Goal: Task Accomplishment & Management: Manage account settings

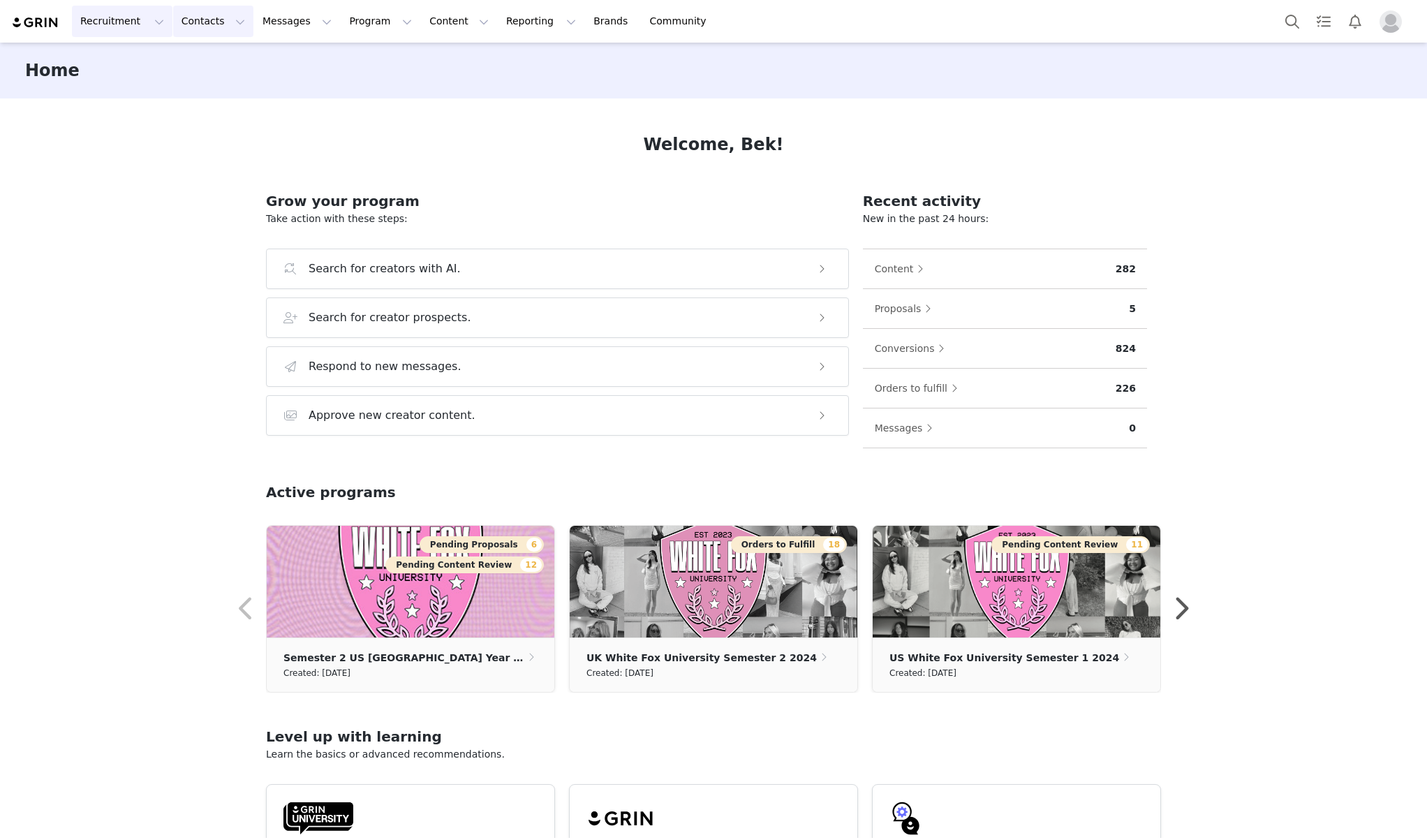
drag, startPoint x: 209, startPoint y: 25, endPoint x: 108, endPoint y: 20, distance: 101.1
click at [209, 26] on button "Contacts Contacts" at bounding box center [213, 21] width 80 height 31
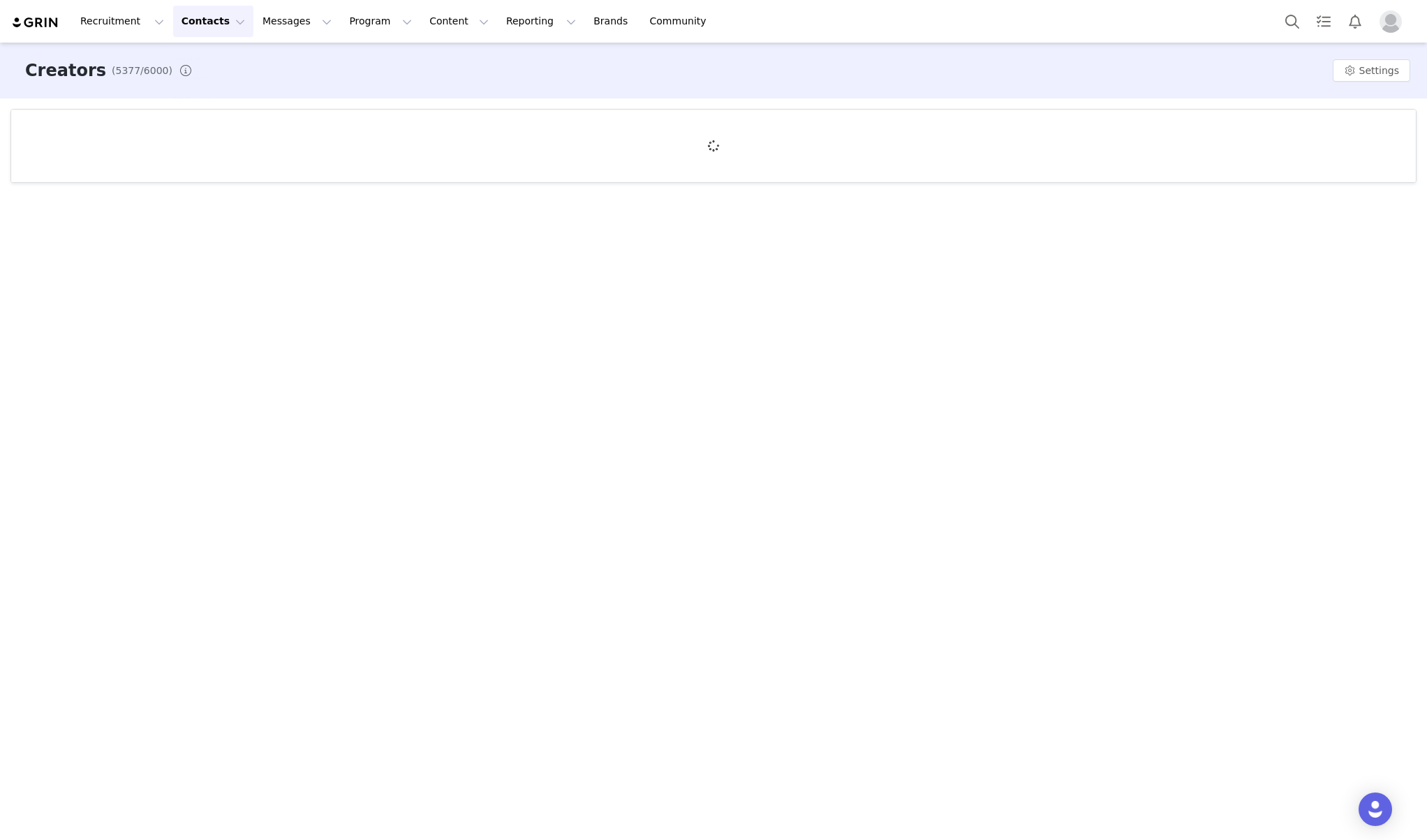
click at [208, 66] on link "Creators" at bounding box center [207, 57] width 88 height 21
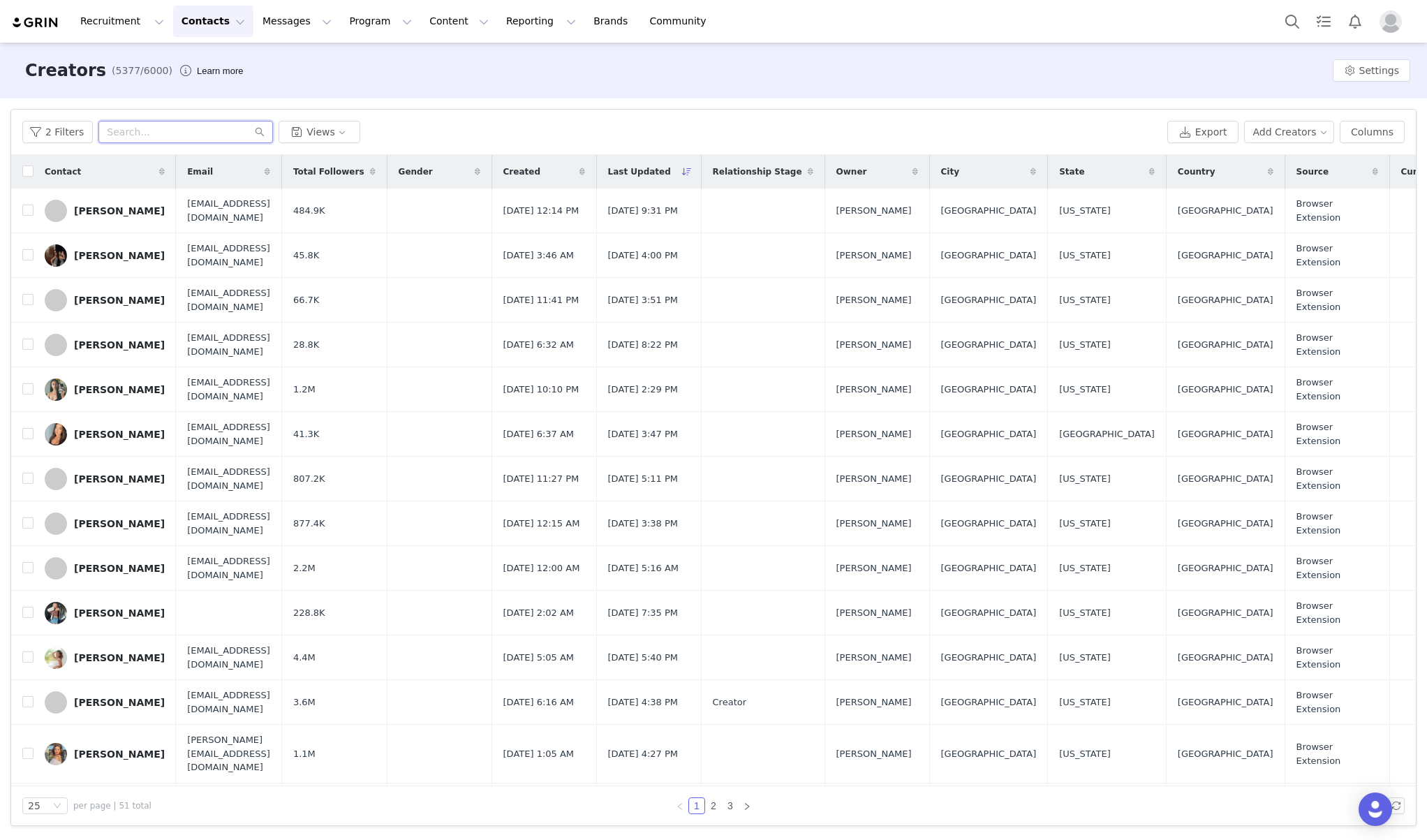
click at [196, 138] on input "text" at bounding box center [186, 132] width 175 height 23
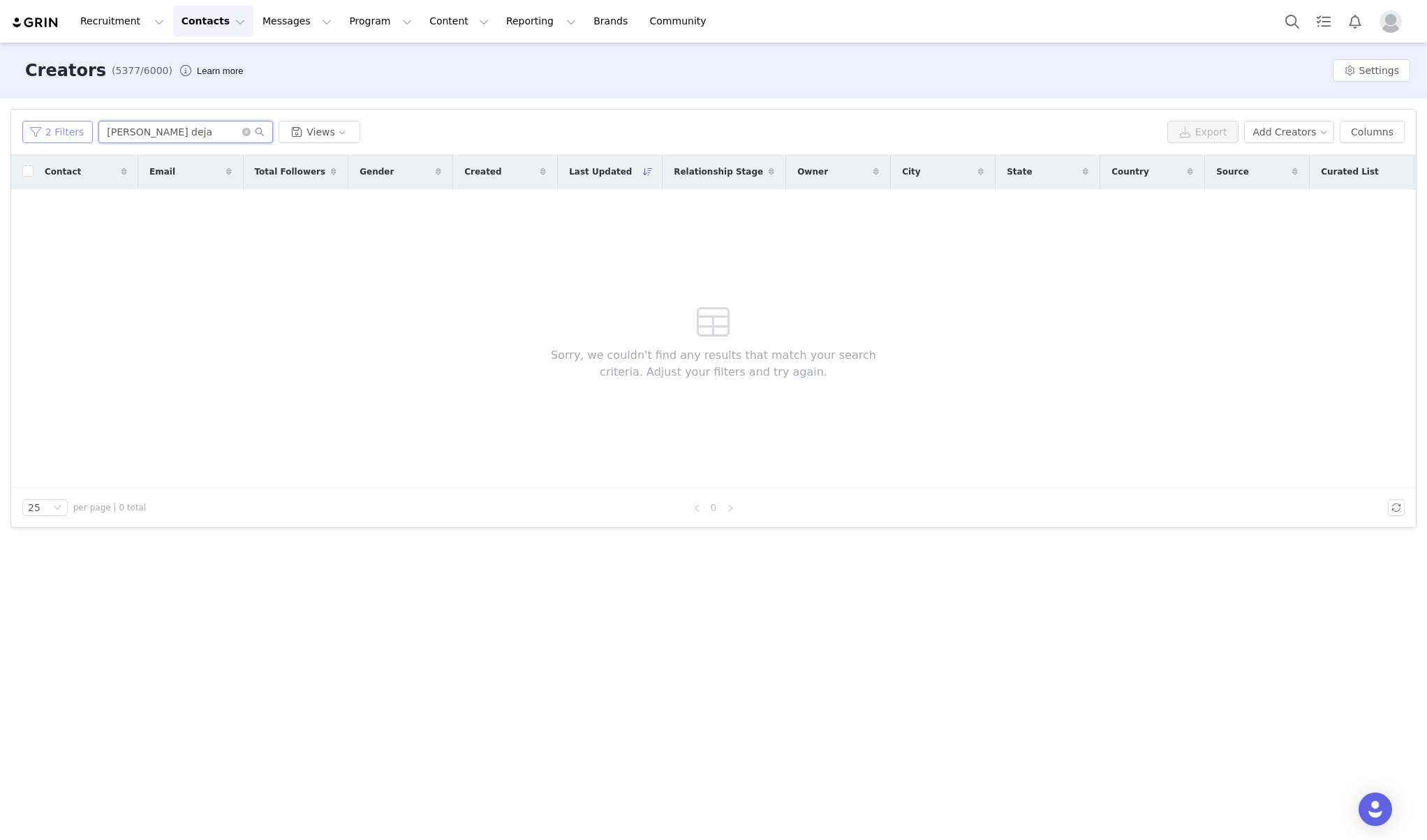
type input "[PERSON_NAME] deja"
click at [58, 133] on button "2 Filters" at bounding box center [57, 132] width 70 height 23
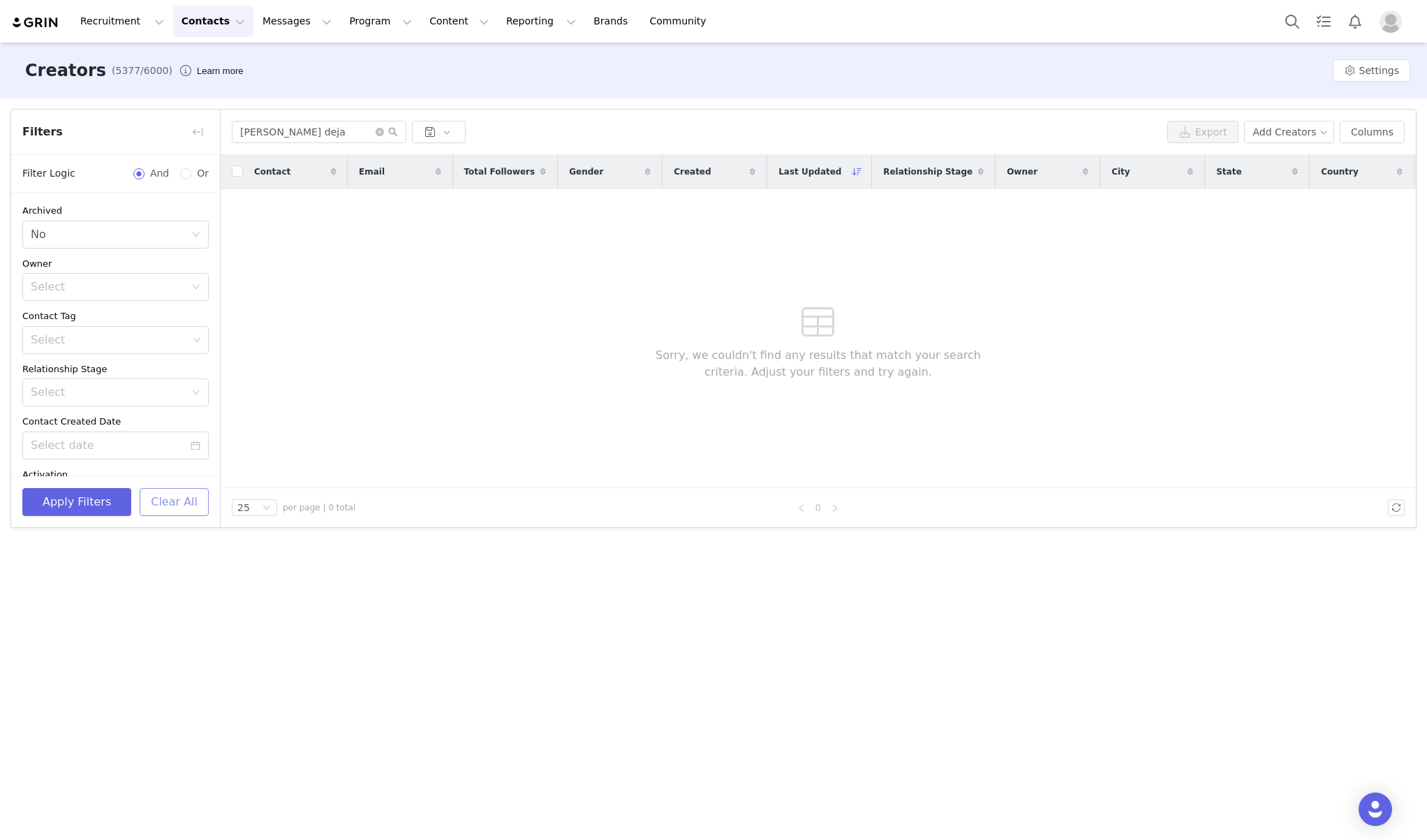
click at [190, 503] on button "Clear All" at bounding box center [174, 502] width 69 height 28
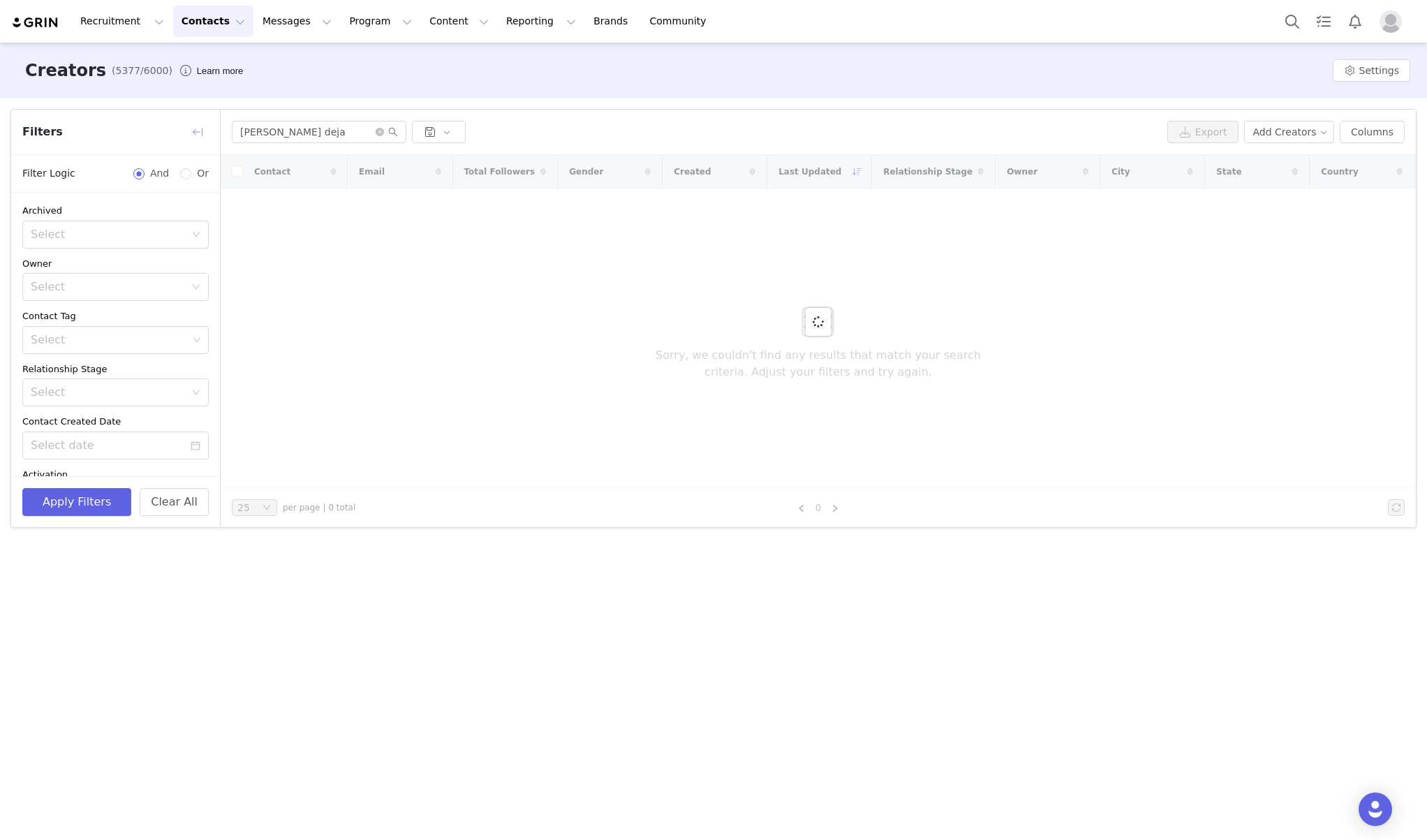
click at [202, 130] on button "button" at bounding box center [198, 132] width 23 height 23
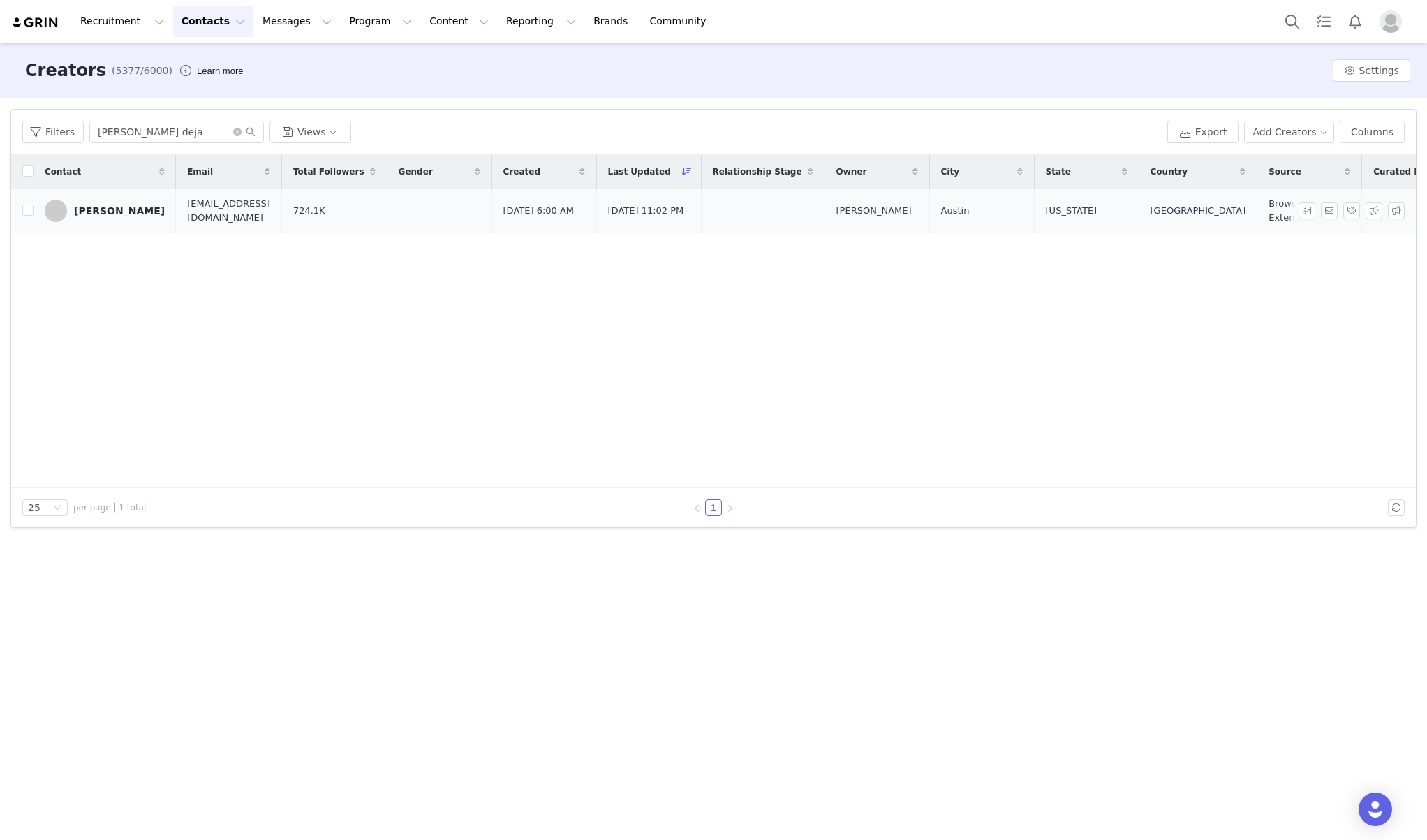
click at [125, 213] on div "[PERSON_NAME]" at bounding box center [119, 210] width 91 height 11
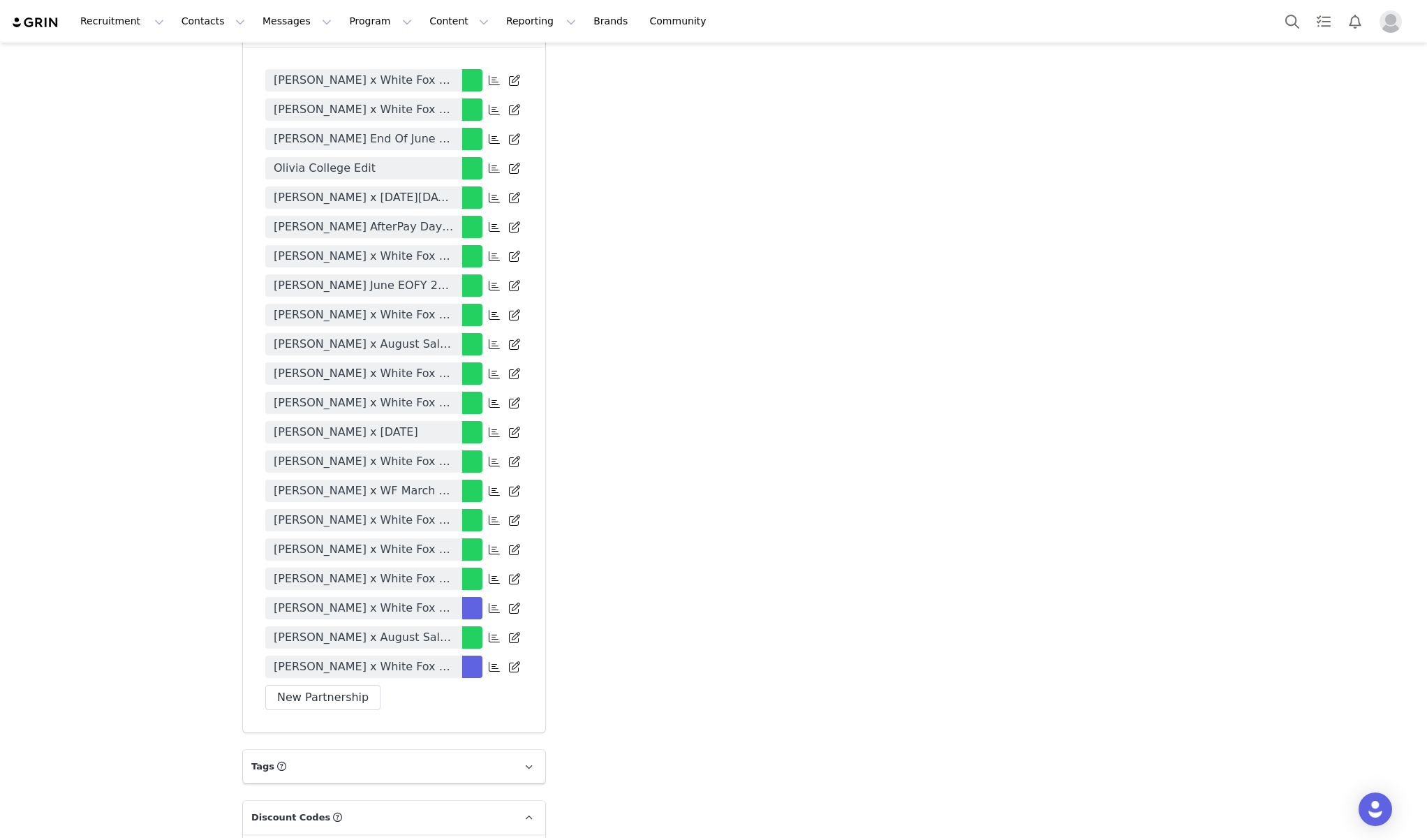
scroll to position [2370, 0]
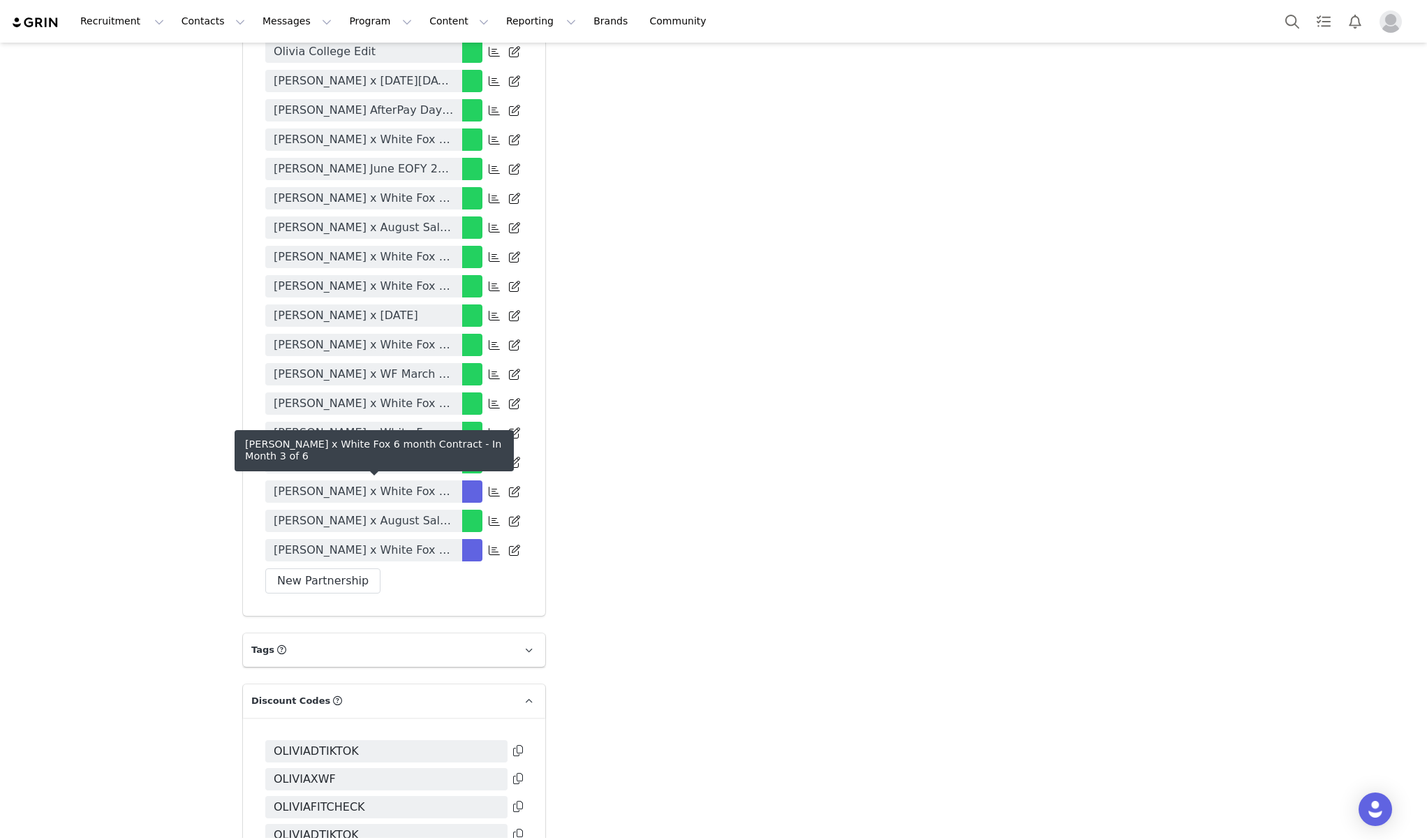
click at [349, 489] on span "[PERSON_NAME] x White Fox 6 month Contract" at bounding box center [364, 491] width 180 height 16
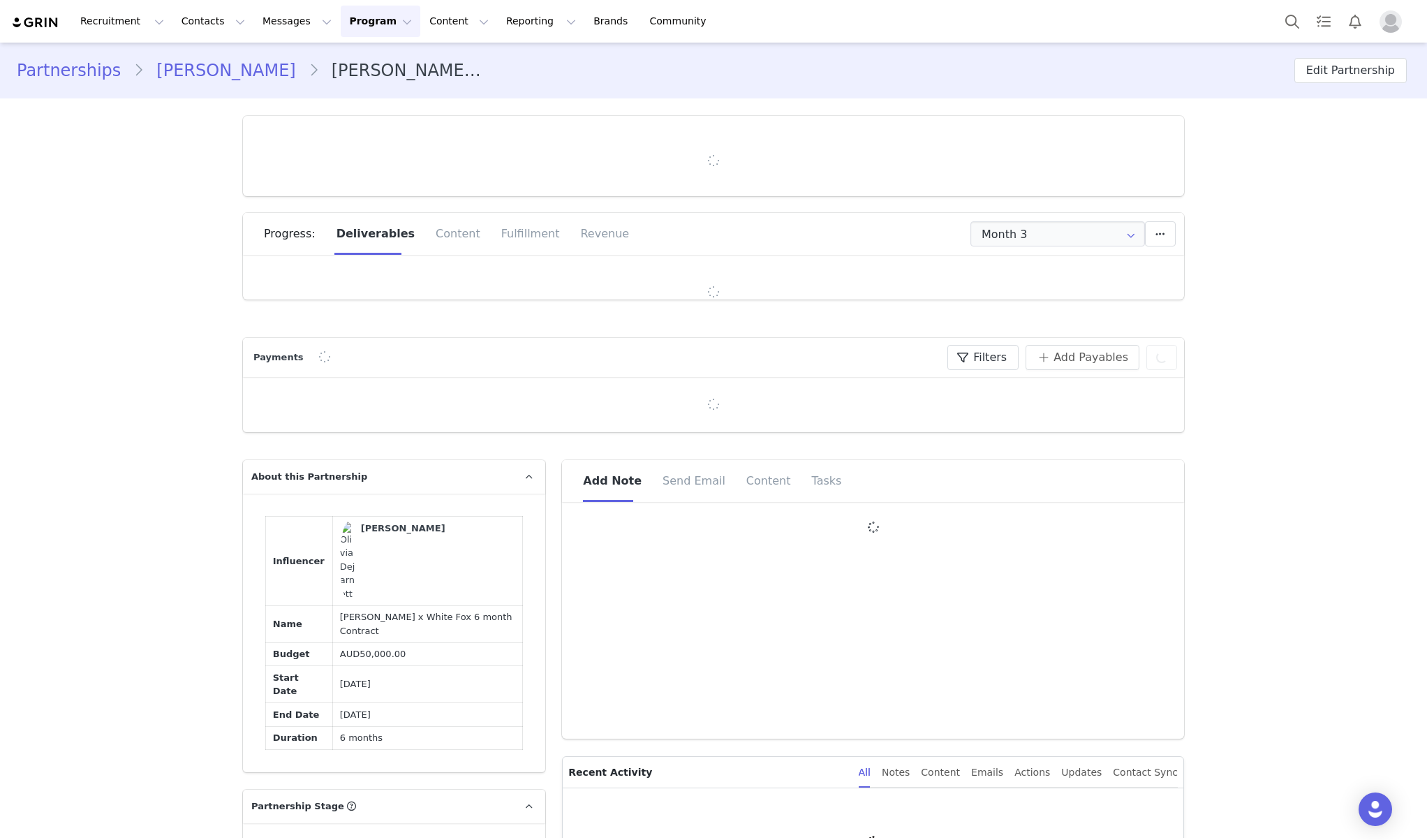
type input "+1 ([GEOGRAPHIC_DATA])"
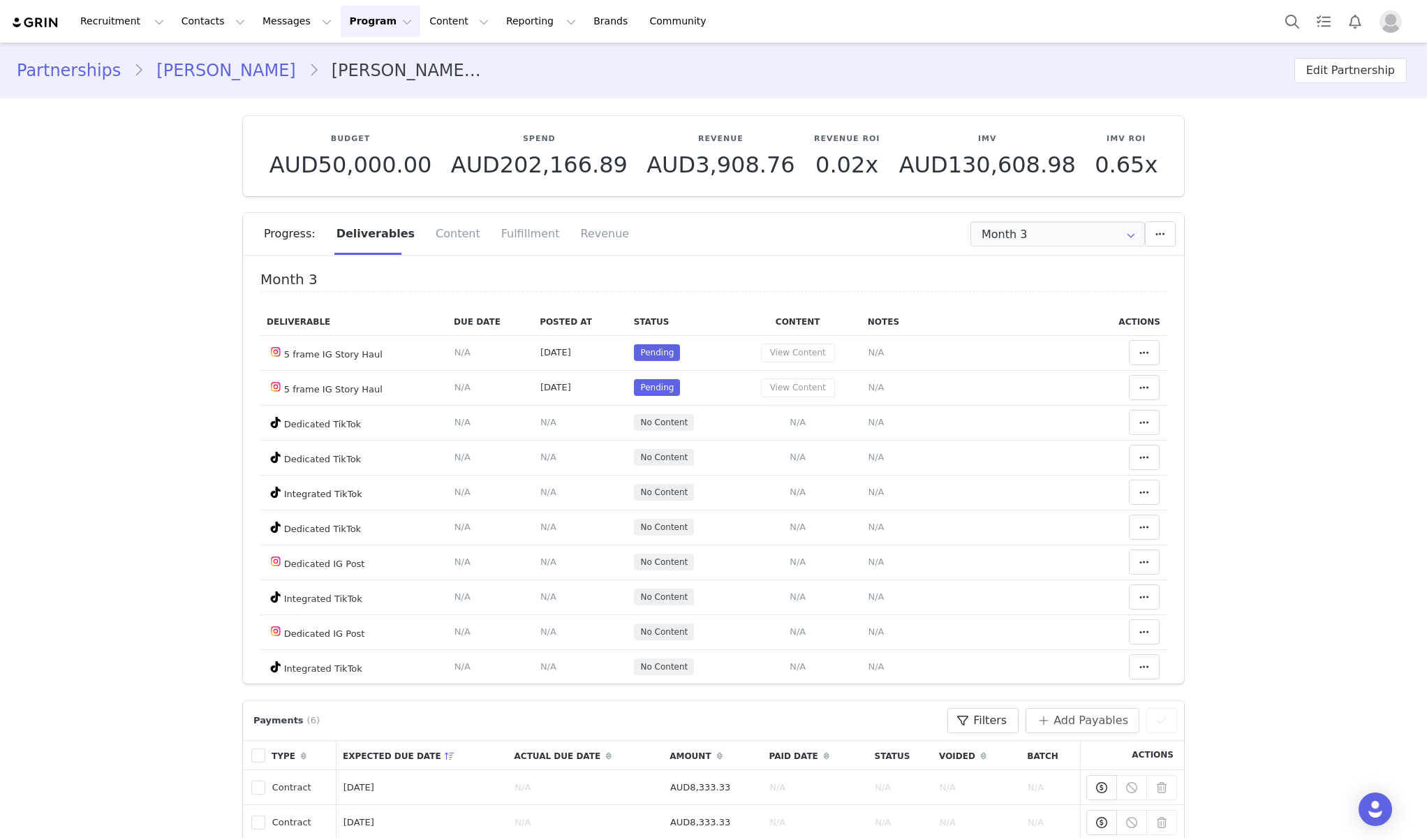
click at [731, 271] on h4 "Month 3" at bounding box center [714, 282] width 906 height 20
click at [1060, 234] on input "Month 3" at bounding box center [1058, 234] width 175 height 26
click at [1054, 302] on span "[DATE] - [DATE]" at bounding box center [1093, 295] width 77 height 24
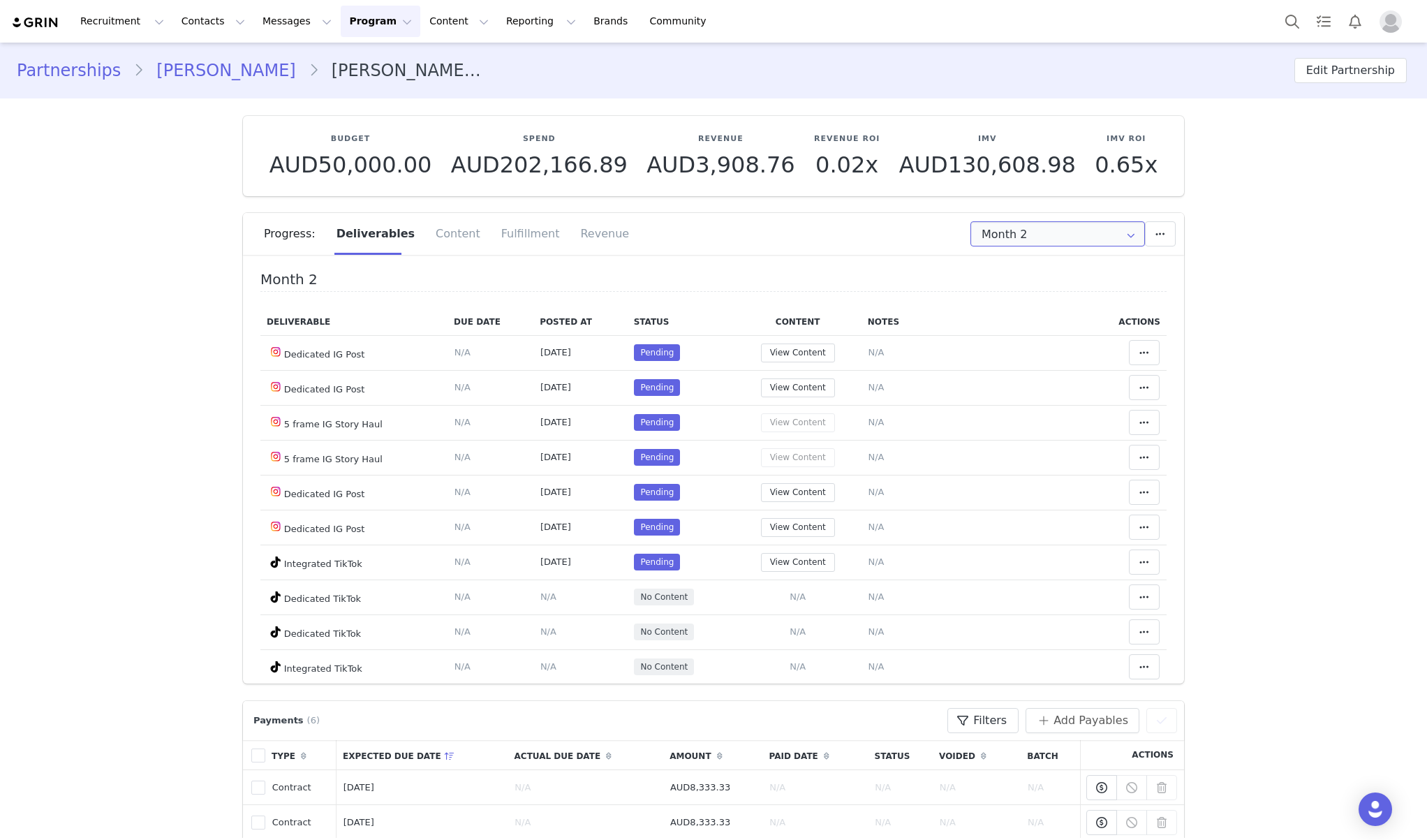
click at [1059, 225] on input "Month 2" at bounding box center [1058, 234] width 175 height 26
click at [1058, 264] on span "[DATE] - [DATE]" at bounding box center [1093, 271] width 77 height 24
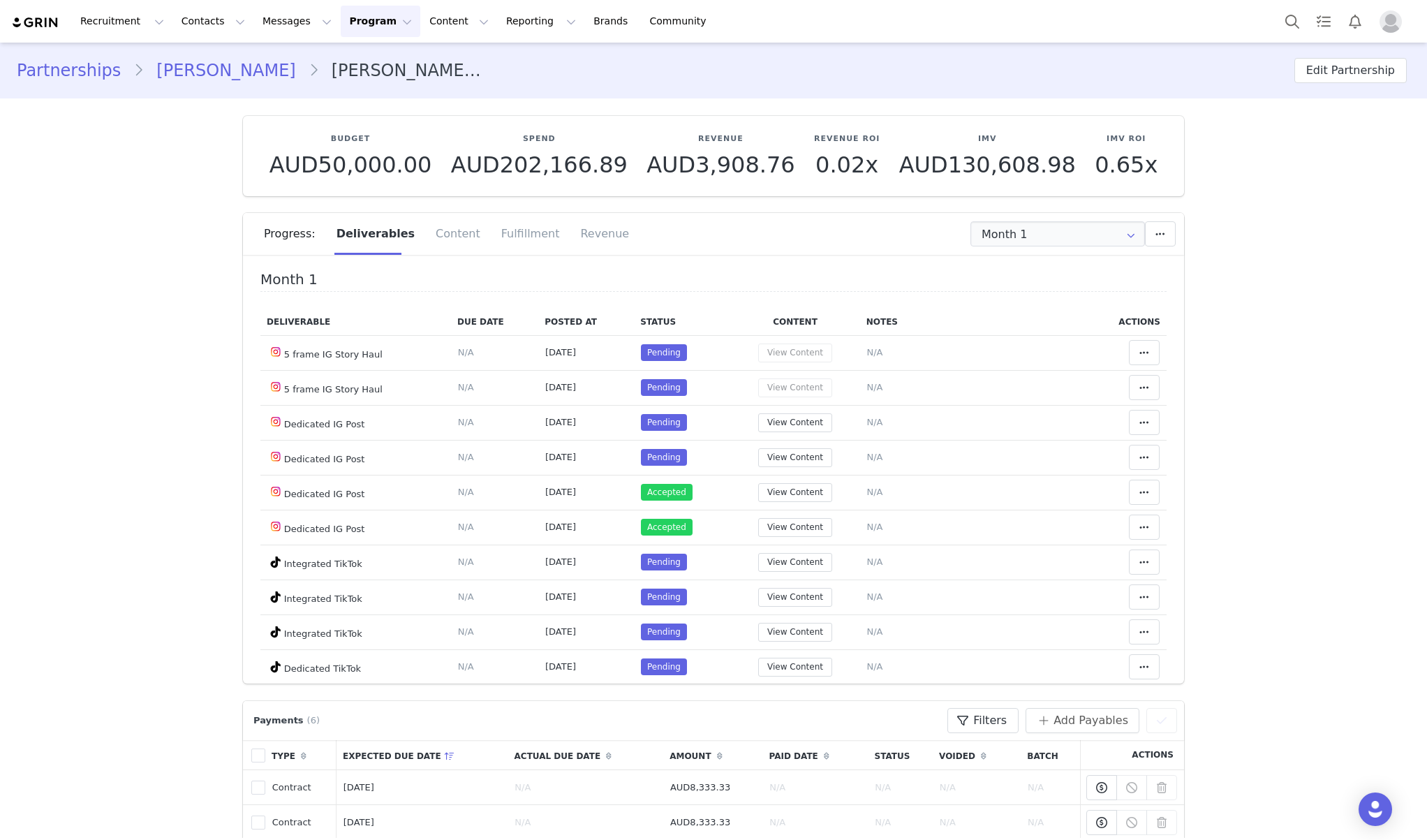
click at [652, 313] on th "Status" at bounding box center [683, 323] width 97 height 27
click at [628, 297] on div "Month 1 Deliverable Due Date Posted At Status Content Notes Actions 5 frame IG …" at bounding box center [714, 556] width 906 height 569
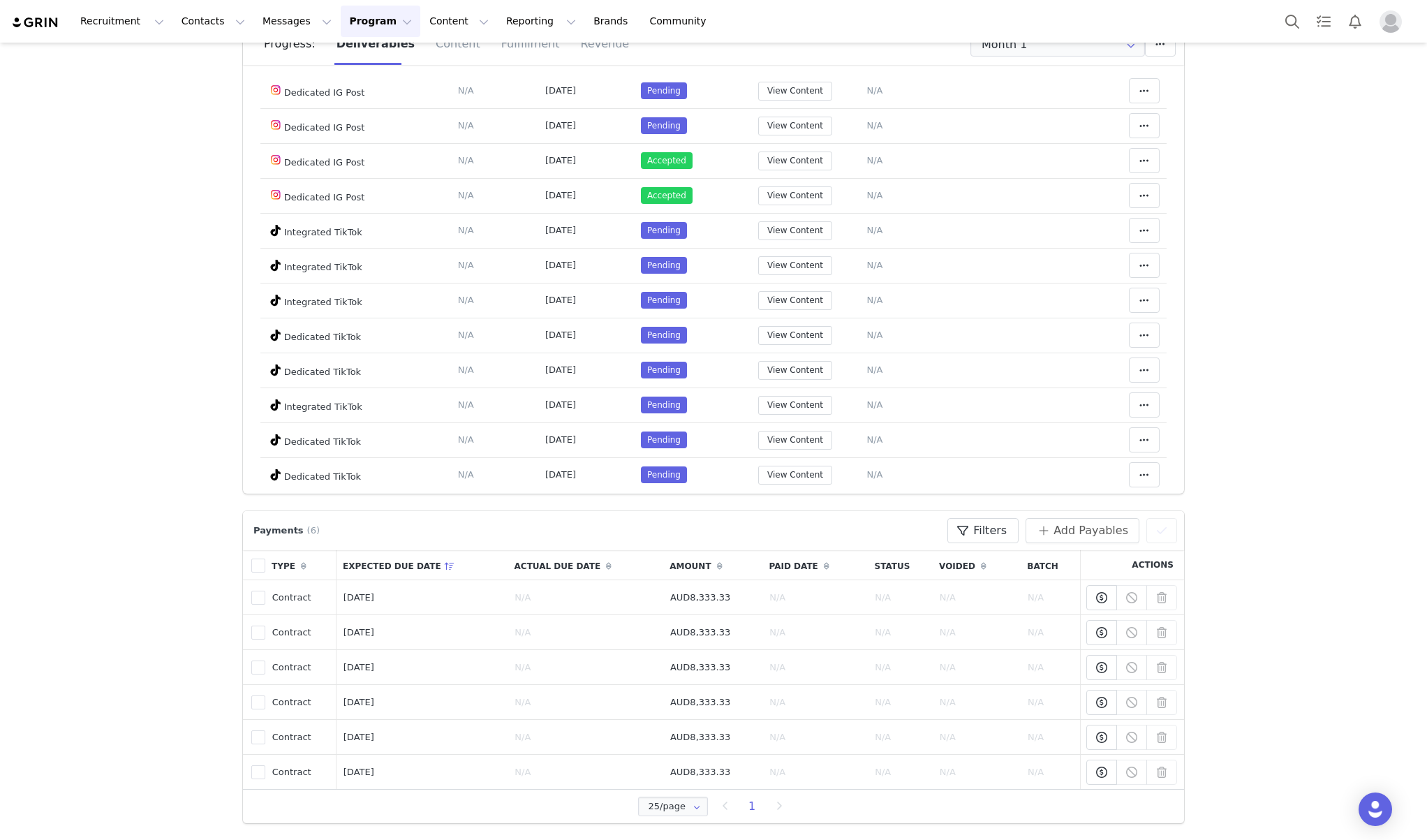
scroll to position [138, 0]
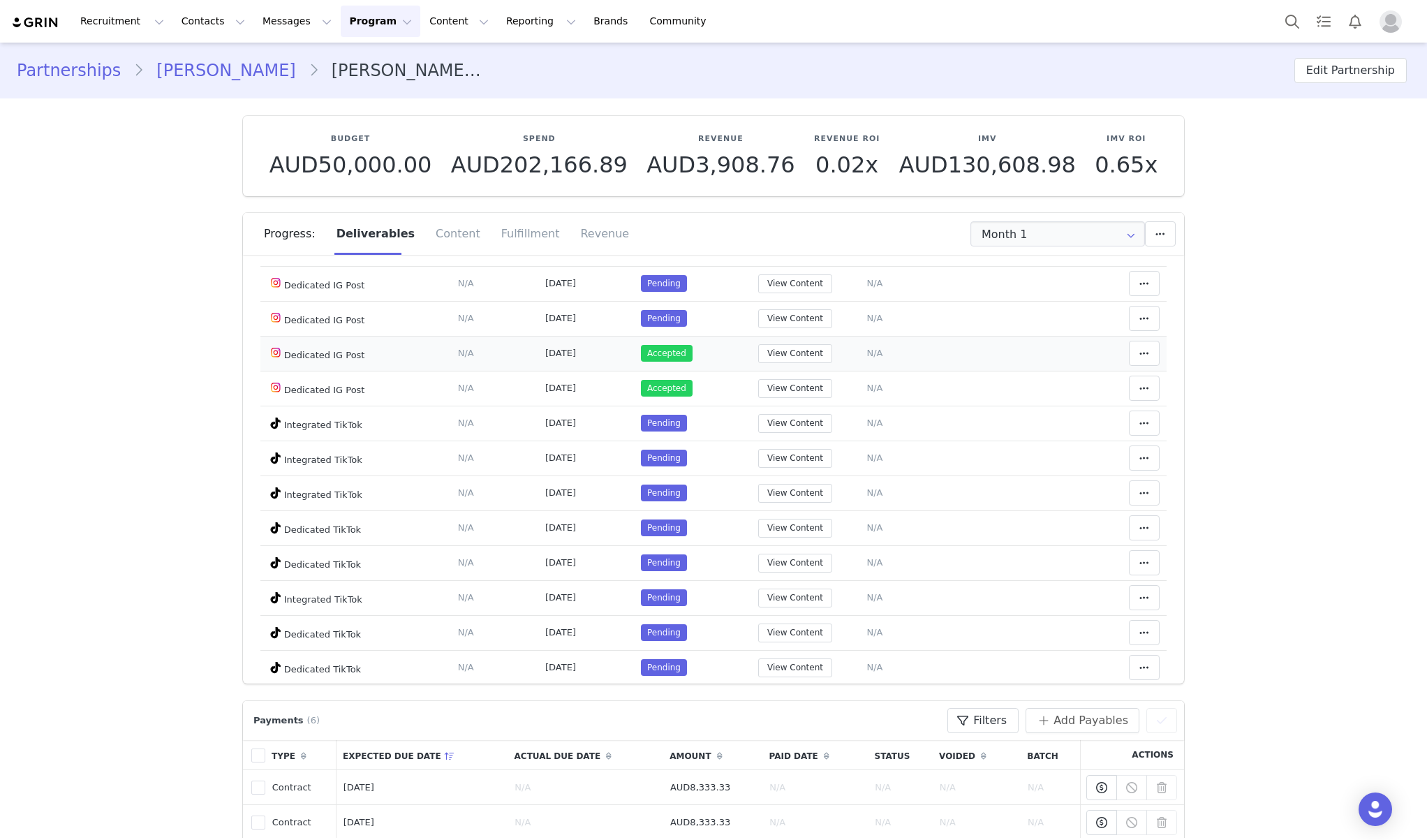
scroll to position [201, 0]
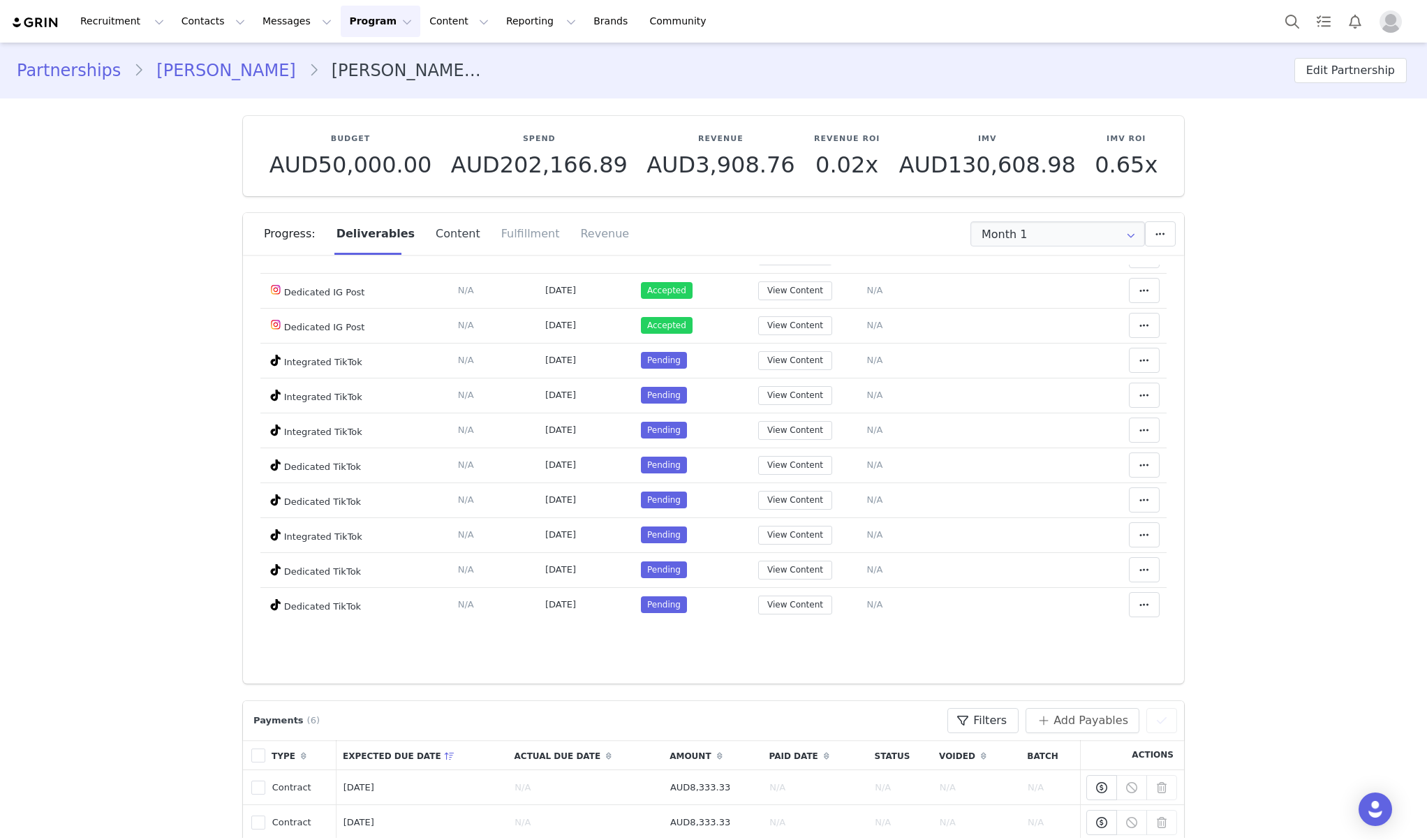
drag, startPoint x: 499, startPoint y: 241, endPoint x: 460, endPoint y: 244, distance: 39.1
click at [499, 241] on div "Fulfillment" at bounding box center [530, 234] width 79 height 42
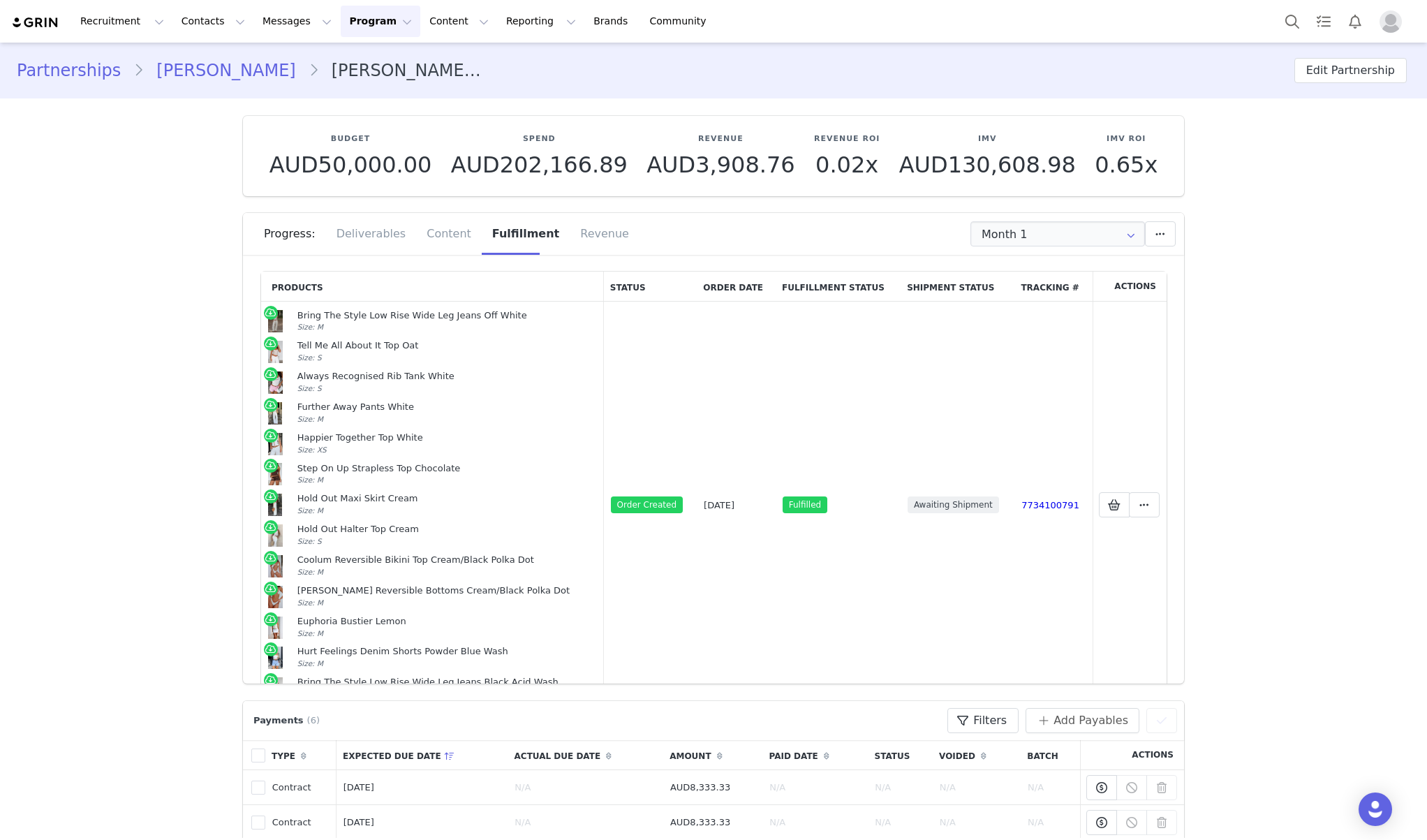
click at [308, 239] on div "Progress:" at bounding box center [295, 234] width 62 height 42
click at [369, 233] on div "Deliverables" at bounding box center [372, 234] width 91 height 42
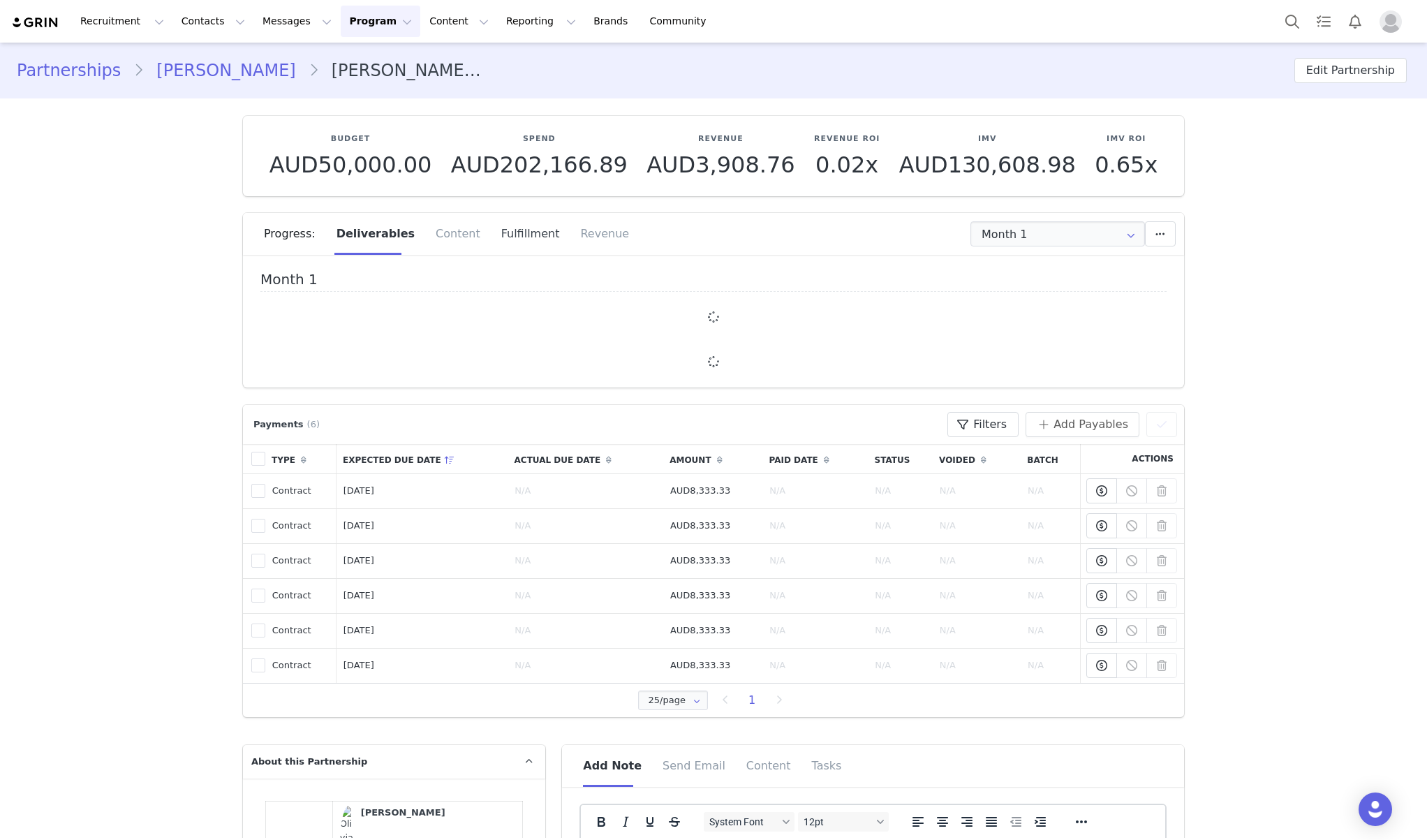
click at [498, 245] on div "Fulfillment" at bounding box center [530, 234] width 79 height 42
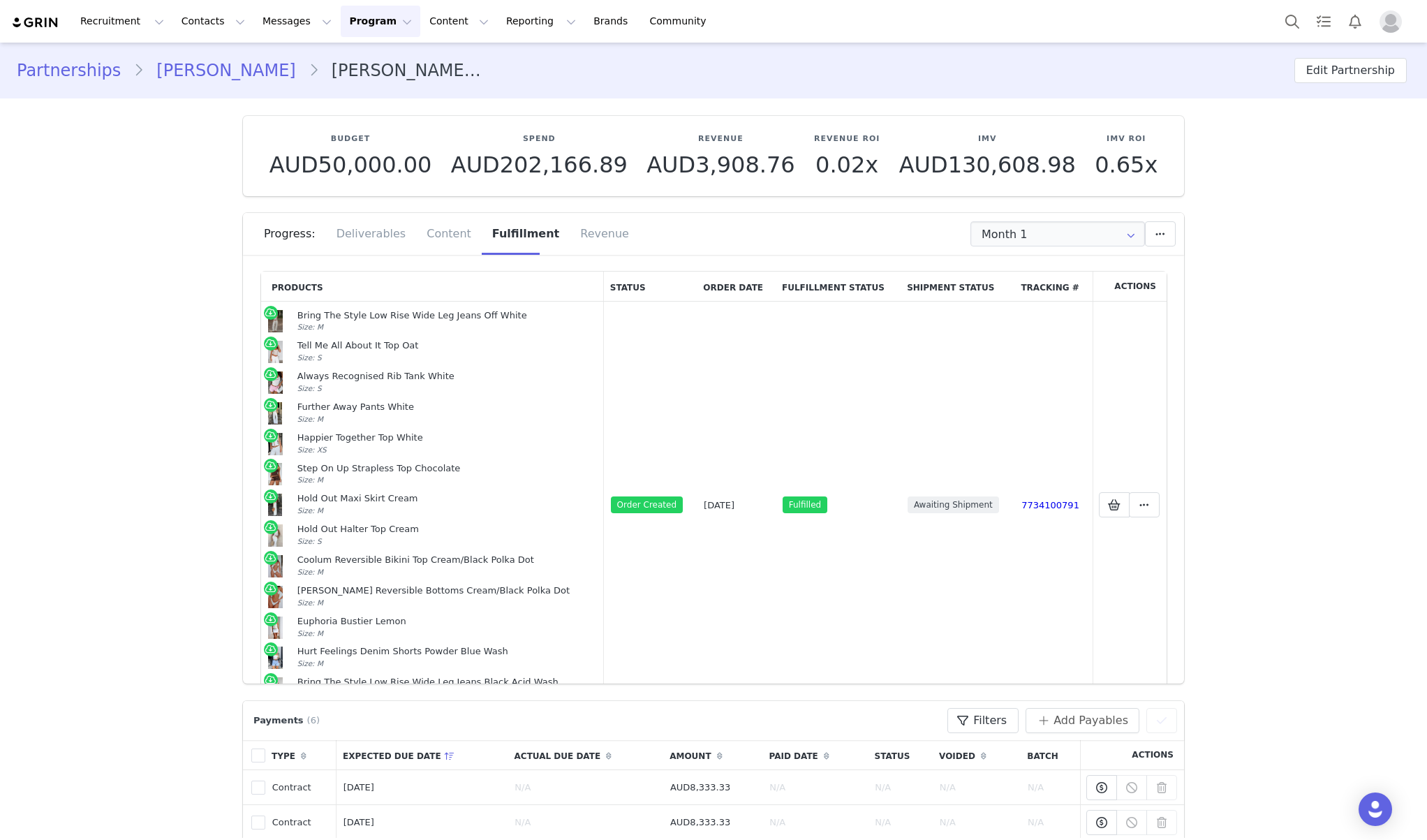
drag, startPoint x: 351, startPoint y: 231, endPoint x: 904, endPoint y: 212, distance: 553.3
click at [351, 230] on div "Deliverables" at bounding box center [372, 234] width 91 height 42
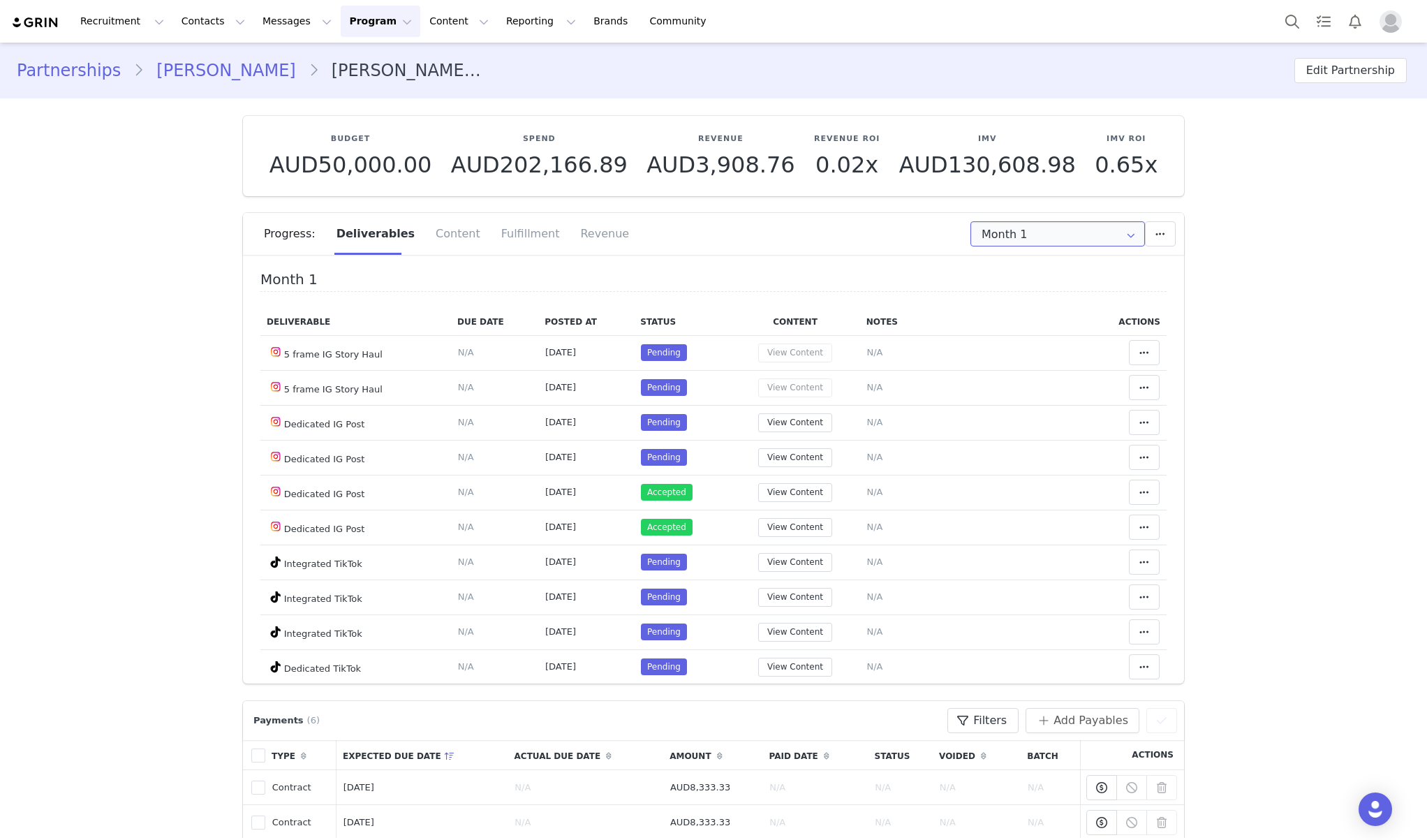
click at [1046, 235] on input "Month 1" at bounding box center [1058, 234] width 175 height 26
click at [1020, 292] on span "Month 2" at bounding box center [1005, 295] width 40 height 24
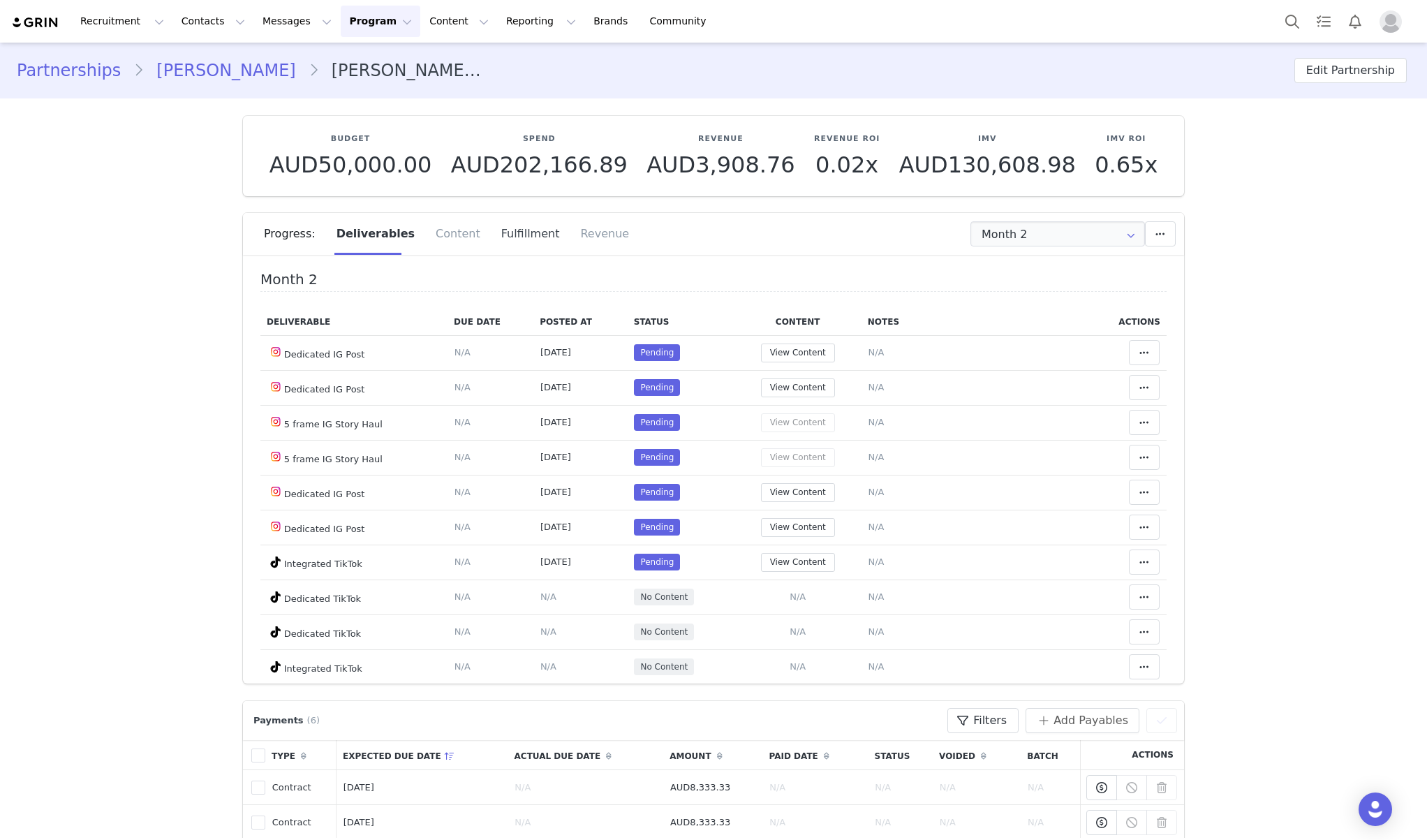
click at [516, 222] on div "Fulfillment" at bounding box center [530, 234] width 79 height 42
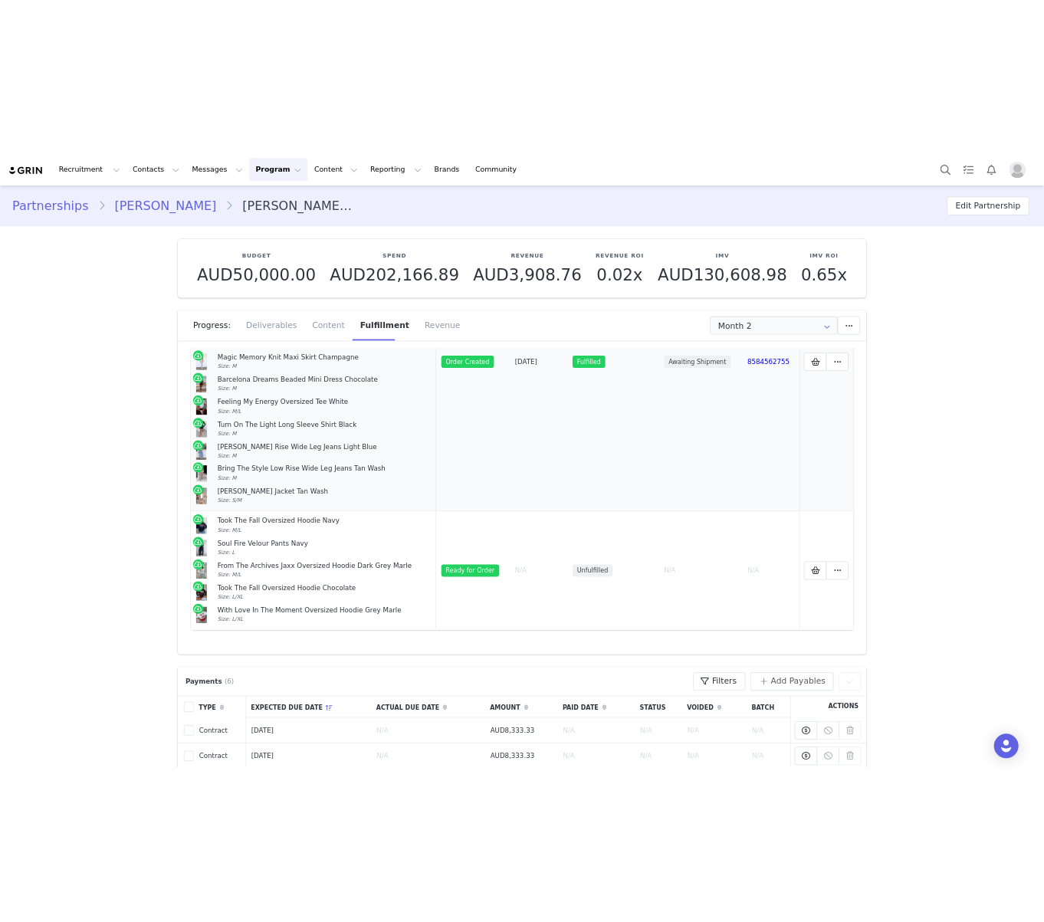
scroll to position [206, 0]
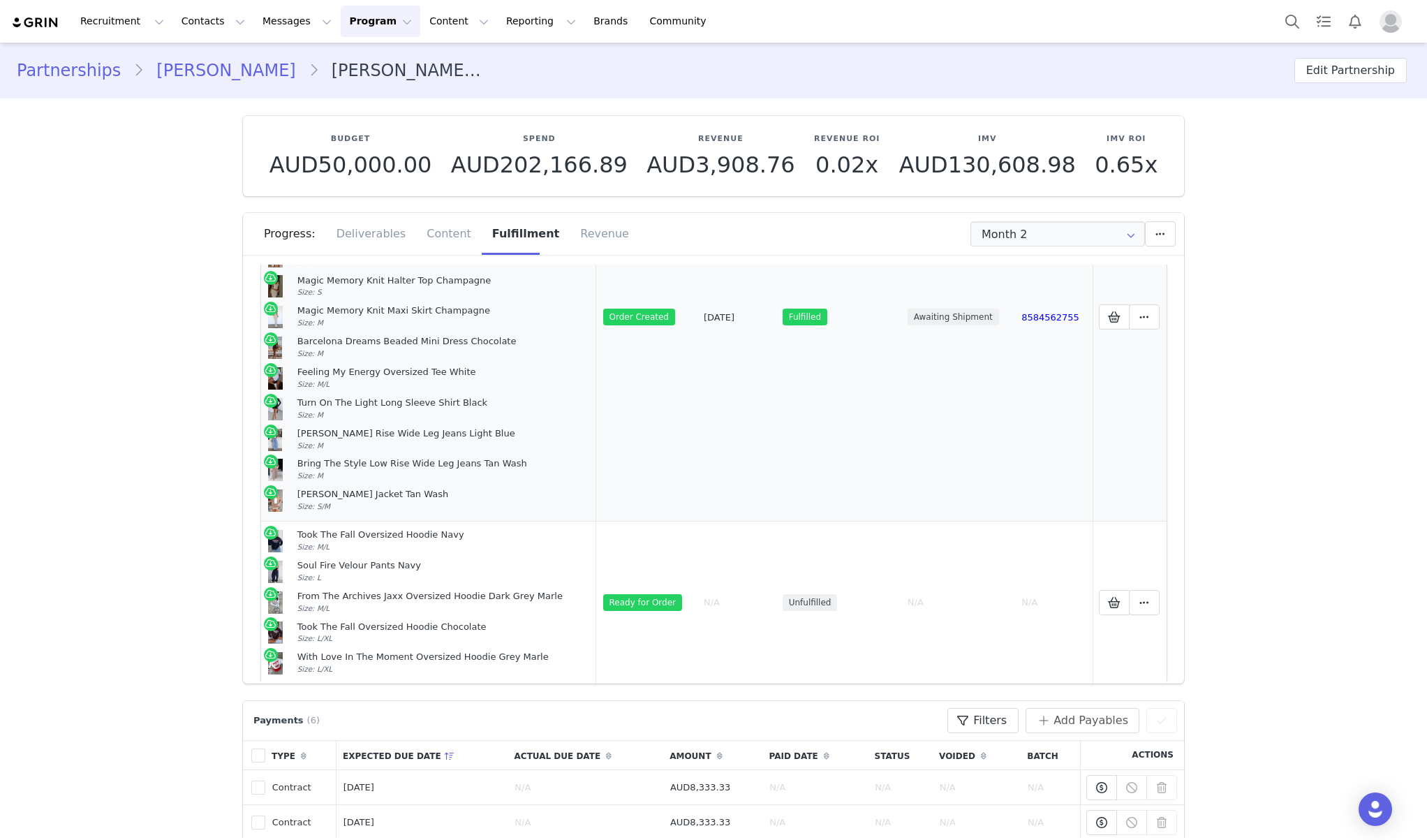
drag, startPoint x: 689, startPoint y: 315, endPoint x: 764, endPoint y: 318, distance: 75.1
click at [764, 318] on tr "Sweet Salutations Maxi Skirt Boysenberry Ripple Size: M Fall In Love With You S…" at bounding box center [714, 317] width 906 height 407
click at [764, 318] on td "[DATE]" at bounding box center [736, 317] width 79 height 407
click at [868, 336] on td "Fulfilled" at bounding box center [837, 317] width 125 height 407
click at [744, 437] on td "[DATE]" at bounding box center [736, 317] width 79 height 407
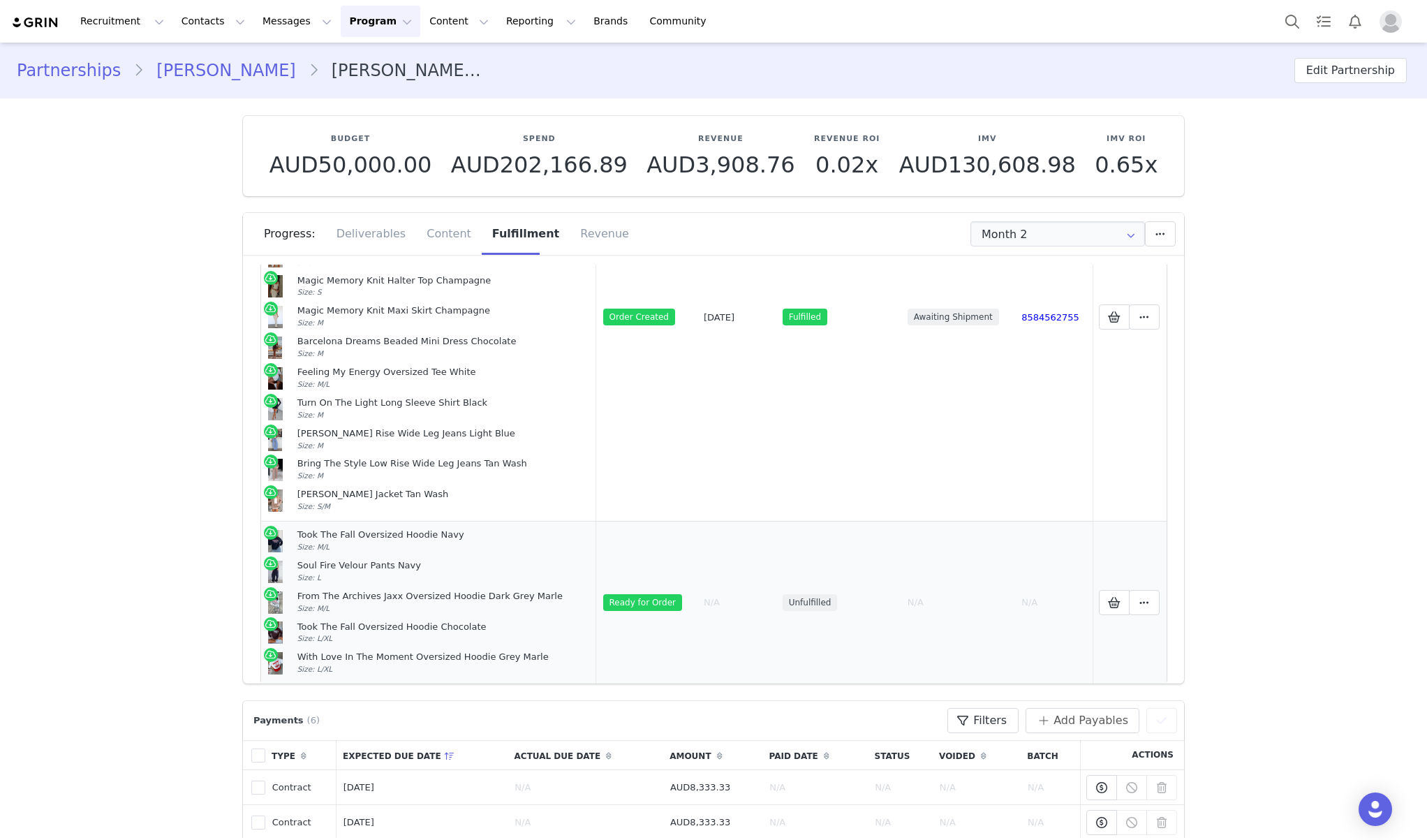
drag, startPoint x: 362, startPoint y: 673, endPoint x: 272, endPoint y: 526, distance: 172.4
click at [272, 526] on td "Took The Fall Oversized Hoodie Navy Size: M/L Soul Fire Velour Pants Navy Size:…" at bounding box center [429, 602] width 335 height 163
copy td "Took The Fall Oversized Hoodie Navy Size: M/L Soul Fire Velour Pants Navy Size:…"
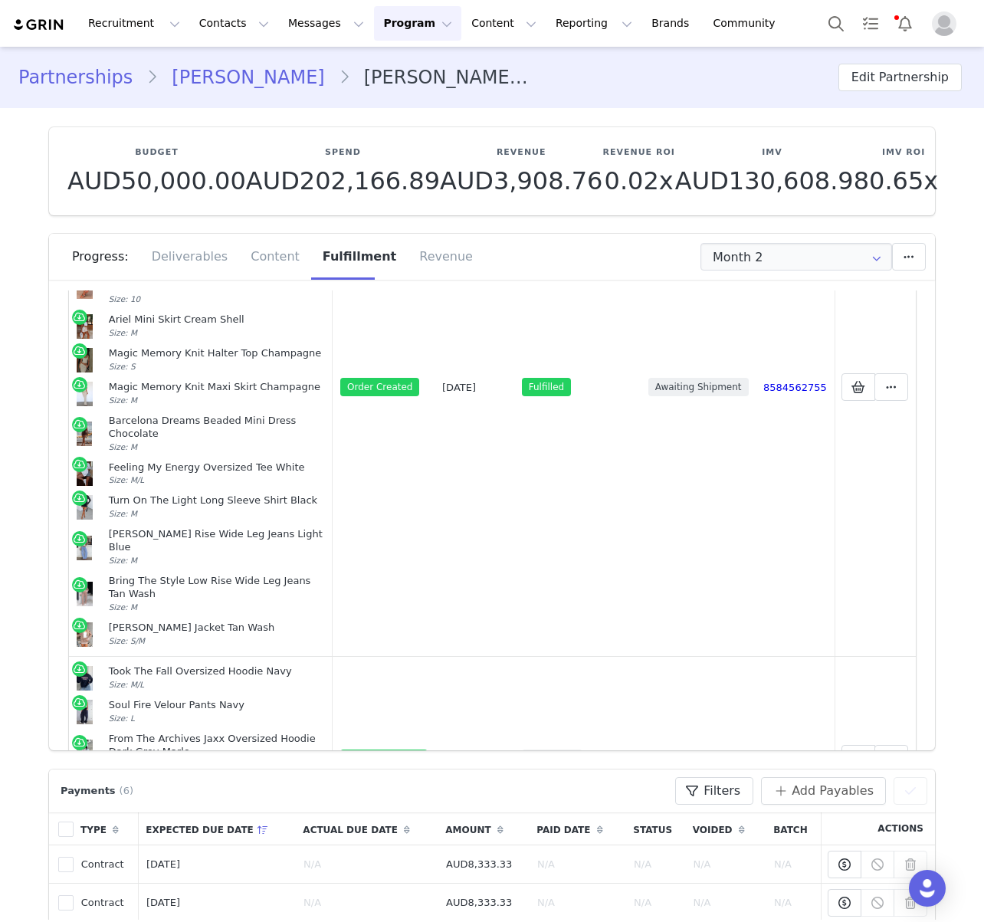
scroll to position [282, 0]
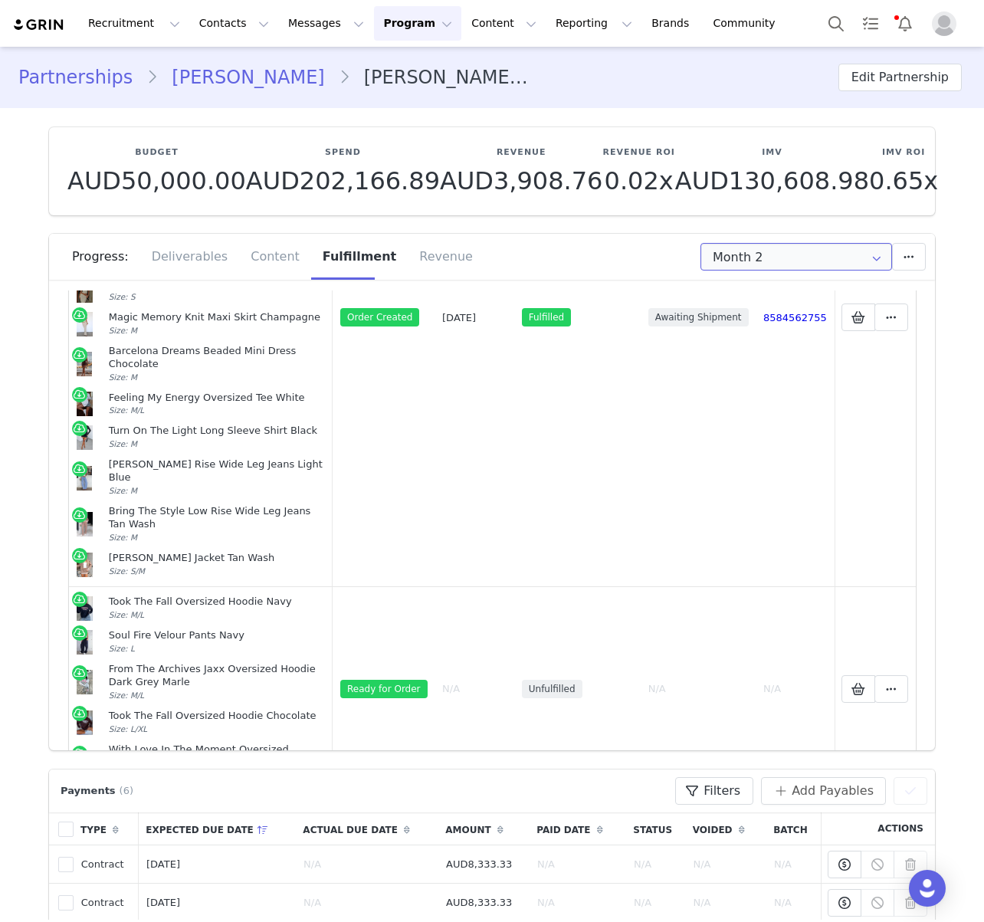
click at [816, 248] on input "Month 2" at bounding box center [796, 257] width 192 height 28
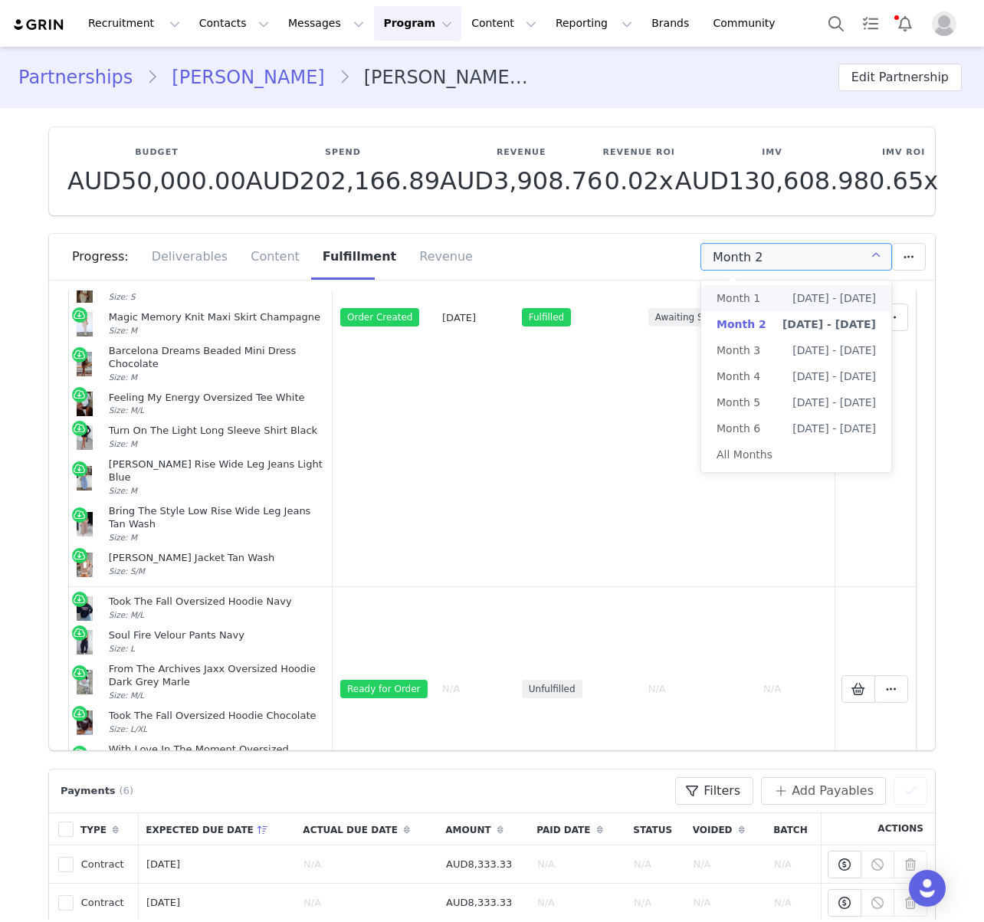
click at [573, 249] on div "Month 2 Set End Date for Month 2 This will change the start and end dates for m…" at bounding box center [733, 257] width 383 height 28
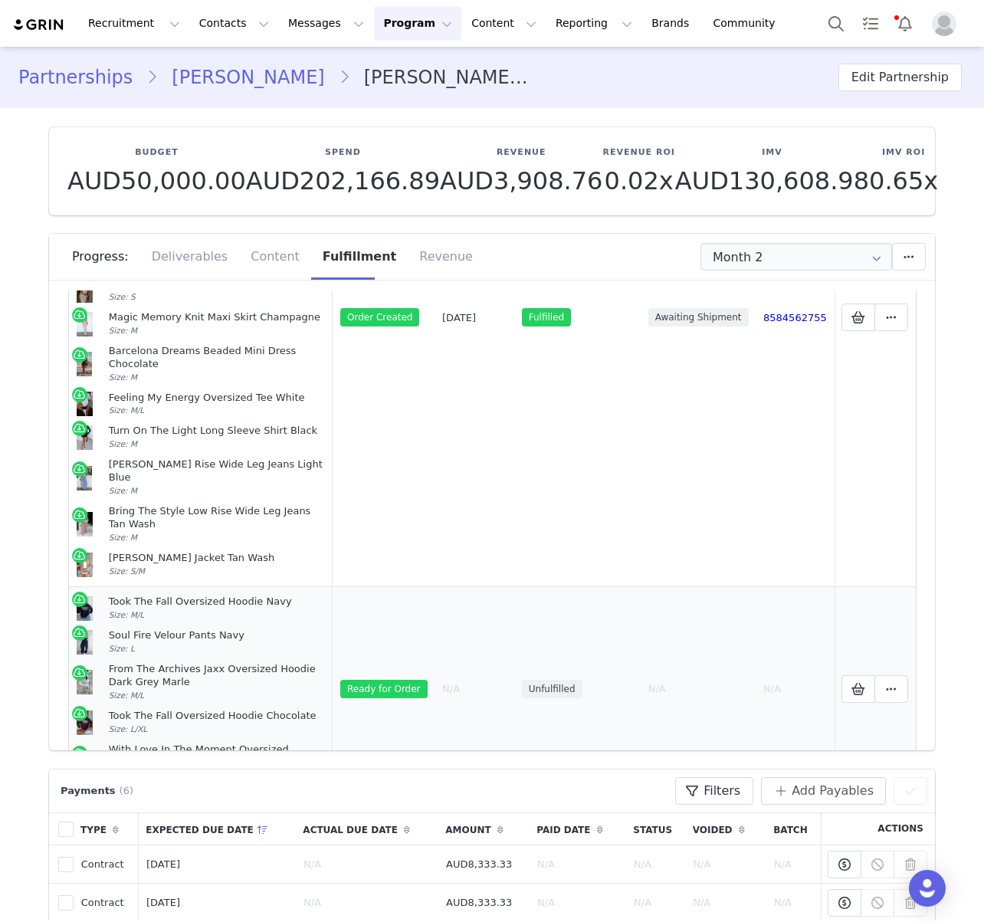
drag, startPoint x: 179, startPoint y: 703, endPoint x: 80, endPoint y: 508, distance: 217.9
click at [80, 586] on td "Took The Fall Oversized Hoodie Navy Size: M/L Soul Fire Velour Pants Navy Size:…" at bounding box center [201, 688] width 264 height 204
copy td "Took The Fall Oversized Hoodie Navy Size: M/L Soul Fire Velour Pants Navy Size:…"
click at [592, 586] on td "Unfulfilled" at bounding box center [577, 688] width 126 height 204
click at [904, 675] on button at bounding box center [891, 689] width 34 height 28
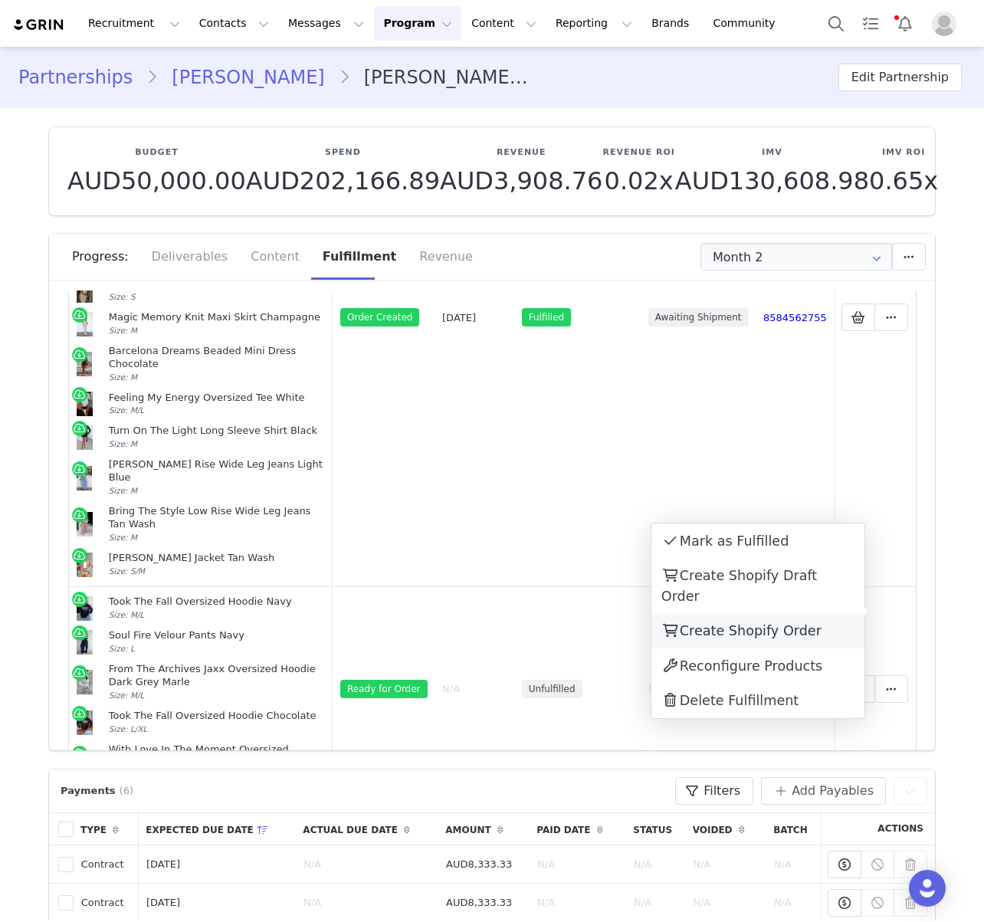
click at [724, 623] on span "Create Shopify Order" at bounding box center [751, 630] width 142 height 15
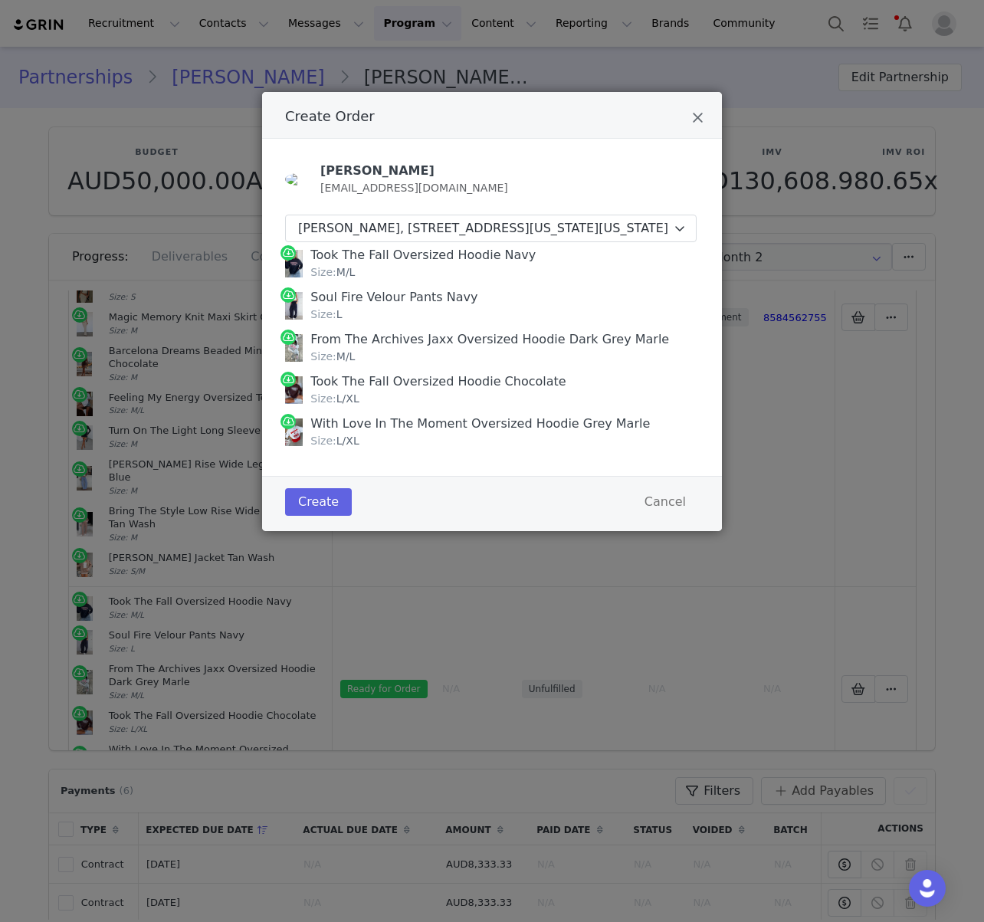
click at [408, 505] on div "Create Cancel" at bounding box center [492, 501] width 414 height 35
click at [311, 516] on button "Create" at bounding box center [318, 502] width 67 height 28
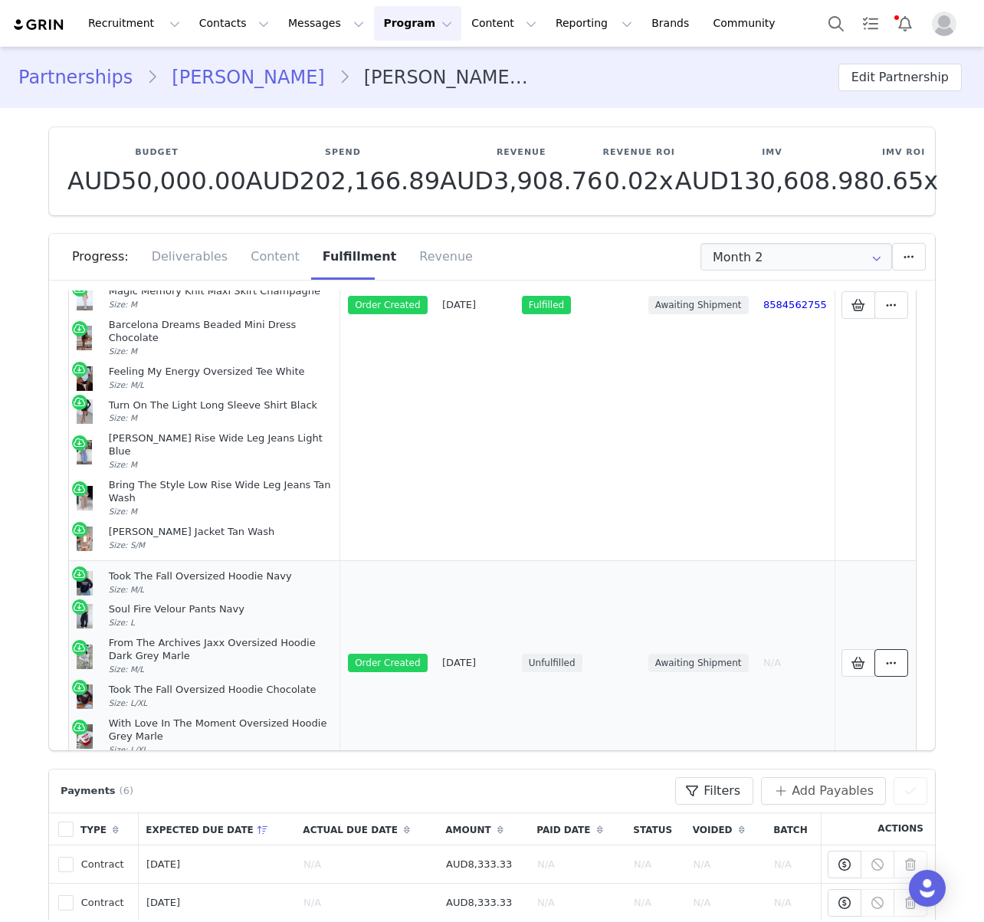
click at [896, 657] on icon at bounding box center [891, 663] width 11 height 12
drag, startPoint x: 901, startPoint y: 597, endPoint x: 795, endPoint y: 595, distance: 105.7
click at [795, 595] on body "Recruitment Recruitment Creator Search Curated Lists Landing Pages Web Extensio…" at bounding box center [492, 461] width 984 height 922
click at [896, 657] on icon at bounding box center [891, 663] width 11 height 12
click at [778, 597] on link "View Order" at bounding box center [757, 598] width 213 height 35
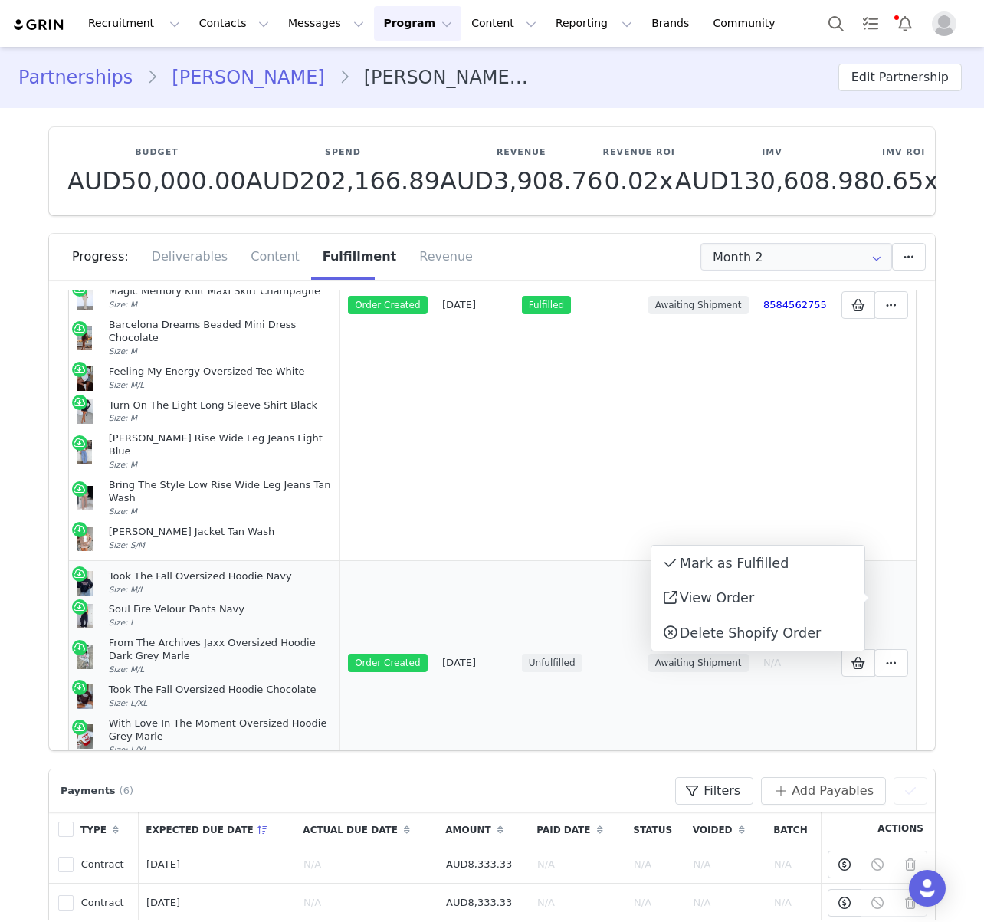
click at [514, 561] on td "[DATE]" at bounding box center [474, 663] width 80 height 204
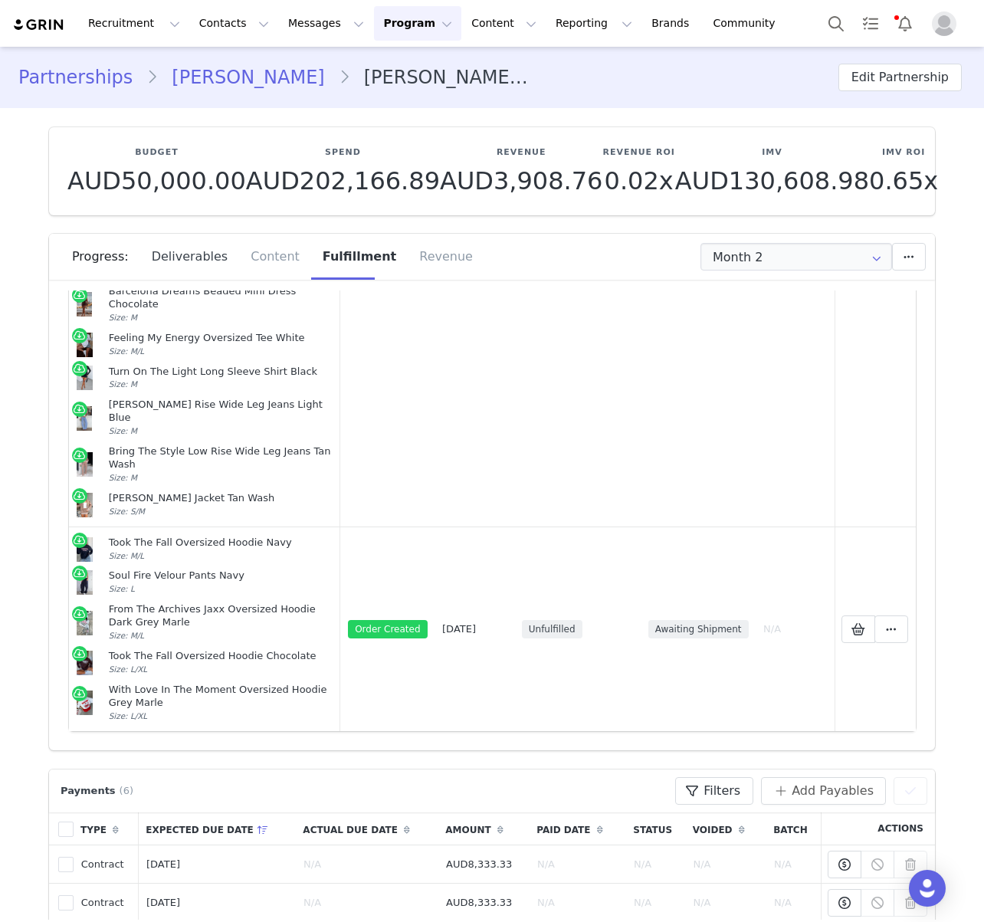
click at [158, 250] on div "Deliverables" at bounding box center [190, 257] width 100 height 46
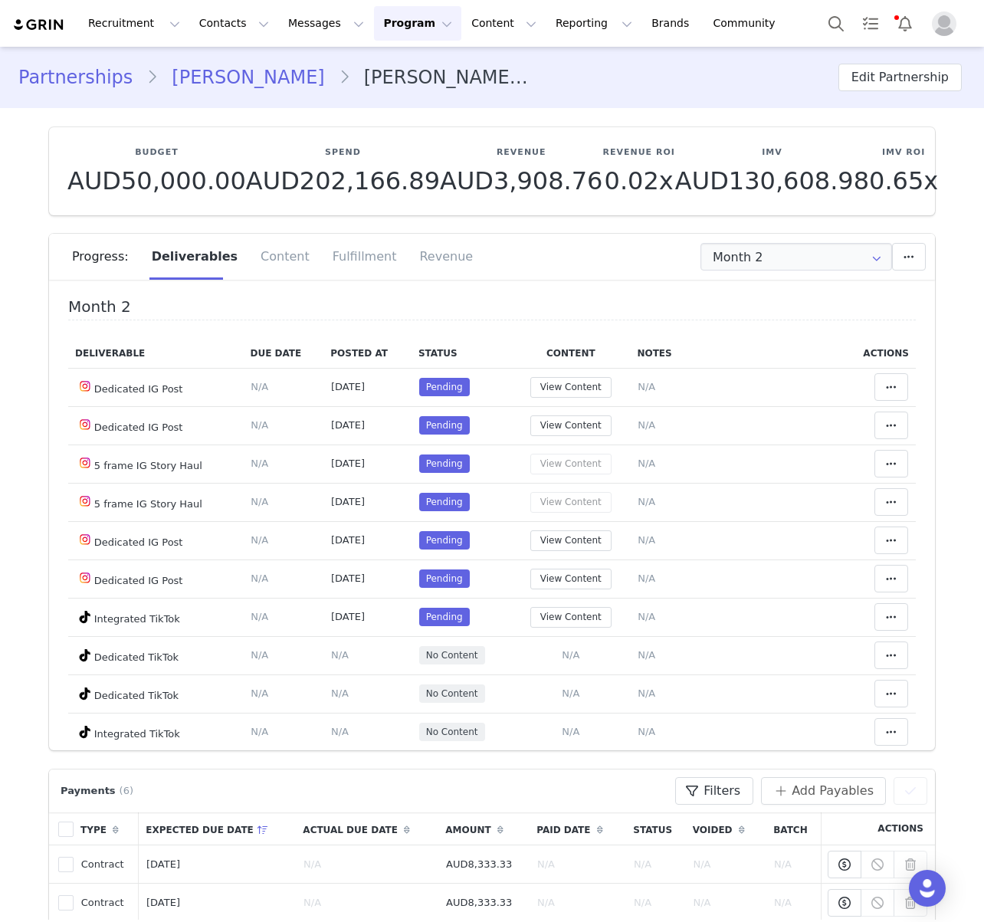
scroll to position [6, 0]
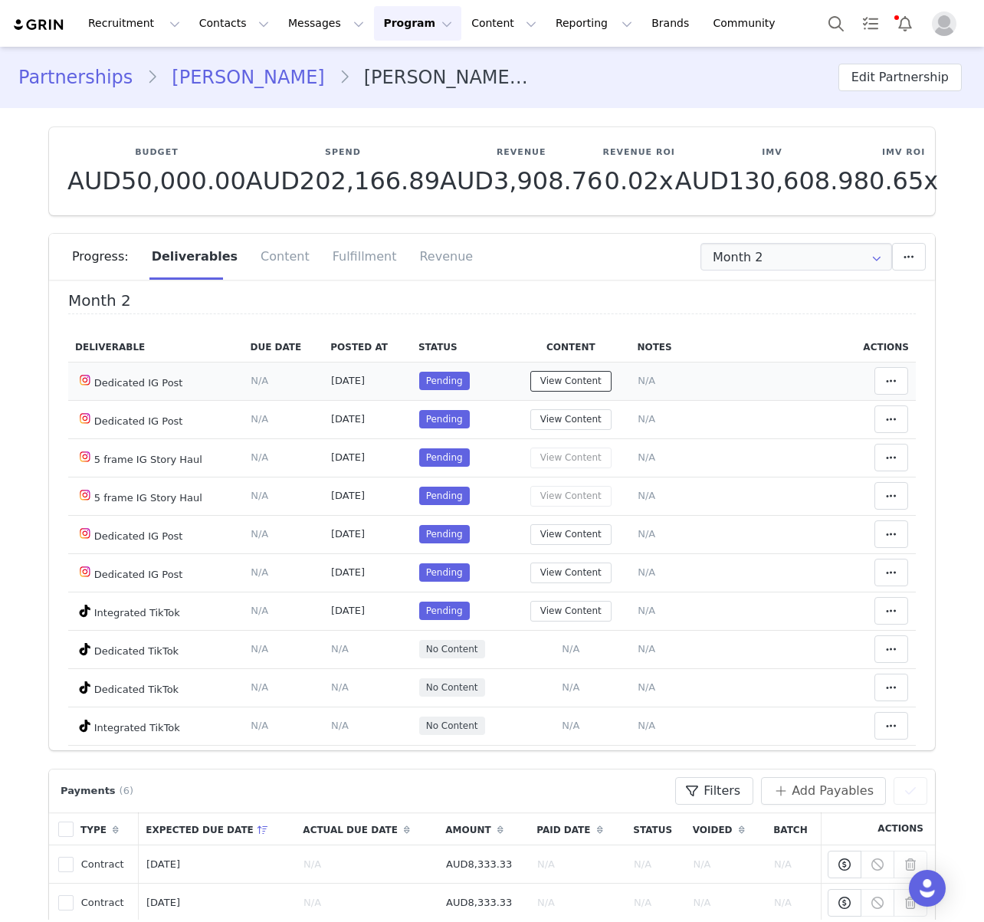
click at [603, 379] on button "View Content" at bounding box center [570, 381] width 81 height 21
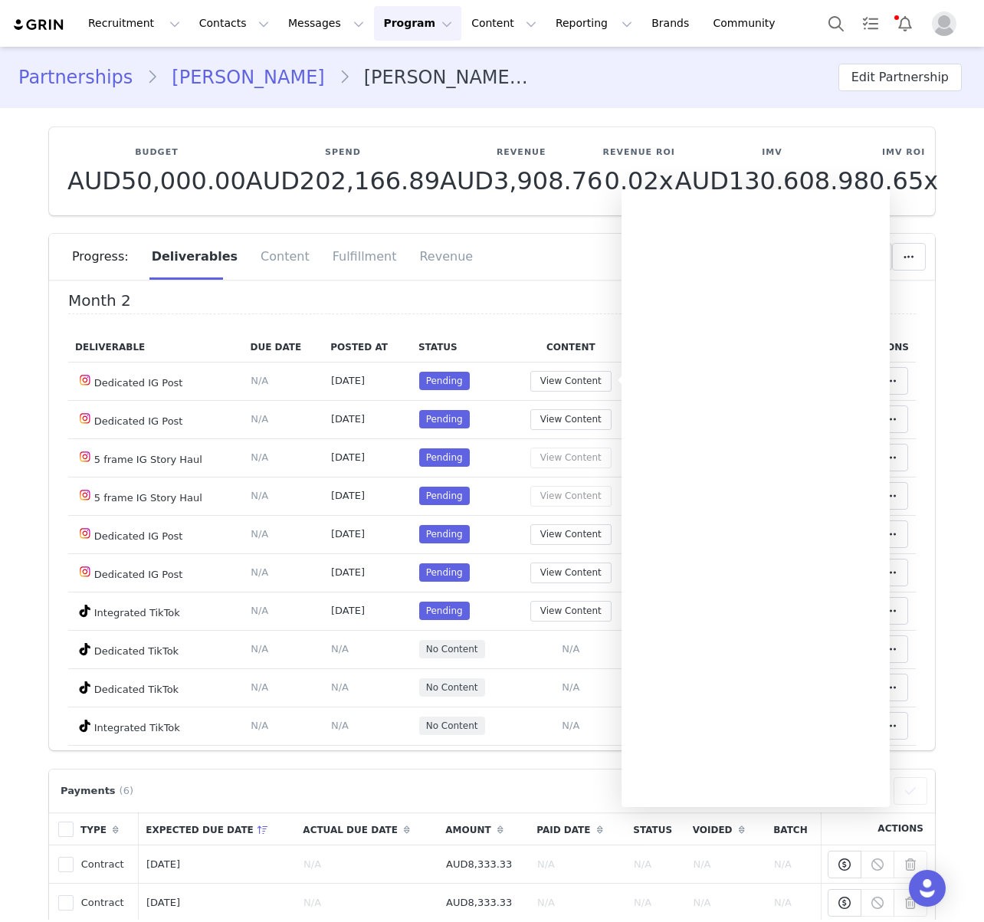
click at [555, 295] on h4 "Month 2" at bounding box center [491, 303] width 847 height 22
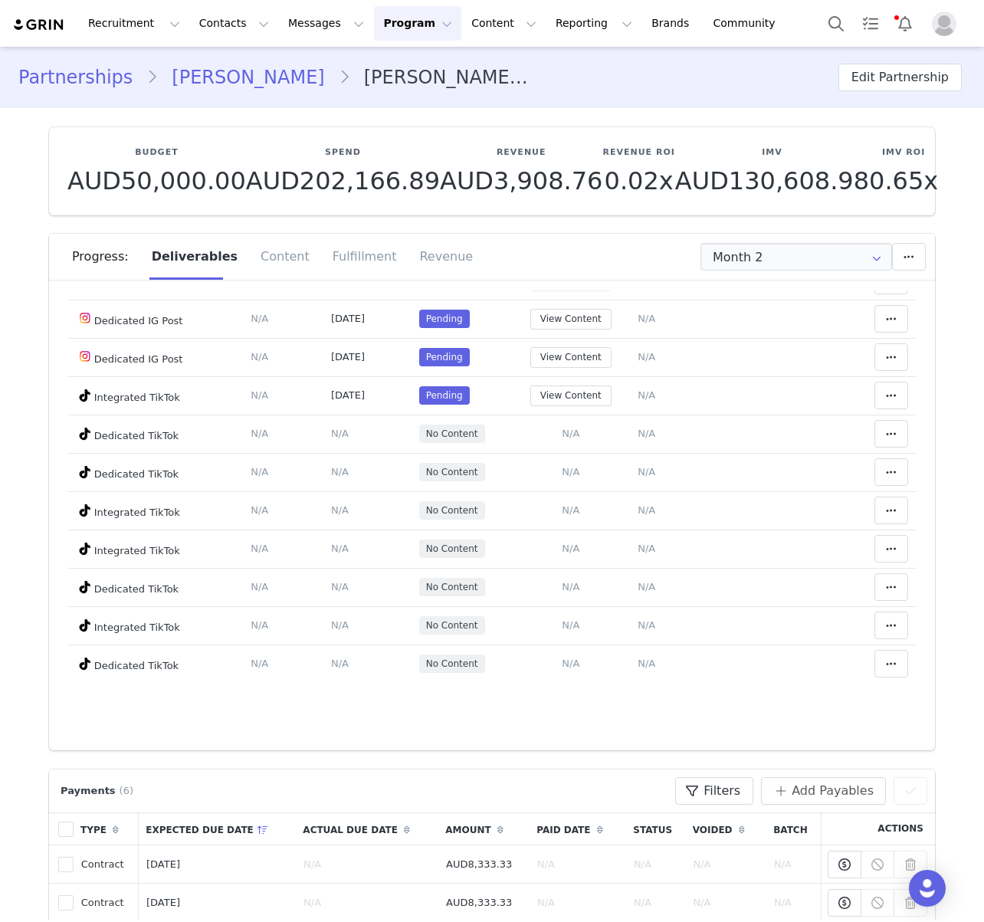
scroll to position [0, 0]
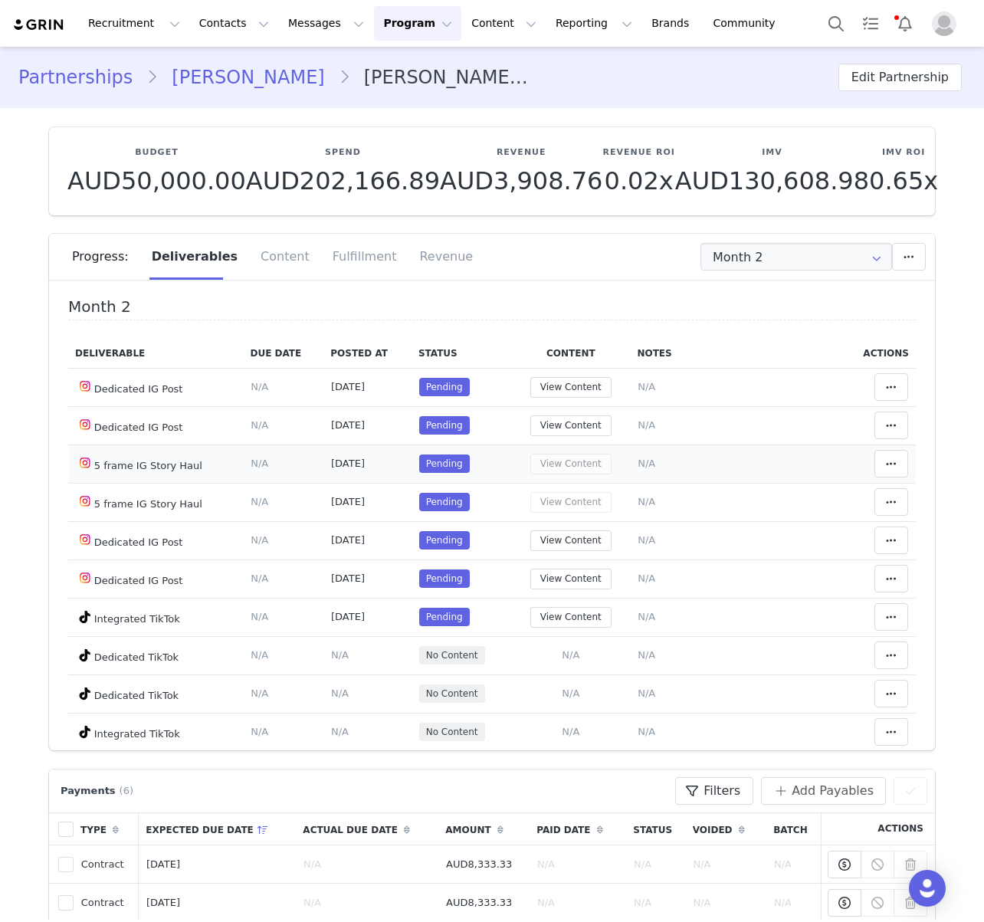
drag, startPoint x: 58, startPoint y: 385, endPoint x: 203, endPoint y: 461, distance: 163.5
click at [207, 486] on div "Month 2 Deliverable Due Date Posted At Status Content Notes Actions Dedicated I…" at bounding box center [492, 520] width 886 height 460
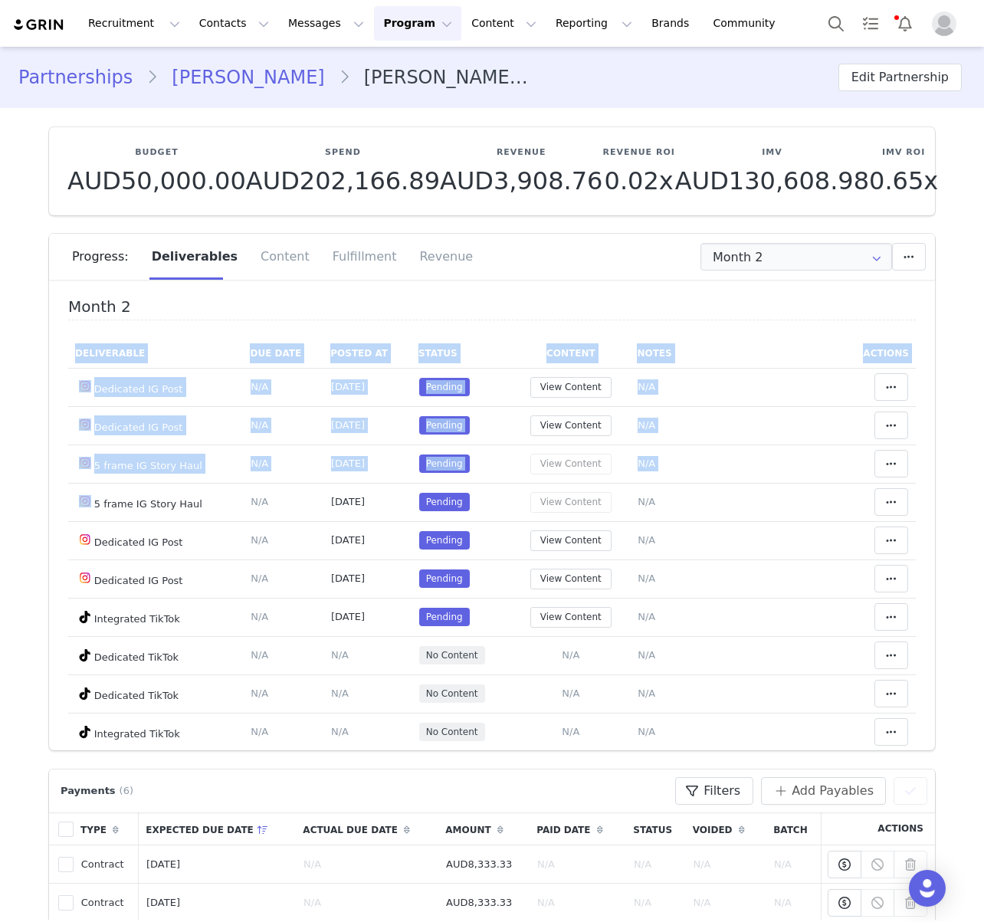
click at [223, 359] on th "Deliverable" at bounding box center [155, 354] width 175 height 30
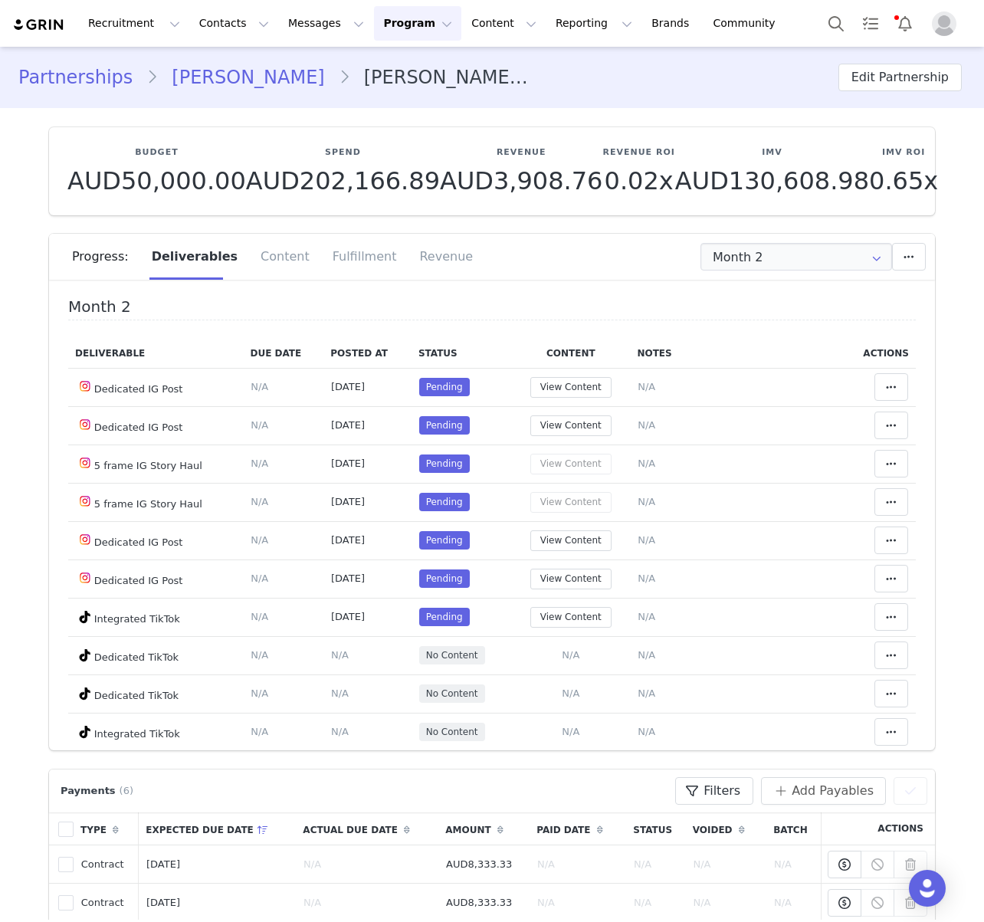
click at [213, 321] on div "Month 2 Deliverable Due Date Posted At Status Content Notes Actions Dedicated I…" at bounding box center [491, 610] width 847 height 624
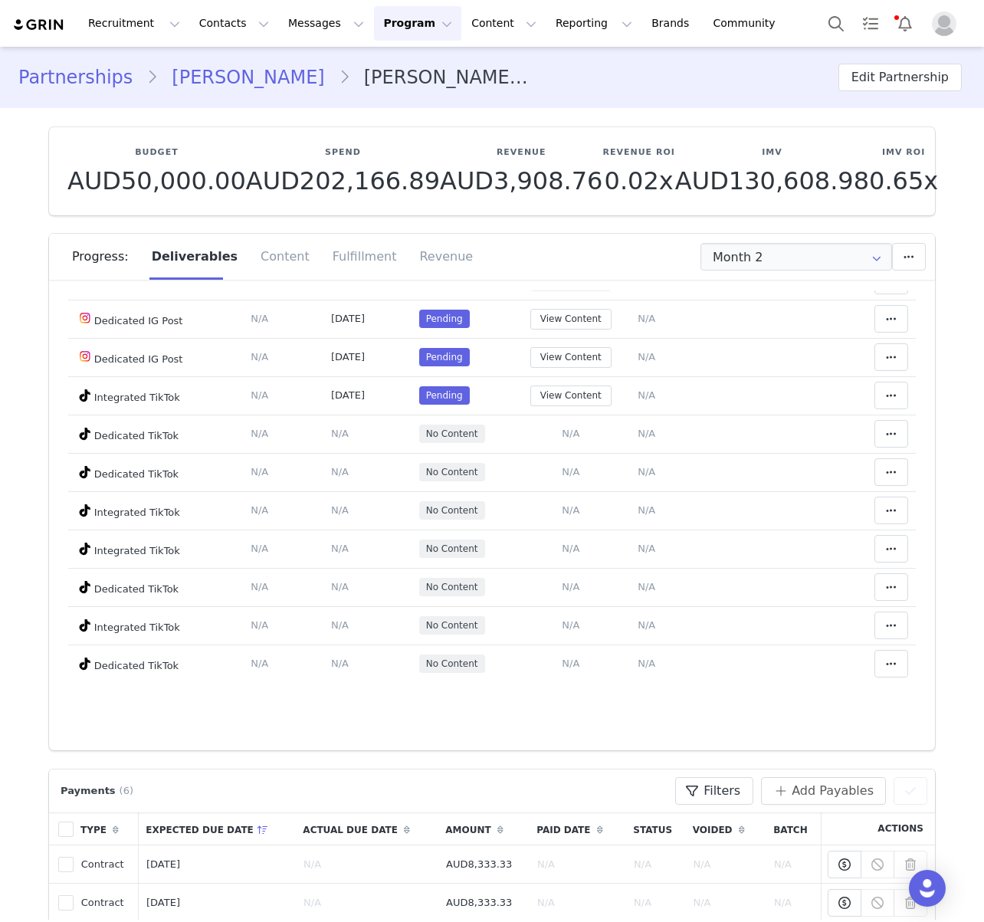
click at [856, 275] on div "Progress: Deliverables Content Fulfillment Revenue" at bounding box center [503, 257] width 863 height 46
click at [856, 264] on input "Month 2" at bounding box center [796, 257] width 192 height 28
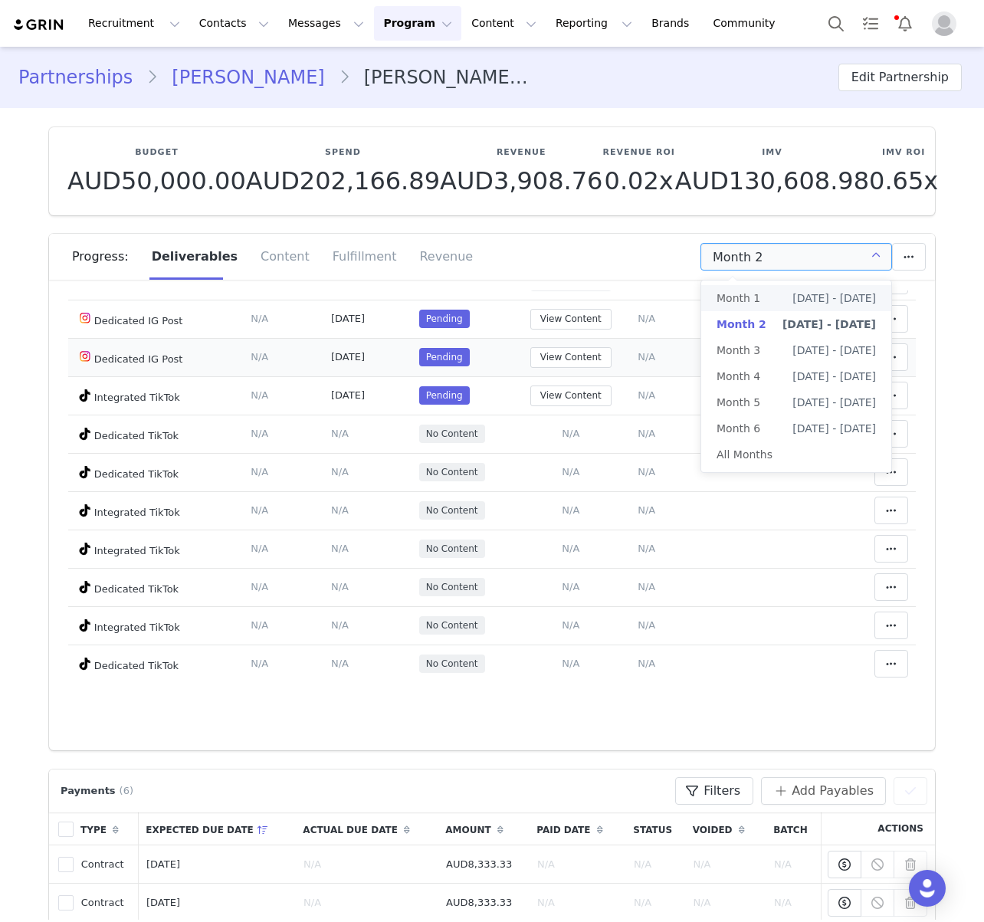
drag, startPoint x: 557, startPoint y: 220, endPoint x: 326, endPoint y: 359, distance: 270.2
click at [555, 220] on section "Budget AUD50,000.00 Spend AUD202,166.89 Revenue AUD3,908.76 Revenue ROI 0.02x I…" at bounding box center [492, 429] width 909 height 642
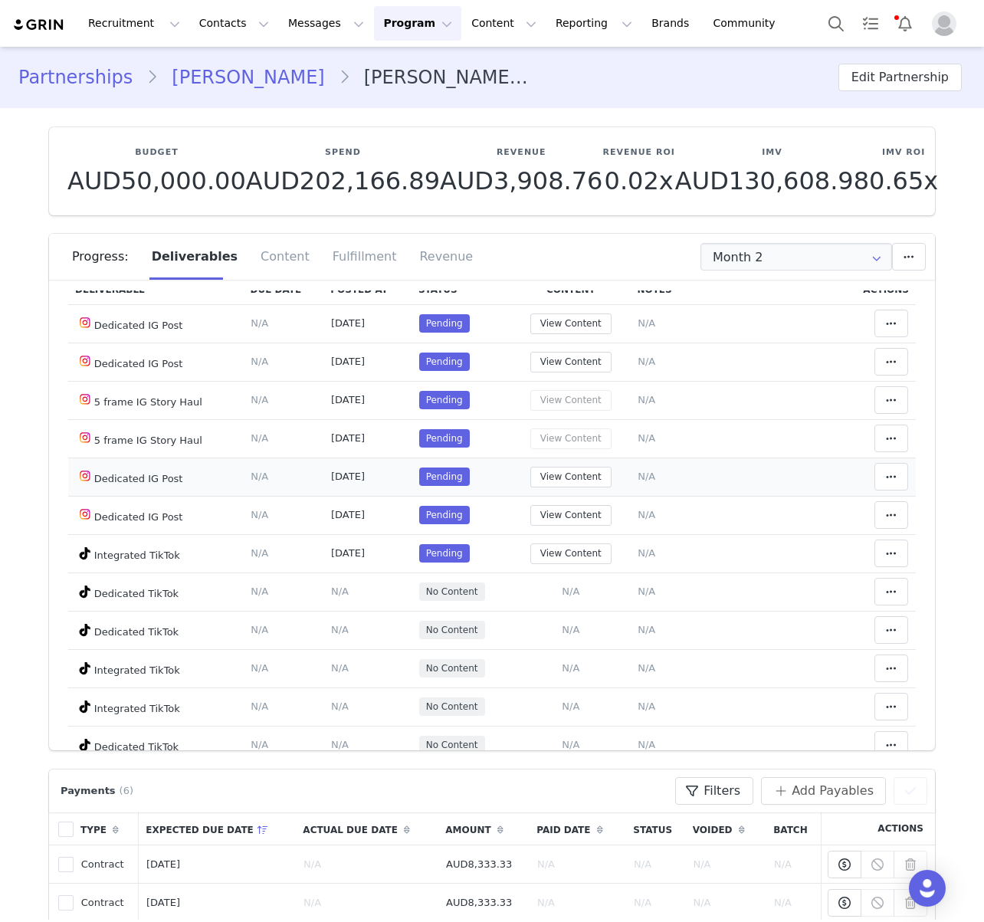
scroll to position [0, 0]
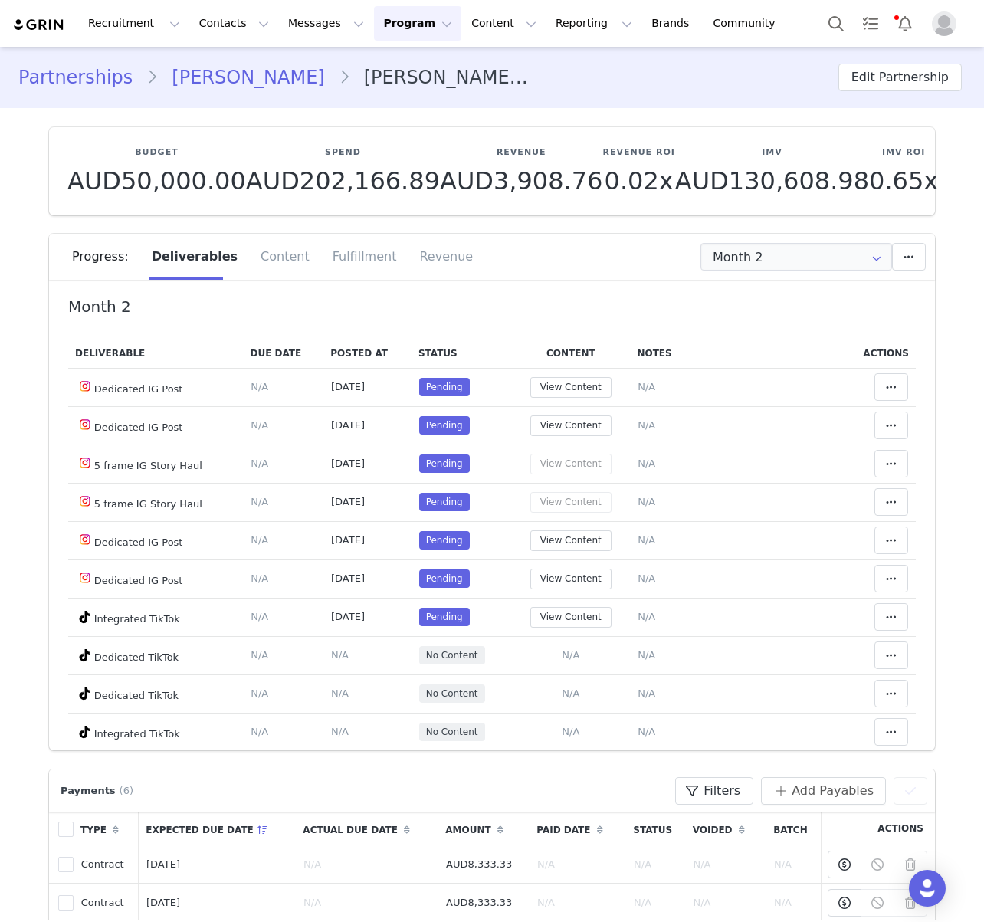
drag, startPoint x: 675, startPoint y: 332, endPoint x: 308, endPoint y: 313, distance: 367.5
click at [675, 332] on div "Month 2 Deliverable Due Date Posted At Status Content Notes Actions Dedicated I…" at bounding box center [491, 610] width 847 height 624
click at [815, 243] on input "Month 2" at bounding box center [796, 257] width 192 height 28
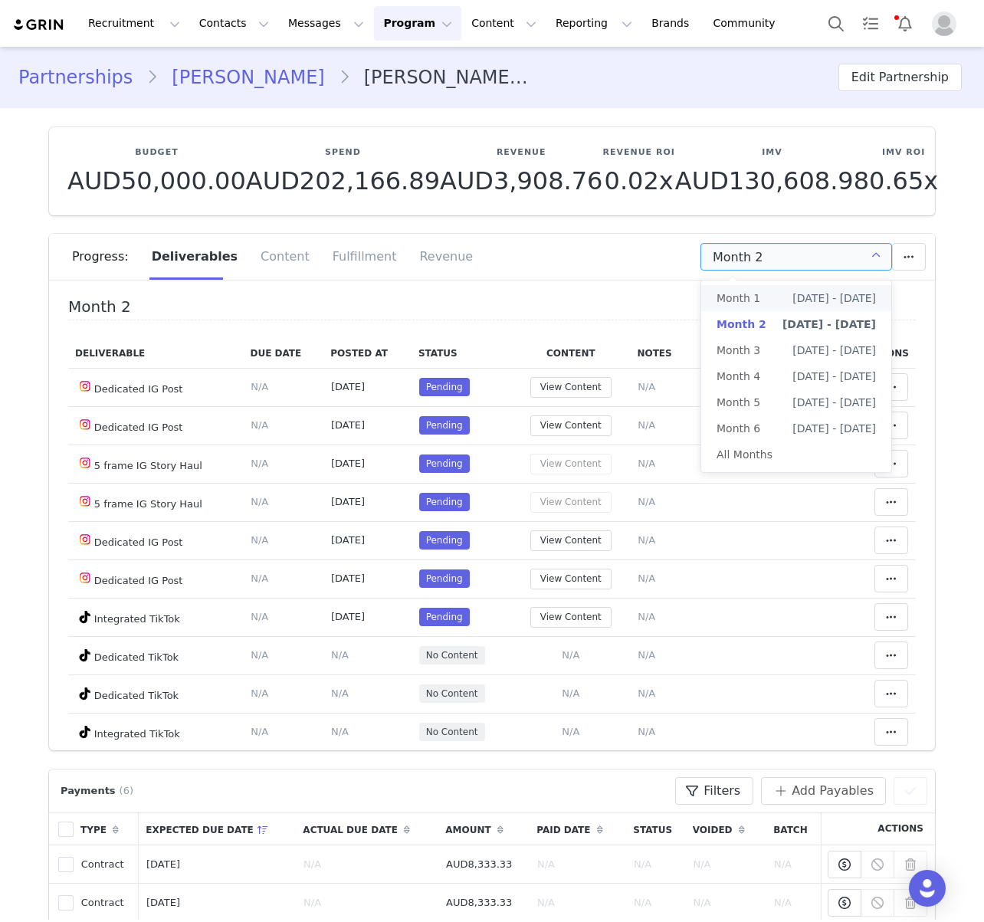
click at [791, 304] on li "Month [DATE] 1st - [DATE]" at bounding box center [796, 298] width 190 height 26
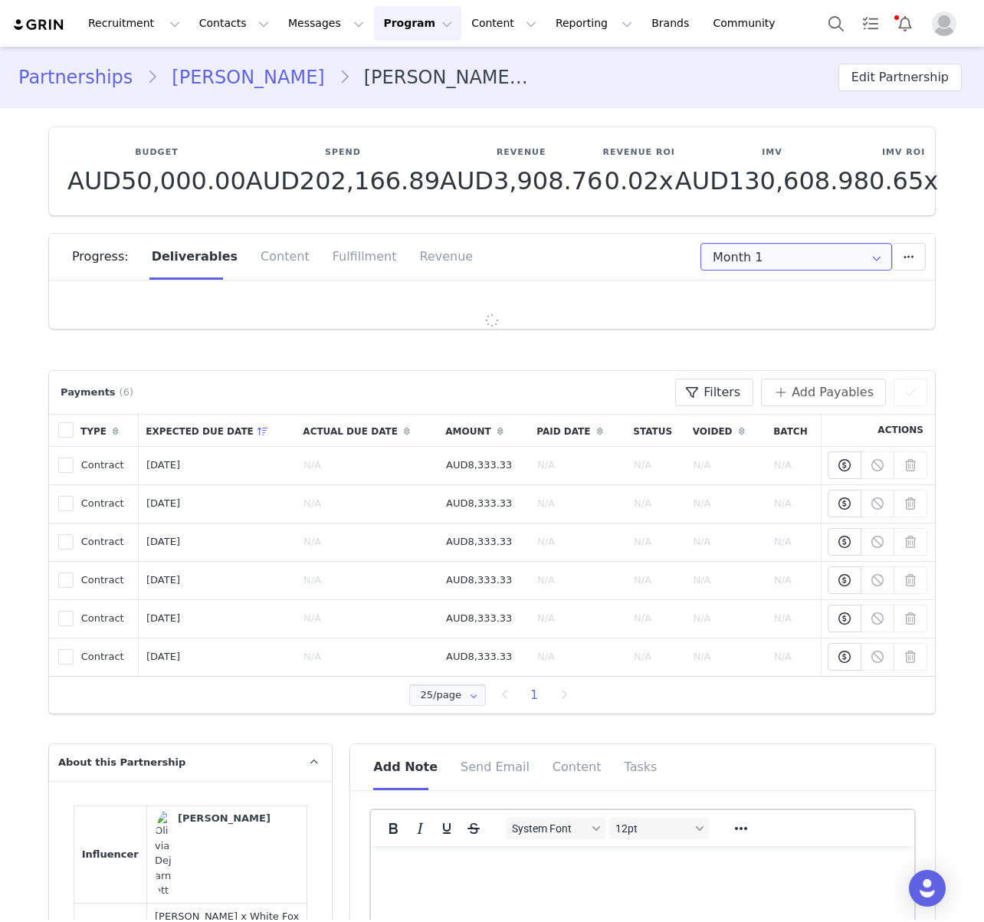
click at [817, 249] on input "Month 1" at bounding box center [796, 257] width 192 height 28
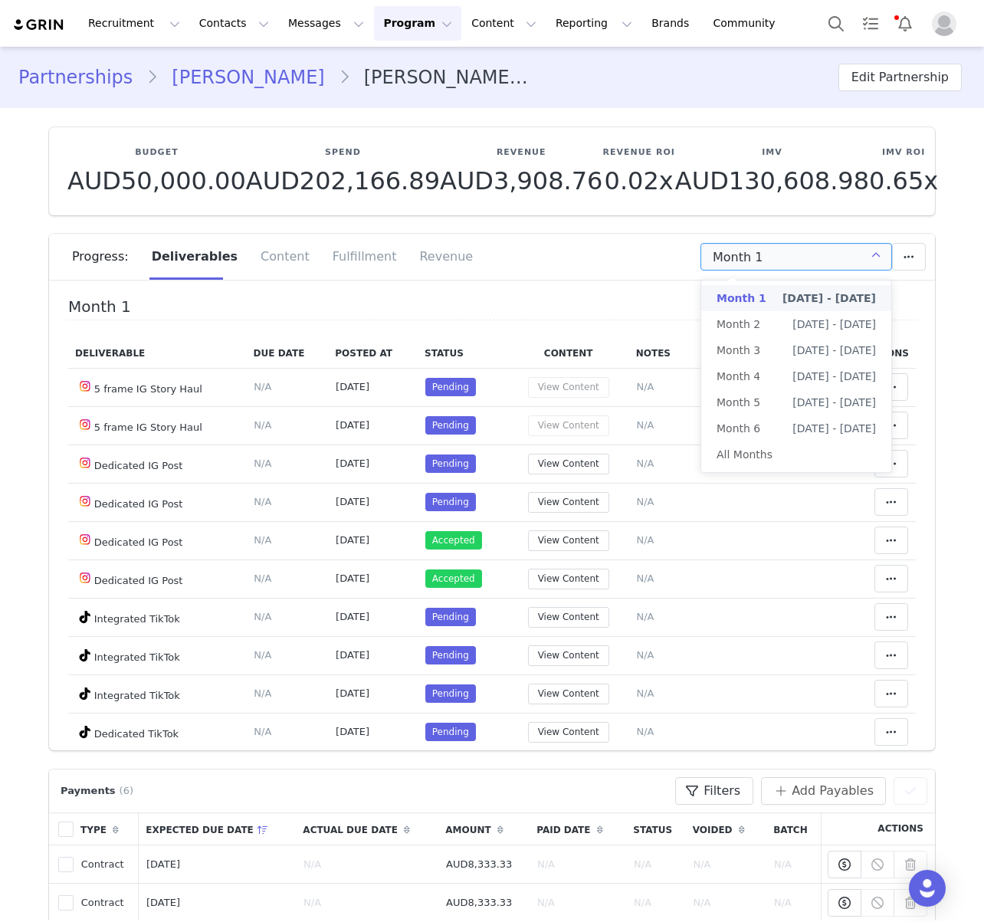
drag, startPoint x: 618, startPoint y: 192, endPoint x: 575, endPoint y: 318, distance: 132.8
click at [618, 192] on p "0.02x" at bounding box center [638, 181] width 72 height 28
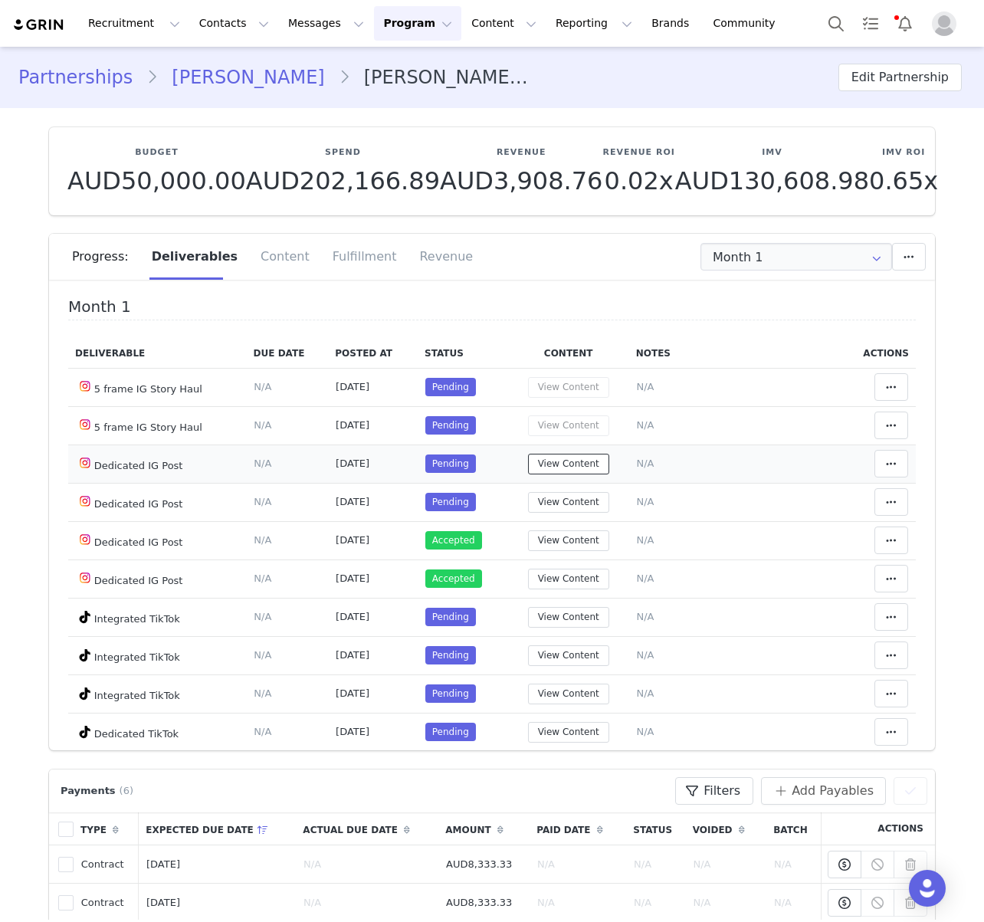
click at [605, 465] on button "View Content" at bounding box center [568, 464] width 81 height 21
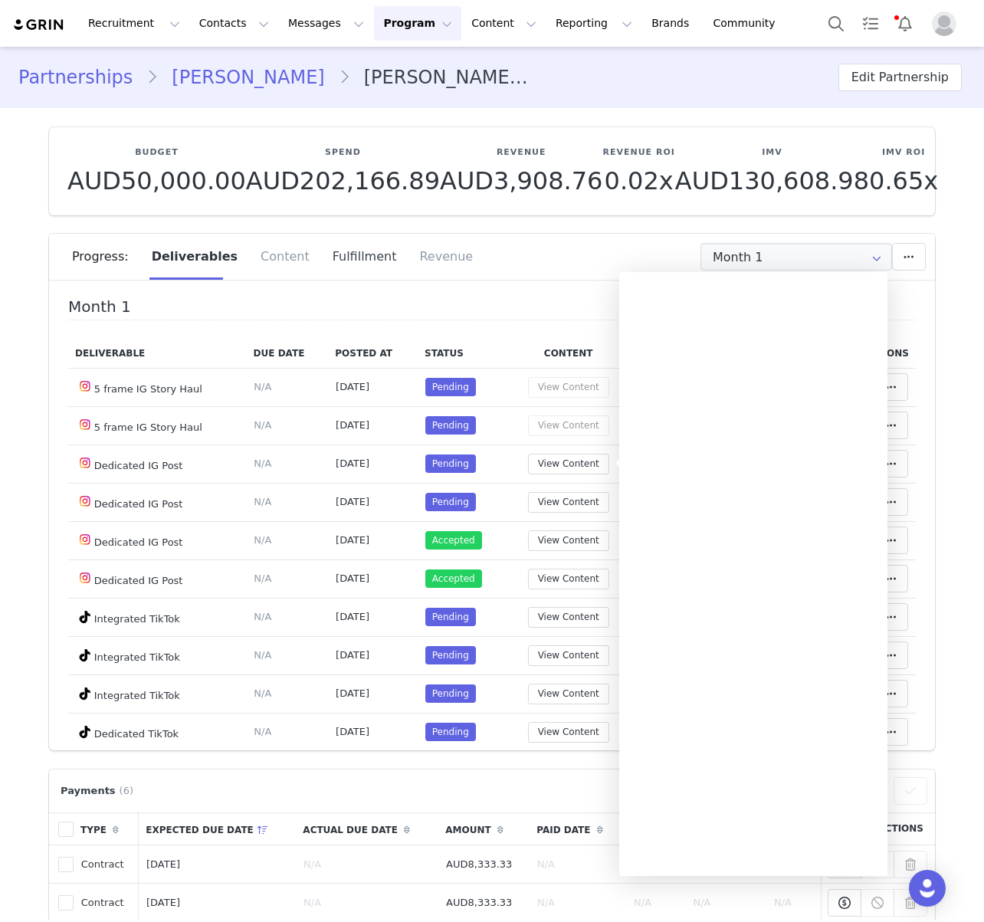
click at [323, 249] on div "Fulfillment" at bounding box center [364, 257] width 87 height 46
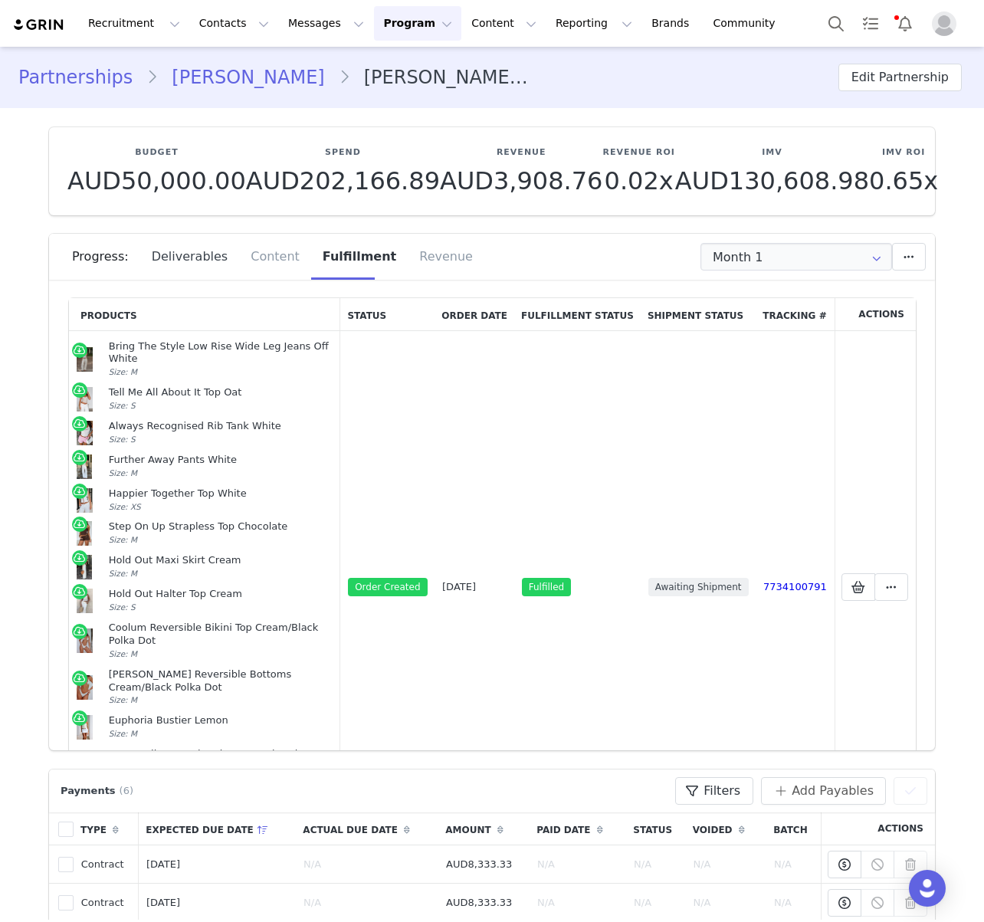
click at [185, 251] on div "Deliverables" at bounding box center [190, 257] width 100 height 46
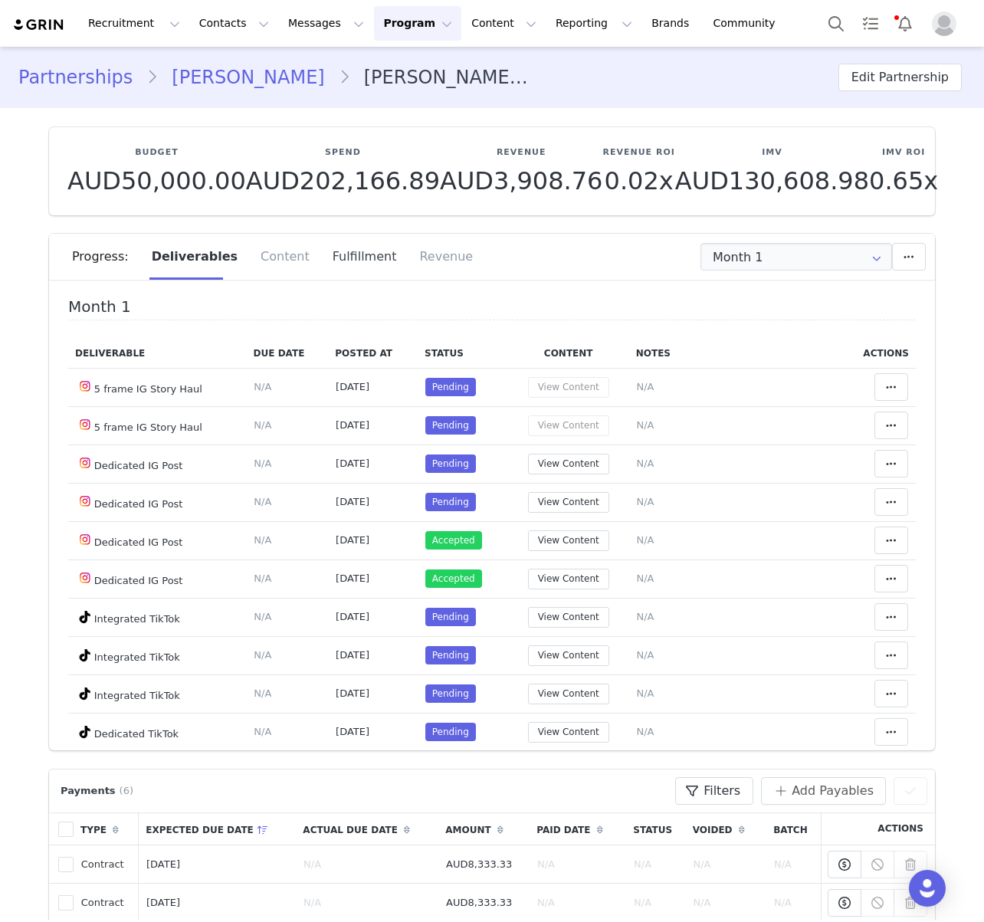
click at [321, 260] on div "Fulfillment" at bounding box center [364, 257] width 87 height 46
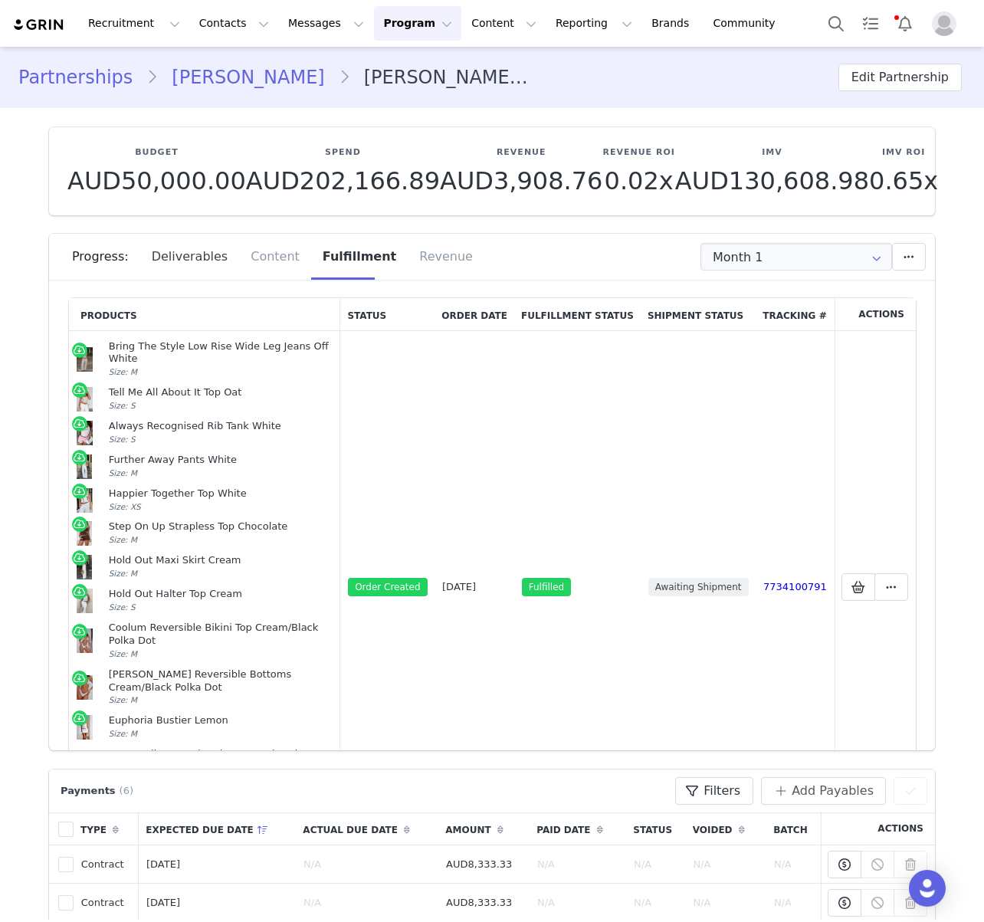
click at [205, 264] on div "Deliverables" at bounding box center [190, 257] width 100 height 46
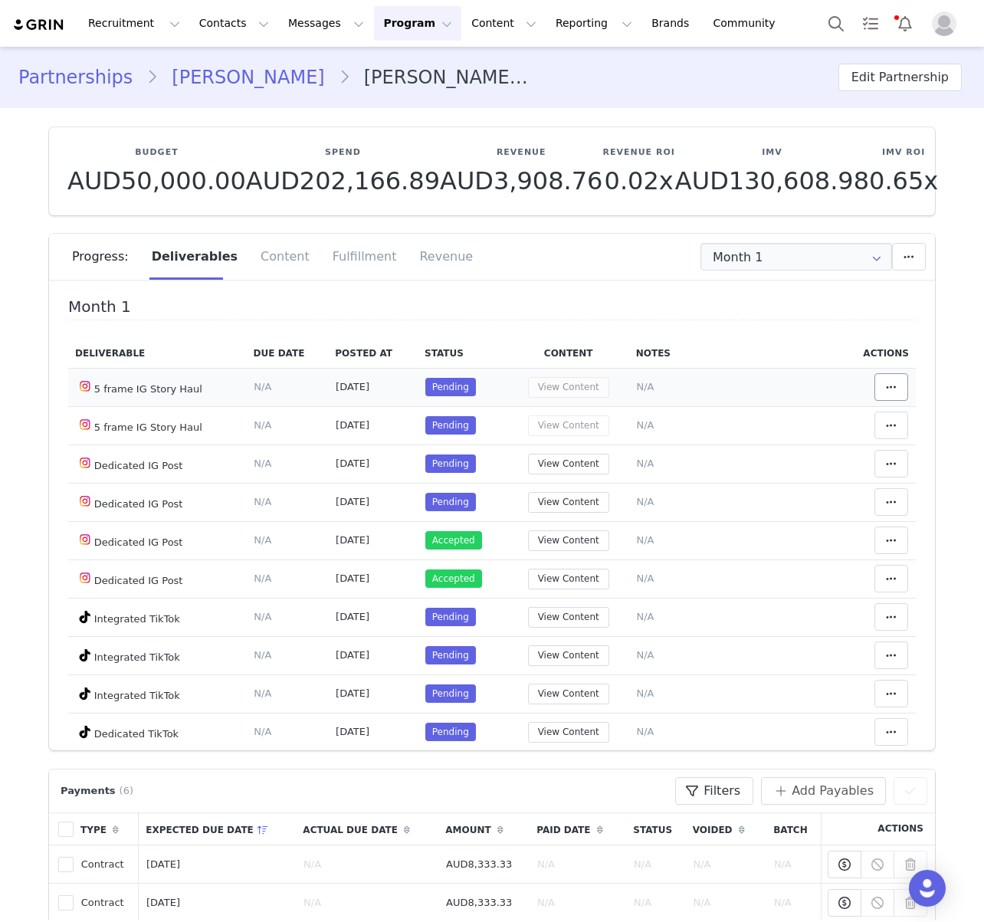
drag, startPoint x: 856, startPoint y: 388, endPoint x: 880, endPoint y: 386, distance: 23.8
click at [857, 388] on td "Mark as Accepted Clear Status Reason for declining this deliverable Decline Mar…" at bounding box center [877, 387] width 75 height 38
click at [880, 386] on button at bounding box center [891, 387] width 34 height 28
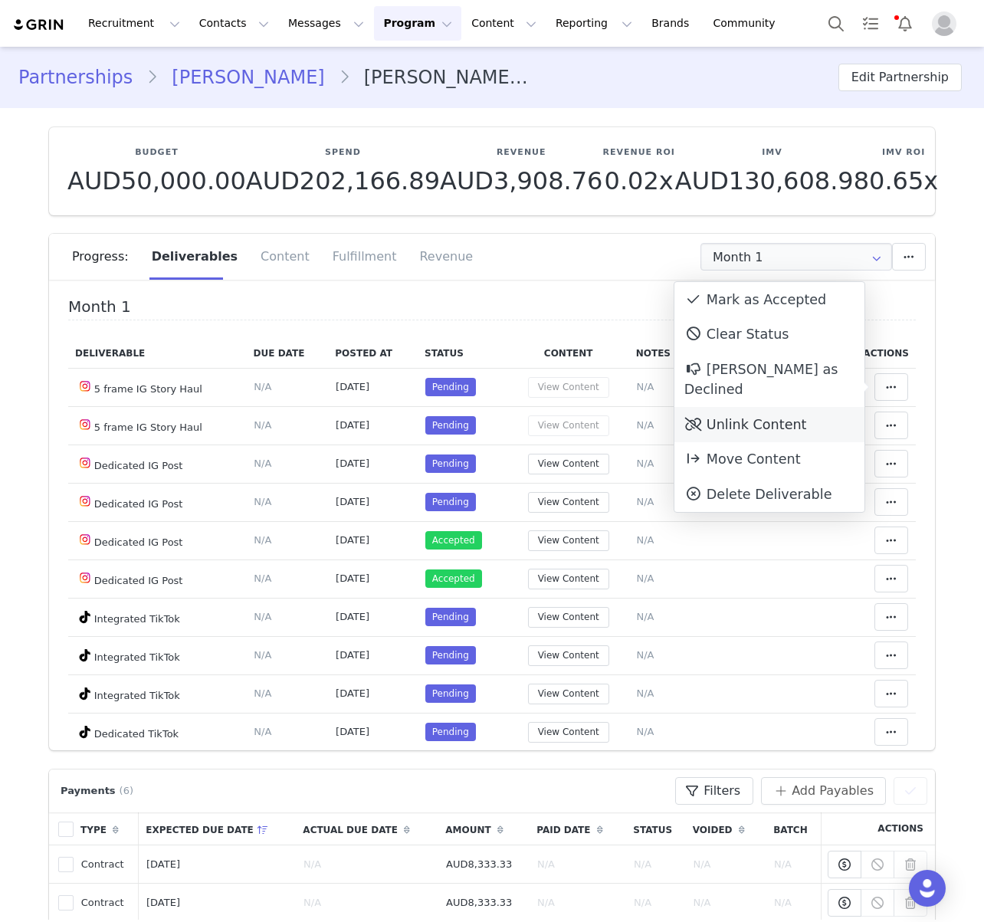
click at [743, 407] on div "Unlink Content" at bounding box center [769, 424] width 190 height 35
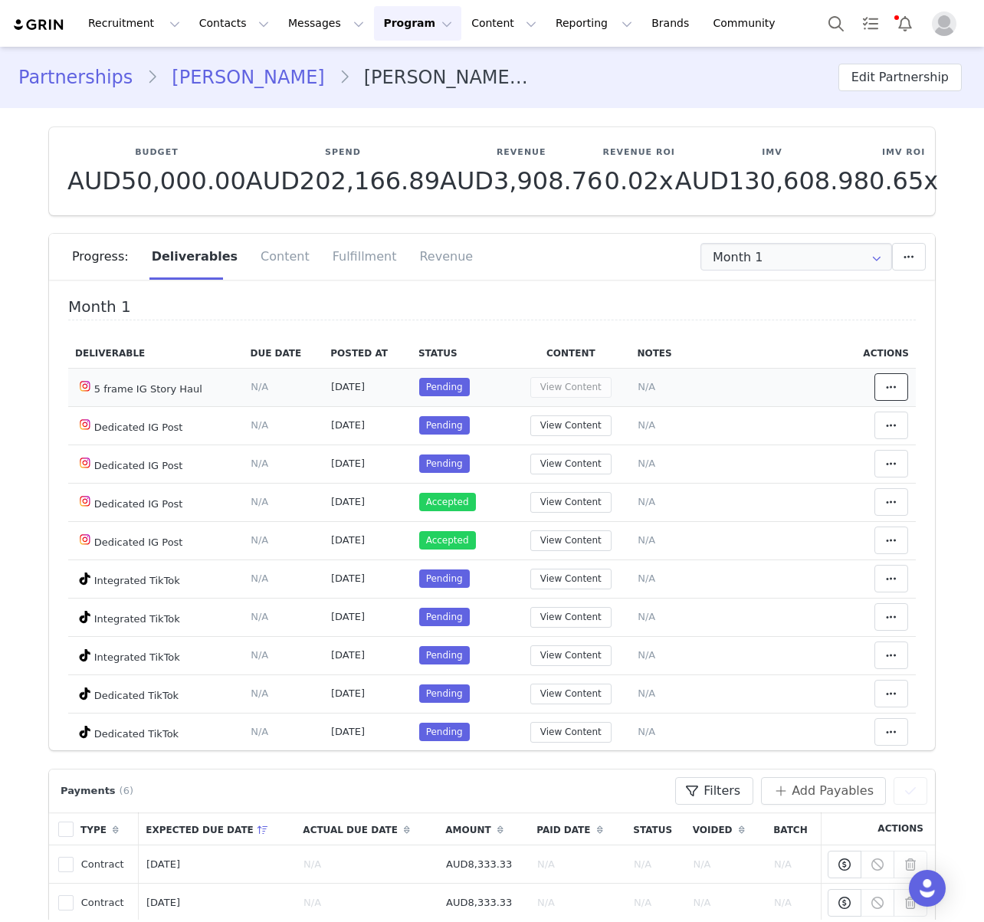
click at [898, 381] on span at bounding box center [891, 387] width 18 height 18
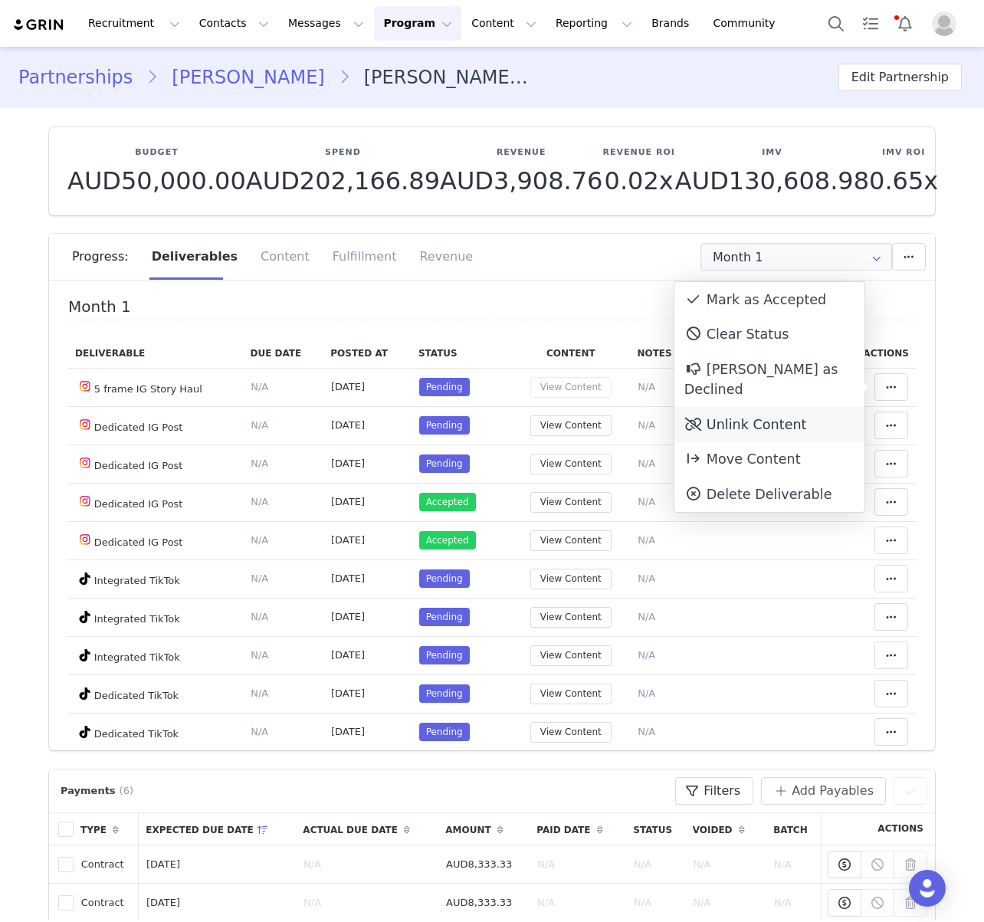
click at [739, 408] on div "Unlink Content" at bounding box center [769, 424] width 190 height 35
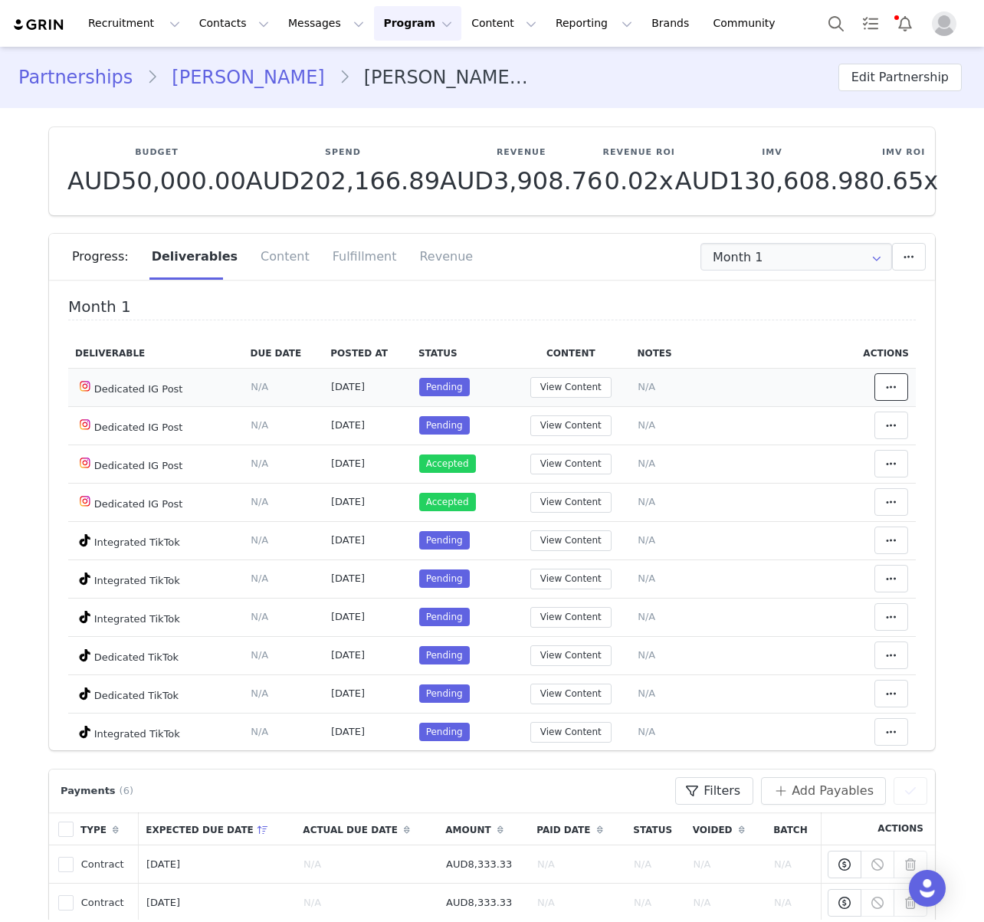
click at [902, 378] on button at bounding box center [891, 387] width 34 height 28
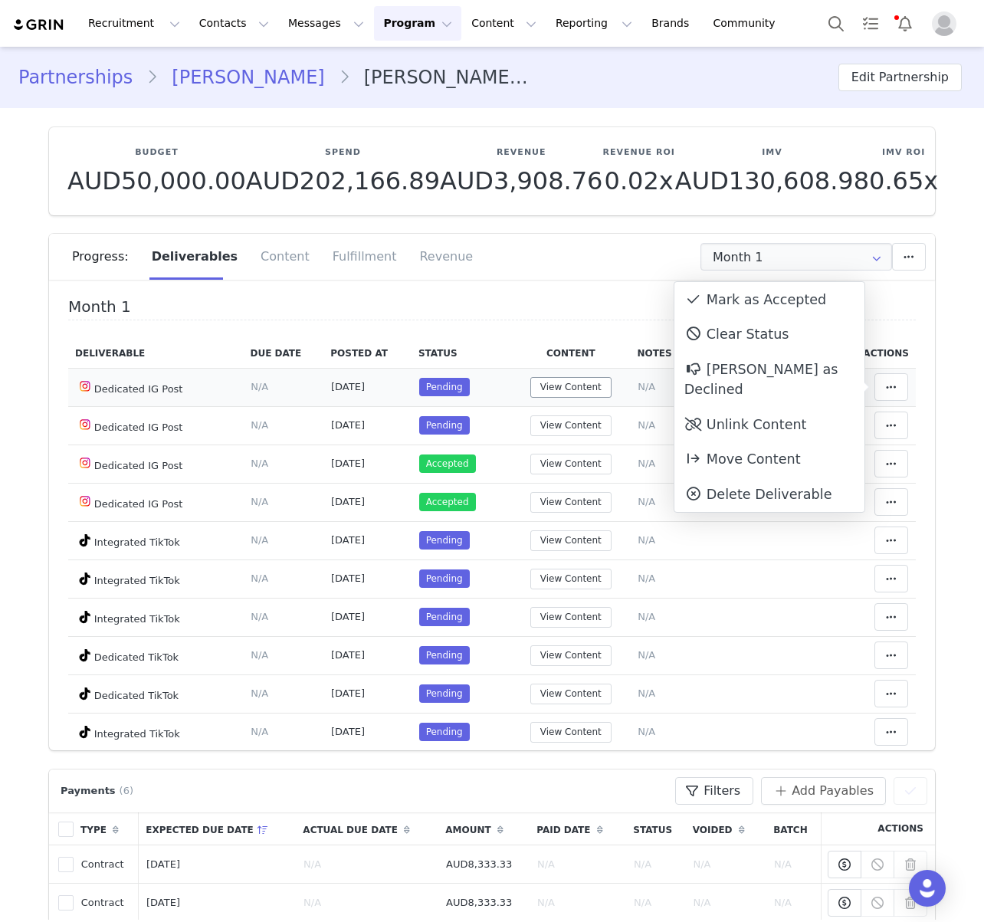
click at [591, 398] on td "View Content" at bounding box center [570, 387] width 119 height 38
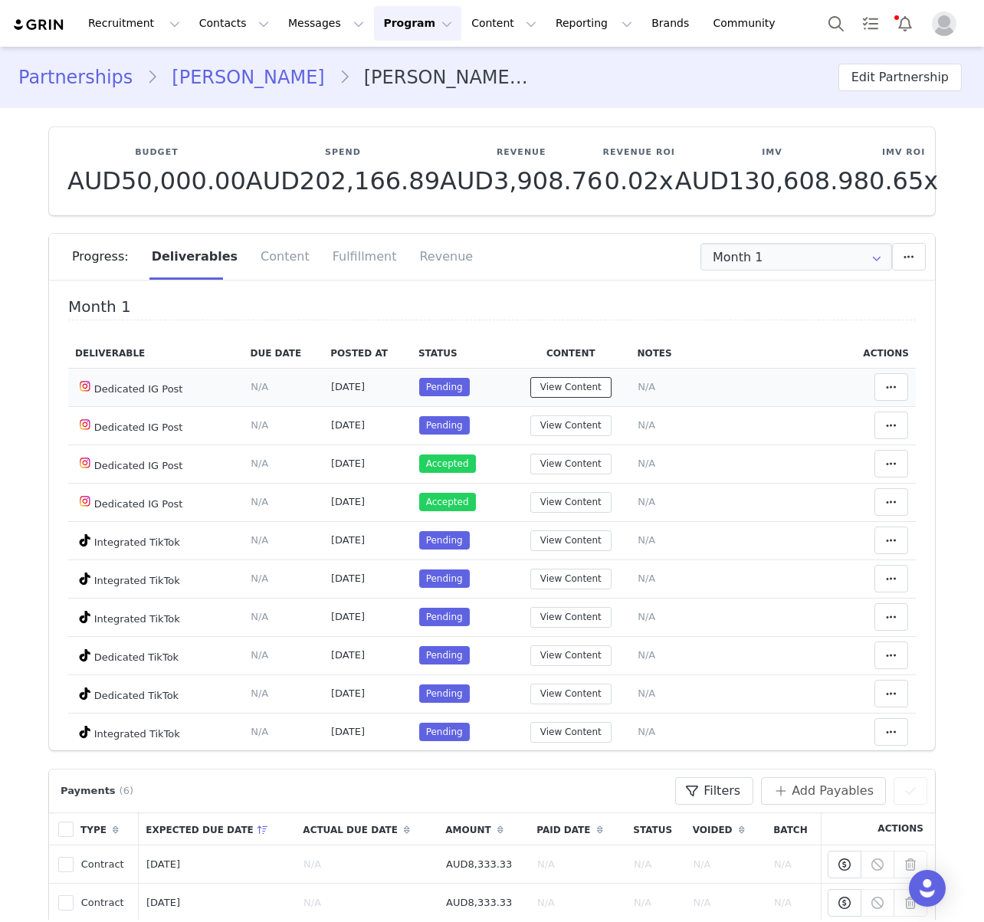
click at [591, 390] on button "View Content" at bounding box center [570, 387] width 81 height 21
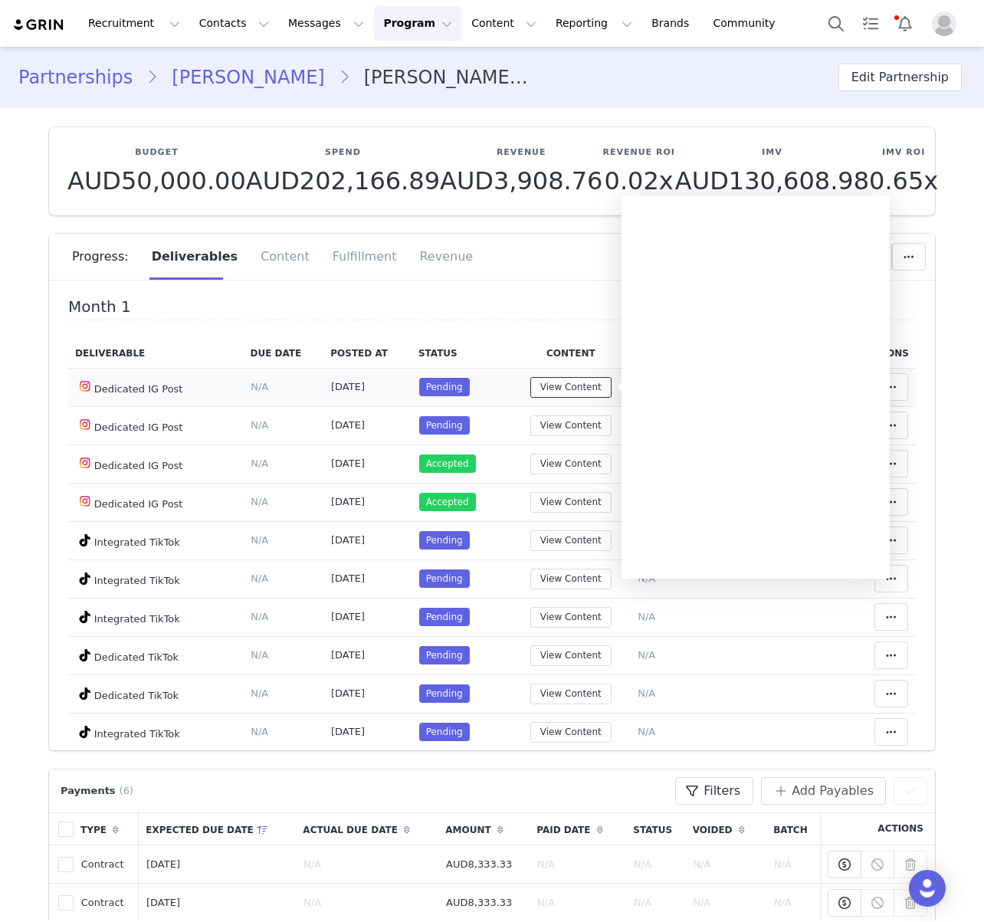
click at [591, 390] on button "View Content" at bounding box center [570, 387] width 81 height 21
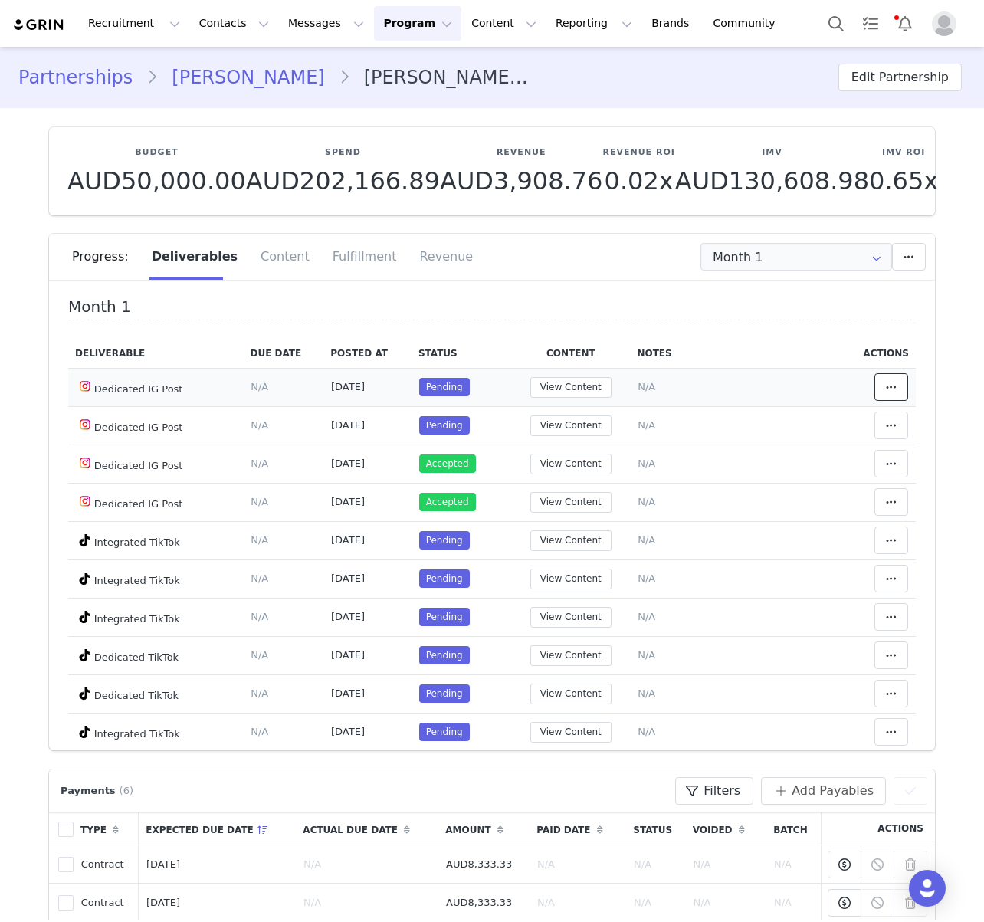
click at [896, 388] on icon at bounding box center [891, 387] width 11 height 12
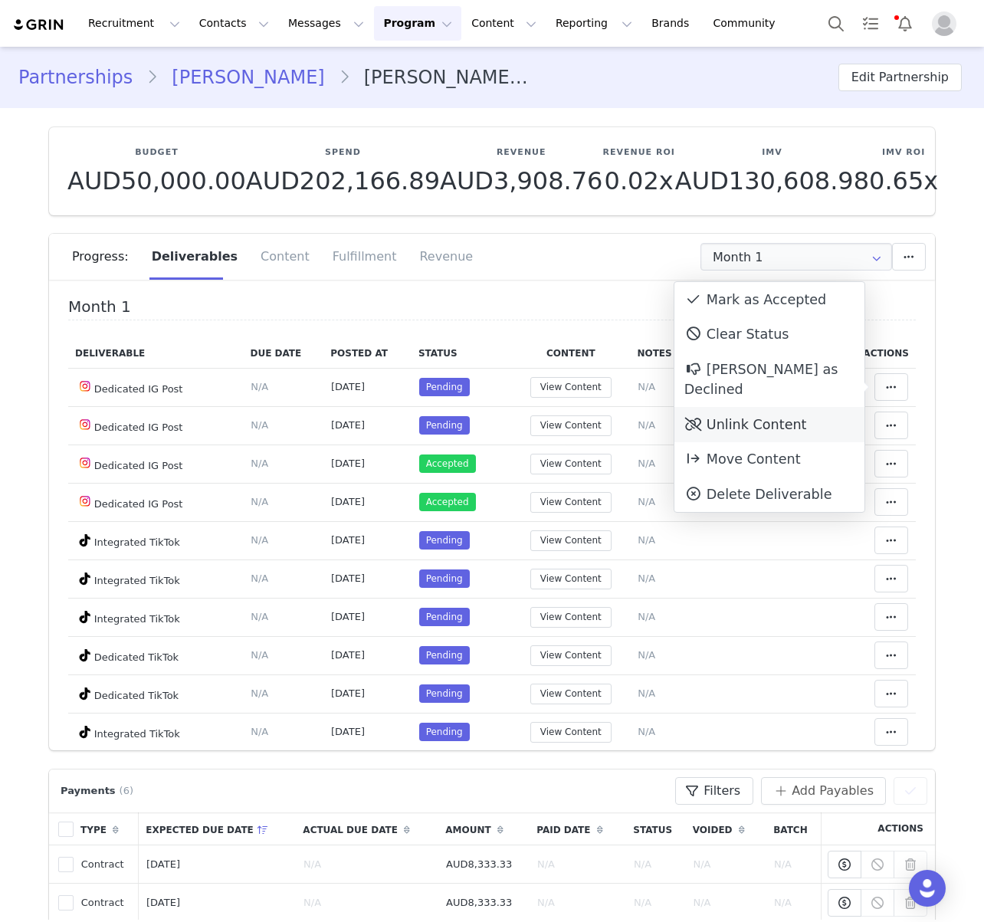
click at [777, 407] on div "Unlink Content" at bounding box center [769, 424] width 190 height 35
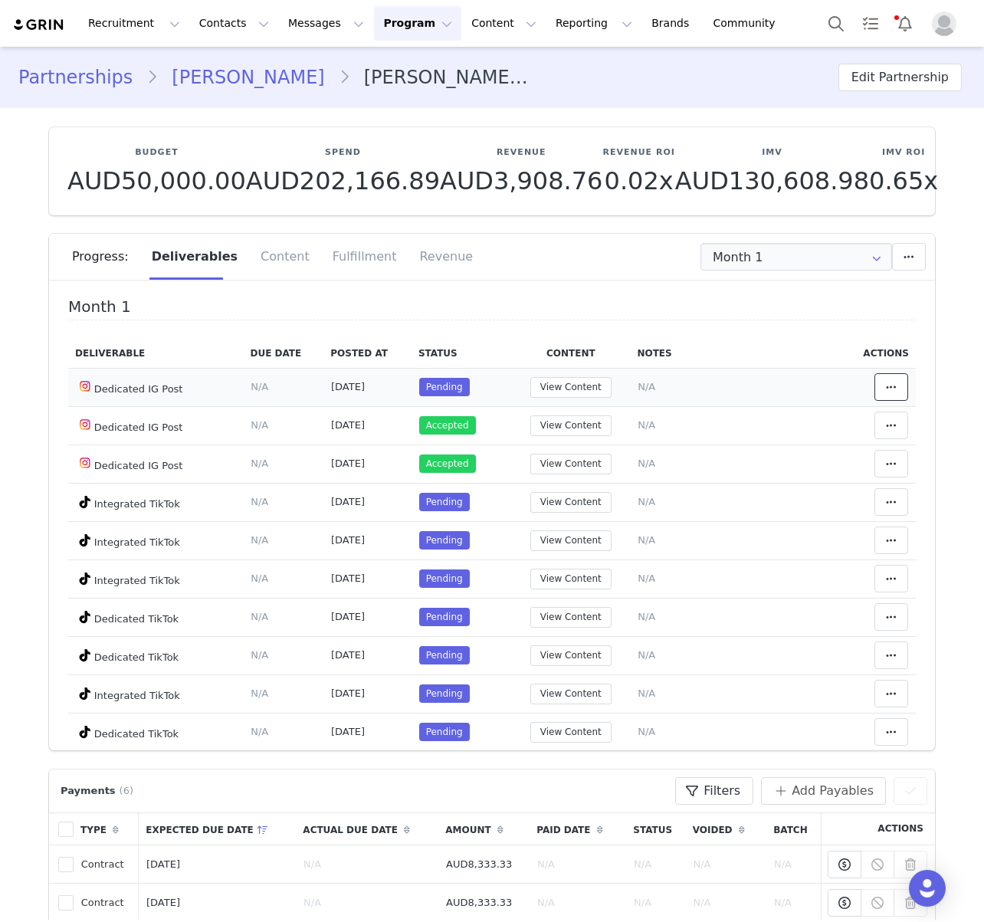
click at [893, 387] on icon at bounding box center [891, 387] width 11 height 12
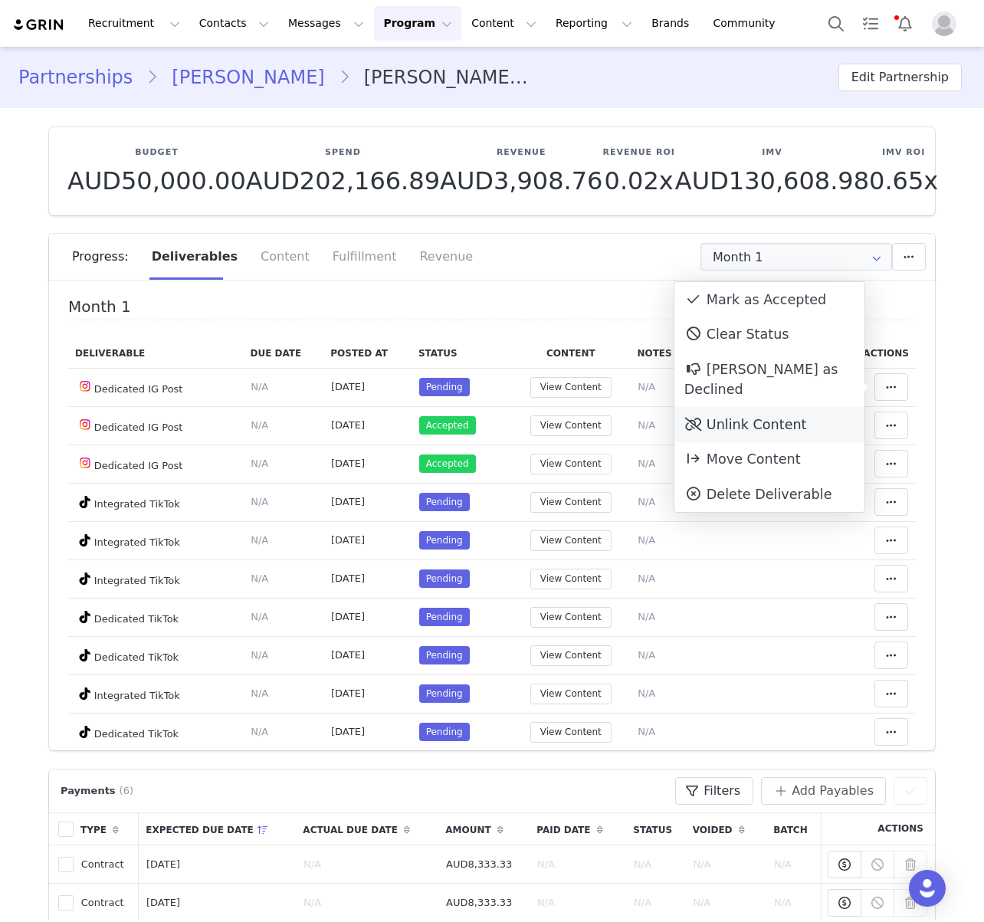
click at [770, 408] on div "Unlink Content" at bounding box center [769, 424] width 190 height 35
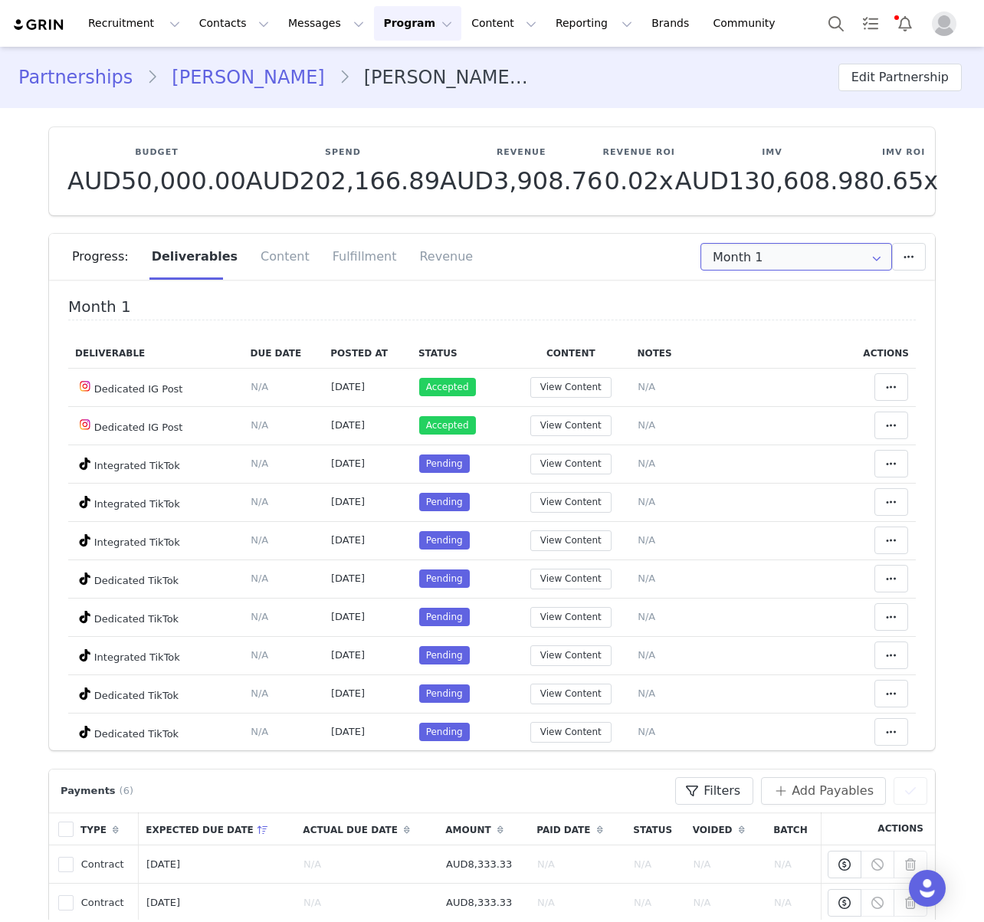
click at [819, 249] on input "Month 1" at bounding box center [796, 257] width 192 height 28
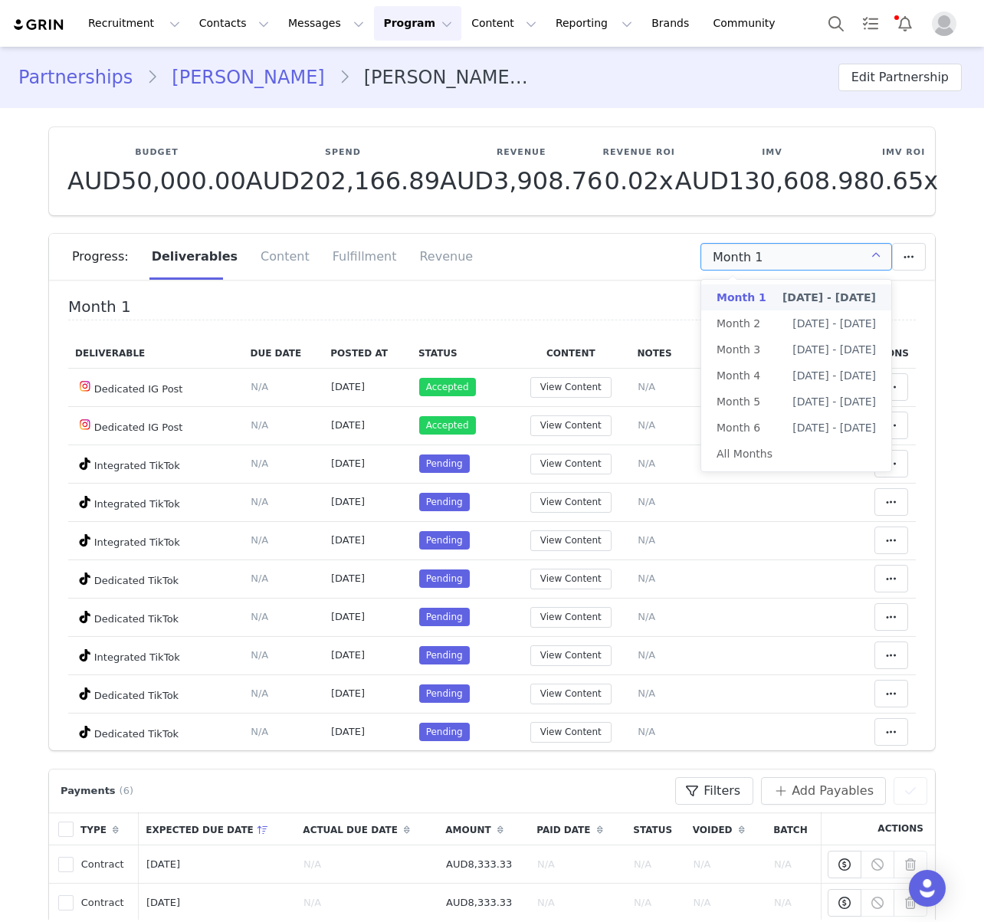
scroll to position [3, 0]
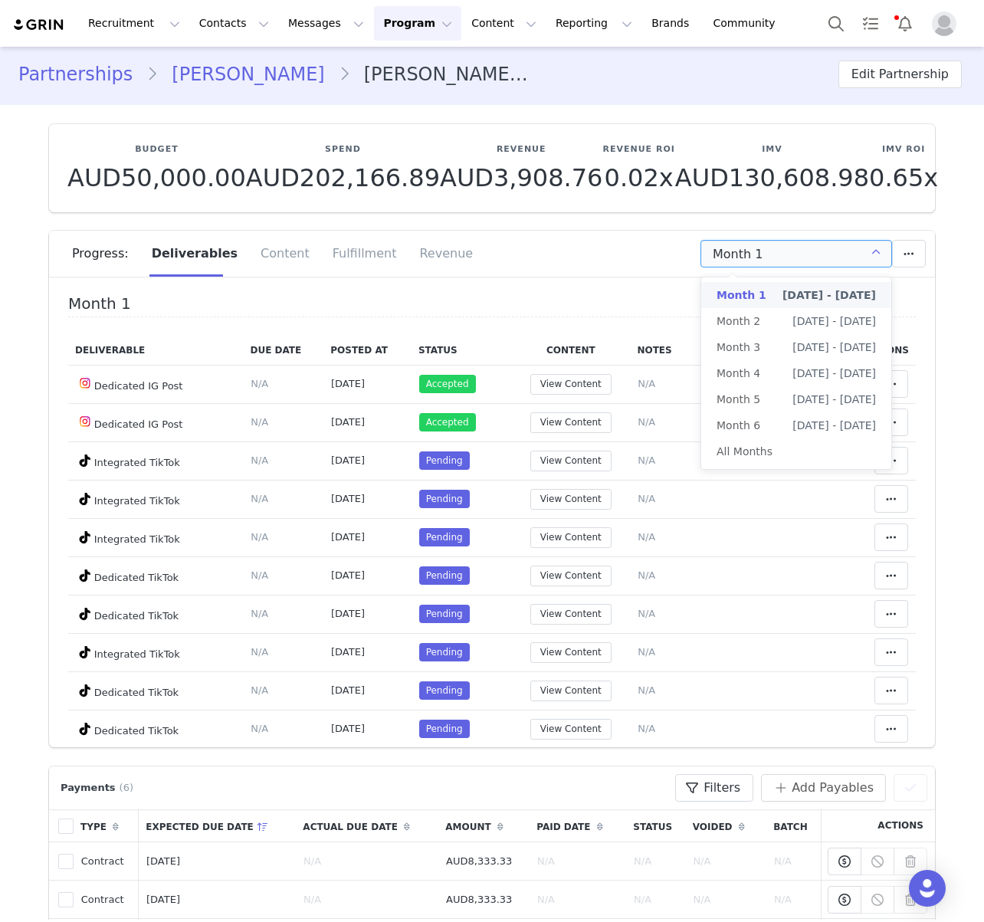
drag, startPoint x: 468, startPoint y: 293, endPoint x: 491, endPoint y: 290, distance: 23.2
click at [470, 293] on div "Month 1 Deliverable Due Date Posted At Status Content Notes Actions Dedicated I…" at bounding box center [492, 517] width 886 height 460
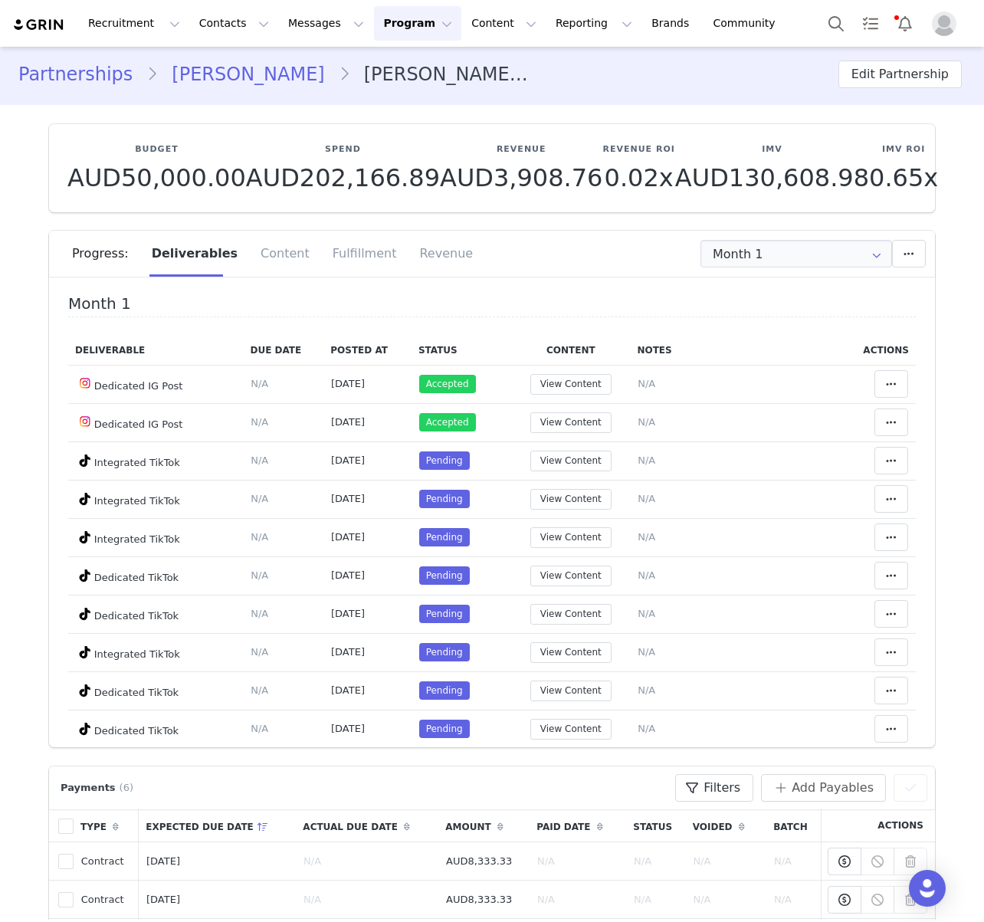
drag, startPoint x: 670, startPoint y: 263, endPoint x: 696, endPoint y: 258, distance: 26.5
click at [671, 263] on div "Month 1 Add a new deliverable What type of deliverable? 5 frame IG Story Haul D…" at bounding box center [733, 254] width 383 height 28
click at [740, 254] on input "Month 1" at bounding box center [796, 254] width 192 height 28
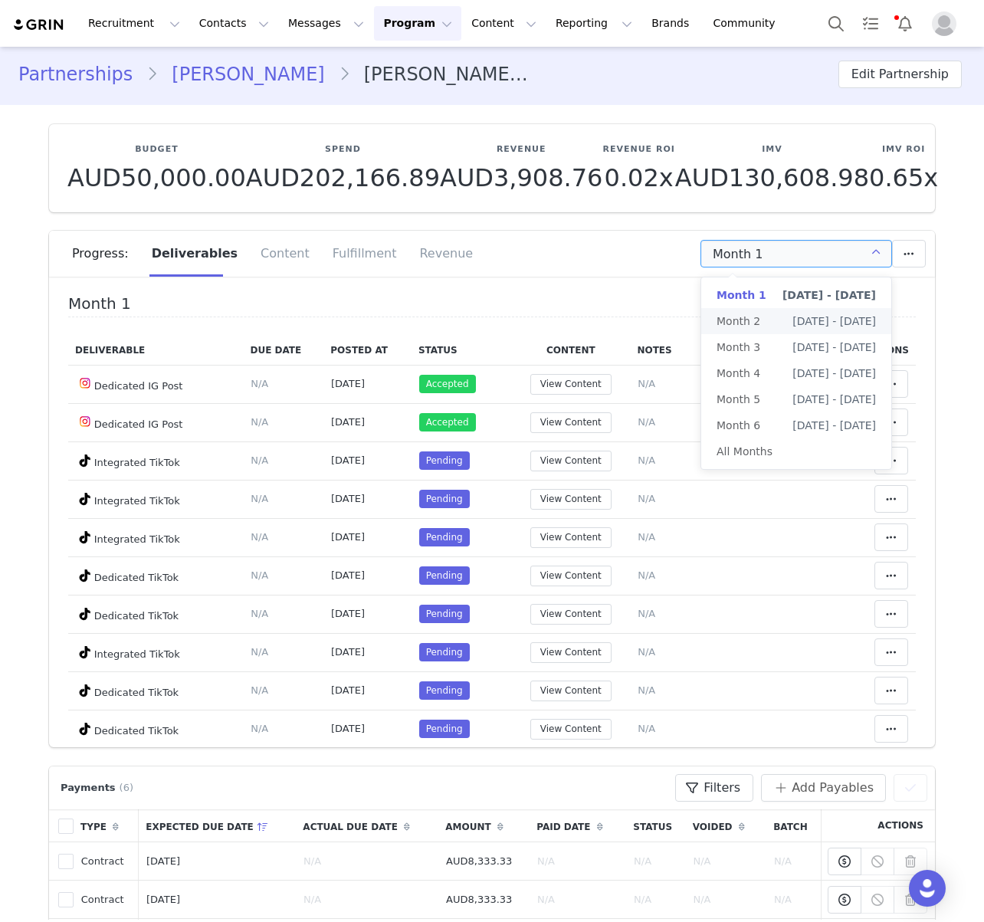
click at [530, 305] on h4 "Month 1" at bounding box center [491, 306] width 847 height 22
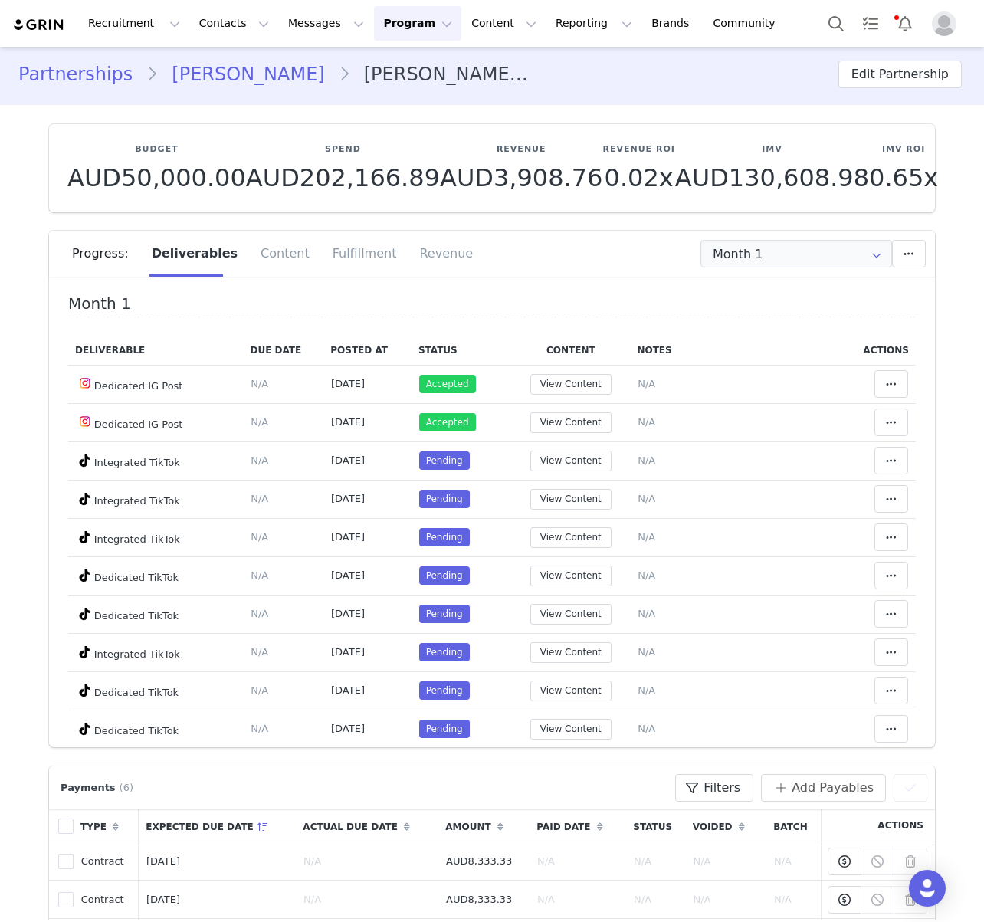
drag, startPoint x: 575, startPoint y: 264, endPoint x: 584, endPoint y: 318, distance: 55.0
click at [574, 267] on div "Month 1 Add a new deliverable What type of deliverable? 5 frame IG Story Haul D…" at bounding box center [733, 254] width 383 height 28
drag, startPoint x: 588, startPoint y: 314, endPoint x: 467, endPoint y: 404, distance: 150.0
click at [585, 317] on div "Month 1 Deliverable Due Date Posted At Status Content Notes Actions Dedicated I…" at bounding box center [491, 607] width 847 height 624
click at [598, 264] on div "Month 1 Add a new deliverable What type of deliverable? 5 frame IG Story Haul D…" at bounding box center [733, 254] width 383 height 28
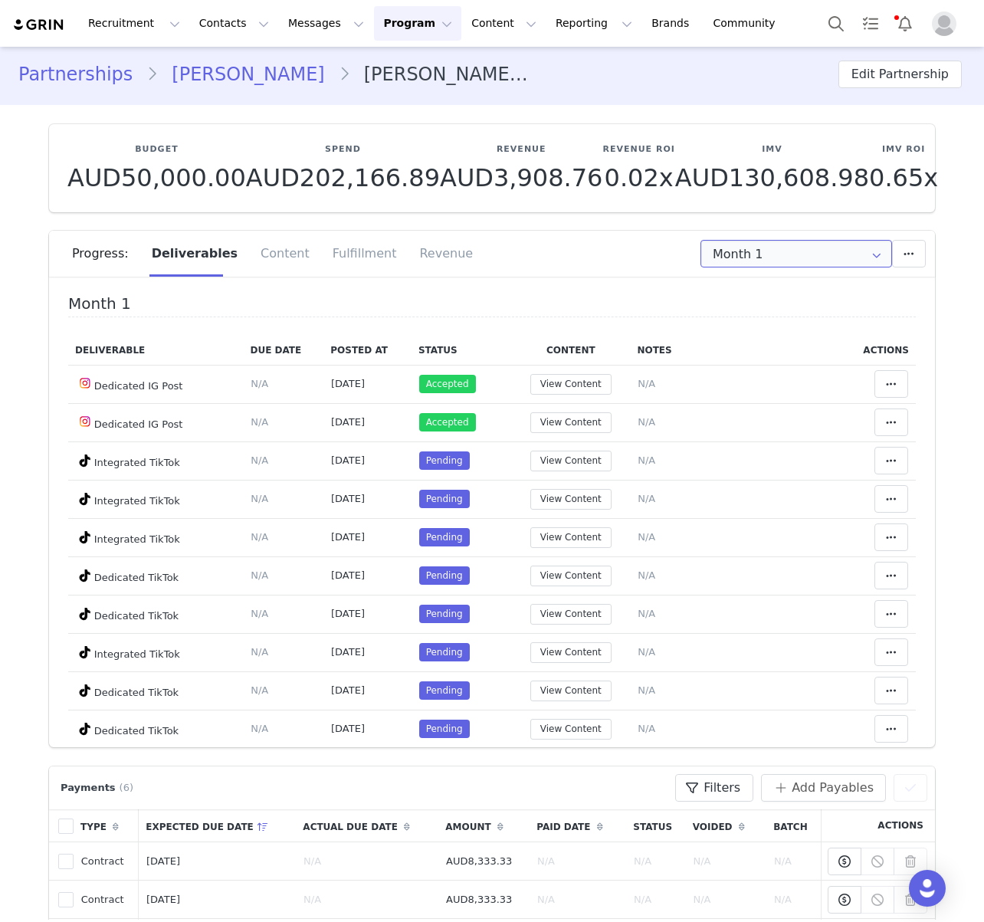
drag, startPoint x: 817, startPoint y: 247, endPoint x: 826, endPoint y: 298, distance: 52.0
click at [817, 247] on input "Month 1" at bounding box center [796, 254] width 192 height 28
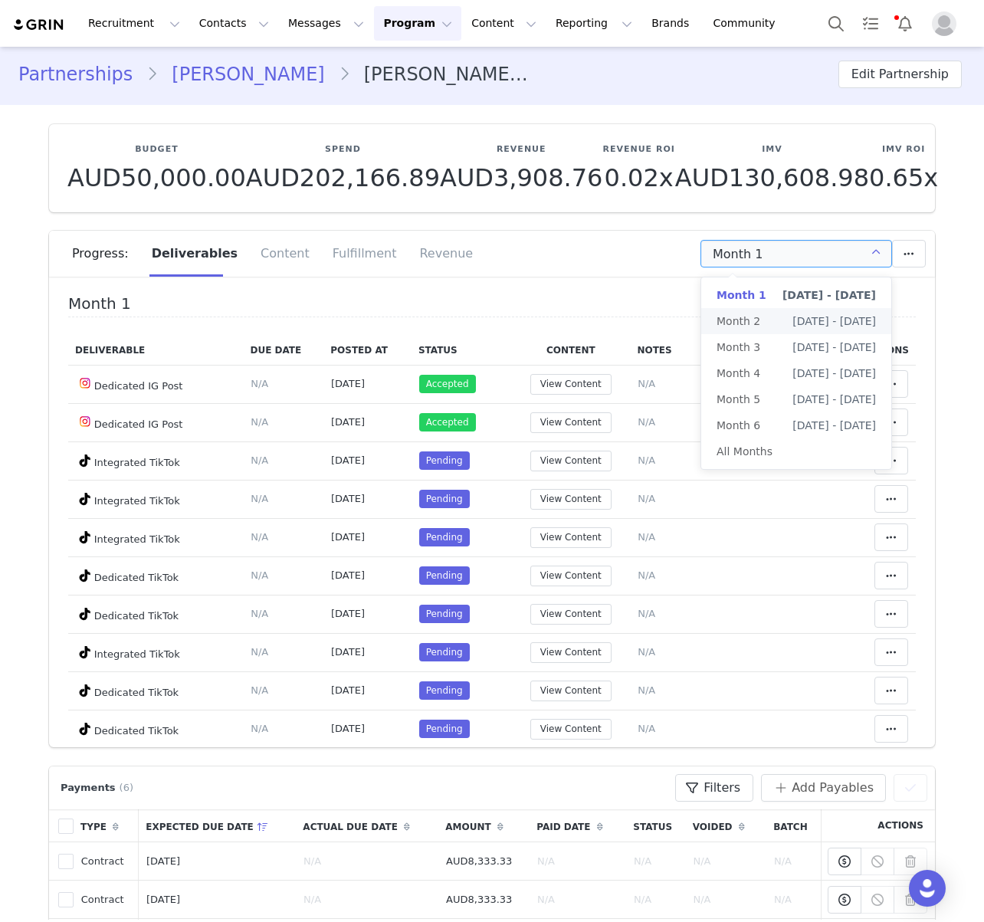
click at [811, 328] on span "[DATE] - [DATE]" at bounding box center [834, 321] width 84 height 26
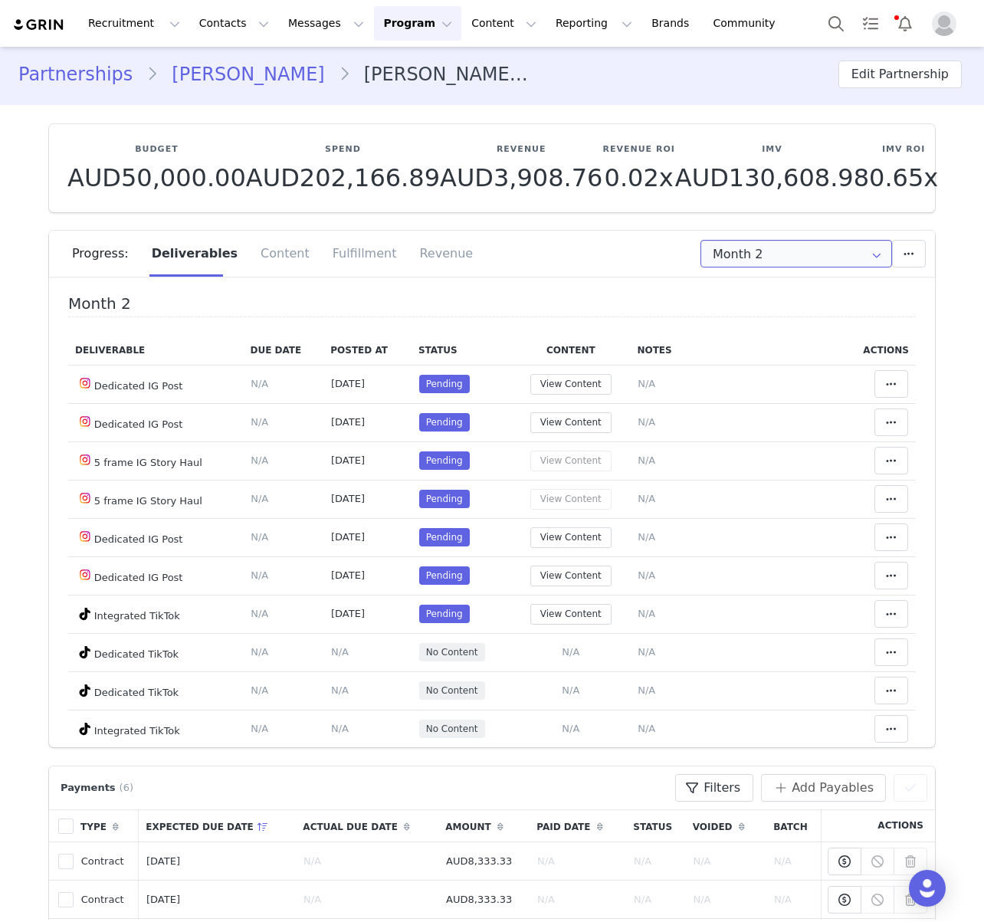
click at [788, 257] on input "Month 2" at bounding box center [796, 254] width 192 height 28
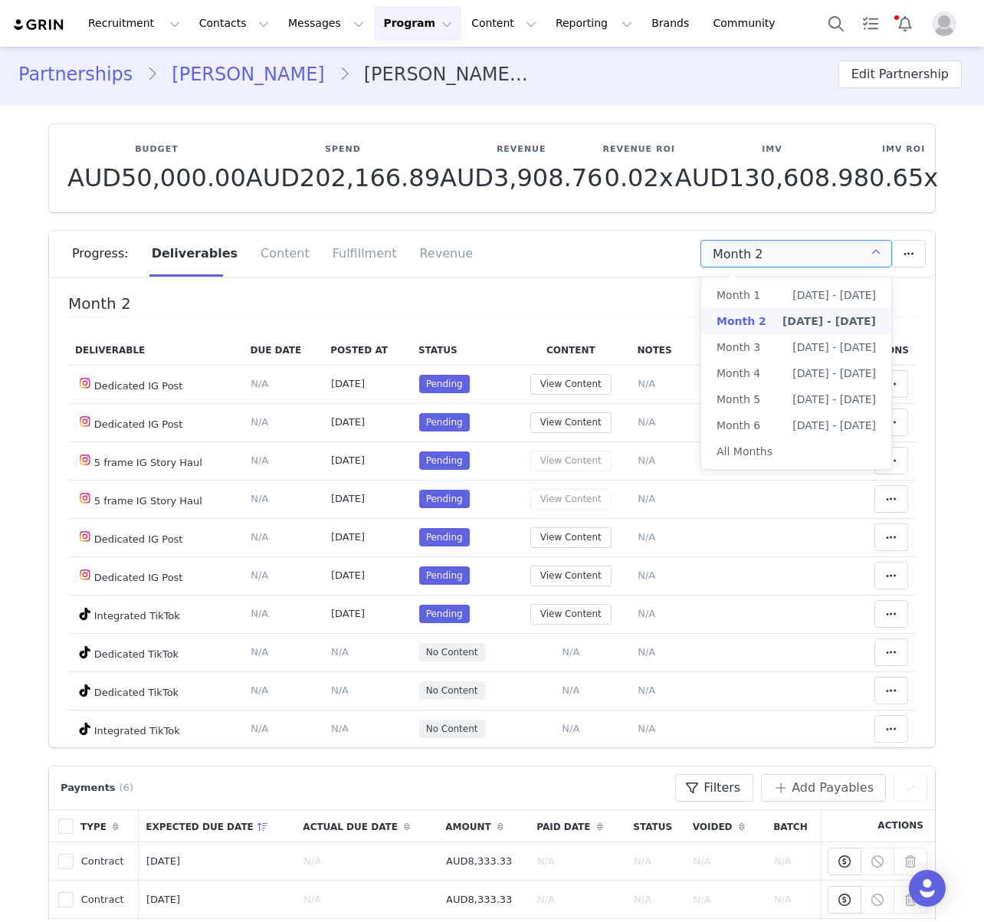
click at [802, 250] on input "Month 2" at bounding box center [796, 254] width 192 height 28
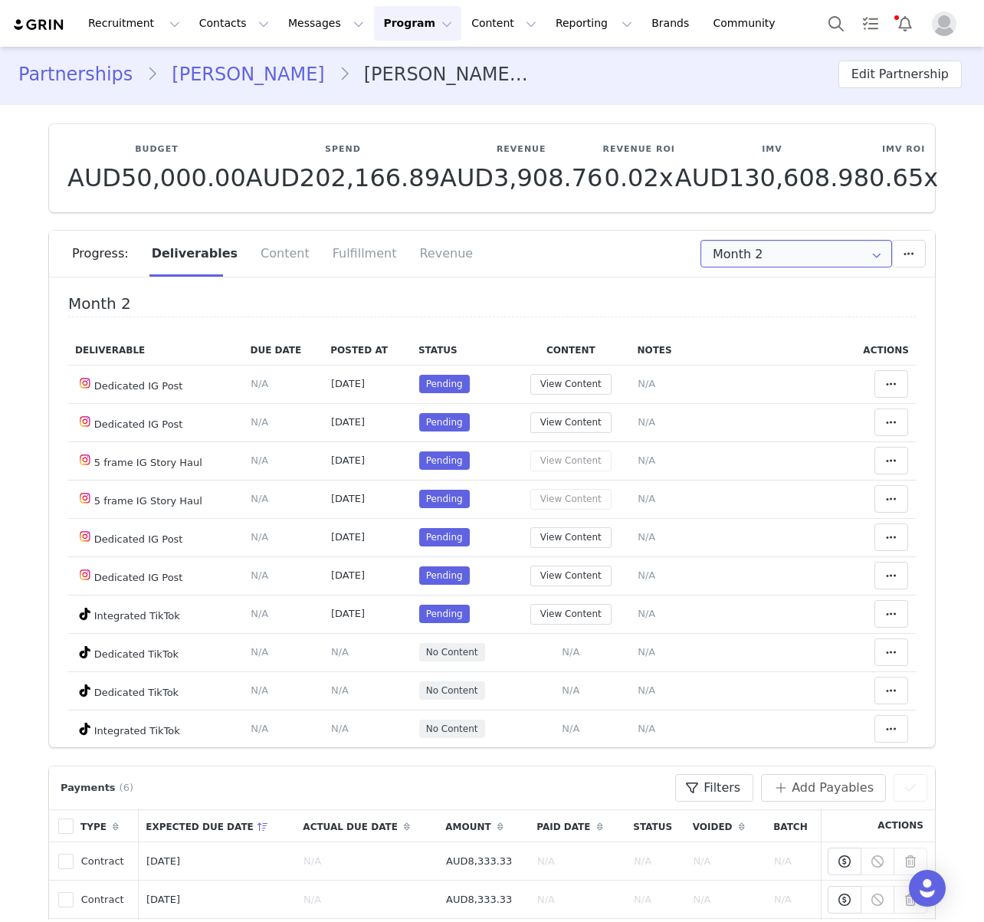
click at [730, 250] on input "Month 2" at bounding box center [796, 254] width 192 height 28
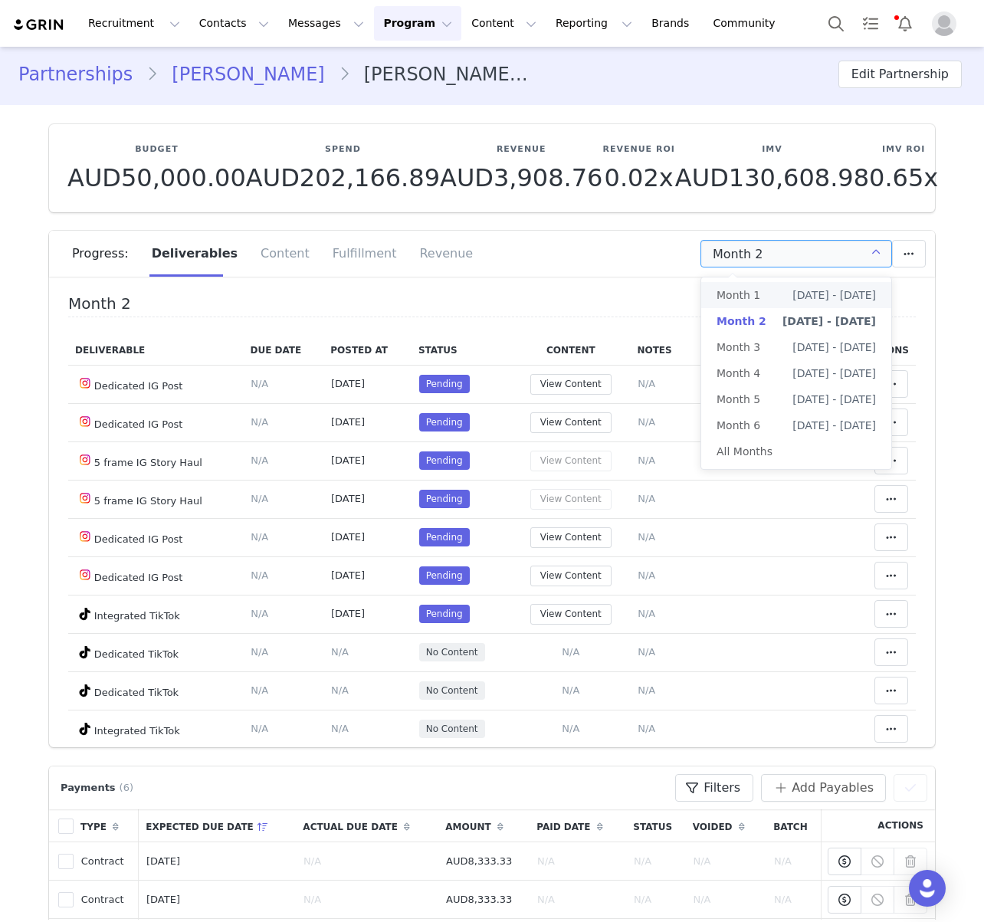
click at [775, 287] on li "Month [DATE] 1st - [DATE]" at bounding box center [796, 295] width 190 height 26
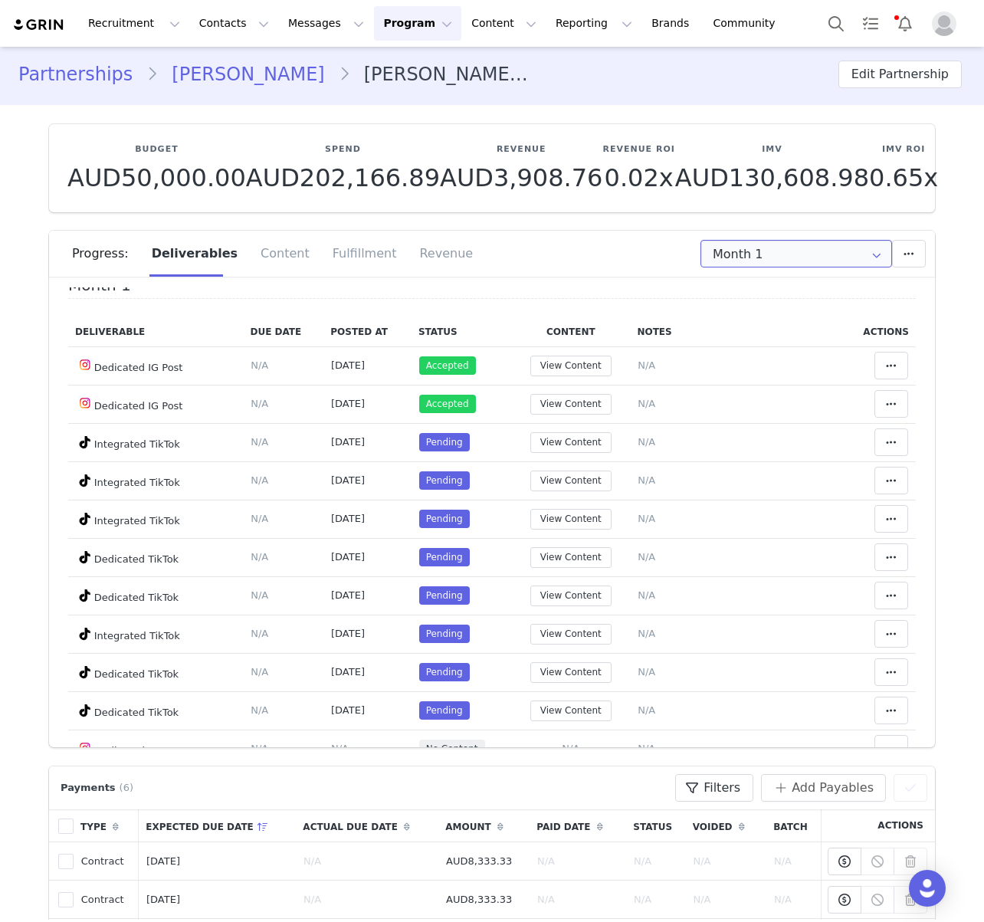
scroll to position [13, 0]
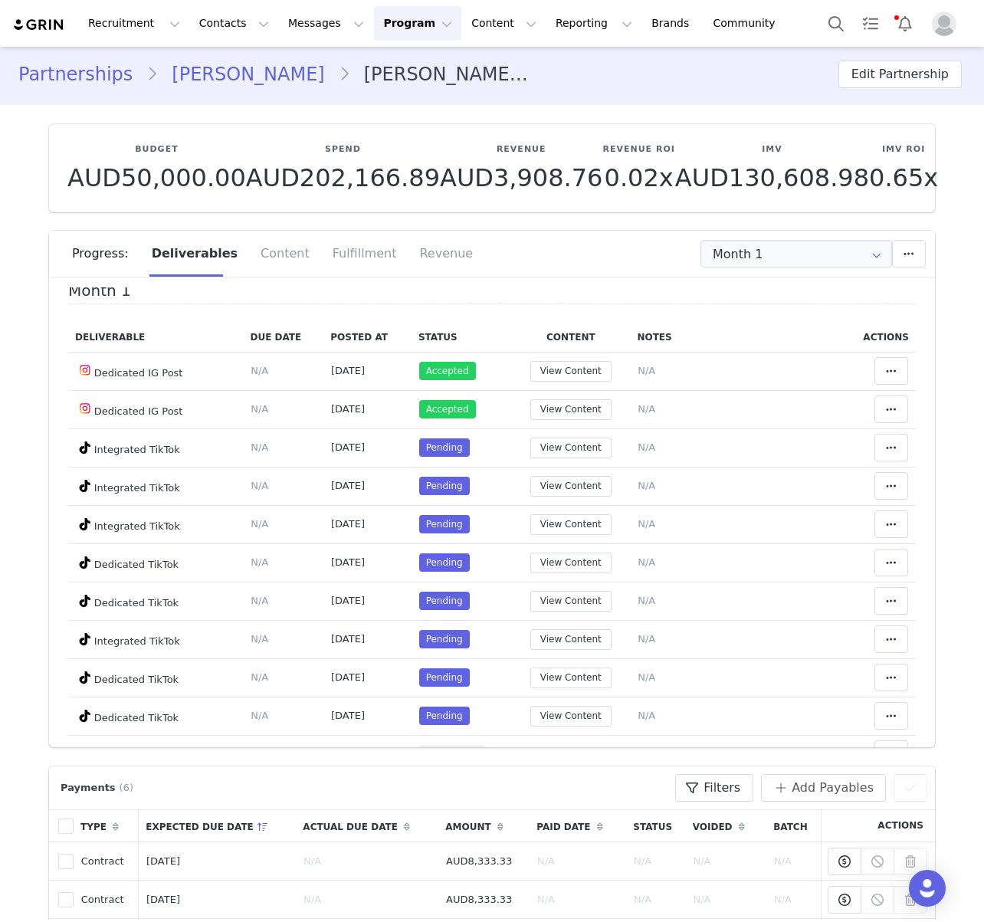
click at [636, 208] on div "Budget AUD50,000.00 Spend AUD202,166.89 Revenue AUD3,908.76 Revenue ROI 0.02x I…" at bounding box center [492, 168] width 886 height 88
click at [627, 231] on div "Progress: Deliverables Content Fulfillment Revenue" at bounding box center [503, 254] width 863 height 46
click at [914, 240] on button at bounding box center [909, 254] width 34 height 28
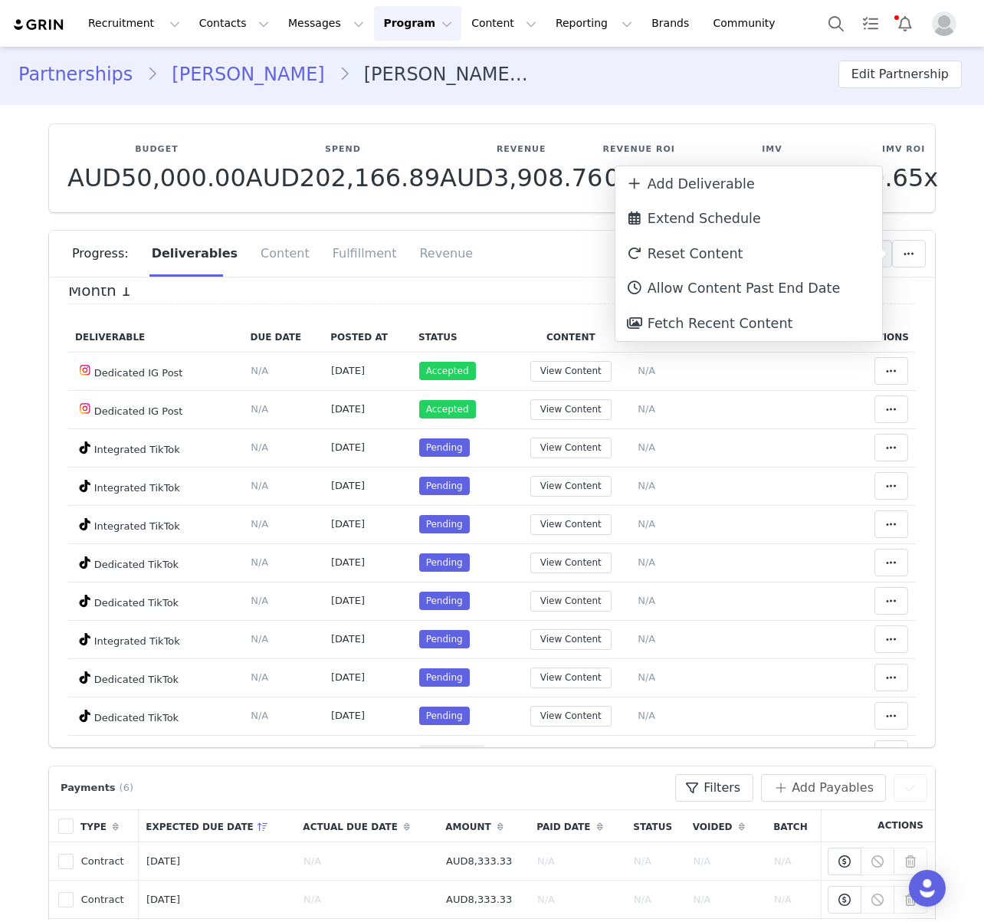
click at [519, 241] on div "Progress: Deliverables Content Fulfillment Revenue" at bounding box center [503, 254] width 863 height 46
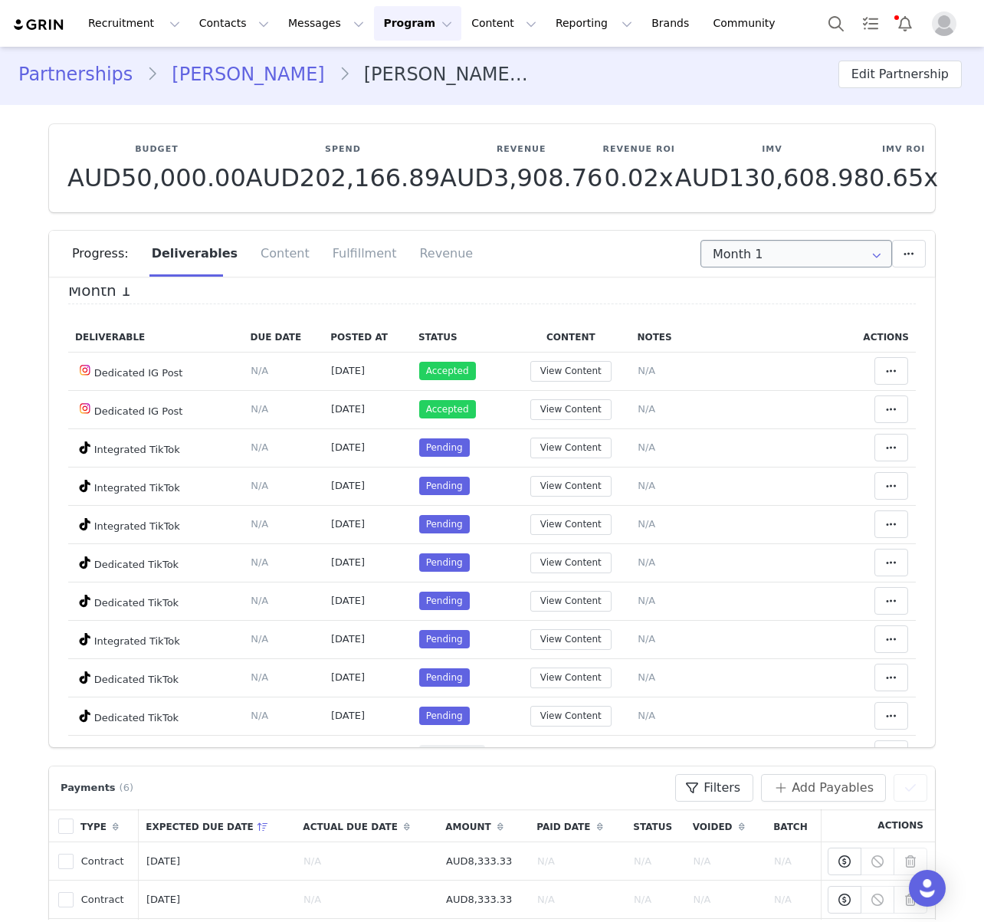
drag, startPoint x: 549, startPoint y: 248, endPoint x: 847, endPoint y: 264, distance: 299.2
click at [549, 248] on div "Month 1" at bounding box center [733, 254] width 383 height 28
click at [798, 258] on input "Month 1" at bounding box center [796, 254] width 192 height 28
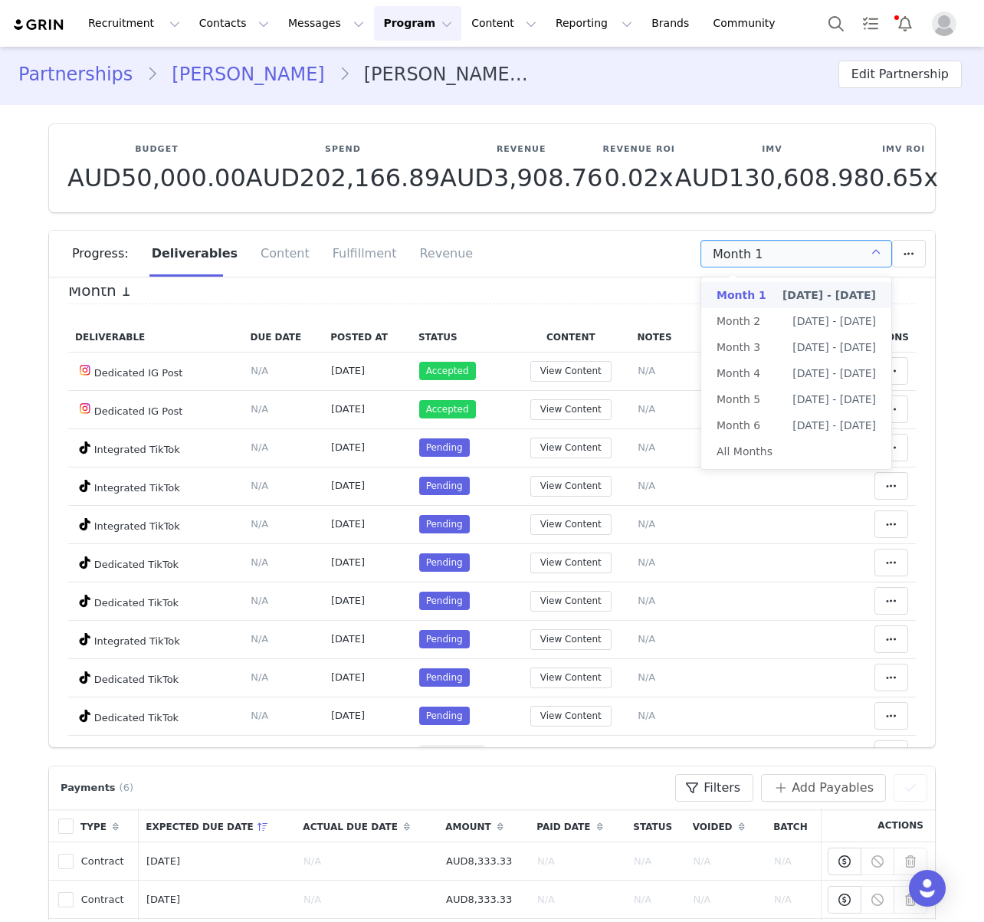
click at [591, 247] on div "Month 1" at bounding box center [733, 254] width 383 height 28
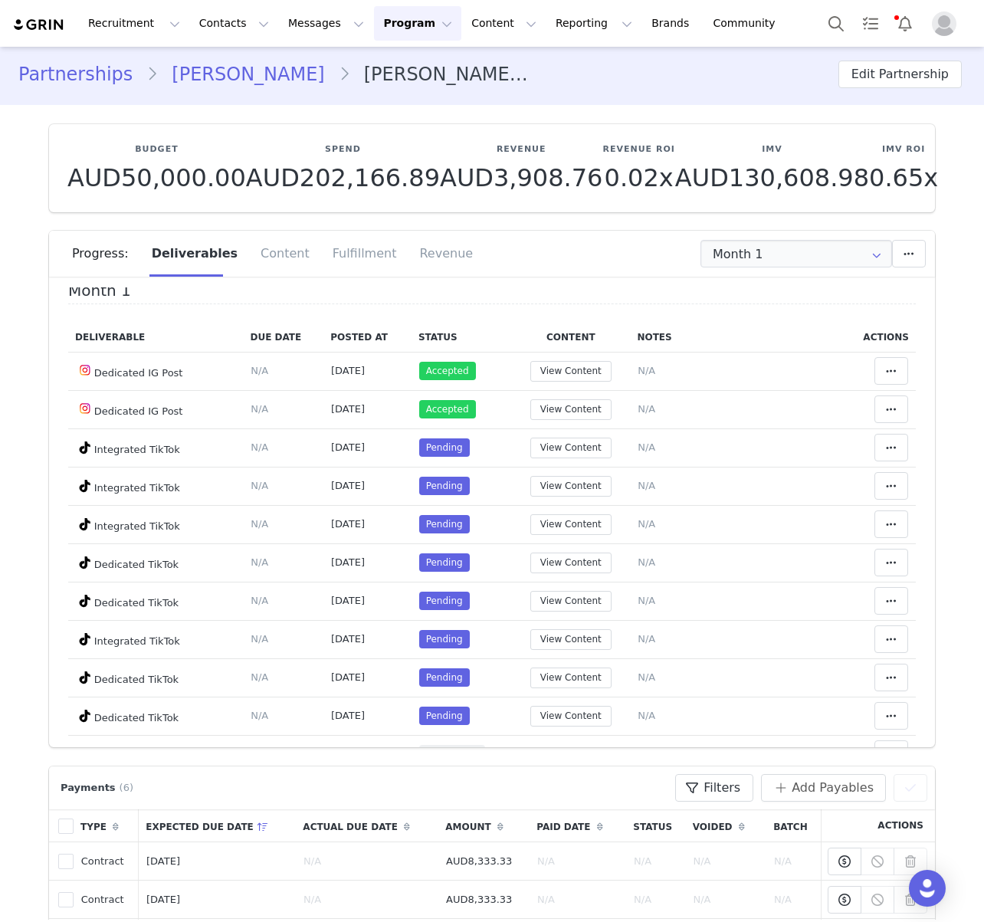
drag, startPoint x: 592, startPoint y: 260, endPoint x: 666, endPoint y: 277, distance: 75.5
click at [592, 260] on div "Month 1" at bounding box center [733, 254] width 383 height 28
drag, startPoint x: 565, startPoint y: 247, endPoint x: 550, endPoint y: 253, distance: 15.5
click at [563, 247] on div "Month 1" at bounding box center [733, 254] width 383 height 28
click at [504, 258] on div "Progress: Deliverables Content Fulfillment Revenue" at bounding box center [503, 254] width 863 height 46
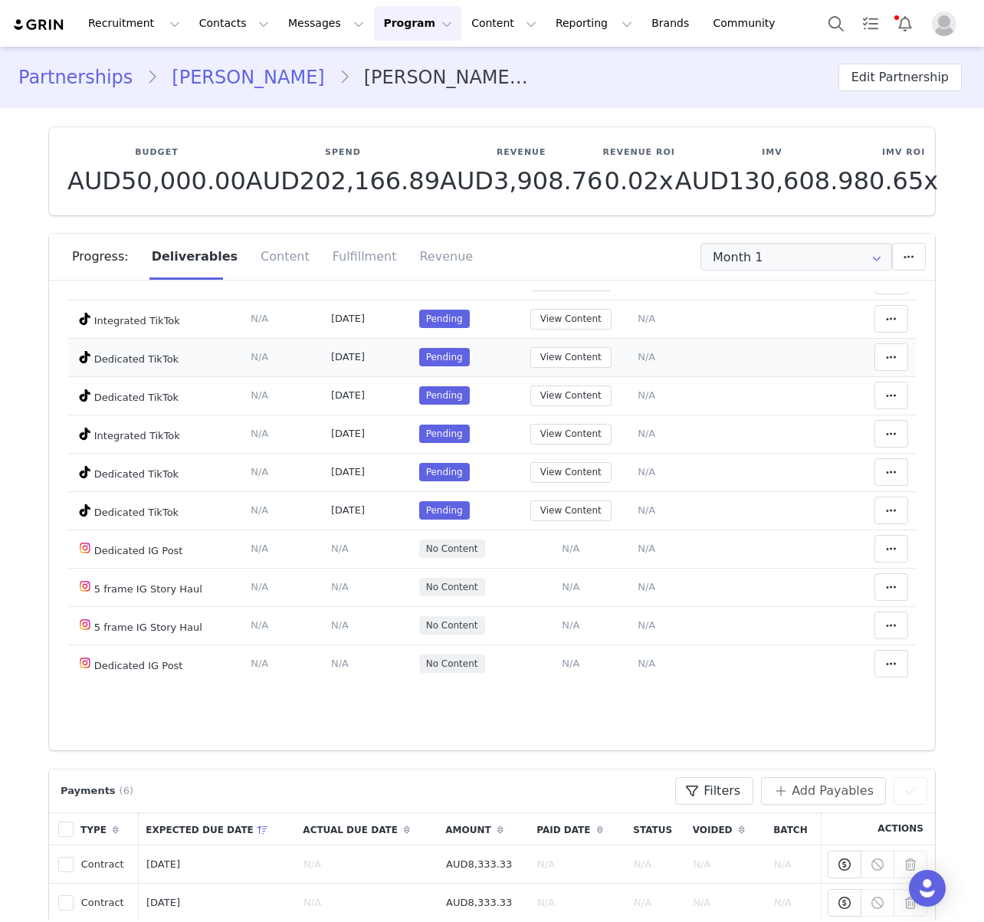
scroll to position [0, 0]
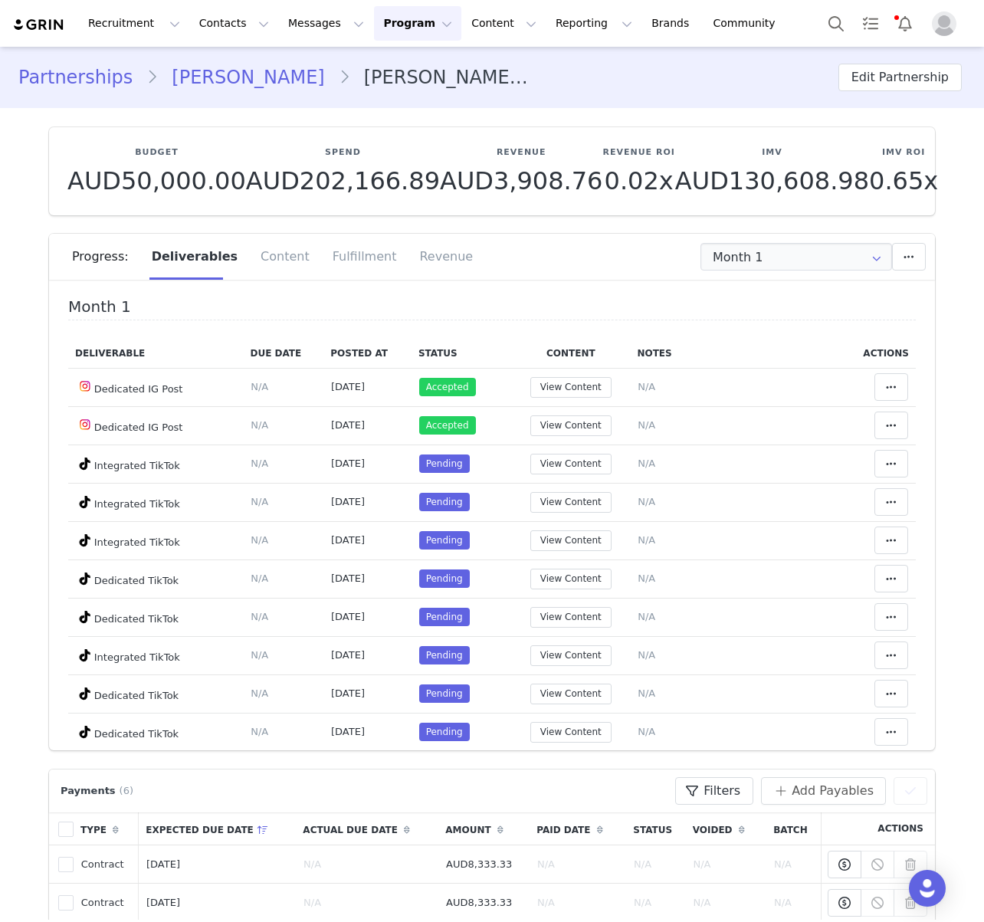
click at [621, 247] on div "Month 1" at bounding box center [733, 257] width 383 height 28
drag, startPoint x: 621, startPoint y: 247, endPoint x: 559, endPoint y: 255, distance: 62.6
click at [621, 247] on div "Month 1" at bounding box center [733, 257] width 383 height 28
click at [559, 255] on div "Month 1" at bounding box center [733, 257] width 383 height 28
drag, startPoint x: 559, startPoint y: 255, endPoint x: 680, endPoint y: 242, distance: 121.0
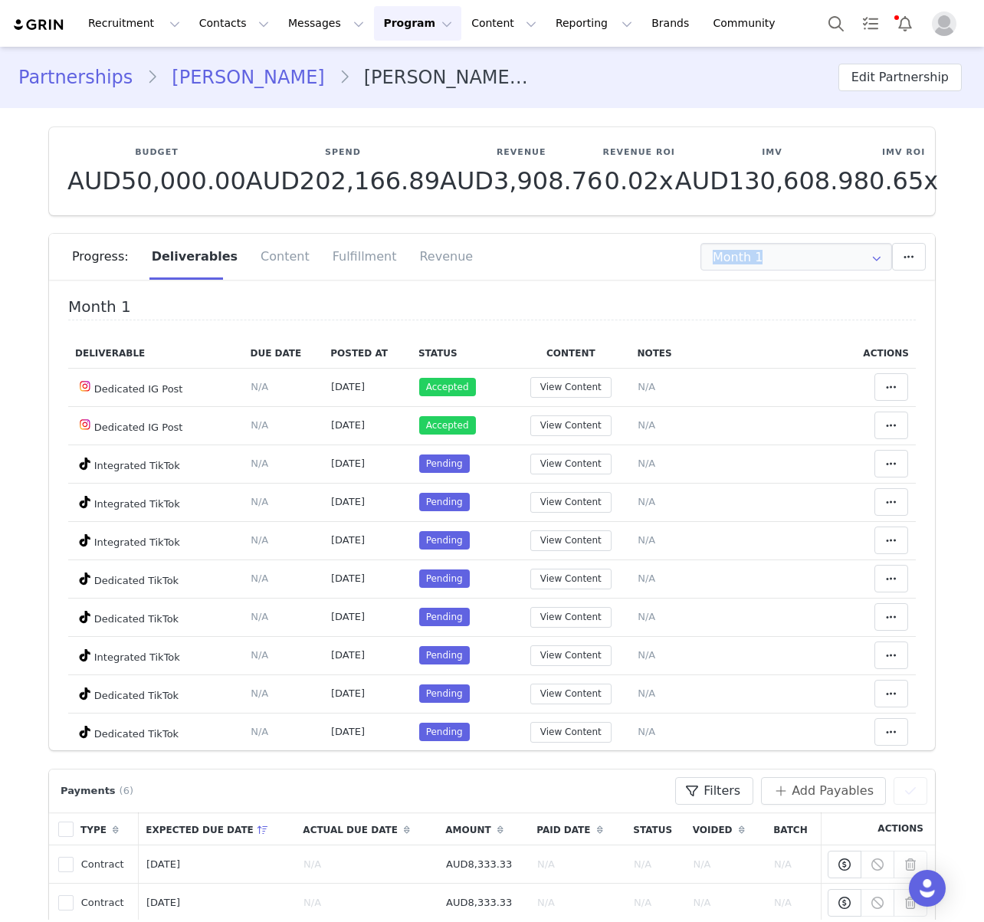
click at [563, 255] on div "Month 1" at bounding box center [733, 257] width 383 height 28
click at [814, 247] on input "Month 1" at bounding box center [796, 257] width 192 height 28
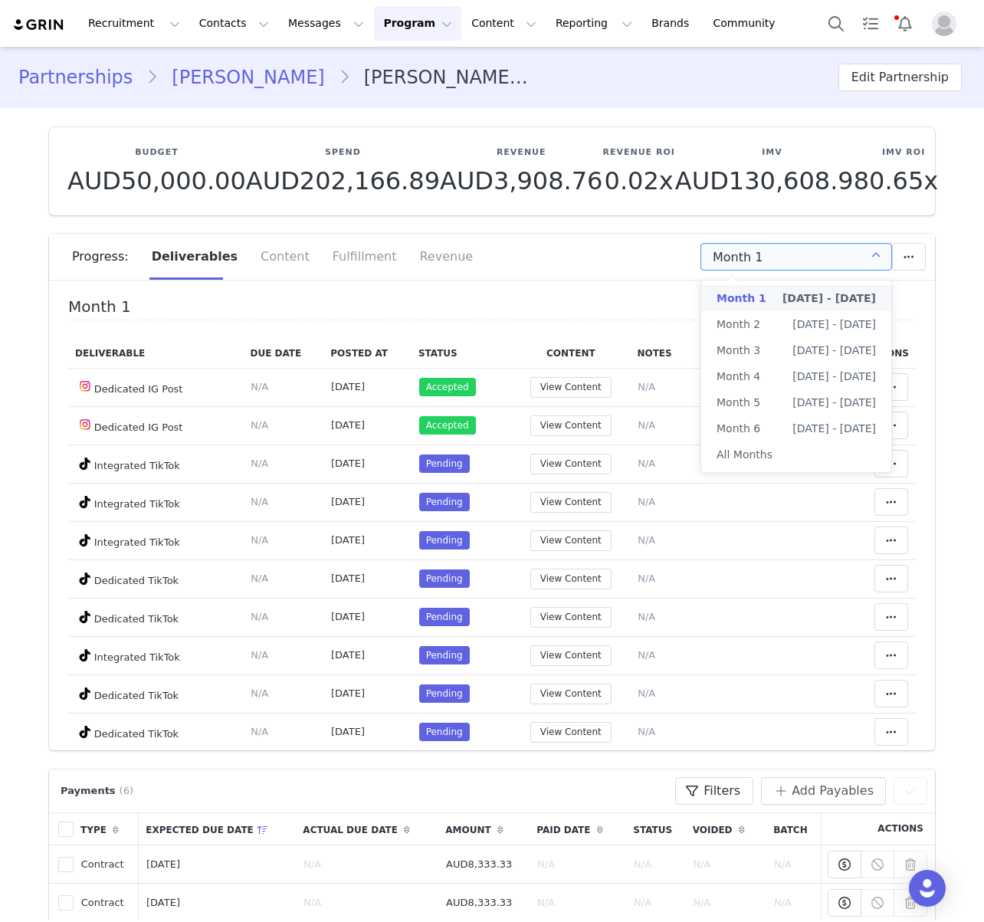
click at [827, 252] on input "Month 1" at bounding box center [796, 257] width 192 height 28
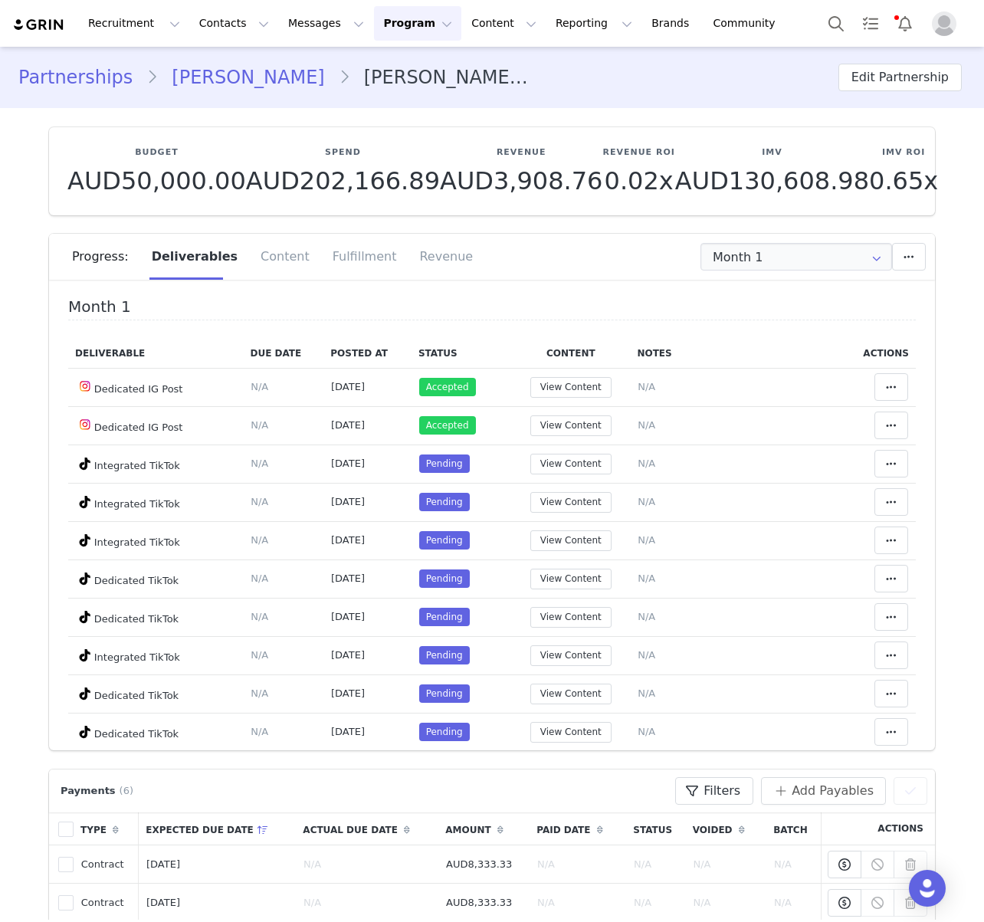
click at [578, 229] on section "Budget AUD50,000.00 Spend AUD202,166.89 Revenue AUD3,908.76 Revenue ROI 0.02x I…" at bounding box center [492, 429] width 909 height 642
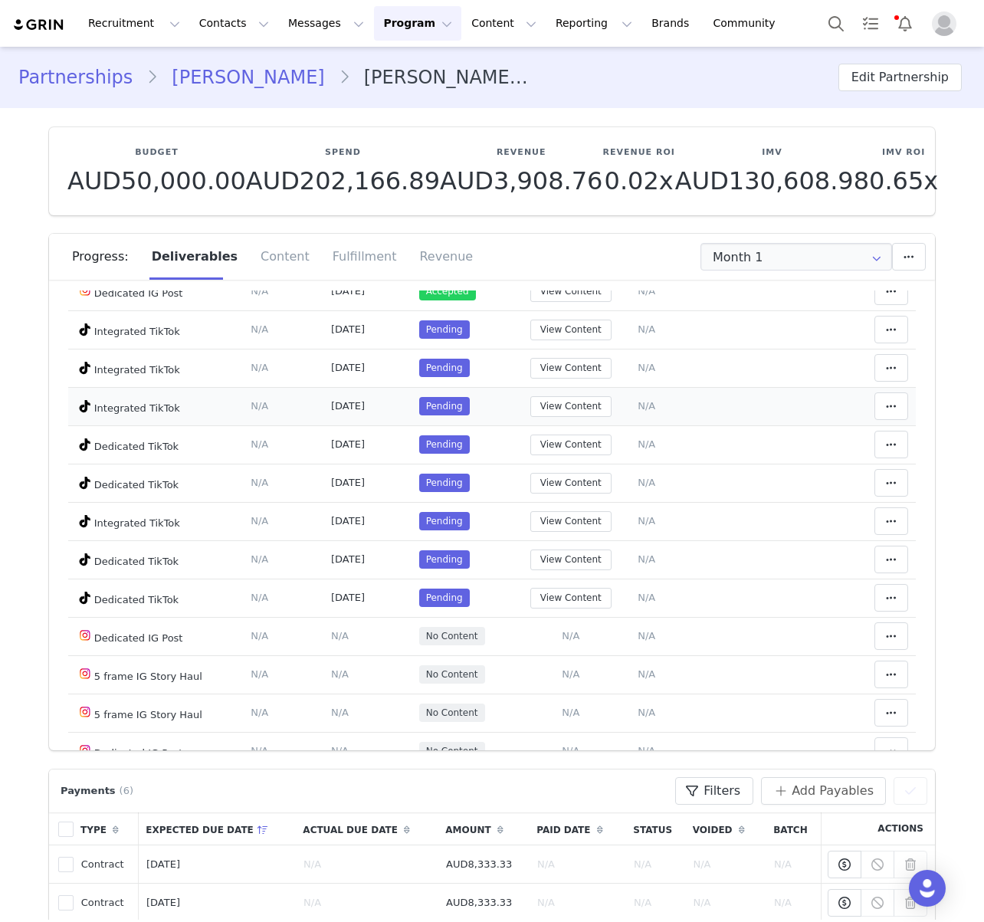
scroll to position [146, 0]
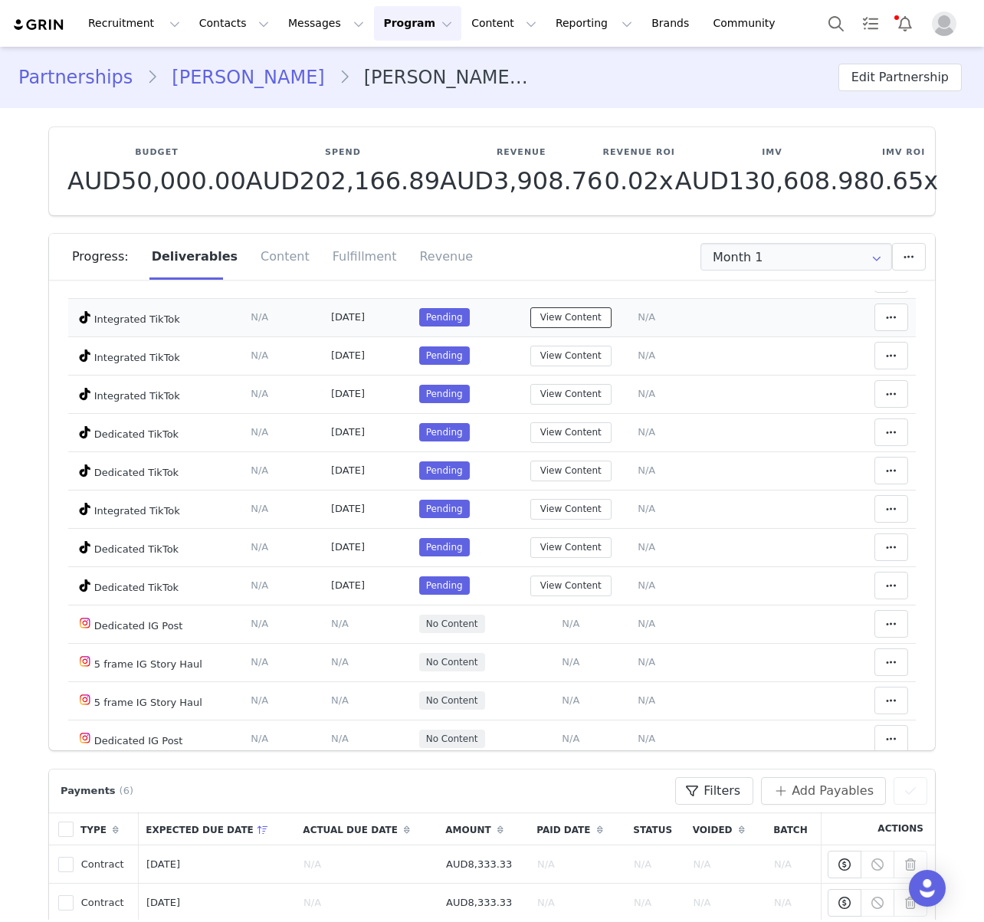
click at [582, 318] on button "View Content" at bounding box center [570, 317] width 81 height 21
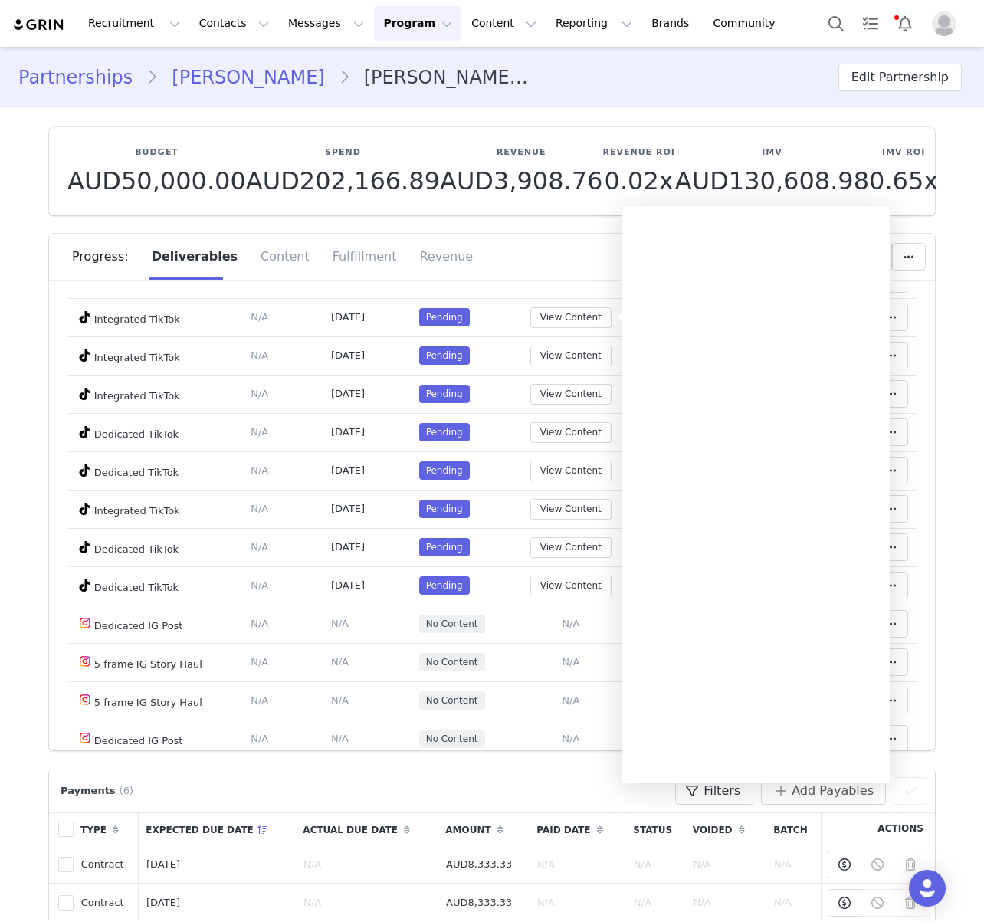
click at [539, 261] on div "Progress: Deliverables Content Fulfillment Revenue" at bounding box center [503, 257] width 863 height 46
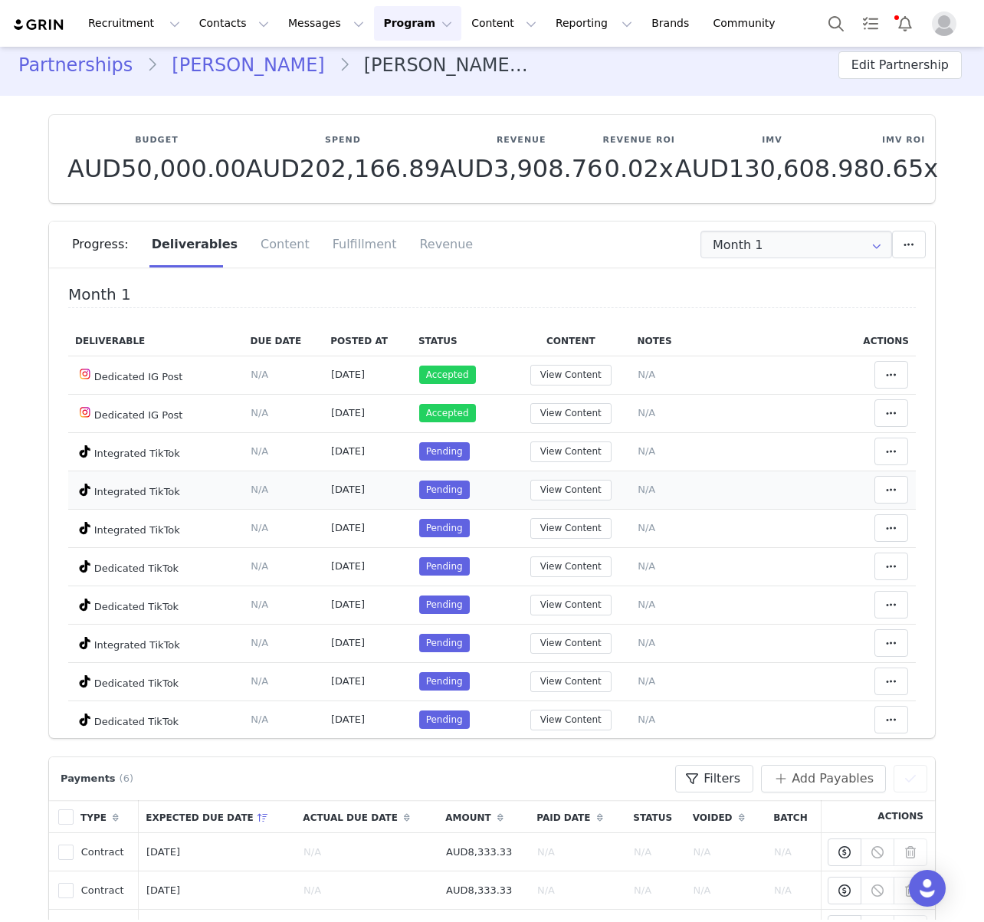
scroll to position [34, 0]
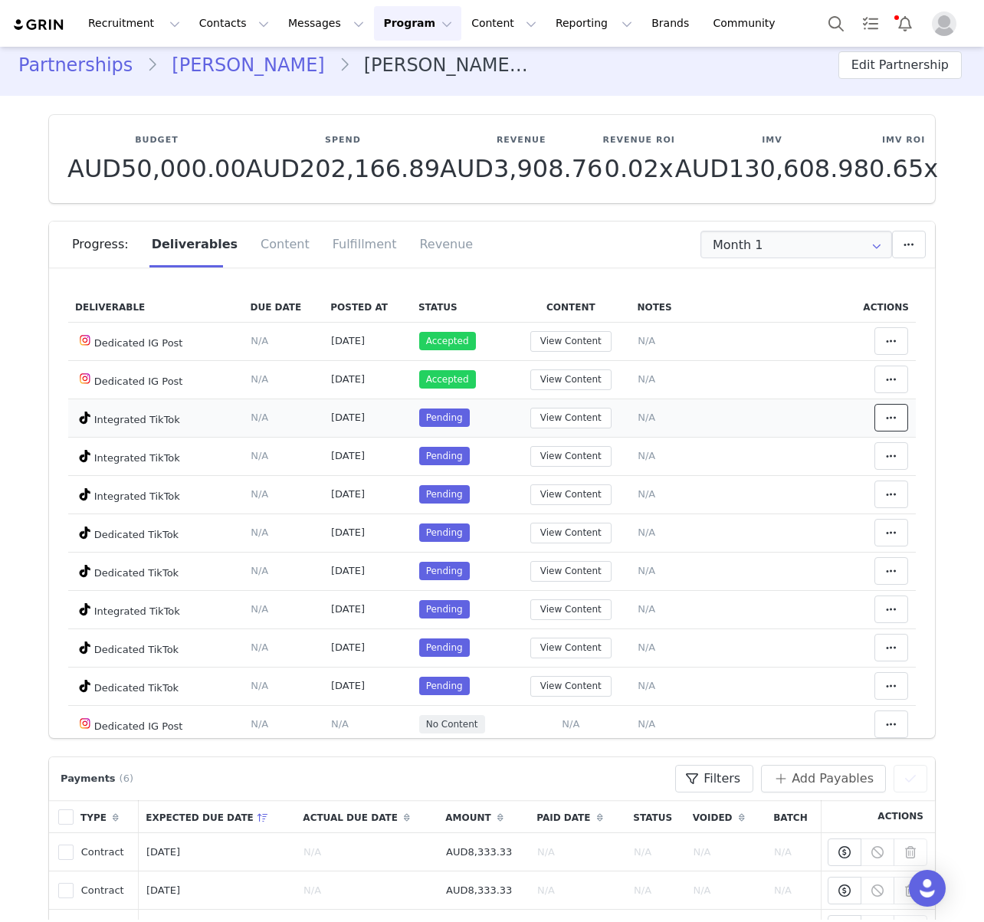
click at [880, 421] on button at bounding box center [891, 418] width 34 height 28
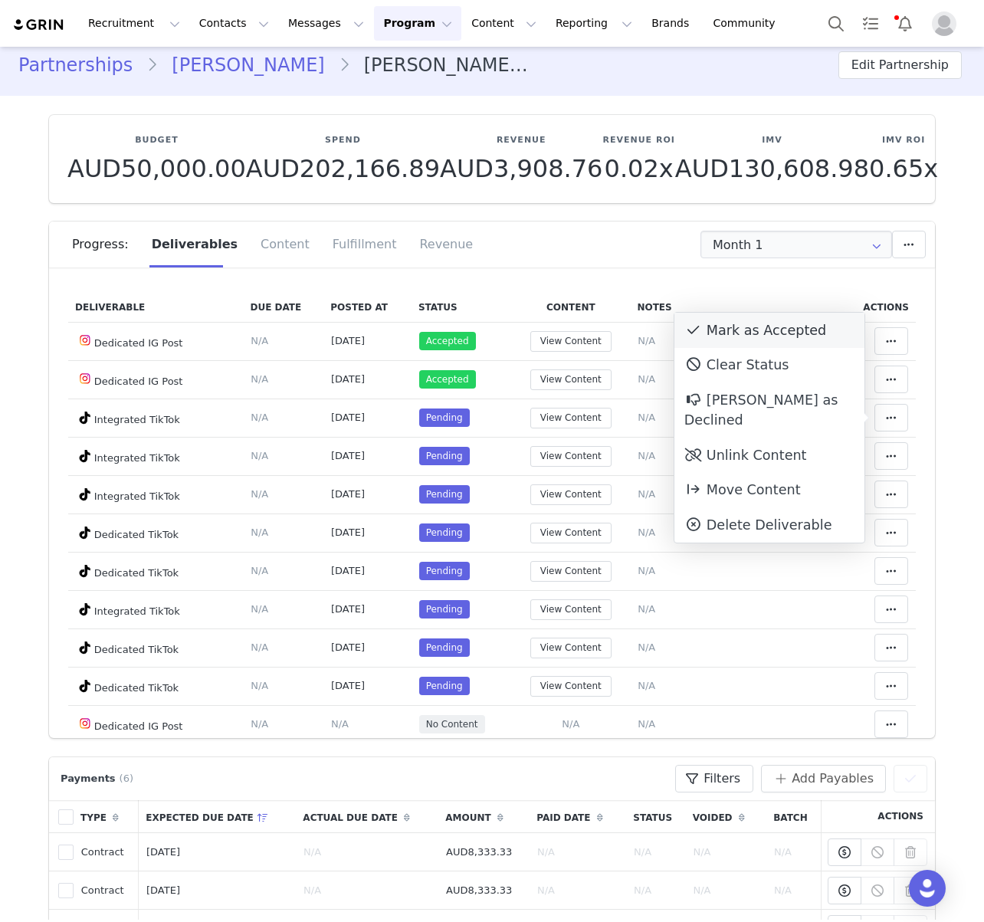
click at [812, 333] on div "Mark as Accepted" at bounding box center [769, 330] width 190 height 35
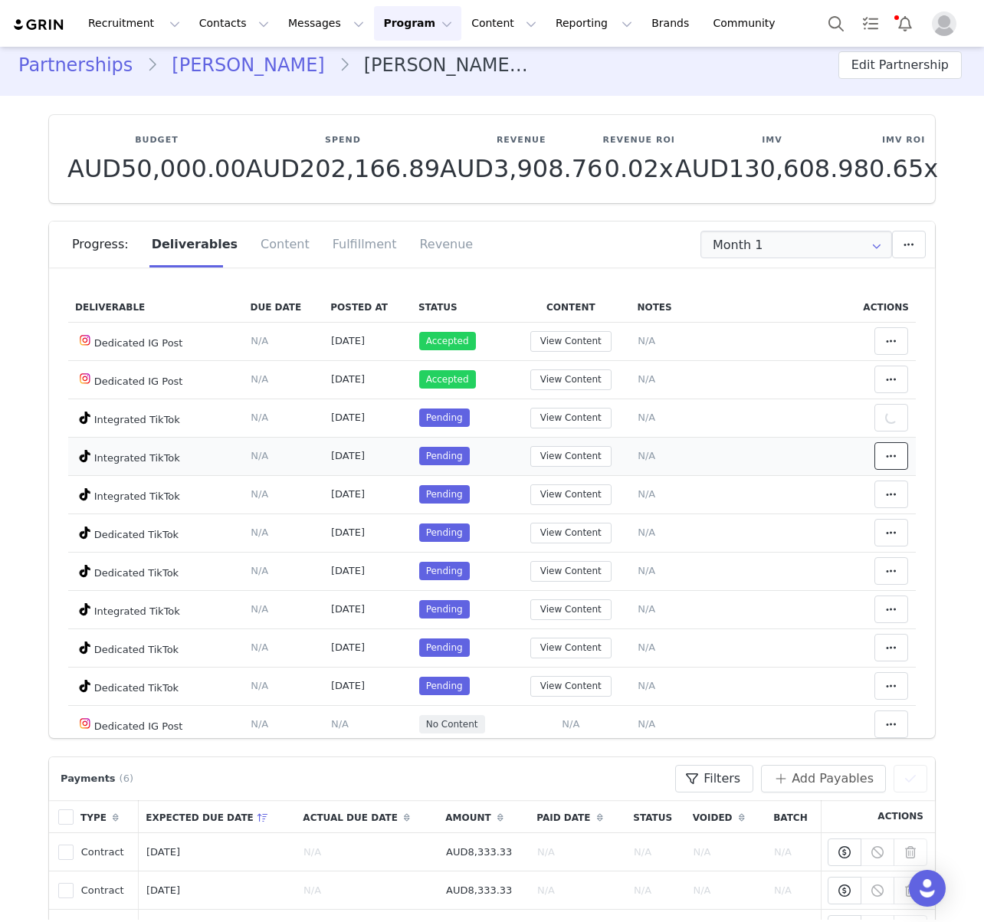
click at [889, 450] on icon at bounding box center [891, 456] width 11 height 12
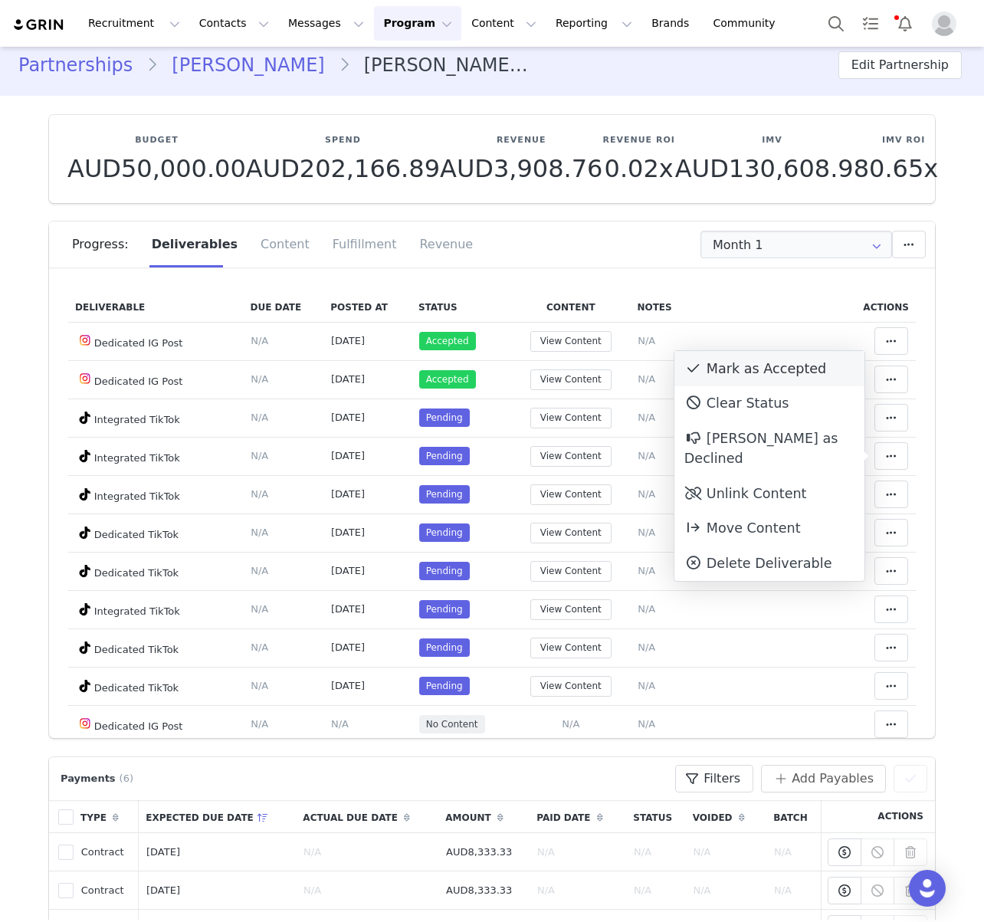
click at [798, 366] on div "Mark as Accepted" at bounding box center [769, 368] width 190 height 35
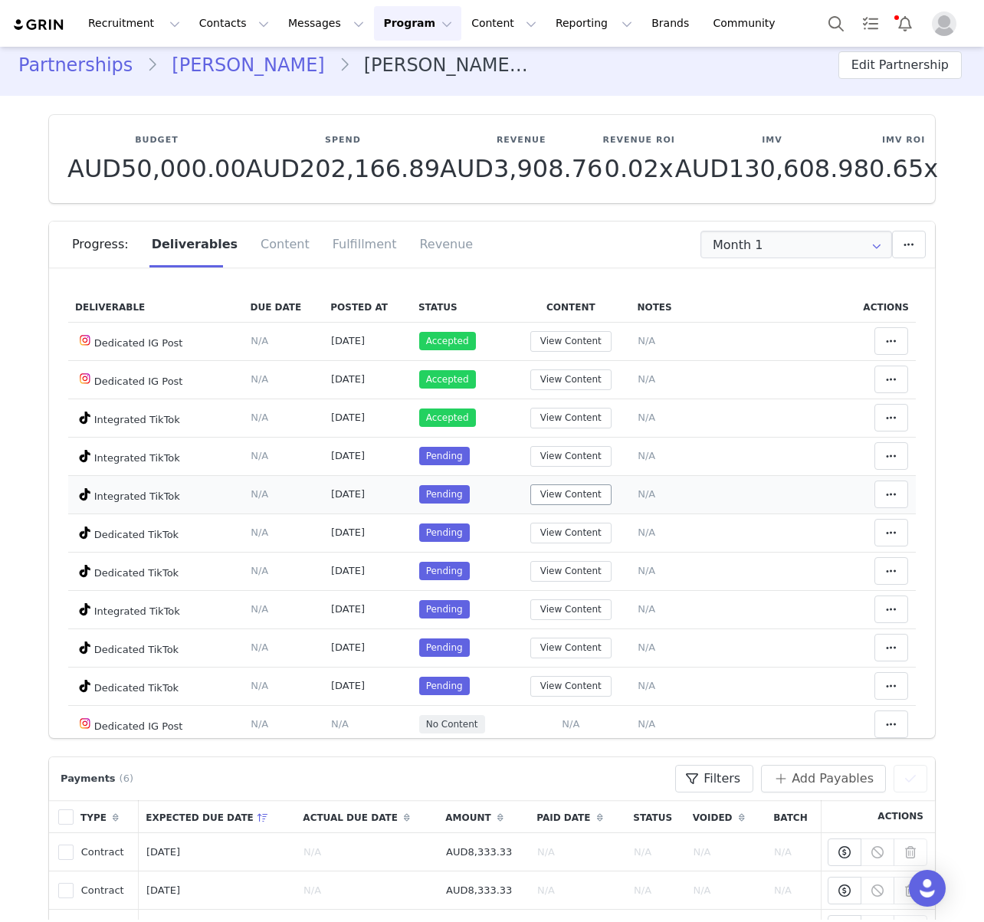
drag, startPoint x: 528, startPoint y: 493, endPoint x: 559, endPoint y: 494, distance: 31.5
click at [529, 493] on div "View Content" at bounding box center [571, 494] width 104 height 21
click at [562, 494] on button "View Content" at bounding box center [570, 494] width 81 height 21
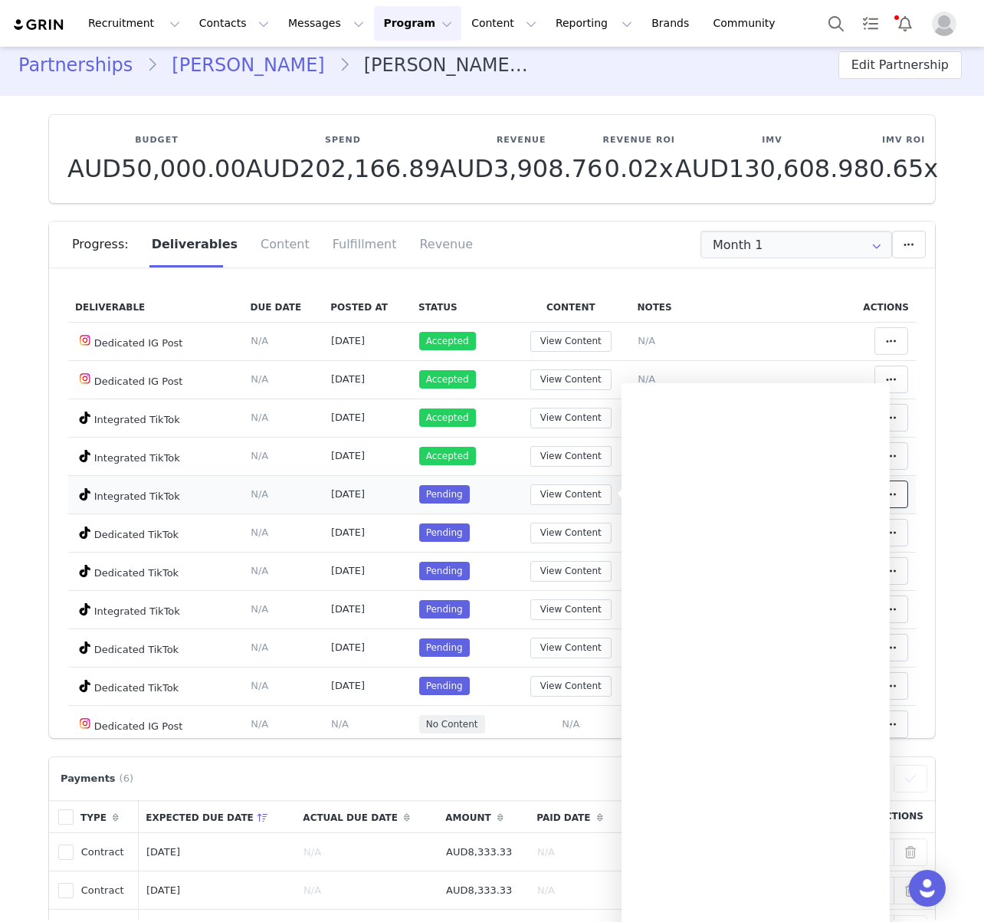
click at [896, 494] on icon at bounding box center [891, 494] width 11 height 12
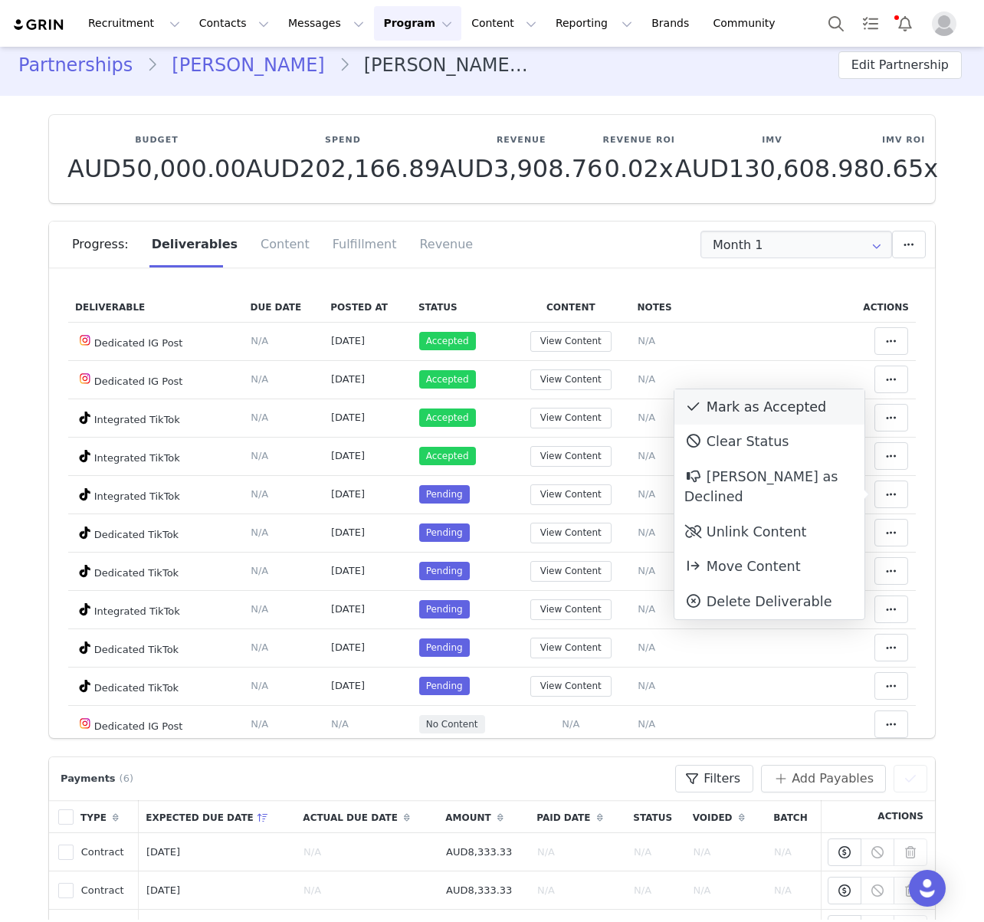
click at [743, 410] on div "Mark as Accepted" at bounding box center [769, 406] width 190 height 35
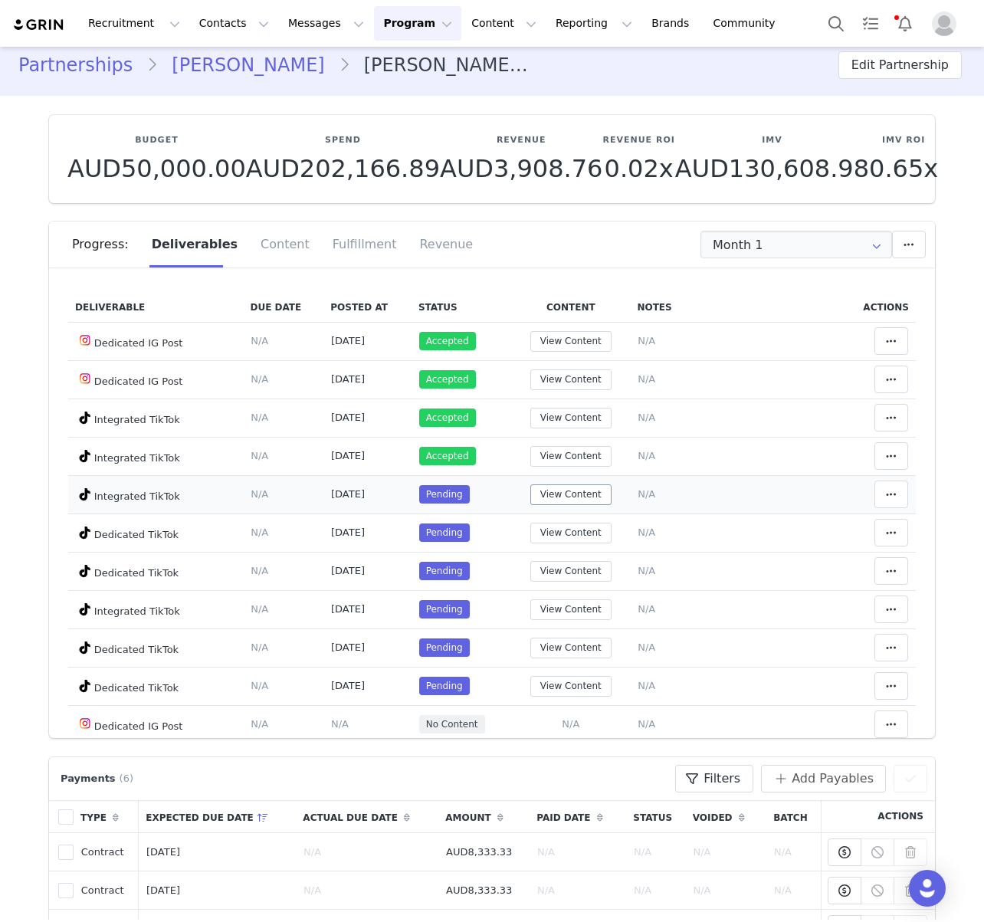
scroll to position [76, 0]
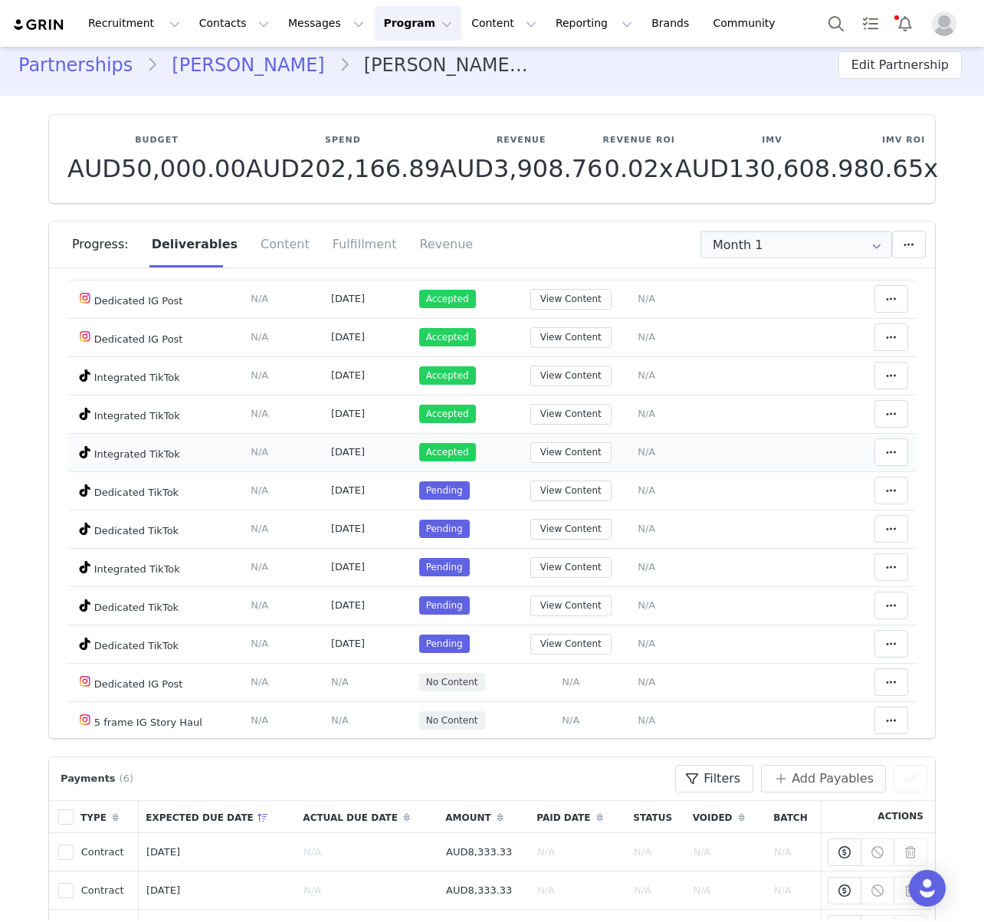
click at [347, 446] on span "[DATE]" at bounding box center [348, 451] width 34 height 11
drag, startPoint x: 653, startPoint y: 483, endPoint x: 608, endPoint y: 484, distance: 45.2
click at [653, 483] on td "Notes Save Cancel N/A" at bounding box center [736, 490] width 212 height 38
click at [608, 484] on button "View Content" at bounding box center [570, 490] width 81 height 21
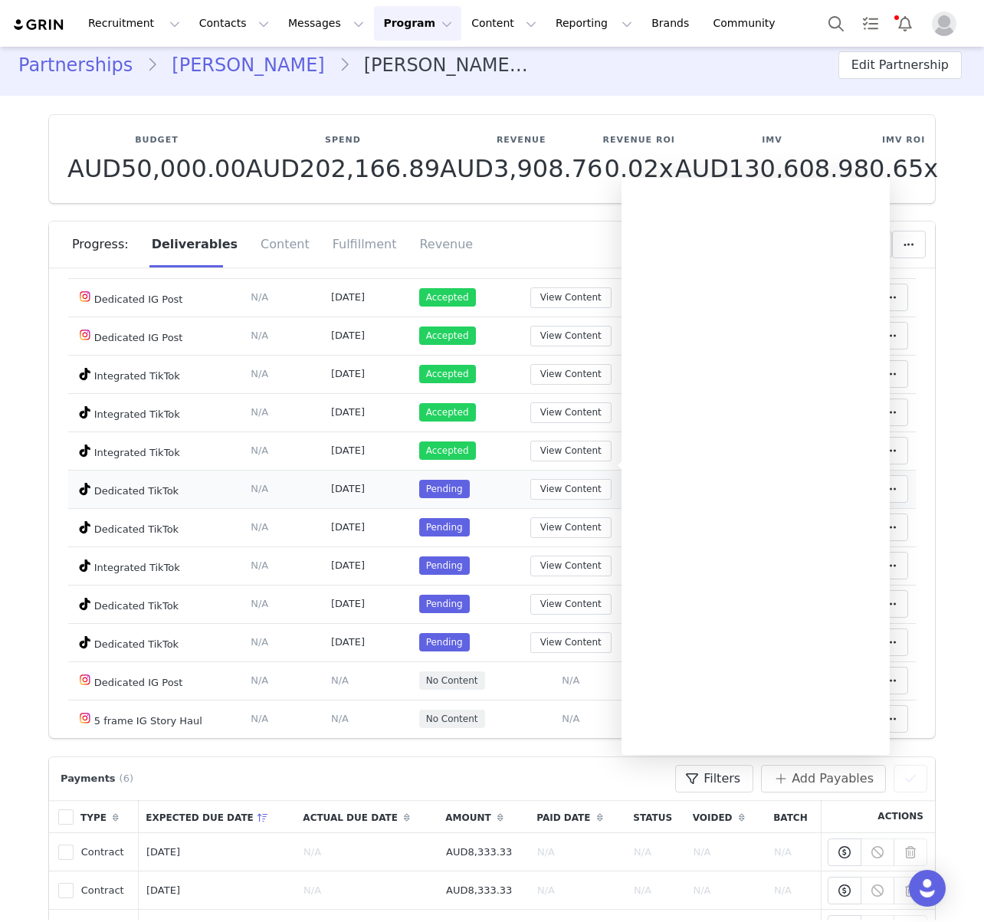
scroll to position [105, 0]
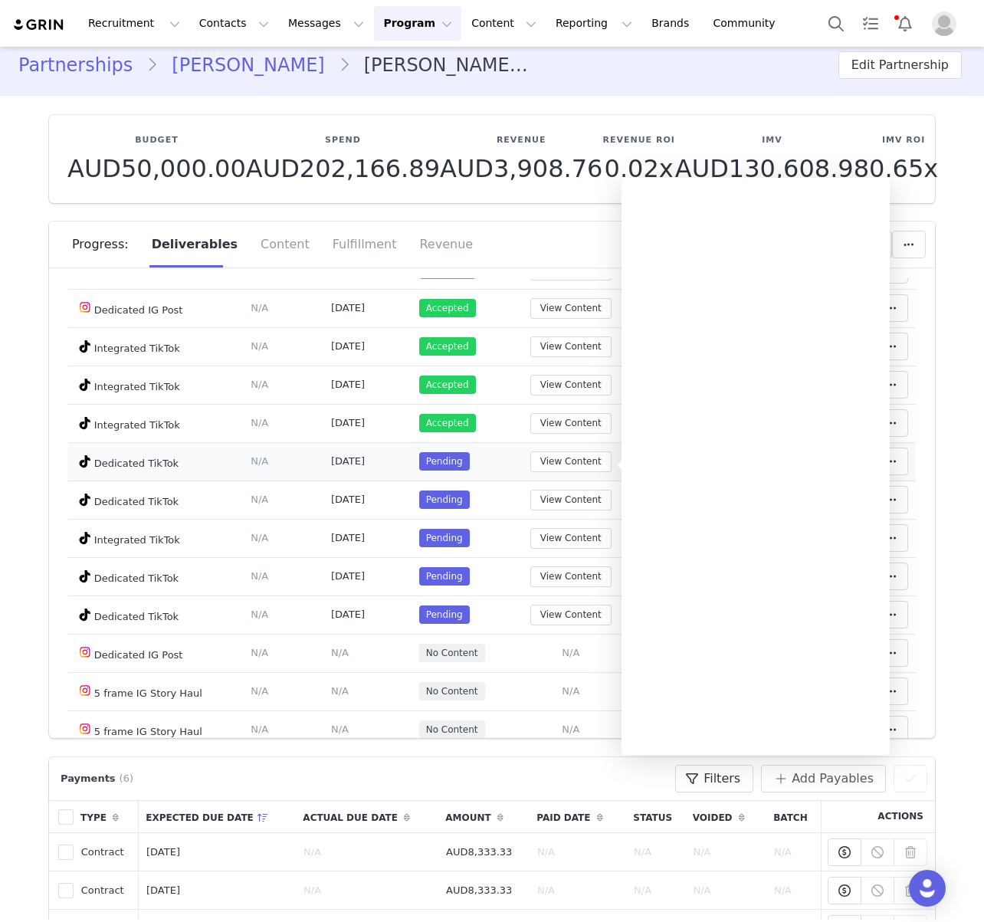
click at [310, 497] on td "Deliverable Due Date Set the date you expect this content to go live. Save Canc…" at bounding box center [283, 499] width 80 height 38
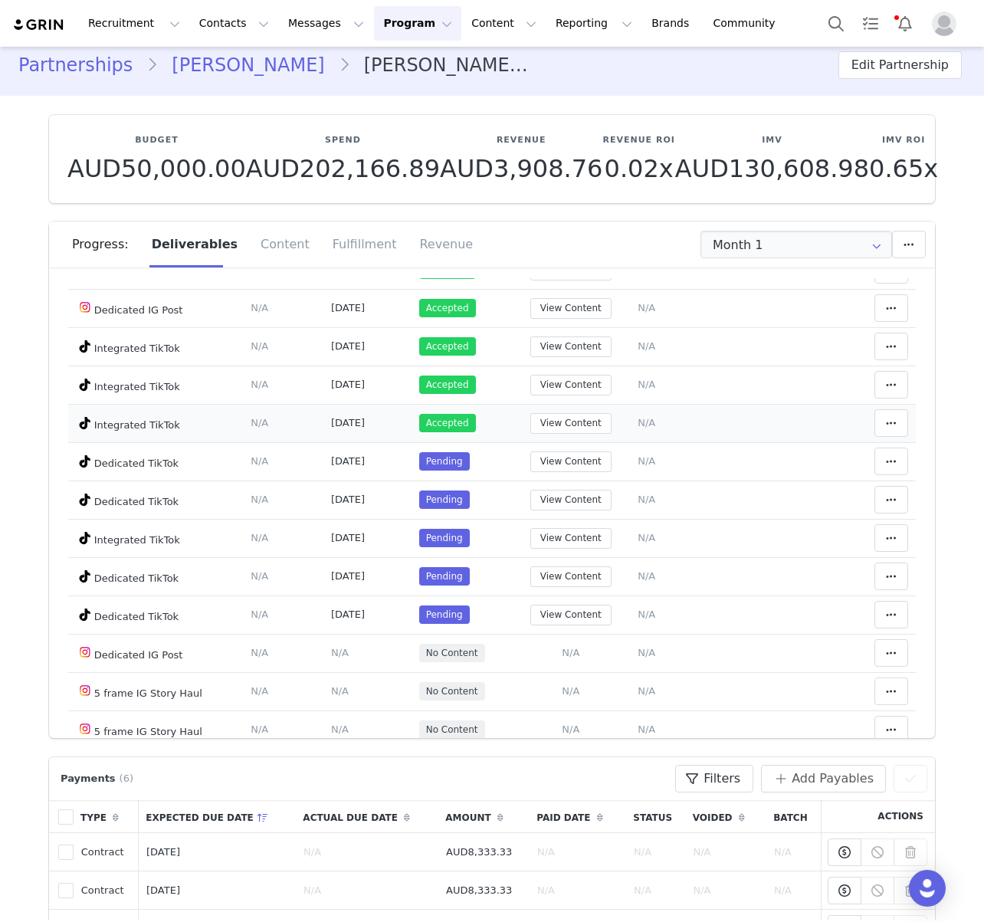
click at [380, 437] on td "[DATE]" at bounding box center [367, 423] width 88 height 38
drag, startPoint x: 305, startPoint y: 461, endPoint x: 732, endPoint y: 448, distance: 427.0
click at [517, 465] on tr "Dedicated TikTok Deliverable Due Date Set the date you expect this content to g…" at bounding box center [491, 461] width 847 height 38
drag, startPoint x: 732, startPoint y: 448, endPoint x: 754, endPoint y: 451, distance: 22.3
click at [740, 450] on td "Notes Save Cancel N/A" at bounding box center [736, 461] width 212 height 38
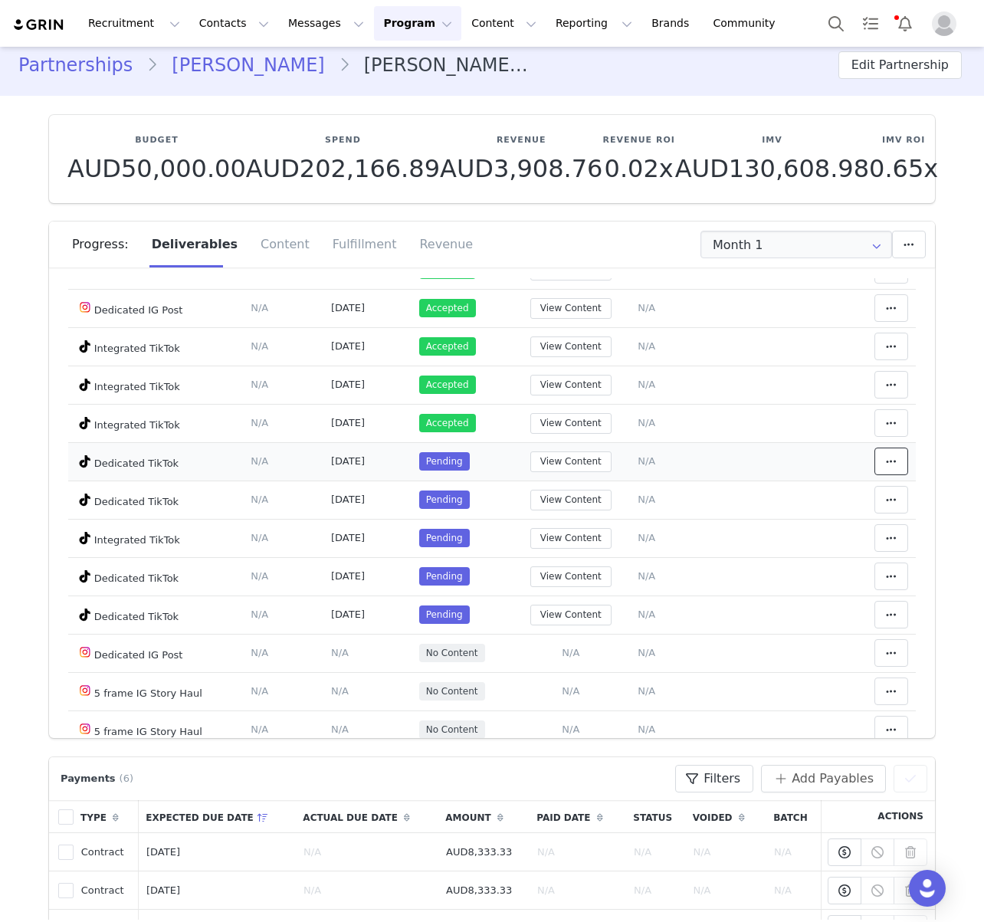
click at [890, 473] on button at bounding box center [891, 461] width 34 height 28
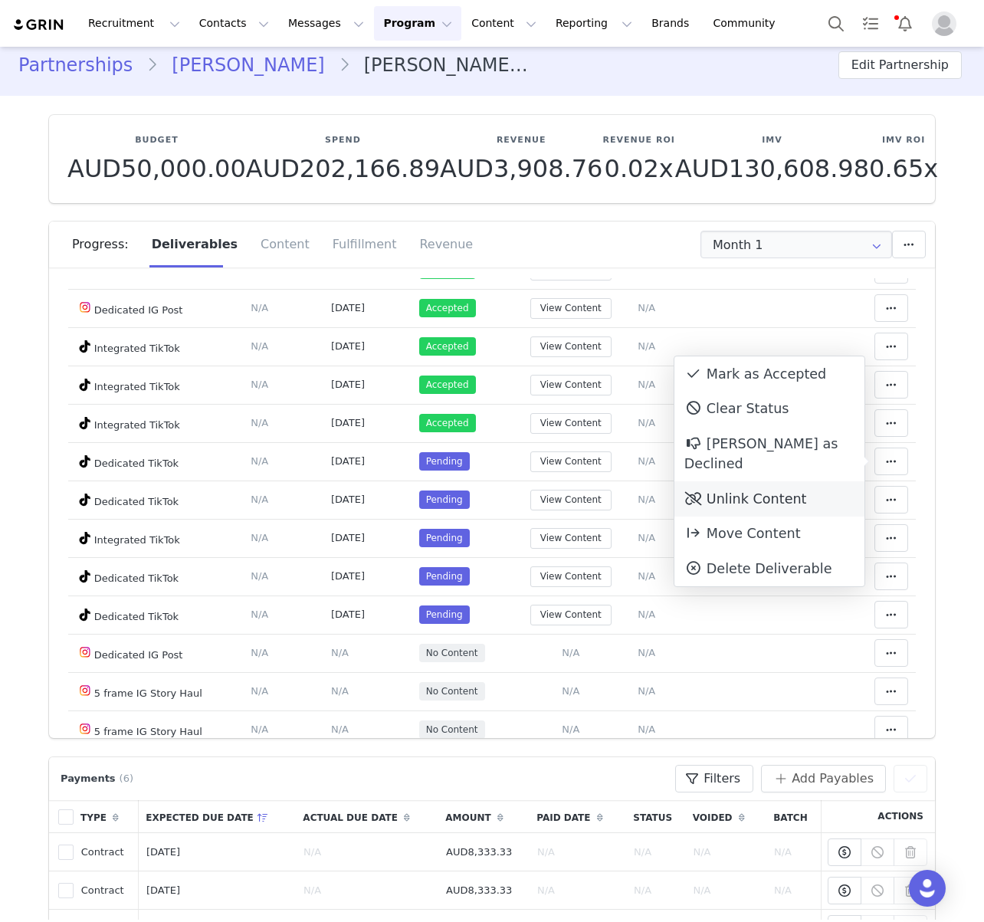
drag, startPoint x: 784, startPoint y: 473, endPoint x: 772, endPoint y: 475, distance: 11.6
click at [784, 481] on div "Unlink Content" at bounding box center [769, 498] width 190 height 35
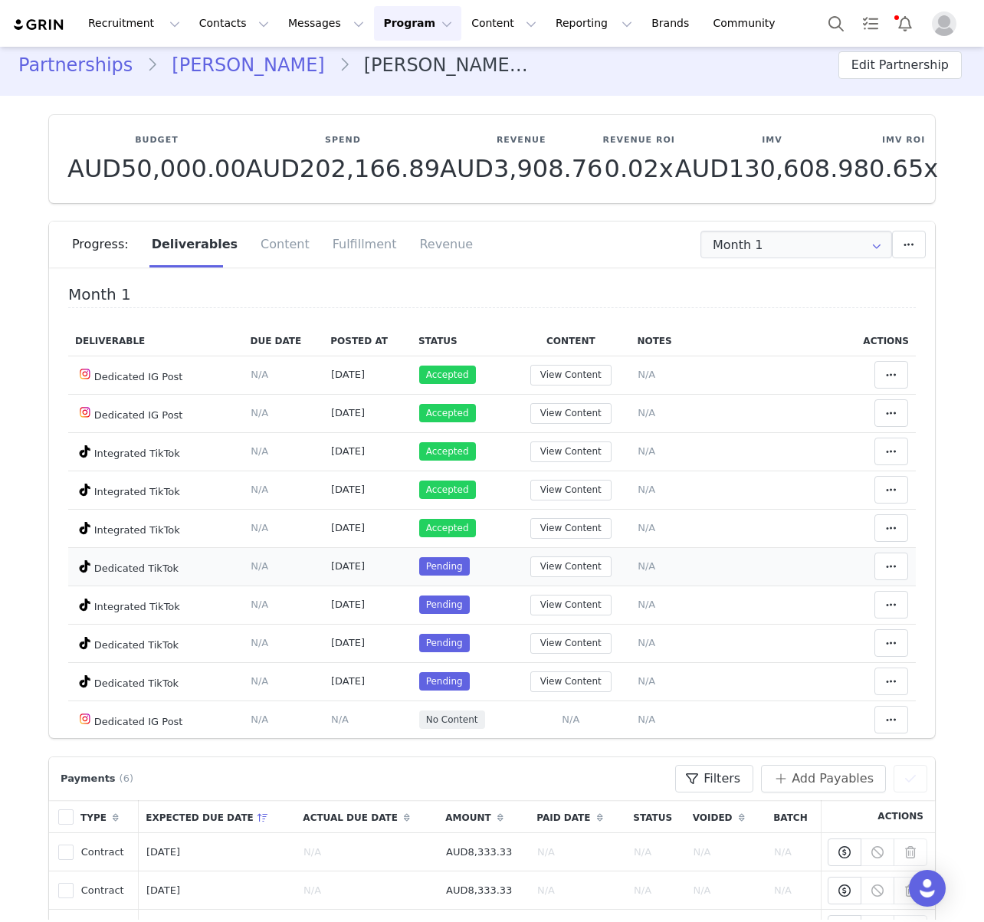
click at [331, 570] on span "[DATE]" at bounding box center [348, 565] width 34 height 11
drag, startPoint x: 300, startPoint y: 568, endPoint x: 395, endPoint y: 569, distance: 94.3
click at [395, 568] on tr "Dedicated TikTok Deliverable Due Date Set the date you expect this content to g…" at bounding box center [491, 566] width 847 height 38
click at [398, 569] on td "[DATE]" at bounding box center [367, 566] width 88 height 38
drag, startPoint x: 399, startPoint y: 568, endPoint x: 424, endPoint y: 565, distance: 24.8
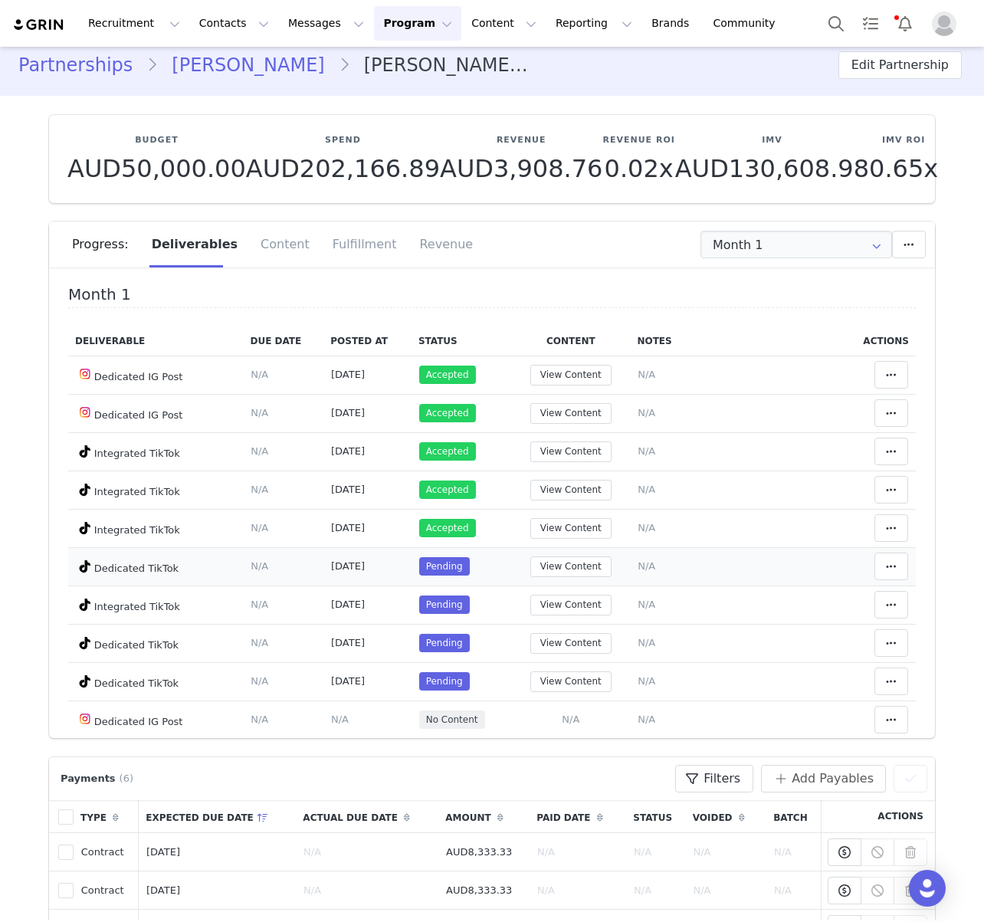
click at [277, 567] on tr "Dedicated TikTok Deliverable Due Date Set the date you expect this content to g…" at bounding box center [491, 566] width 847 height 38
click at [424, 565] on span "Pending" at bounding box center [444, 566] width 51 height 18
drag, startPoint x: 401, startPoint y: 570, endPoint x: 369, endPoint y: 563, distance: 32.2
click at [293, 564] on tr "Dedicated TikTok Deliverable Due Date Set the date you expect this content to g…" at bounding box center [491, 566] width 847 height 38
drag, startPoint x: 369, startPoint y: 563, endPoint x: 414, endPoint y: 565, distance: 44.5
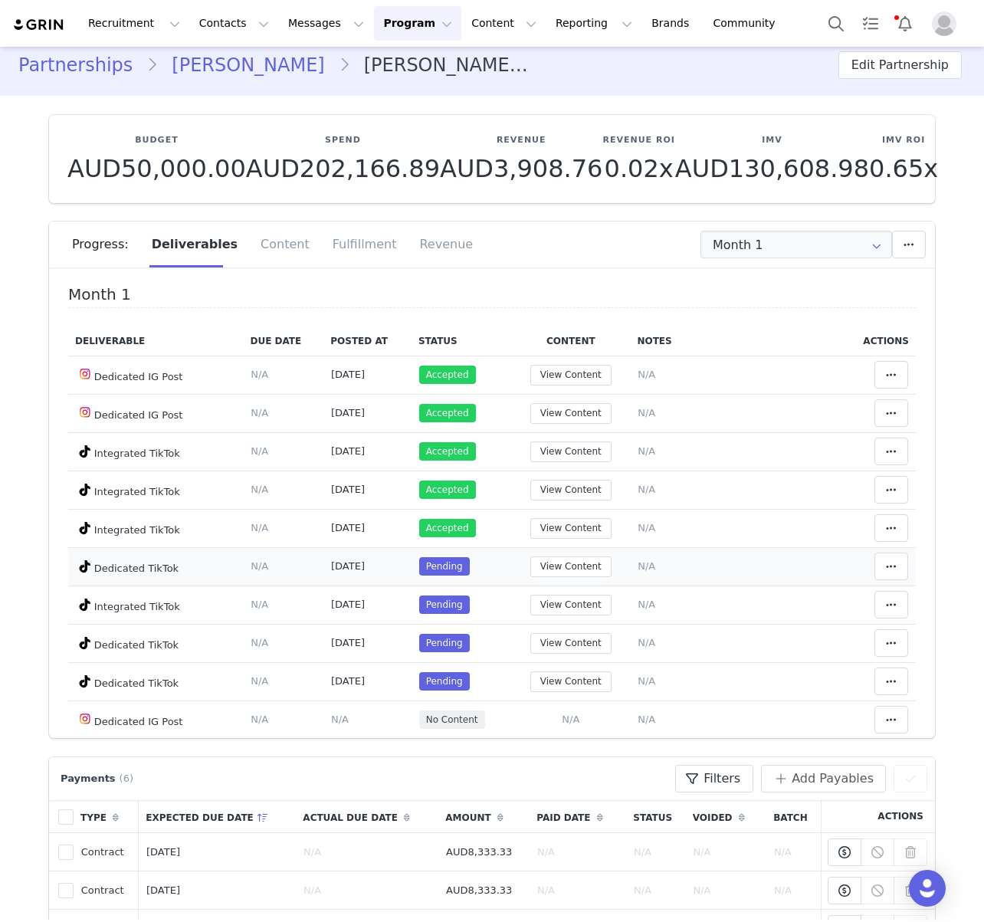
click at [365, 563] on span "[DATE]" at bounding box center [348, 565] width 34 height 11
drag, startPoint x: 404, startPoint y: 565, endPoint x: 310, endPoint y: 564, distance: 94.2
click at [308, 564] on tr "Dedicated TikTok Deliverable Due Date Set the date you expect this content to g…" at bounding box center [491, 566] width 847 height 38
click at [310, 564] on td "Deliverable Due Date Set the date you expect this content to go live. Save Canc…" at bounding box center [283, 566] width 80 height 38
click at [397, 566] on td "[DATE]" at bounding box center [367, 566] width 88 height 38
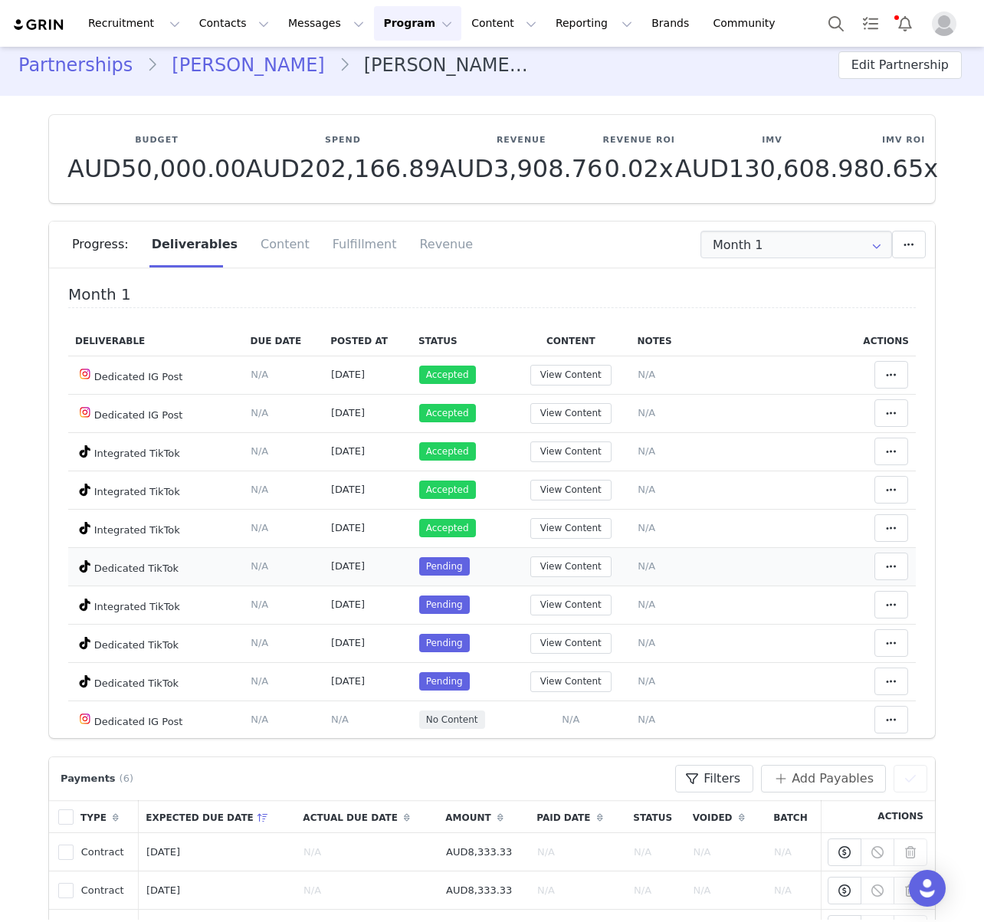
drag, startPoint x: 311, startPoint y: 575, endPoint x: 366, endPoint y: 571, distance: 55.3
click at [366, 571] on tr "Dedicated TikTok Deliverable Due Date Set the date you expect this content to g…" at bounding box center [491, 566] width 847 height 38
drag, startPoint x: 376, startPoint y: 569, endPoint x: 576, endPoint y: 567, distance: 200.0
click at [365, 569] on span "[DATE]" at bounding box center [348, 565] width 34 height 11
click at [580, 567] on button "View Content" at bounding box center [570, 566] width 81 height 21
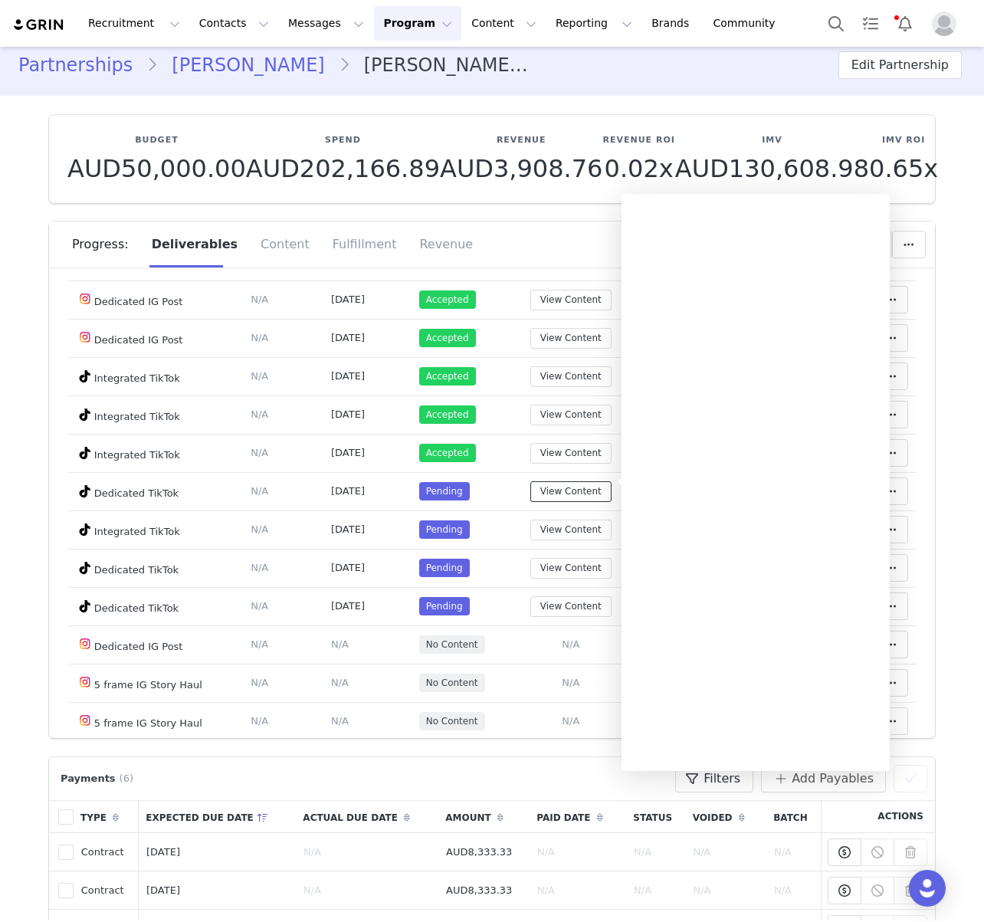
scroll to position [97, 0]
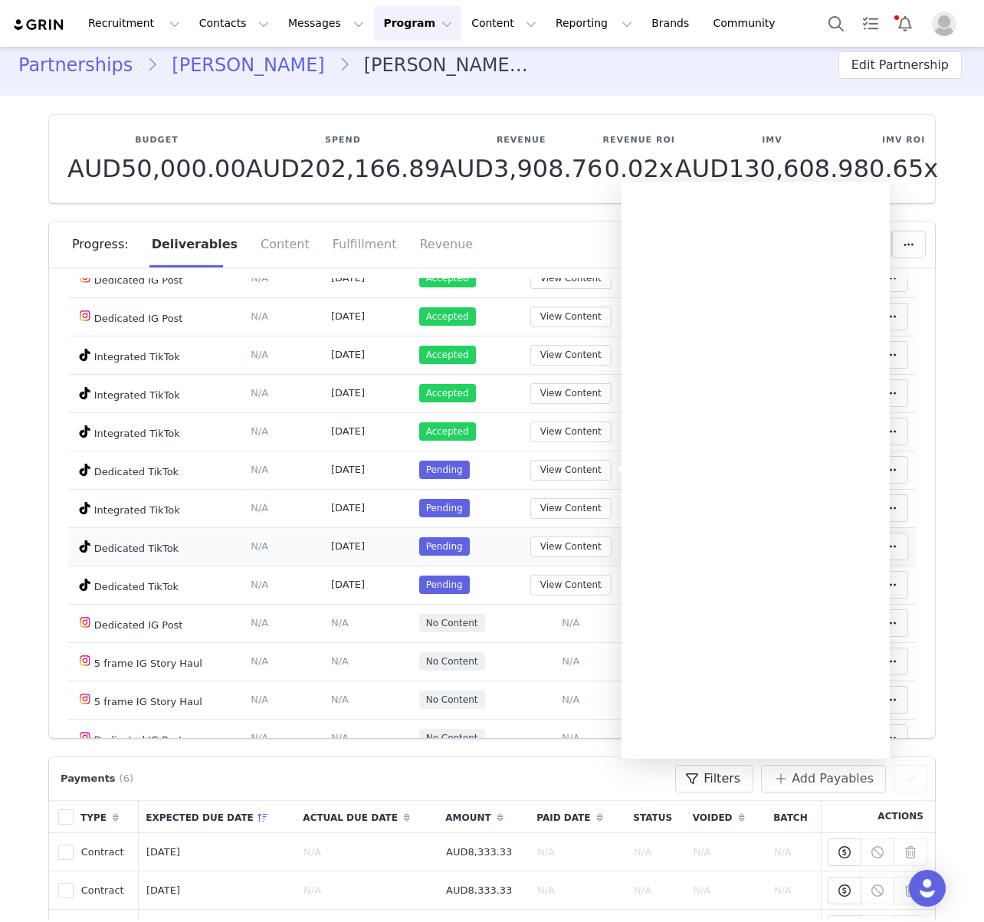
click at [347, 532] on td "[DATE]" at bounding box center [367, 546] width 88 height 38
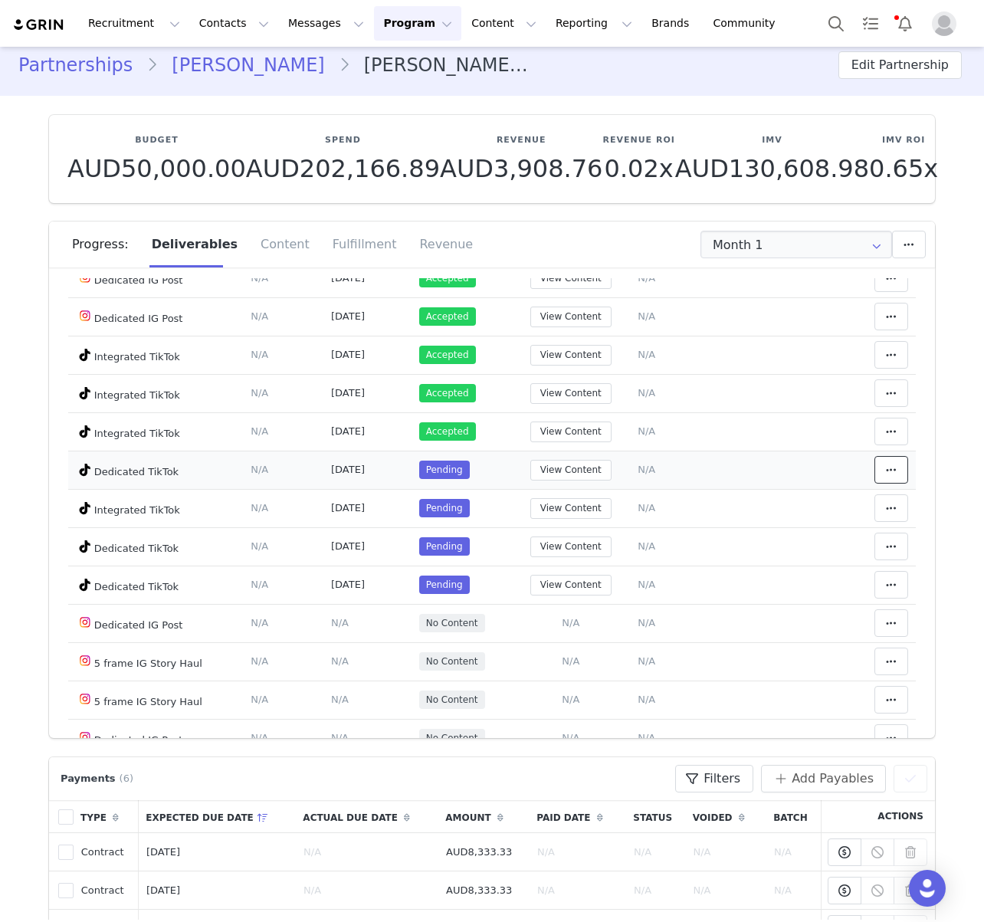
click at [881, 464] on button at bounding box center [891, 470] width 34 height 28
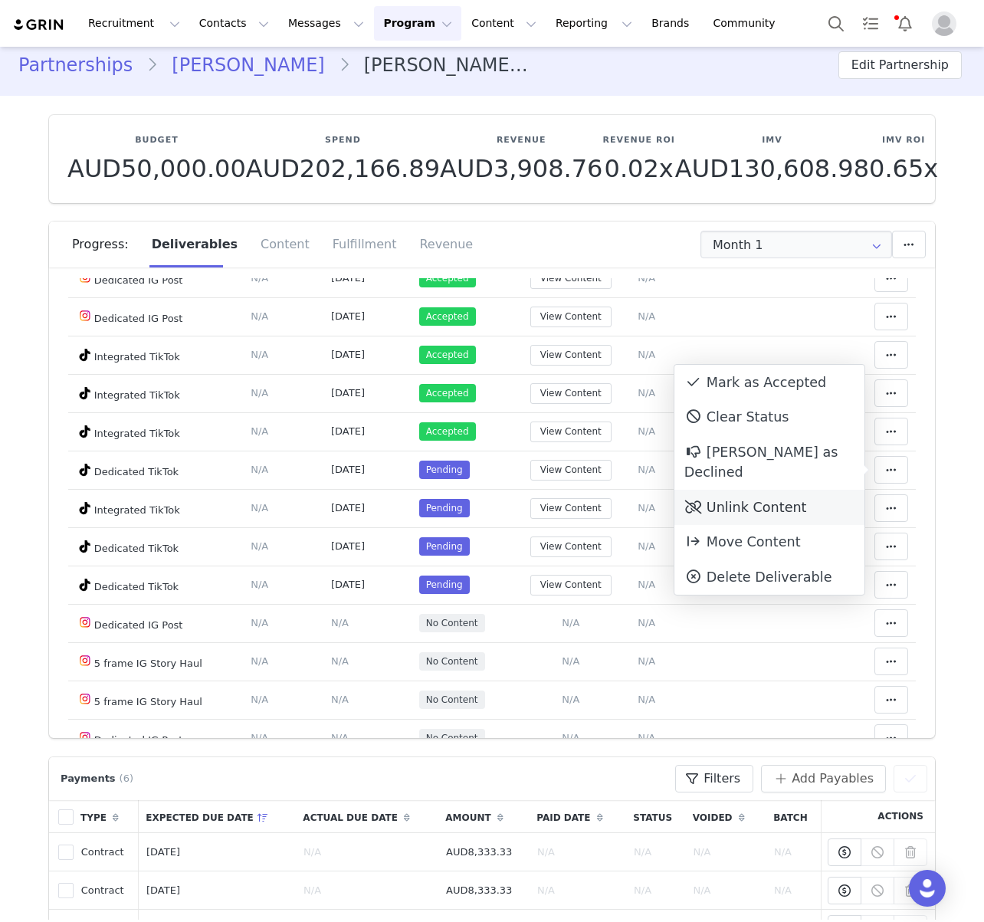
click at [791, 490] on div "Unlink Content" at bounding box center [769, 507] width 190 height 35
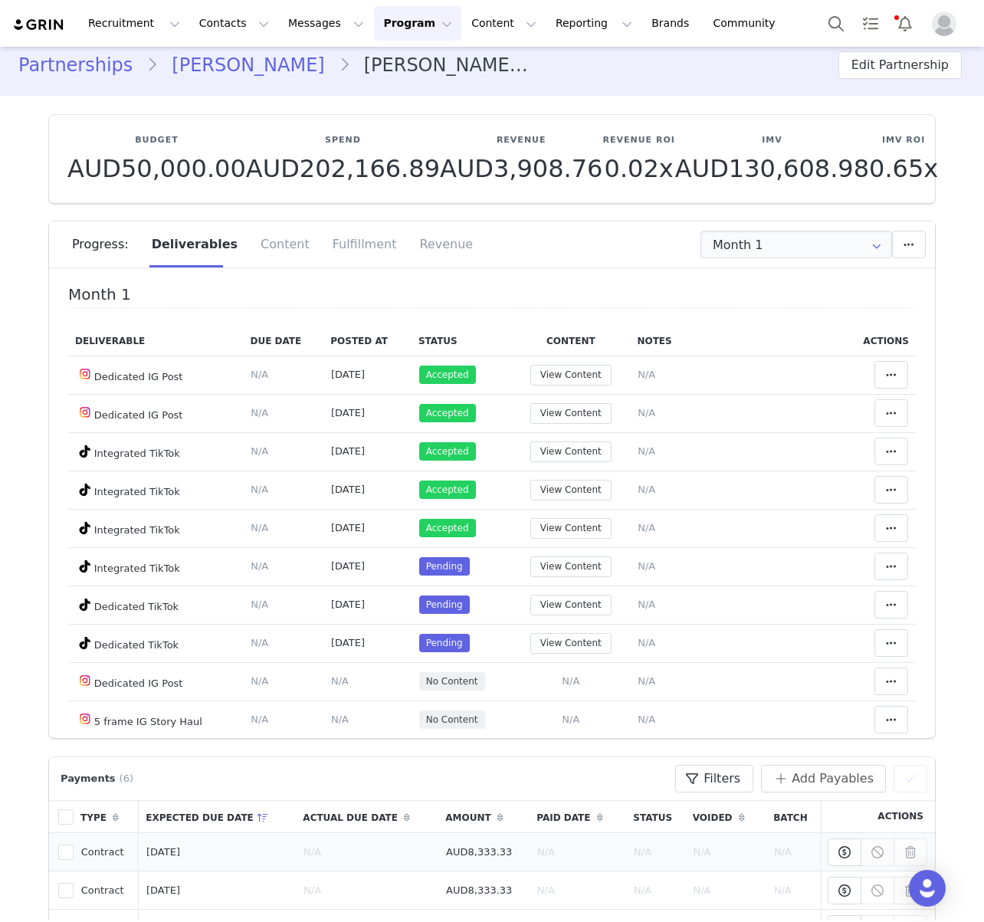
scroll to position [5, 0]
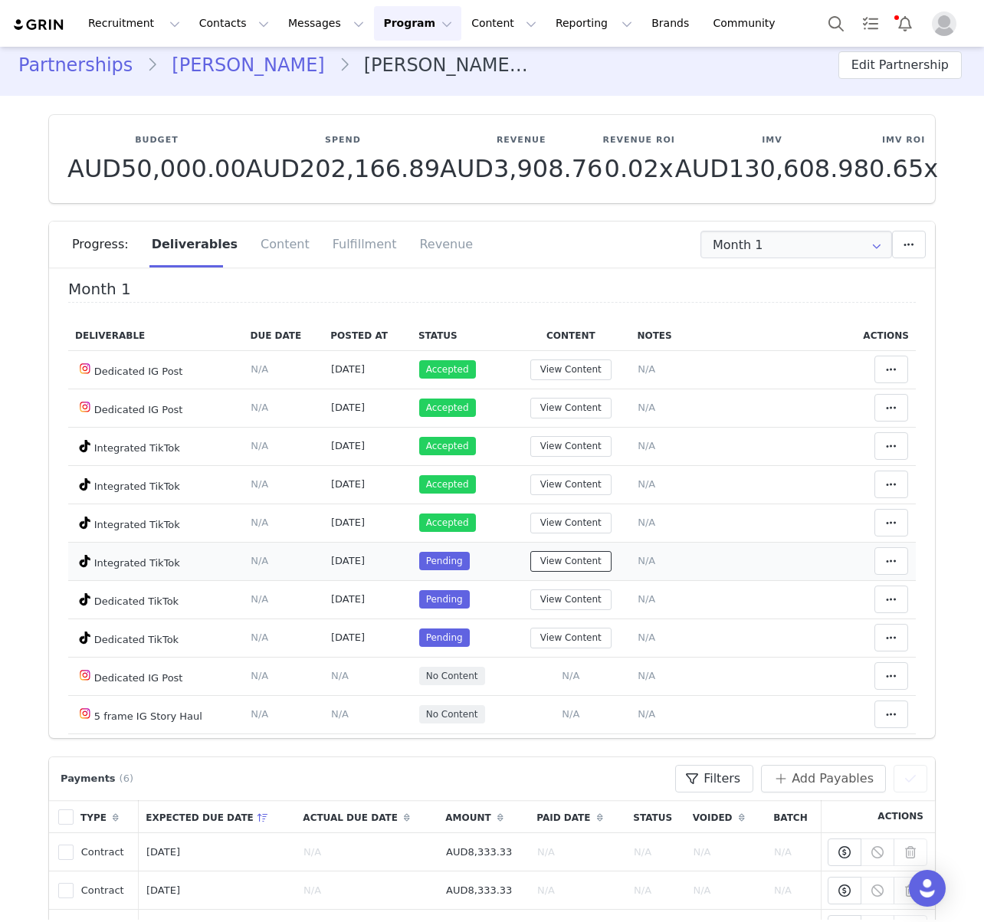
click at [592, 552] on button "View Content" at bounding box center [570, 561] width 81 height 21
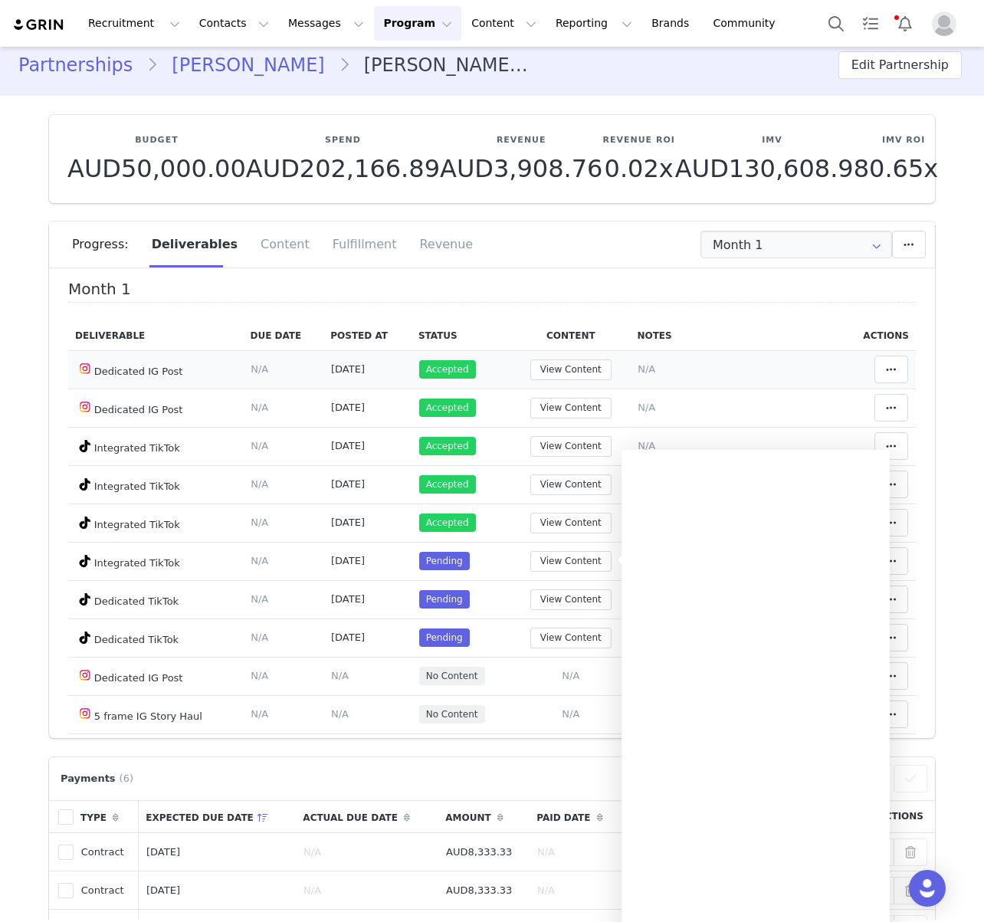
click at [685, 378] on td "Notes Save Cancel N/A" at bounding box center [736, 369] width 212 height 38
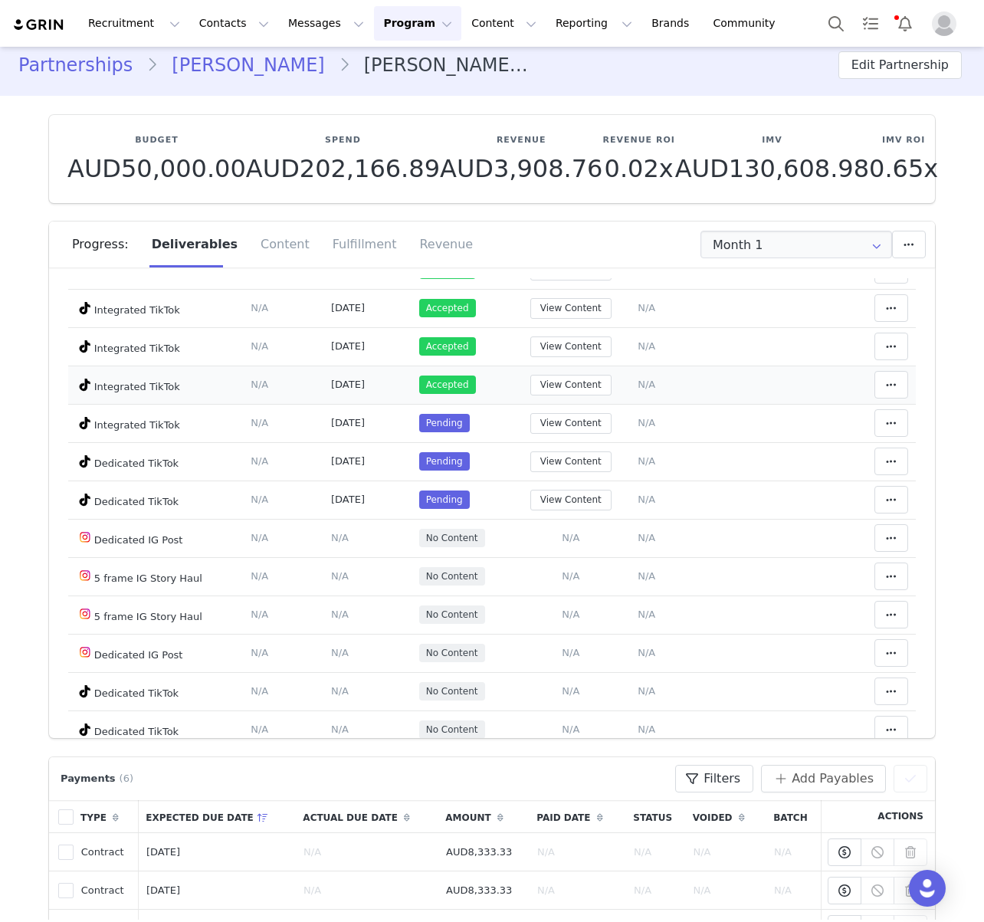
scroll to position [157, 0]
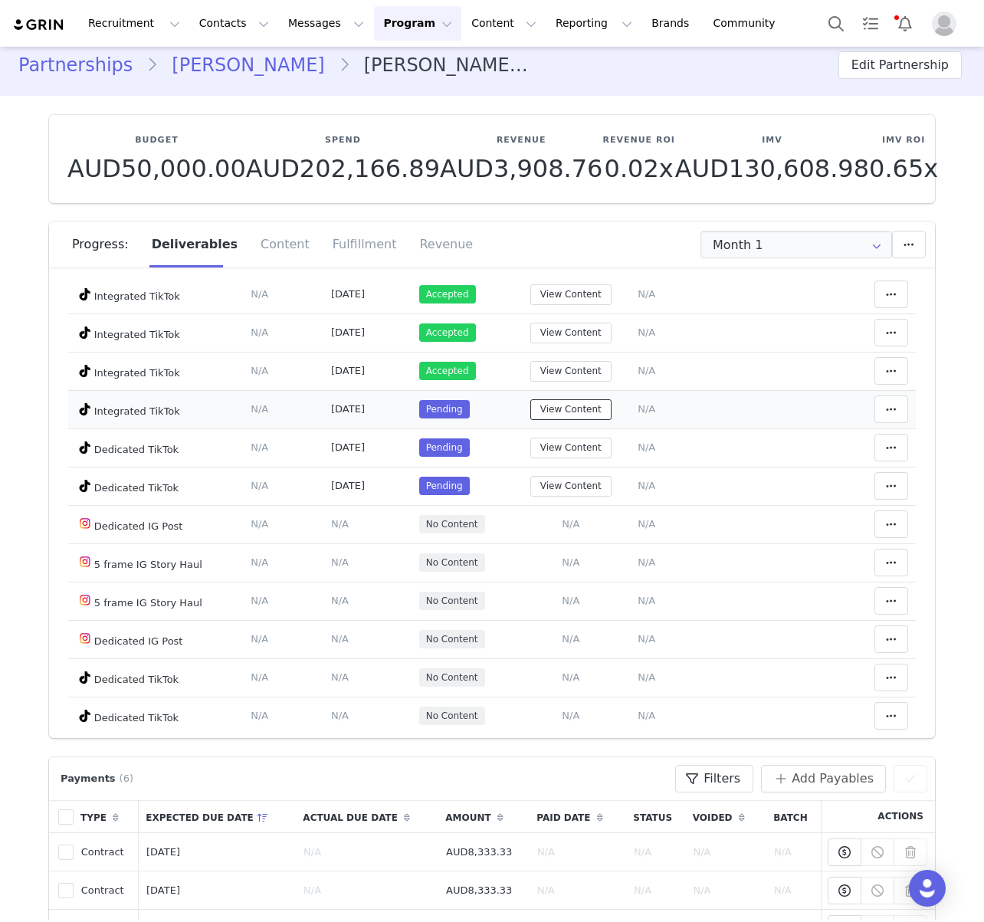
click at [591, 405] on button "View Content" at bounding box center [570, 409] width 81 height 21
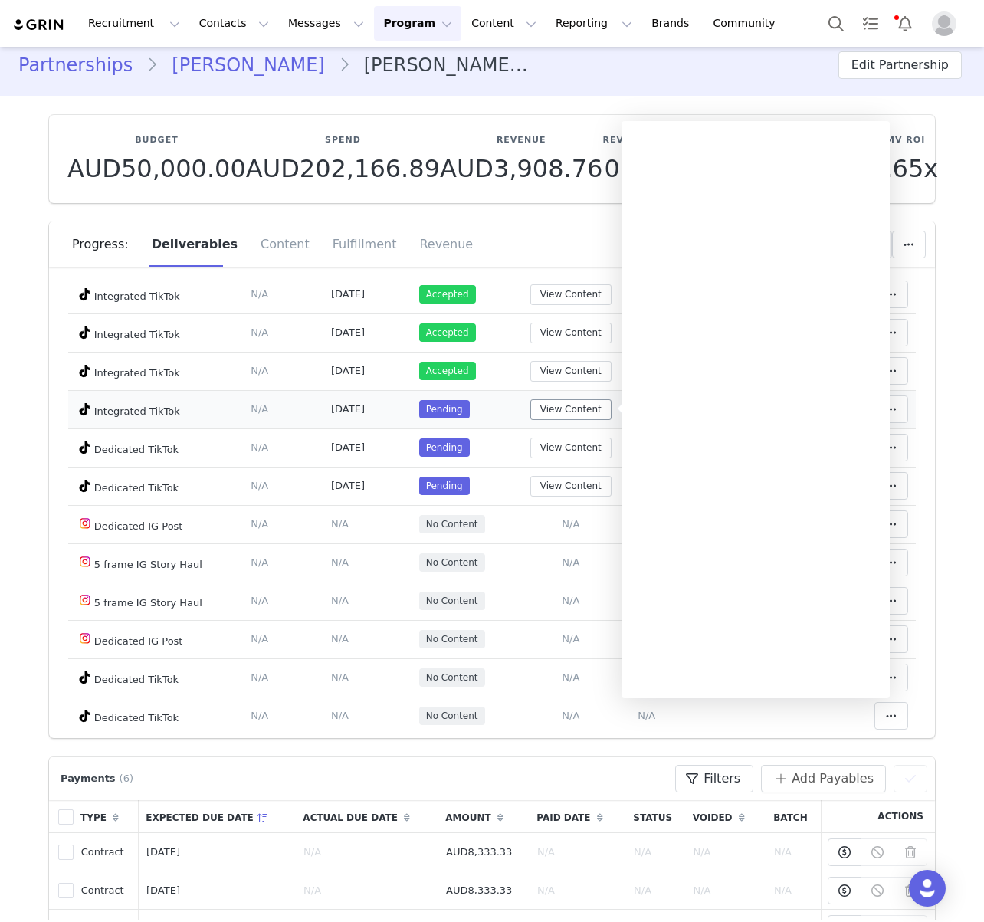
click at [350, 420] on td "[DATE]" at bounding box center [367, 409] width 88 height 38
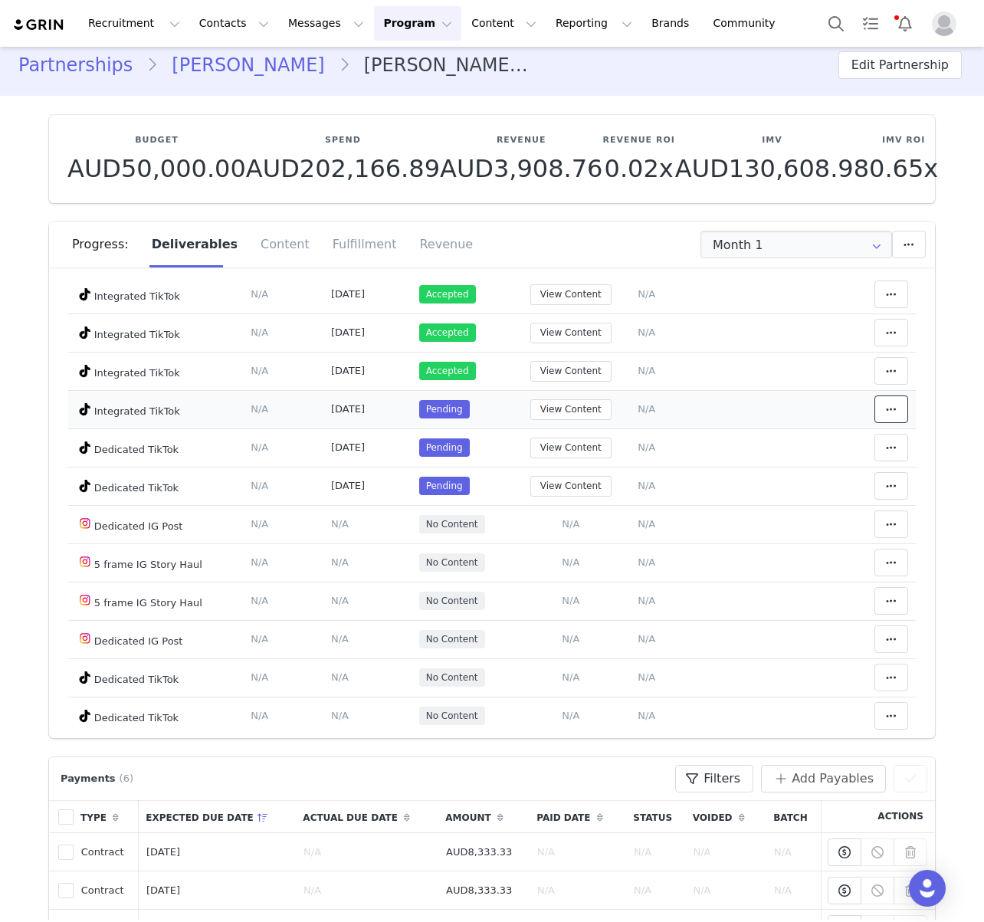
click at [890, 406] on icon at bounding box center [891, 409] width 11 height 12
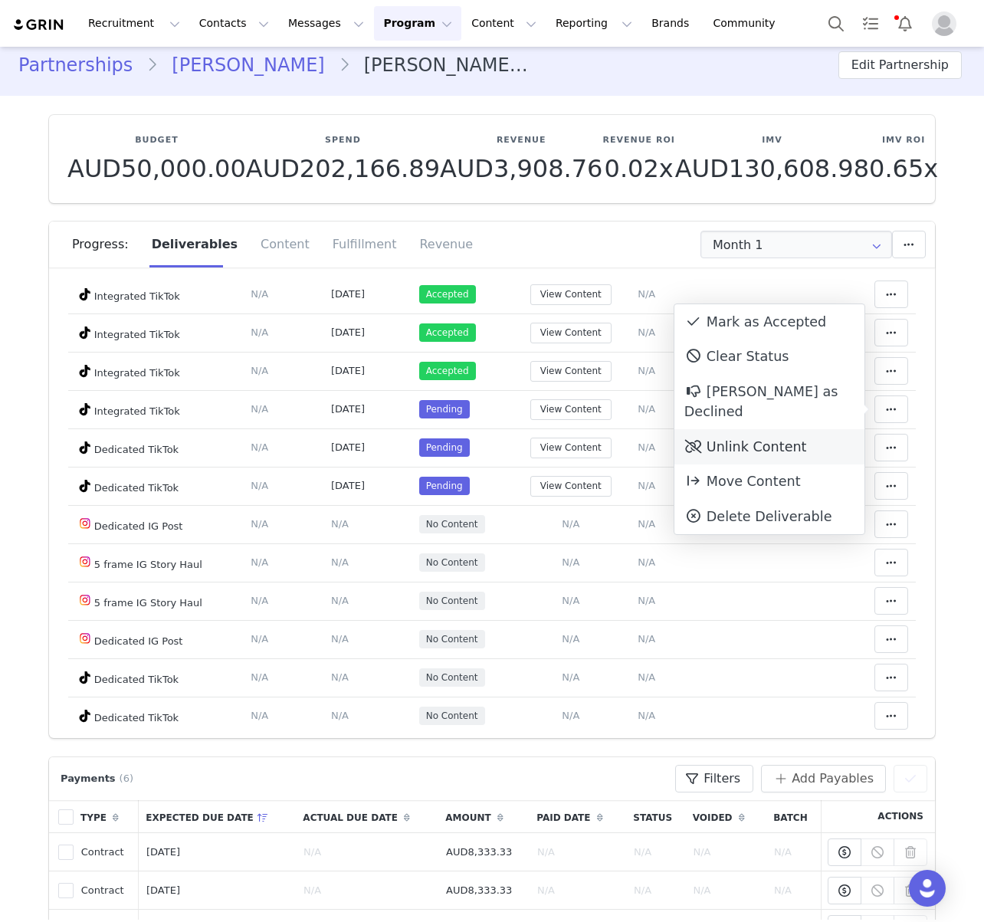
click at [806, 429] on div "Unlink Content" at bounding box center [769, 446] width 190 height 35
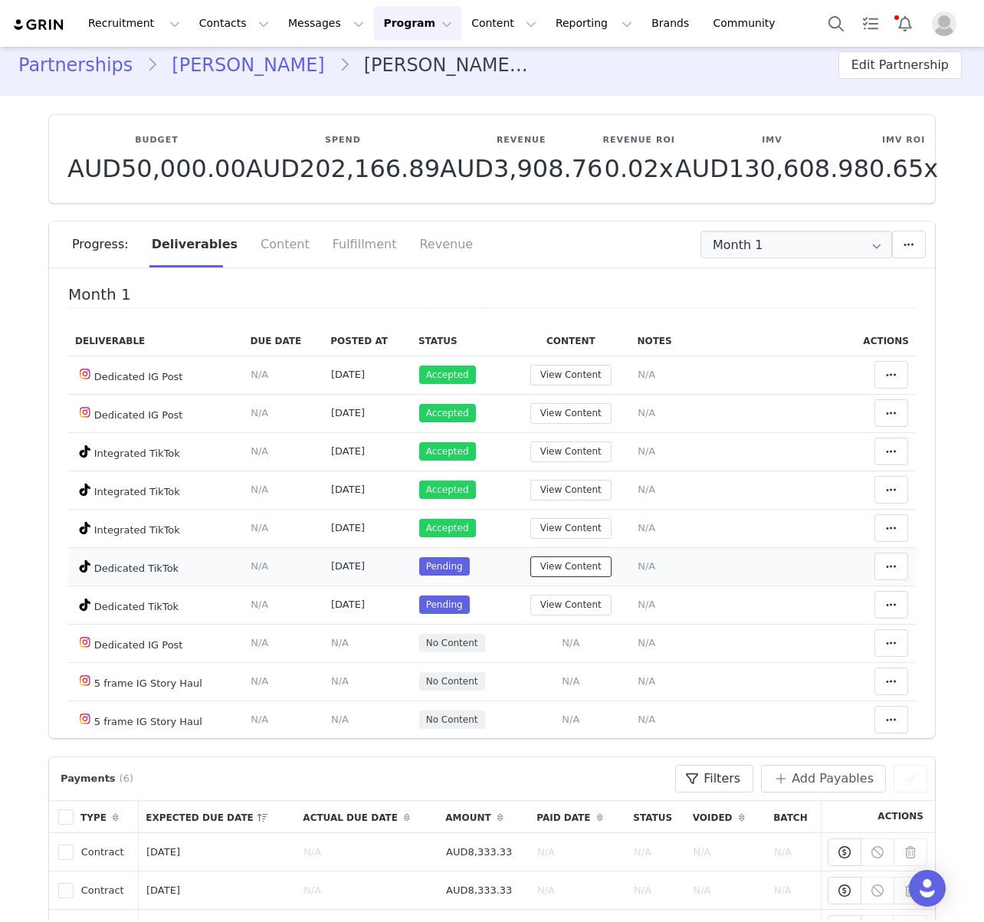
click at [598, 562] on button "View Content" at bounding box center [570, 566] width 81 height 21
click at [385, 556] on td "[DATE]" at bounding box center [367, 566] width 88 height 38
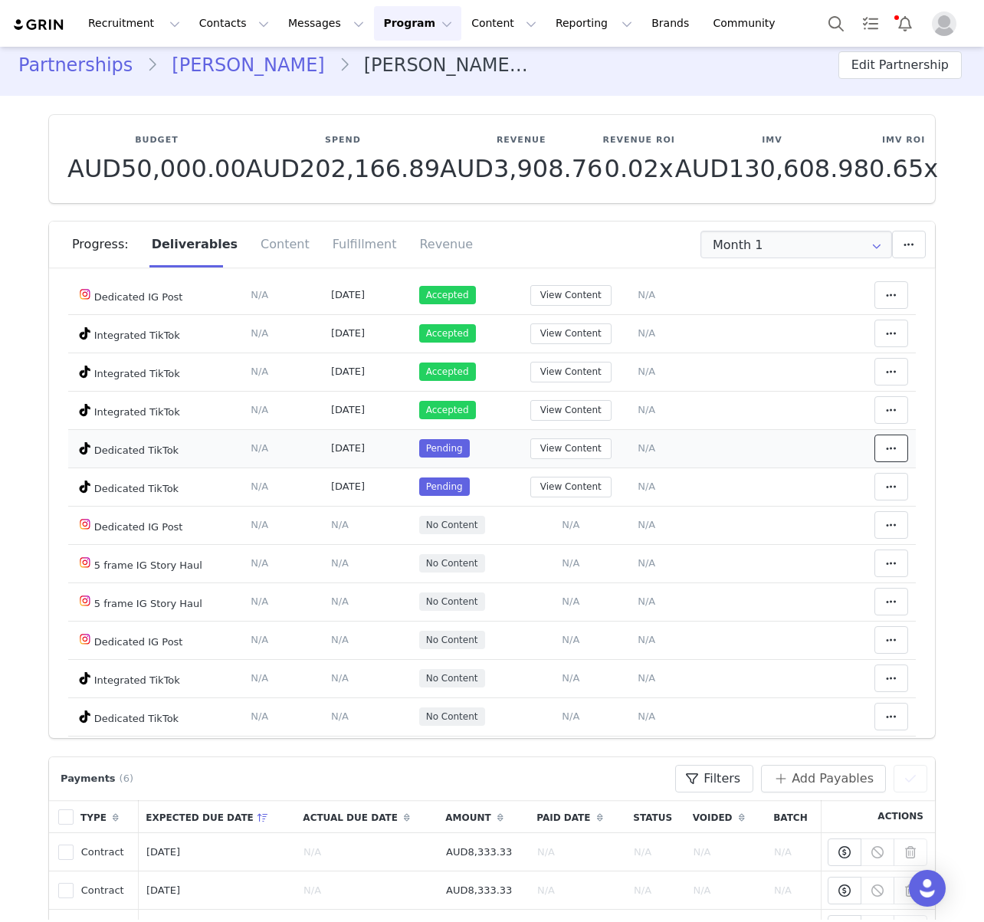
click at [896, 444] on icon at bounding box center [891, 448] width 11 height 12
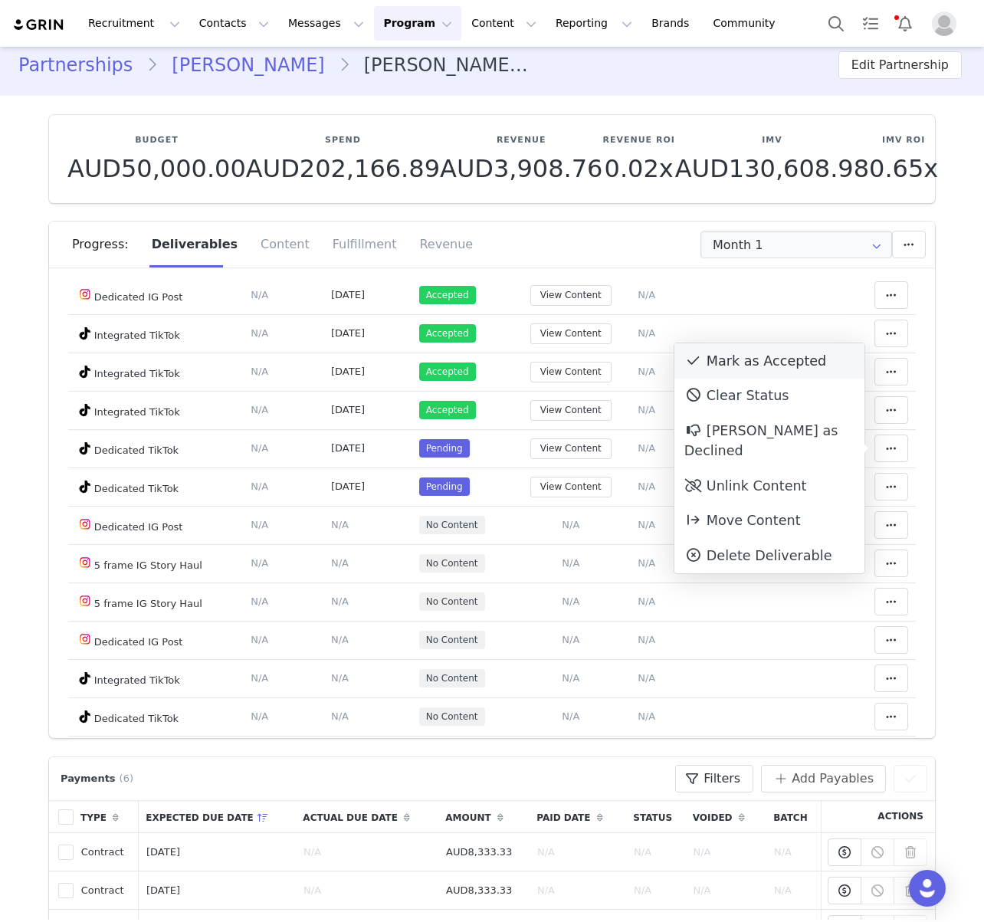
click at [775, 352] on div "Mark as Accepted" at bounding box center [769, 360] width 190 height 35
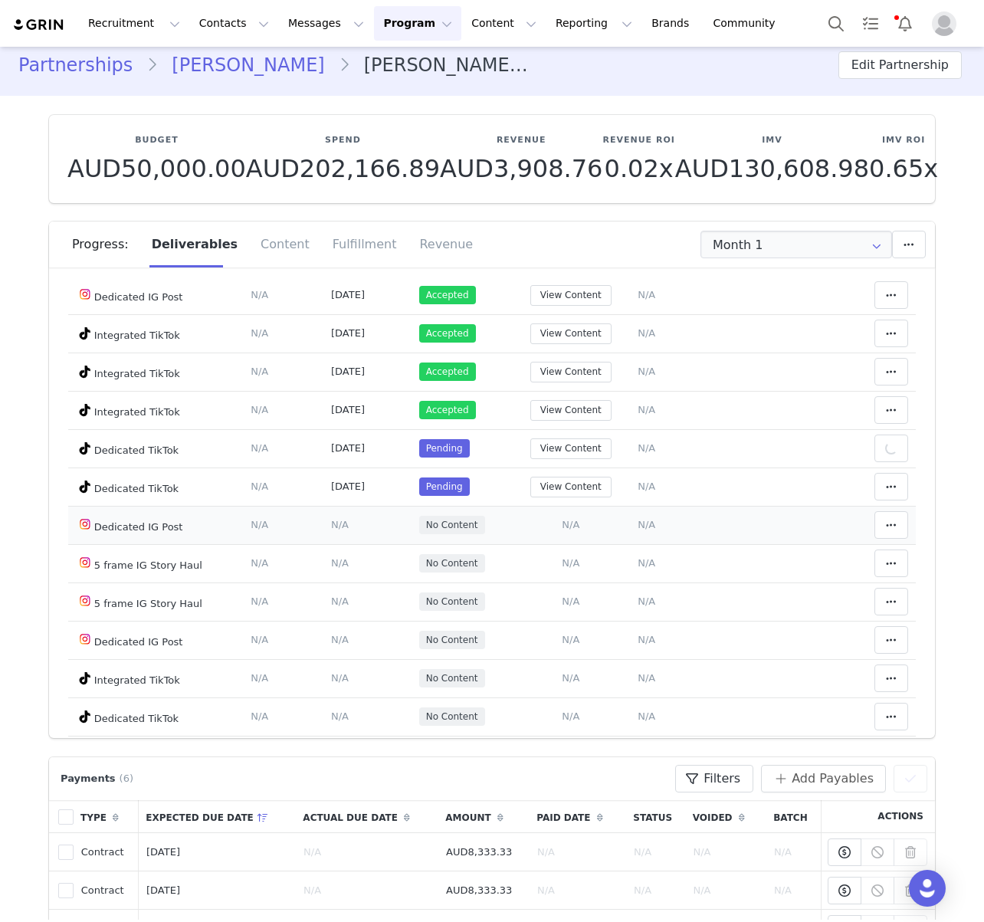
click at [167, 509] on td "Dedicated IG Post" at bounding box center [155, 525] width 175 height 38
click at [548, 483] on button "View Content" at bounding box center [570, 487] width 81 height 21
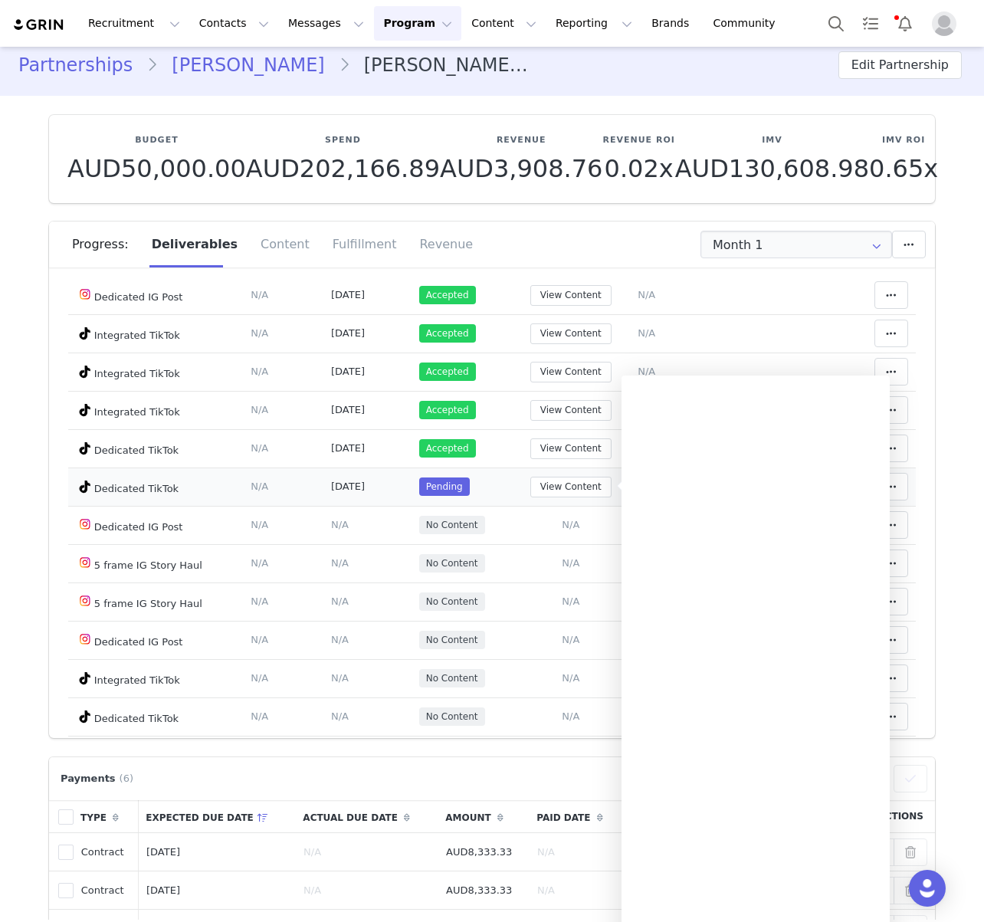
click at [493, 490] on td "Pending" at bounding box center [461, 486] width 100 height 38
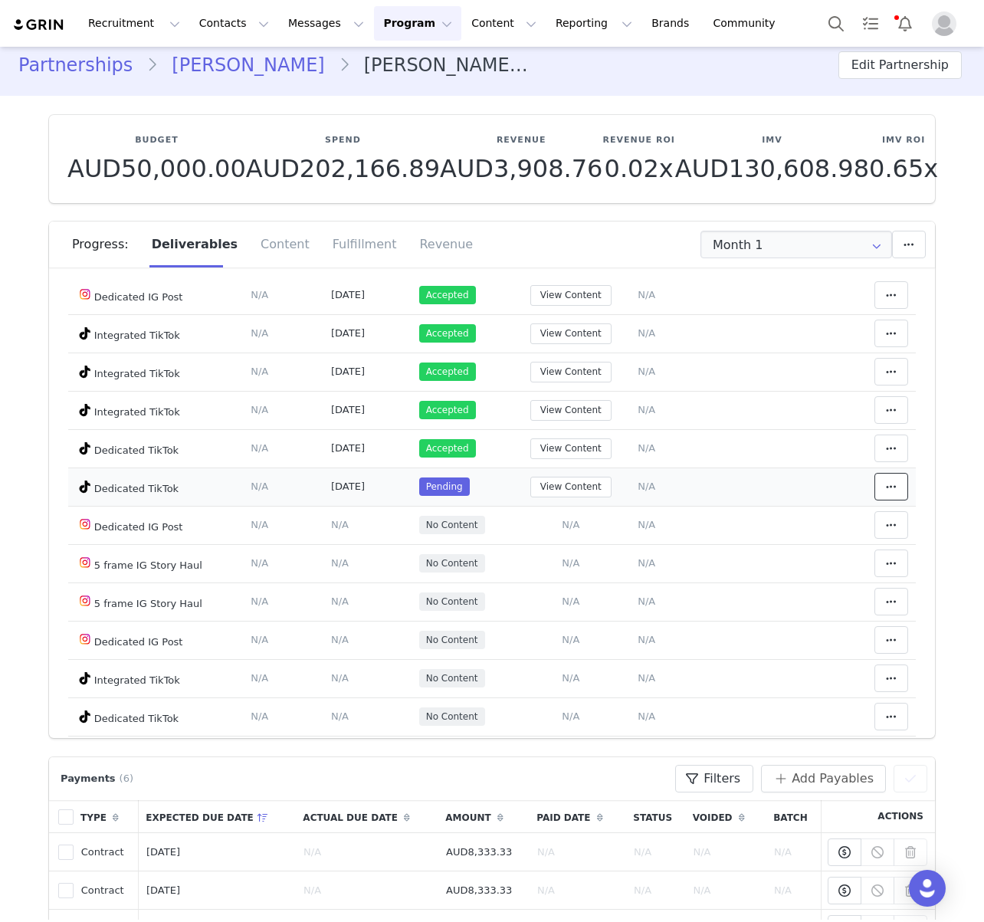
click at [907, 485] on button at bounding box center [891, 487] width 34 height 28
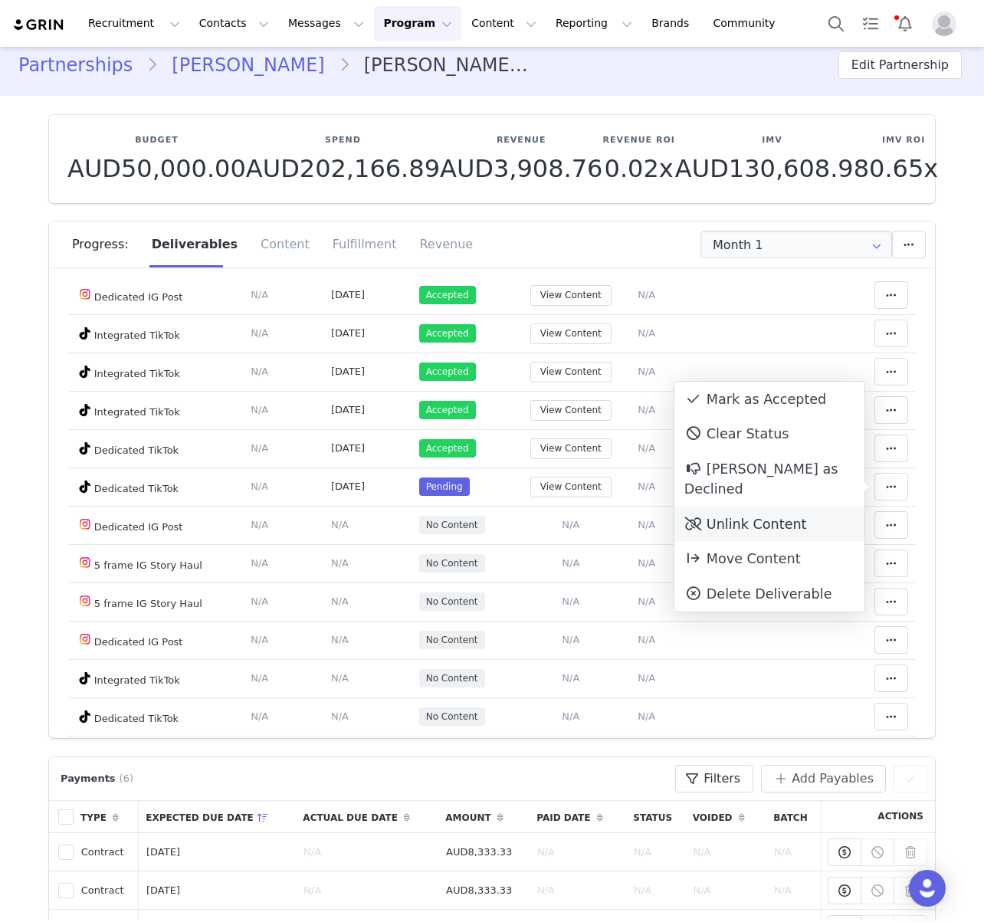
click at [767, 506] on div "Unlink Content" at bounding box center [769, 523] width 190 height 35
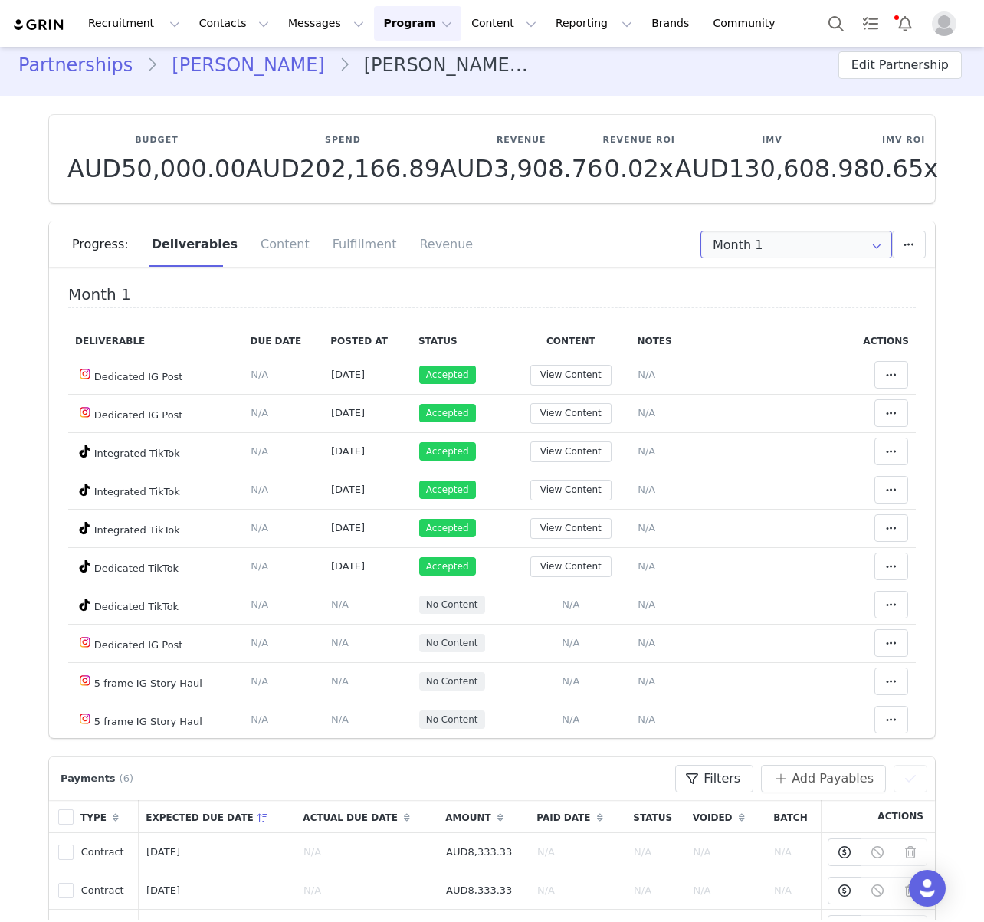
click at [767, 243] on input "Month 1" at bounding box center [796, 245] width 192 height 28
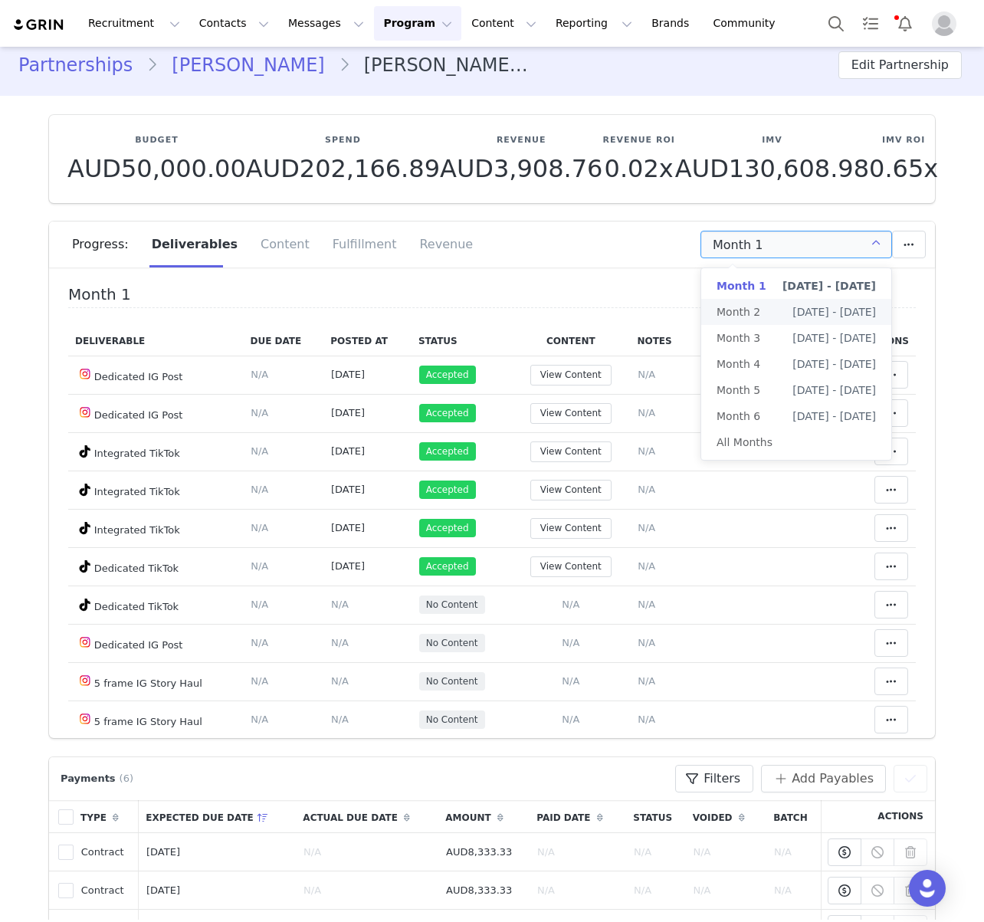
click at [763, 321] on li "Month 2 [DATE] - [DATE]" at bounding box center [796, 312] width 190 height 26
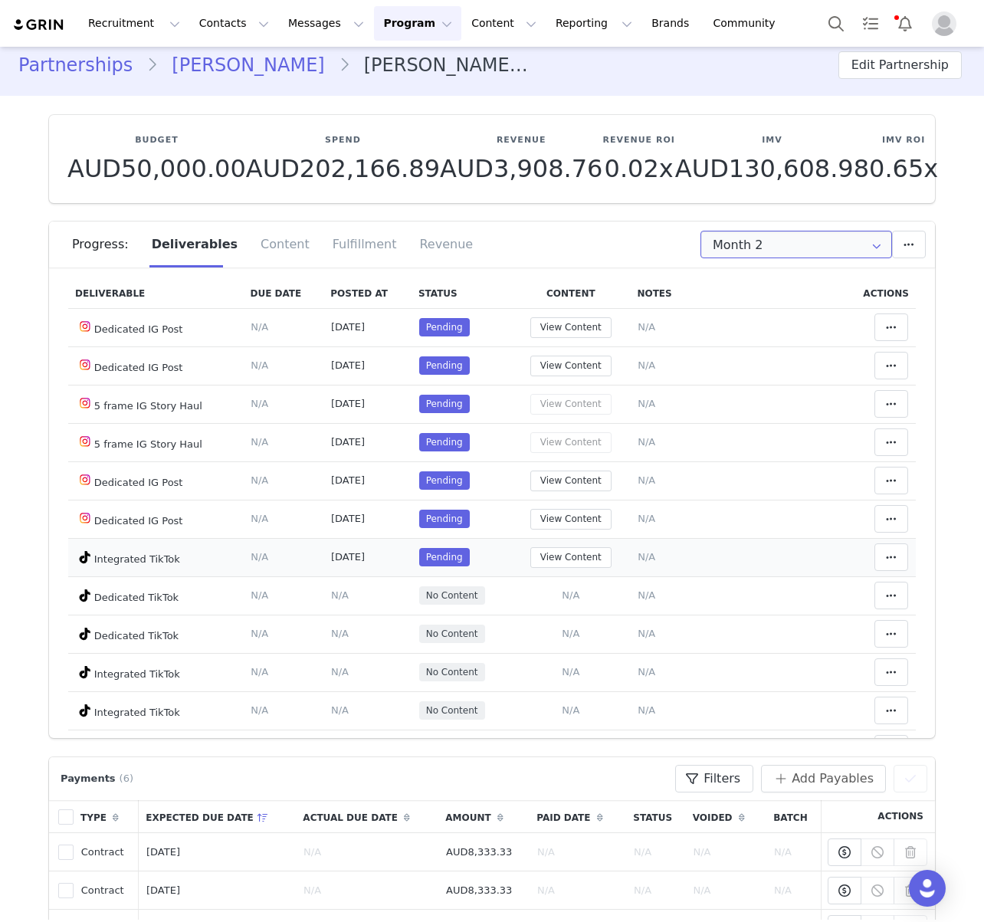
scroll to position [221, 0]
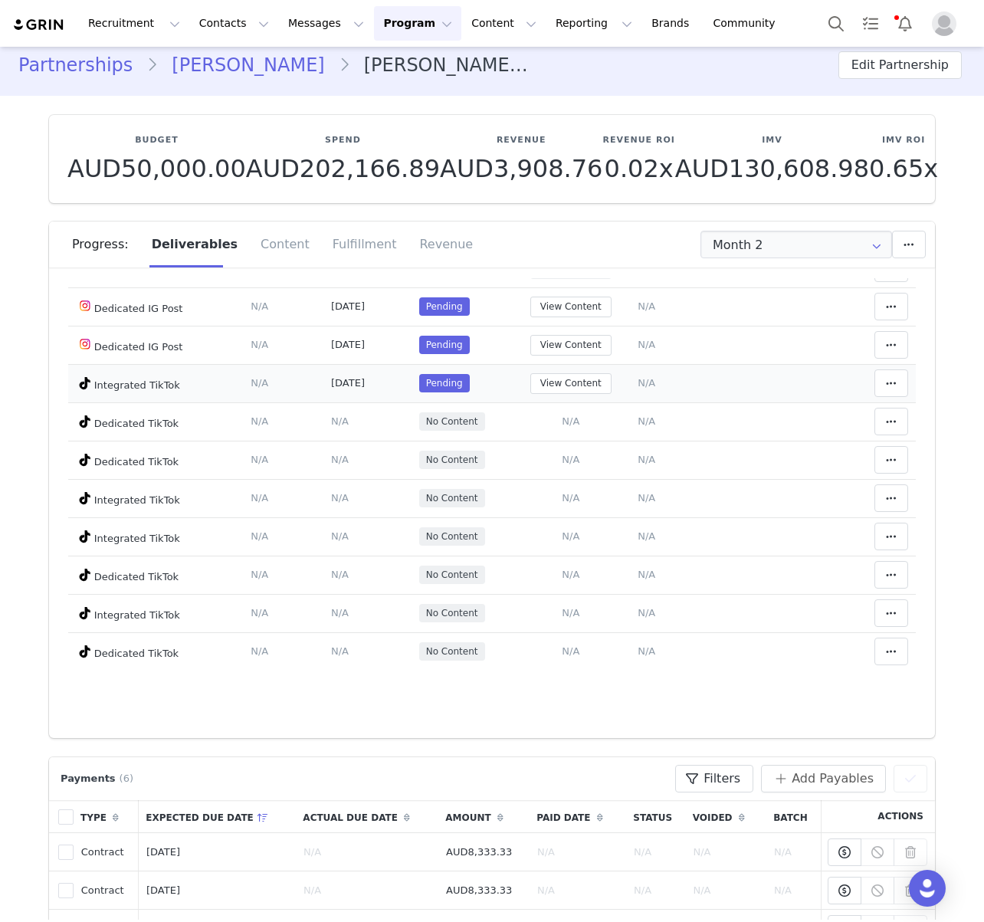
click at [549, 393] on td "View Content" at bounding box center [570, 383] width 119 height 38
click at [560, 387] on button "View Content" at bounding box center [570, 383] width 81 height 21
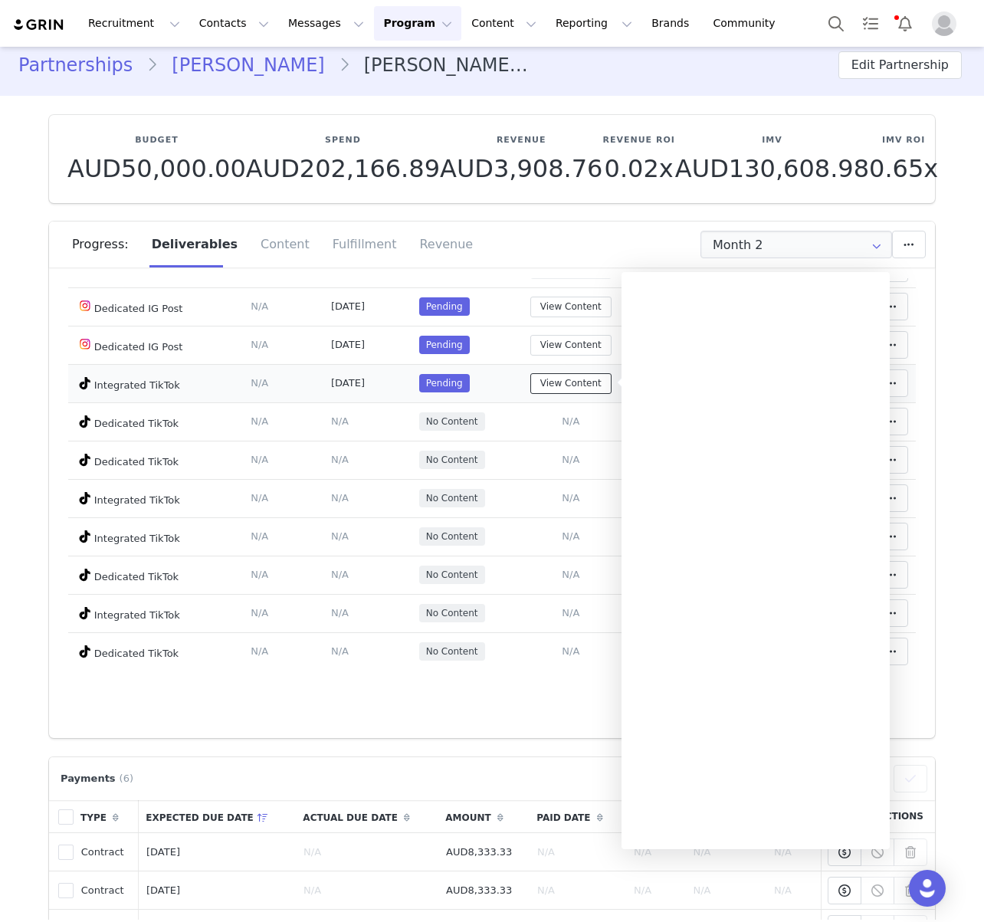
click at [560, 387] on button "View Content" at bounding box center [570, 383] width 81 height 21
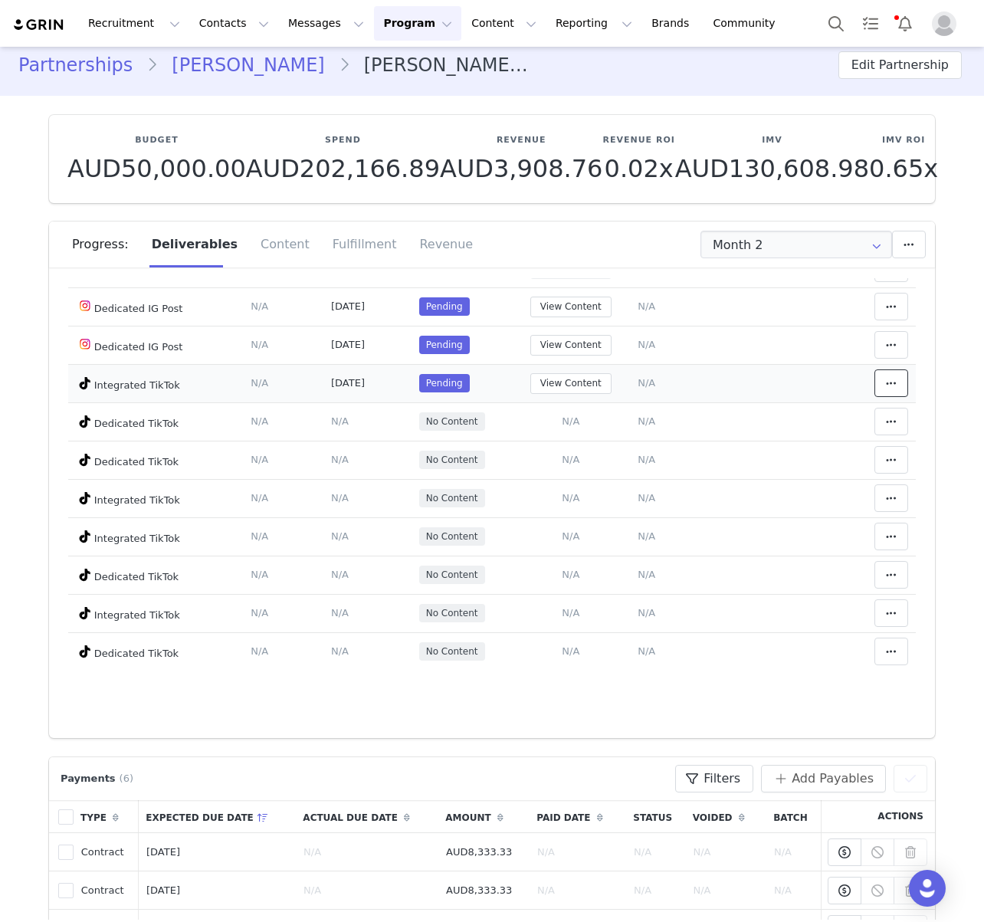
click at [889, 395] on button at bounding box center [891, 383] width 34 height 28
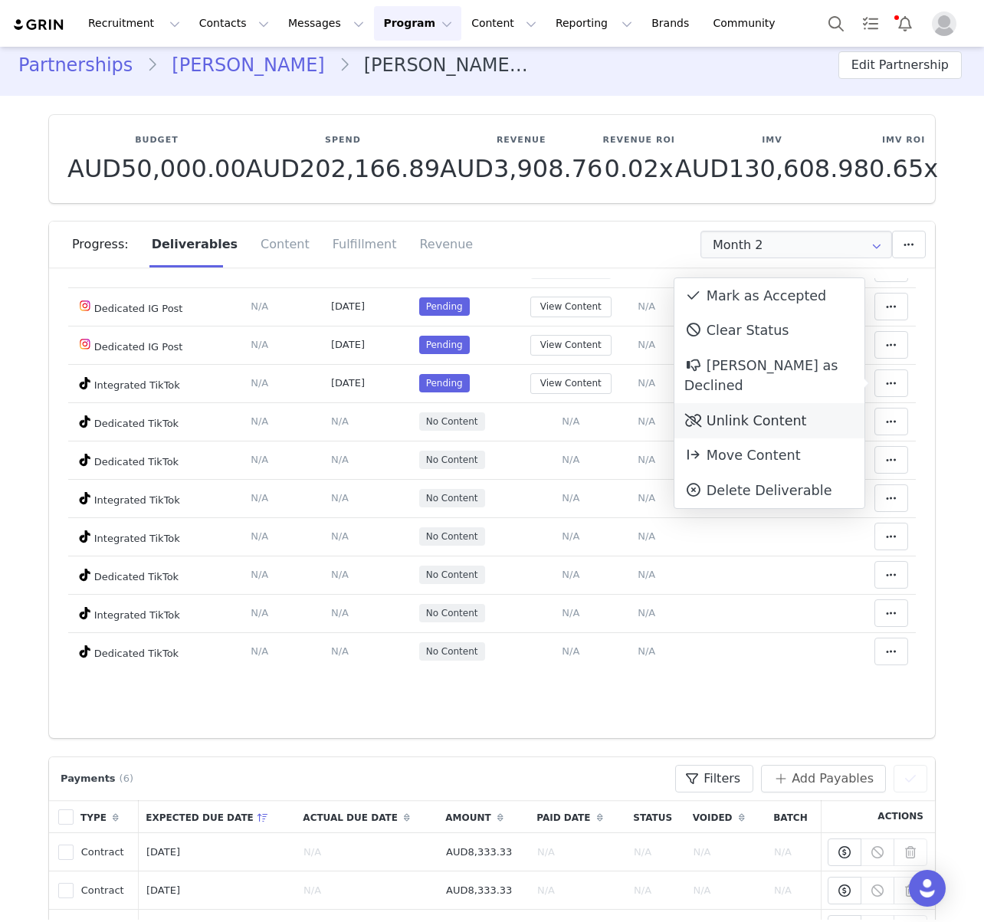
click at [722, 403] on div "Unlink Content" at bounding box center [769, 420] width 190 height 35
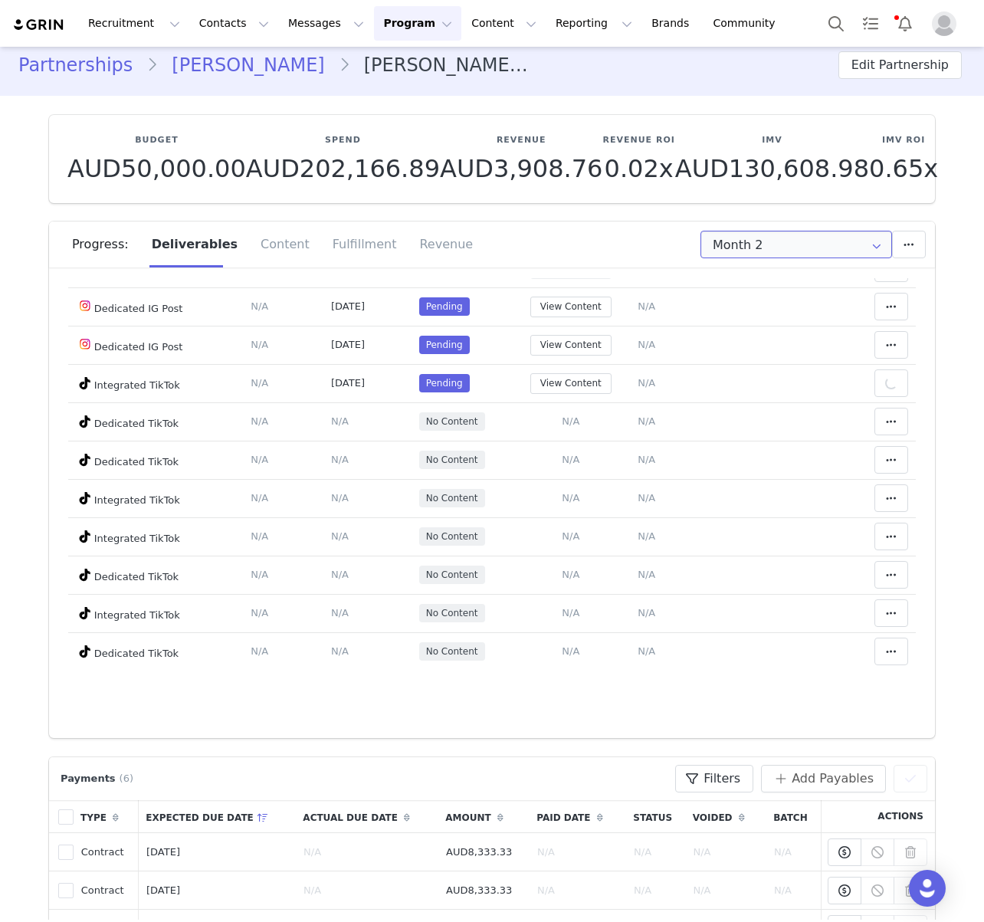
click at [817, 241] on input "Month 2" at bounding box center [796, 245] width 192 height 28
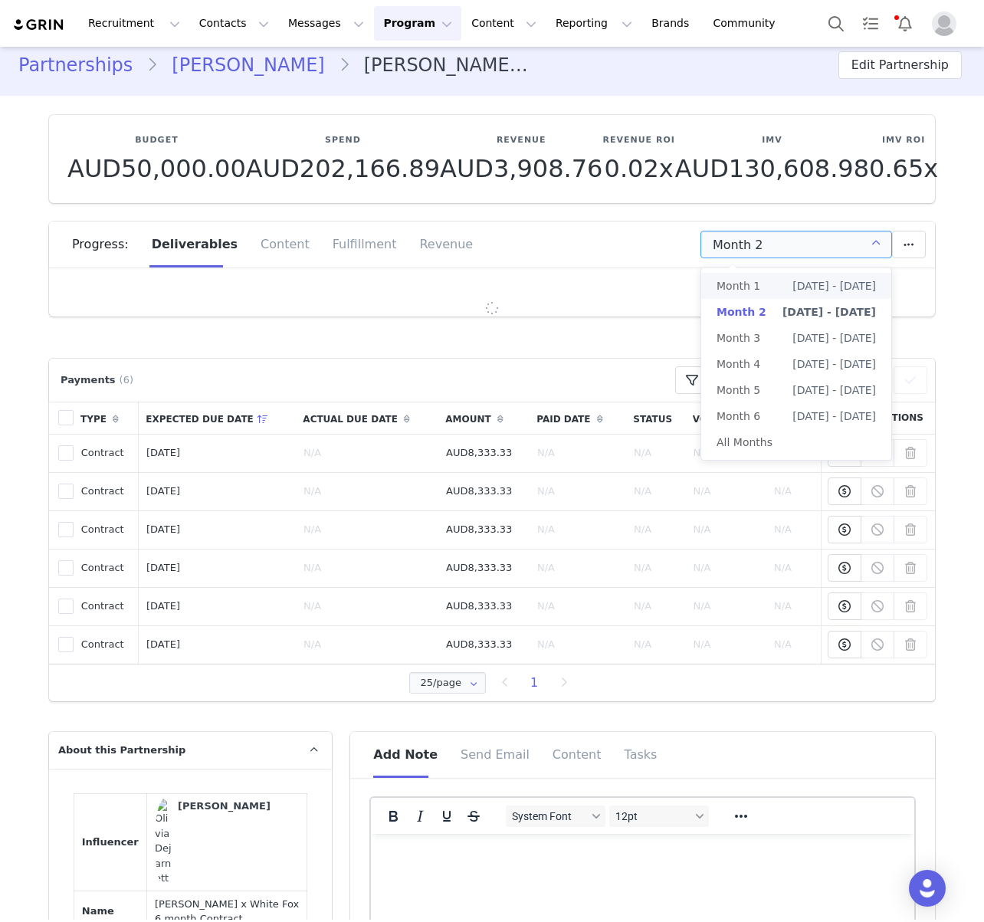
click at [787, 275] on li "Month [DATE] 1st - [DATE]" at bounding box center [796, 286] width 190 height 26
type input "Month 1"
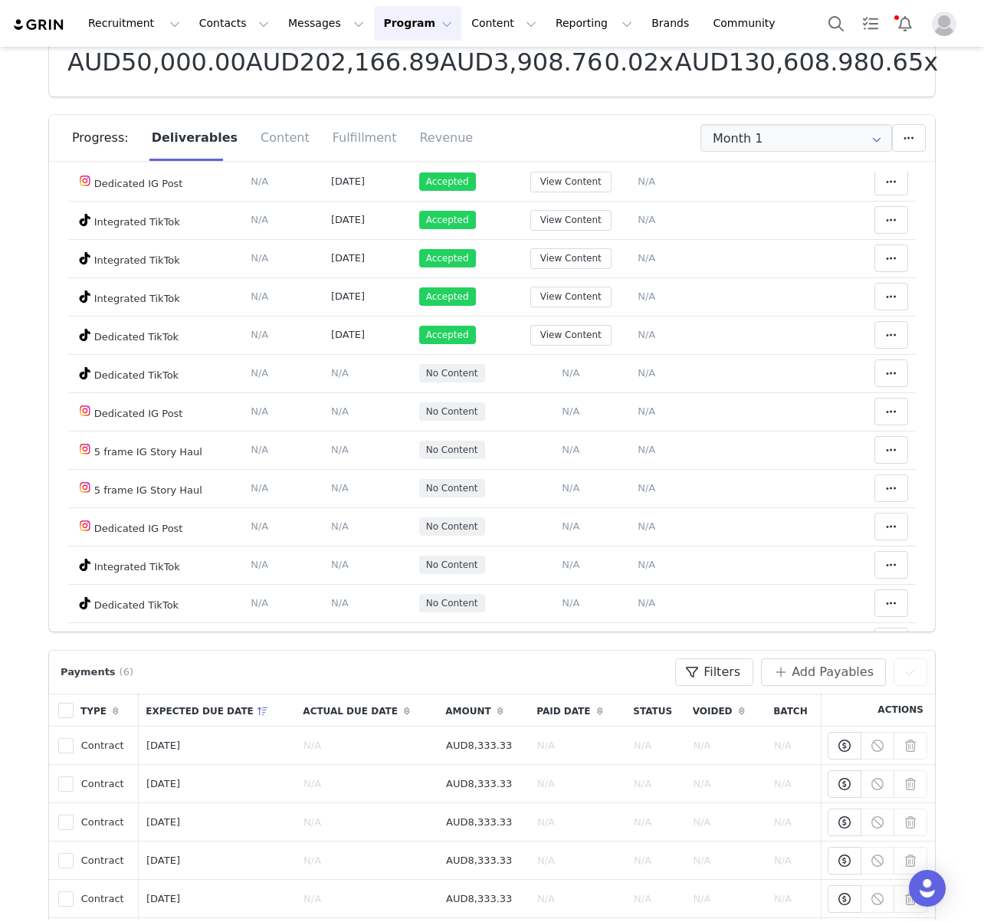
scroll to position [37, 0]
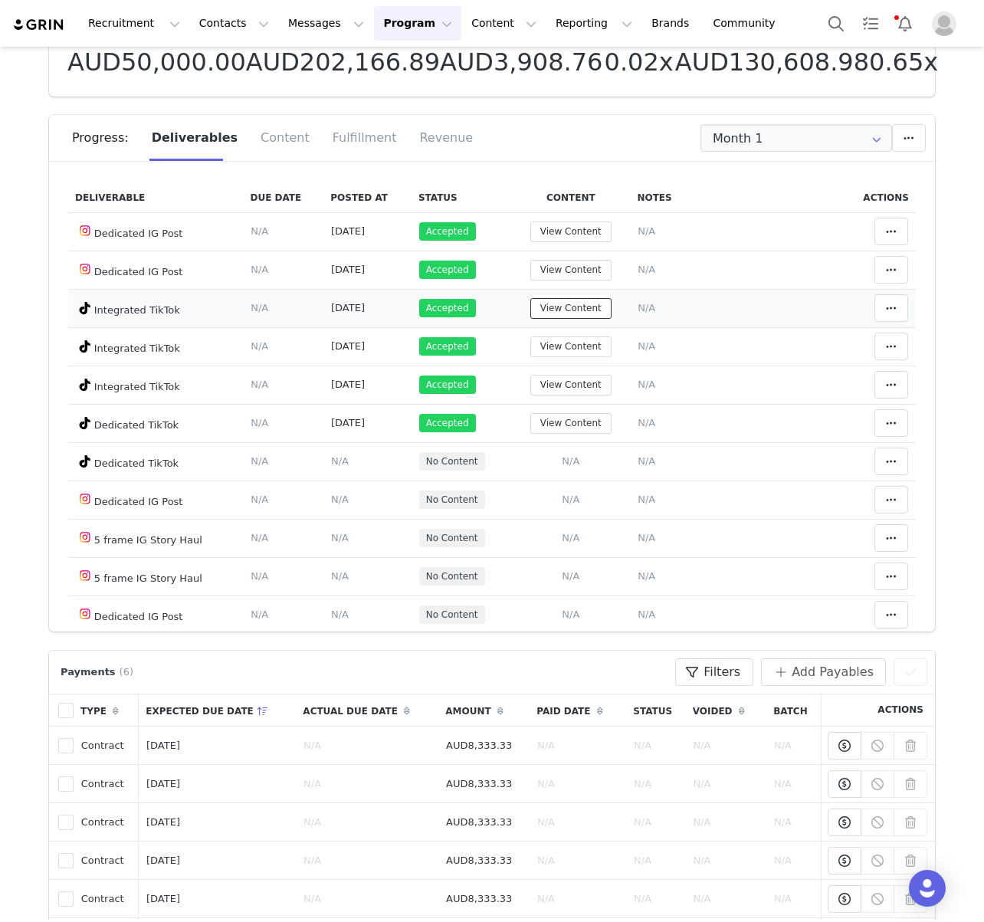
click at [581, 315] on button "View Content" at bounding box center [570, 308] width 81 height 21
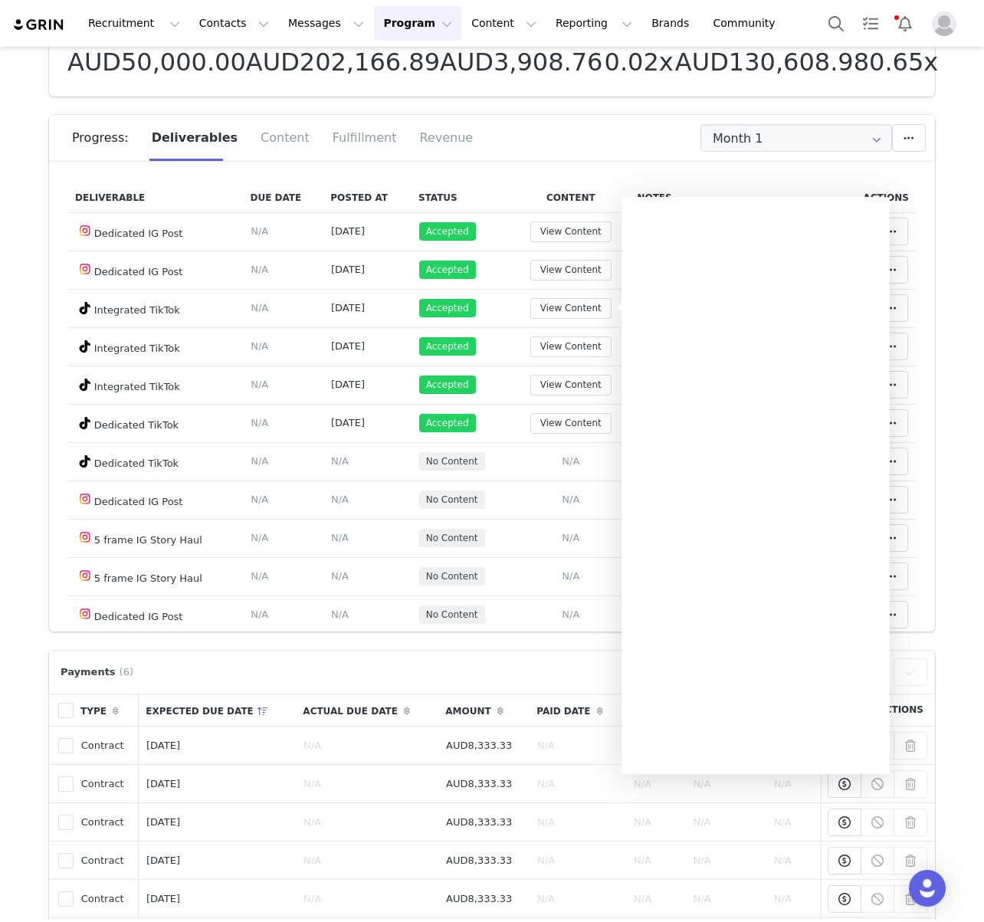
click at [599, 110] on section "Budget AUD50,000.00 Spend AUD202,166.89 Revenue AUD3,908.76 Revenue ROI 0.02x I…" at bounding box center [492, 310] width 909 height 642
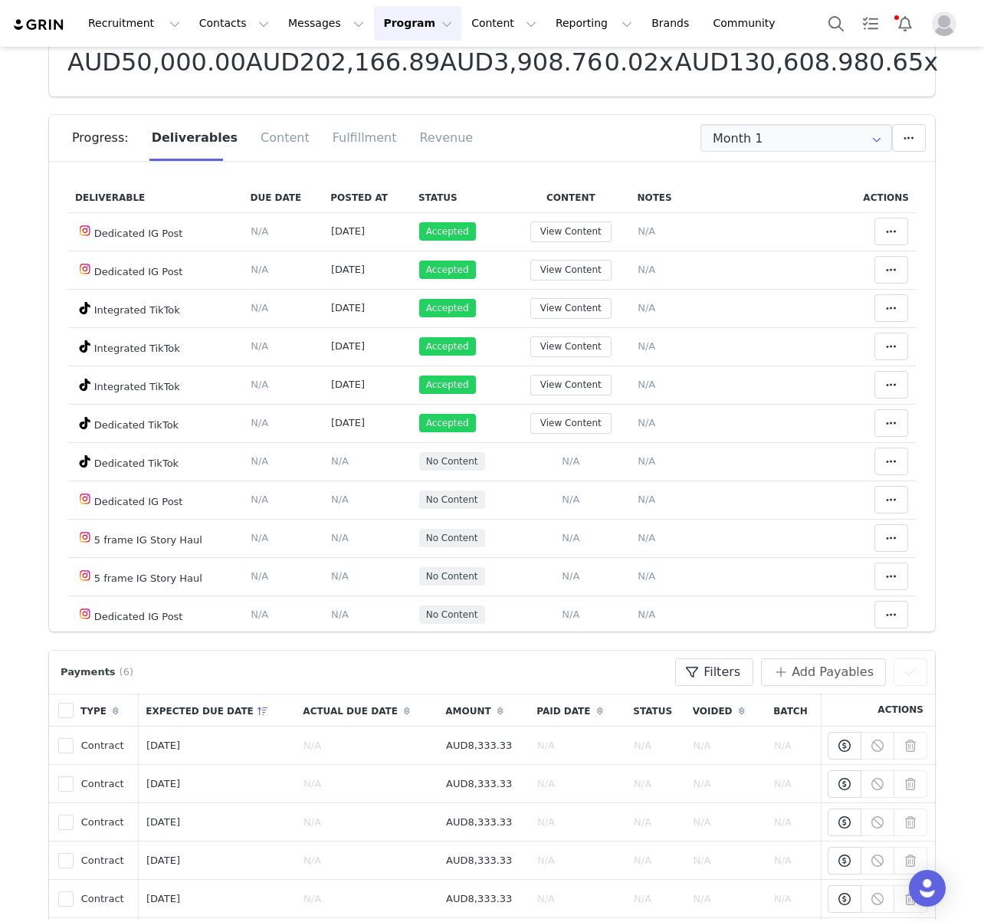
click at [619, 127] on div "Month 1" at bounding box center [733, 138] width 383 height 28
drag, startPoint x: 642, startPoint y: 126, endPoint x: 518, endPoint y: 114, distance: 124.7
click at [642, 126] on div "Month 1" at bounding box center [733, 138] width 383 height 28
click at [359, 146] on div "Fulfillment" at bounding box center [364, 138] width 87 height 46
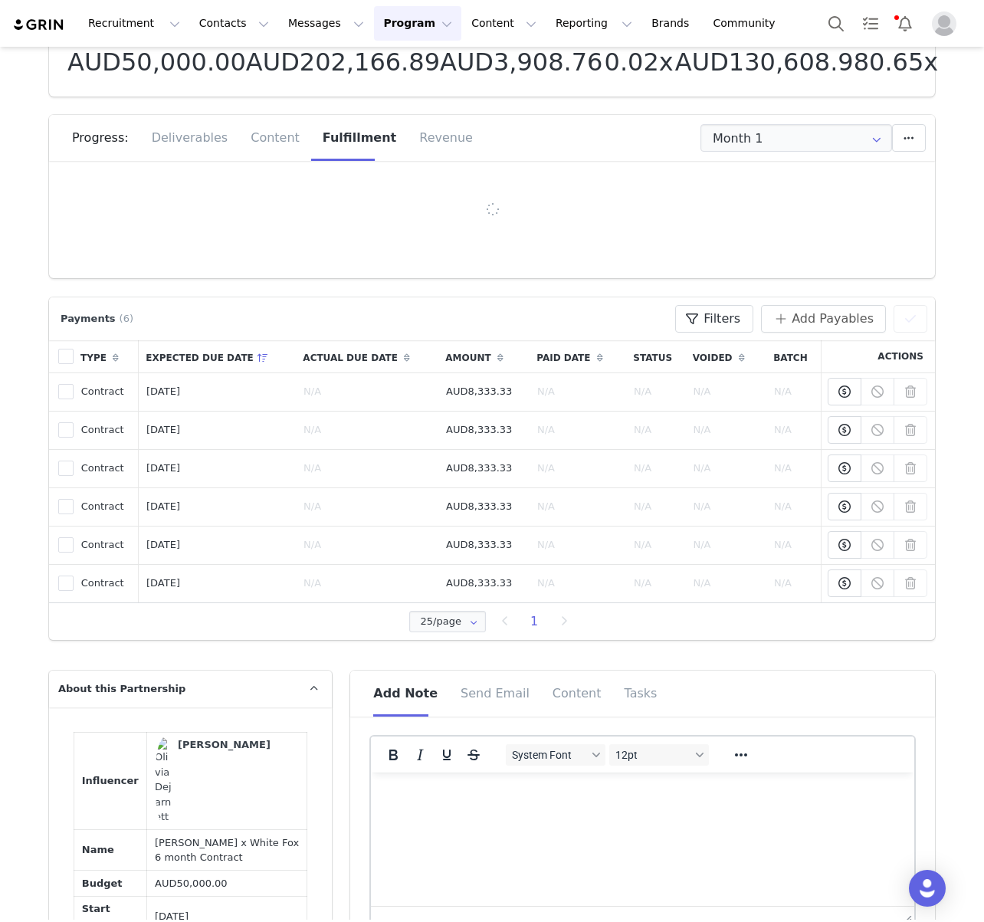
scroll to position [0, 0]
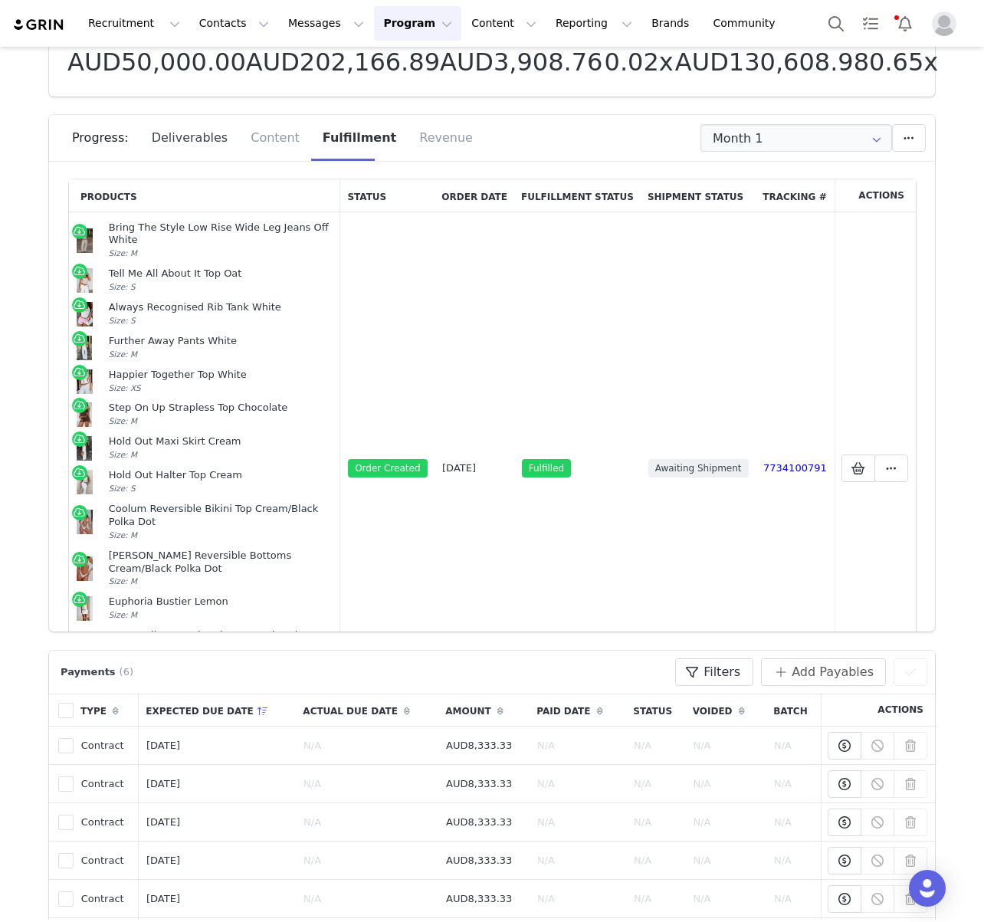
click at [168, 133] on div "Deliverables" at bounding box center [190, 138] width 100 height 46
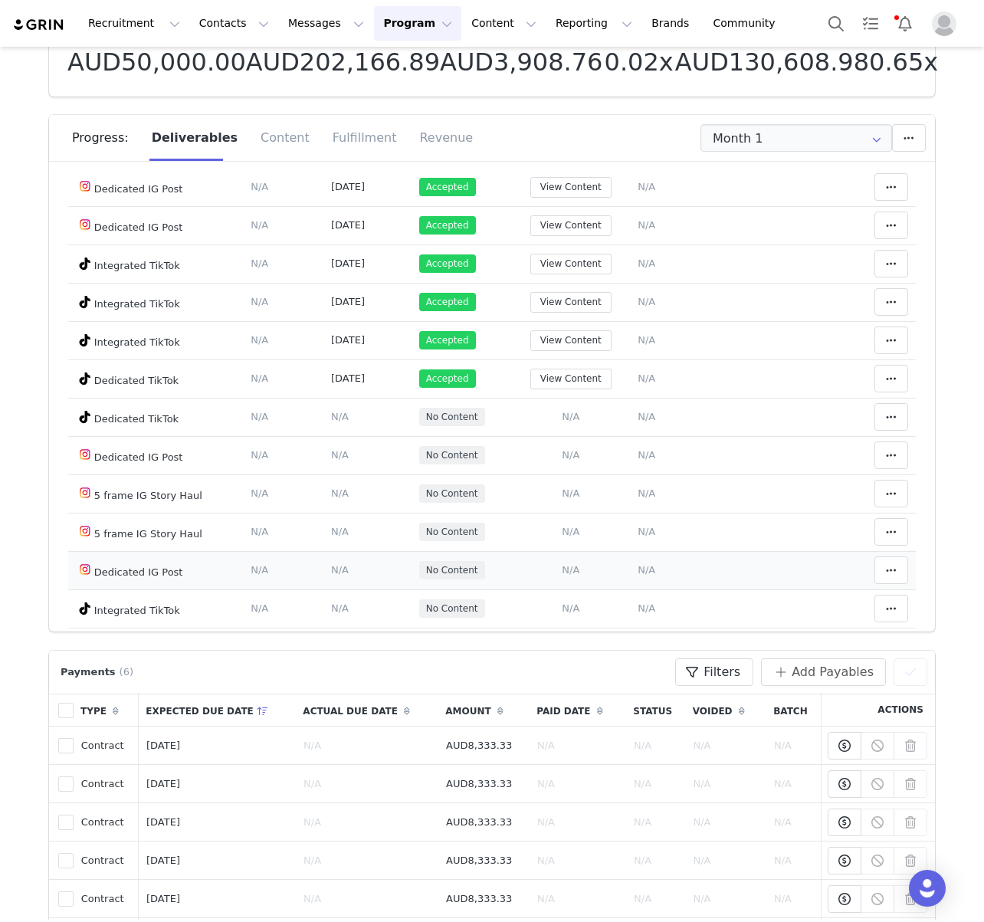
scroll to position [221, 0]
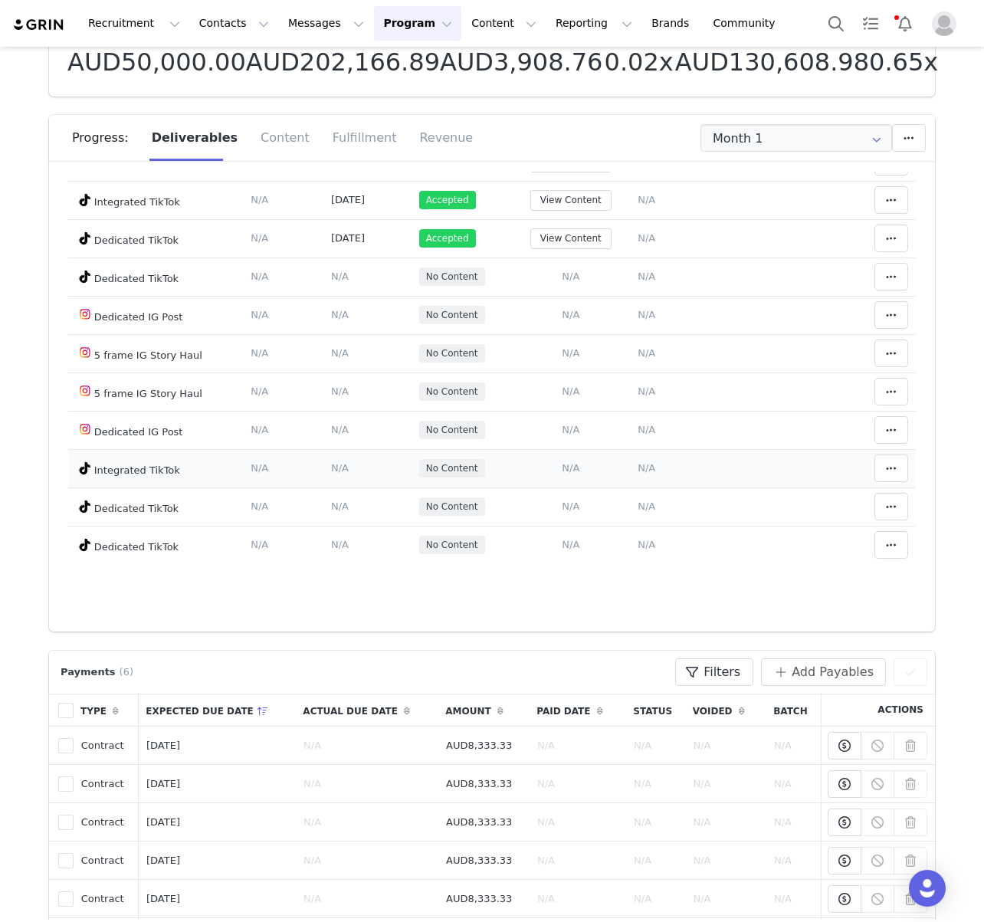
click at [587, 466] on td "Add Content Paste the URL to the content you want to match to this deliverable.…" at bounding box center [570, 468] width 119 height 38
click at [579, 467] on span "N/A" at bounding box center [571, 467] width 18 height 11
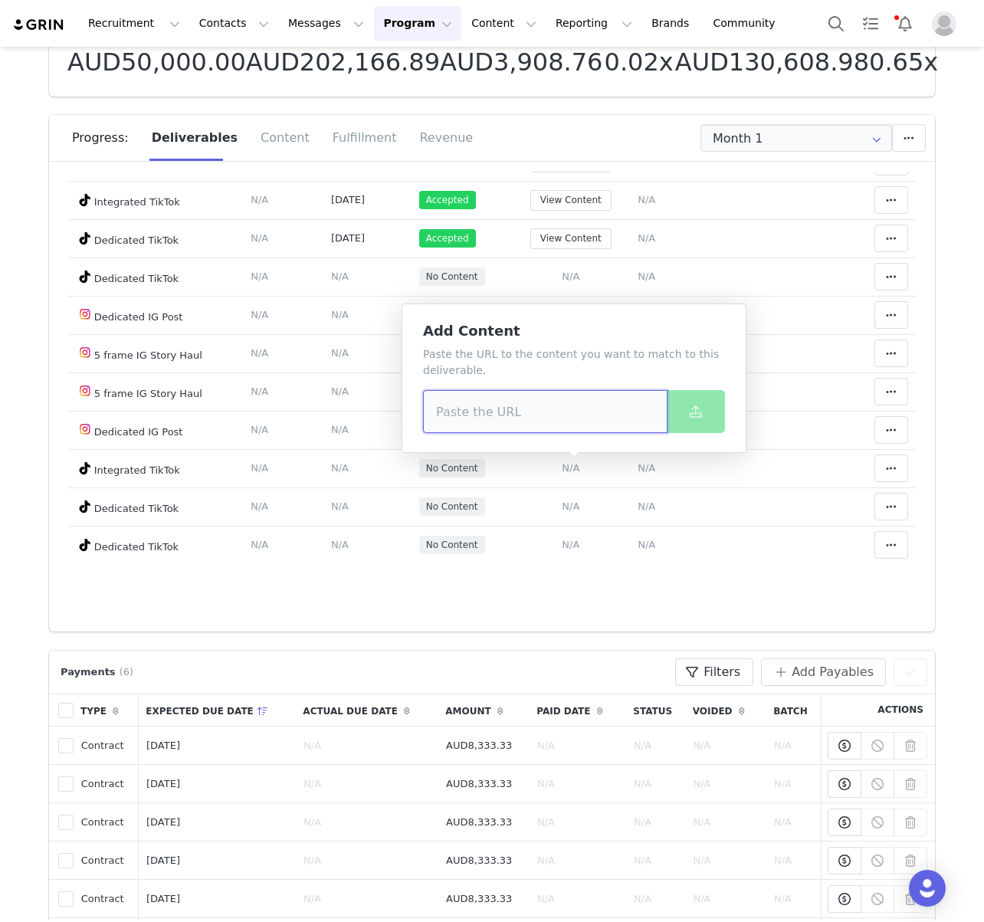
click at [513, 408] on input at bounding box center [545, 411] width 244 height 43
paste input "[URL][DOMAIN_NAME]"
type input "[URL][DOMAIN_NAME]"
click at [703, 417] on span at bounding box center [695, 411] width 18 height 18
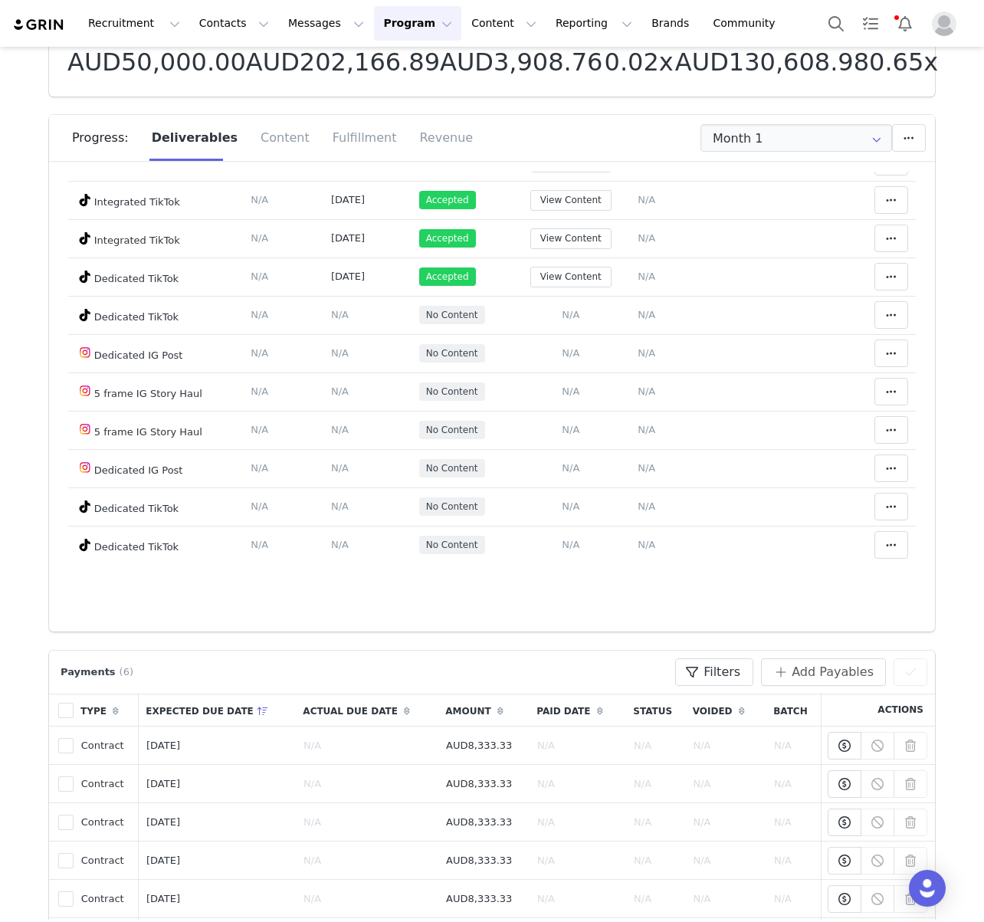
scroll to position [220, 0]
click at [563, 313] on td "Add Content Paste the URL to the content you want to match to this deliverable.…" at bounding box center [570, 316] width 119 height 38
click at [572, 314] on span "N/A" at bounding box center [571, 315] width 18 height 11
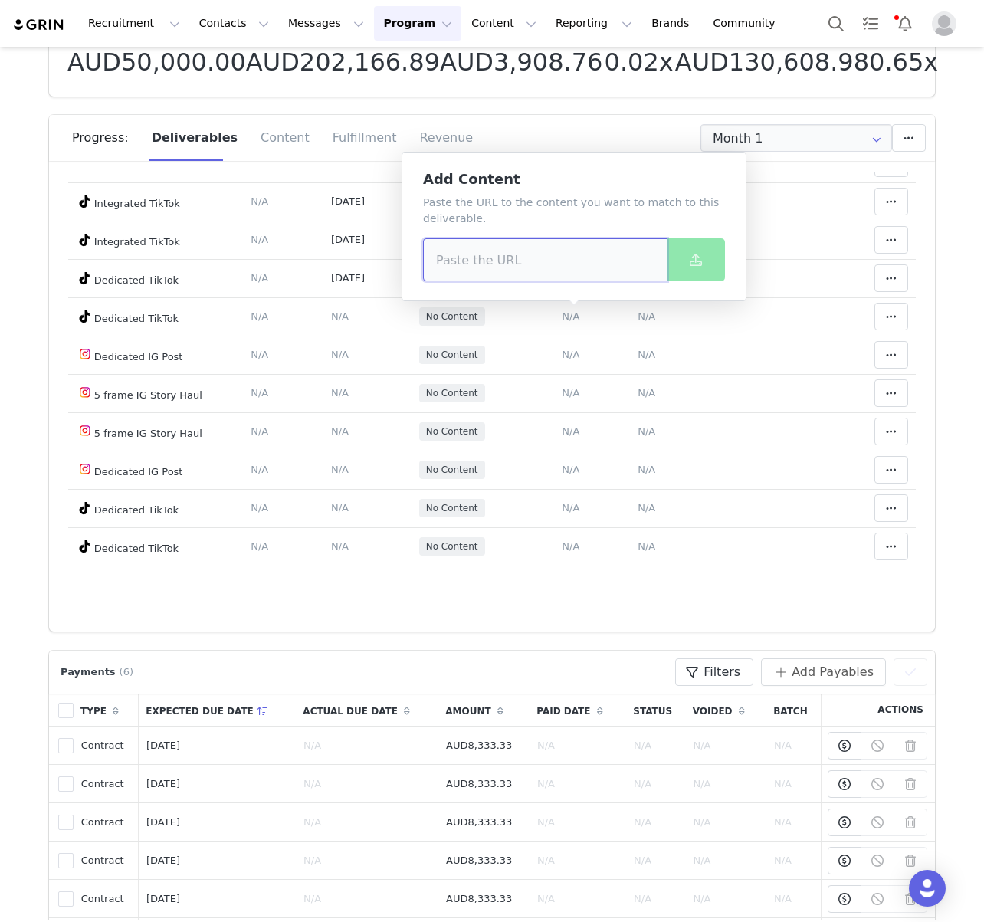
click at [546, 267] on input at bounding box center [545, 259] width 244 height 43
paste input "[URL][DOMAIN_NAME]"
type input "[URL][DOMAIN_NAME]"
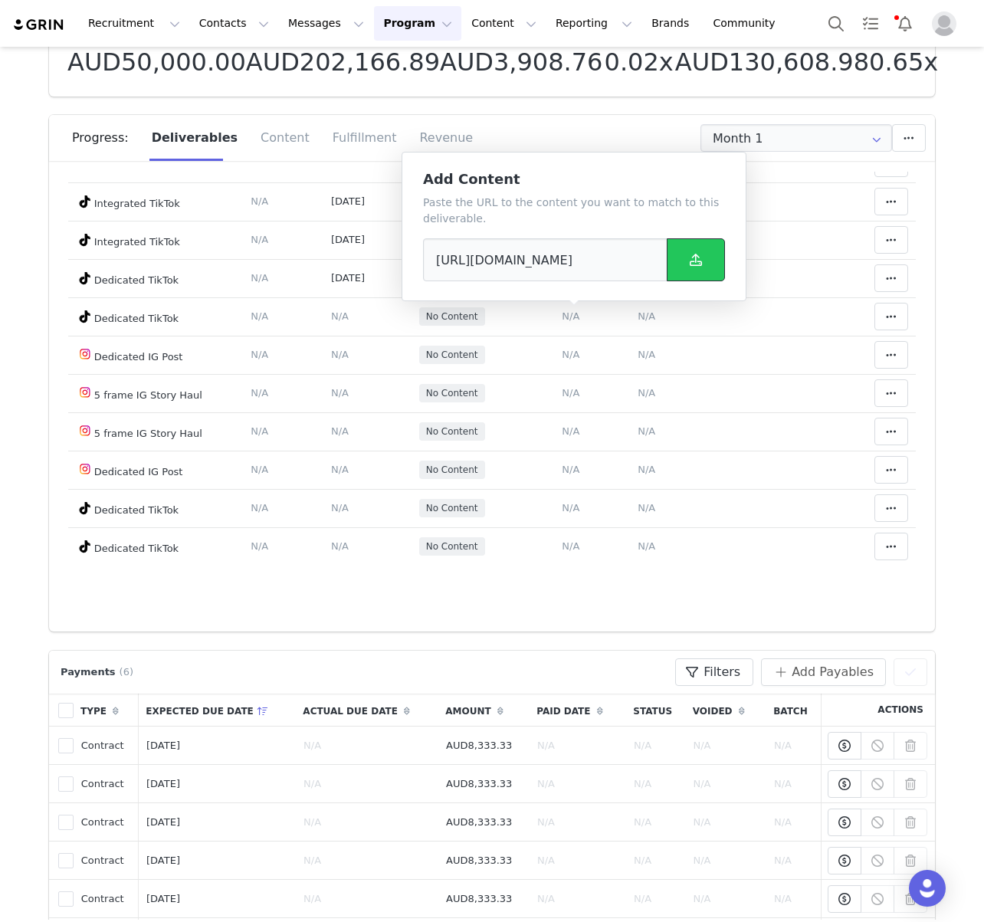
click at [715, 263] on button at bounding box center [696, 259] width 58 height 43
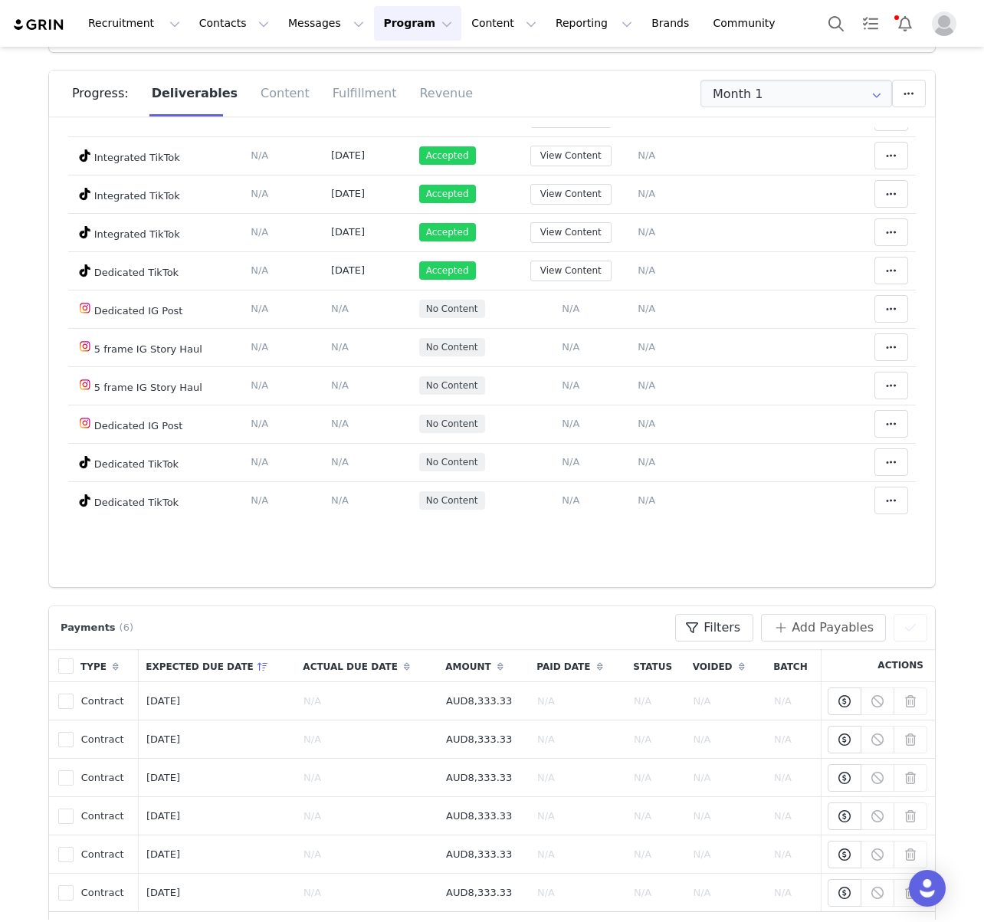
scroll to position [165, 0]
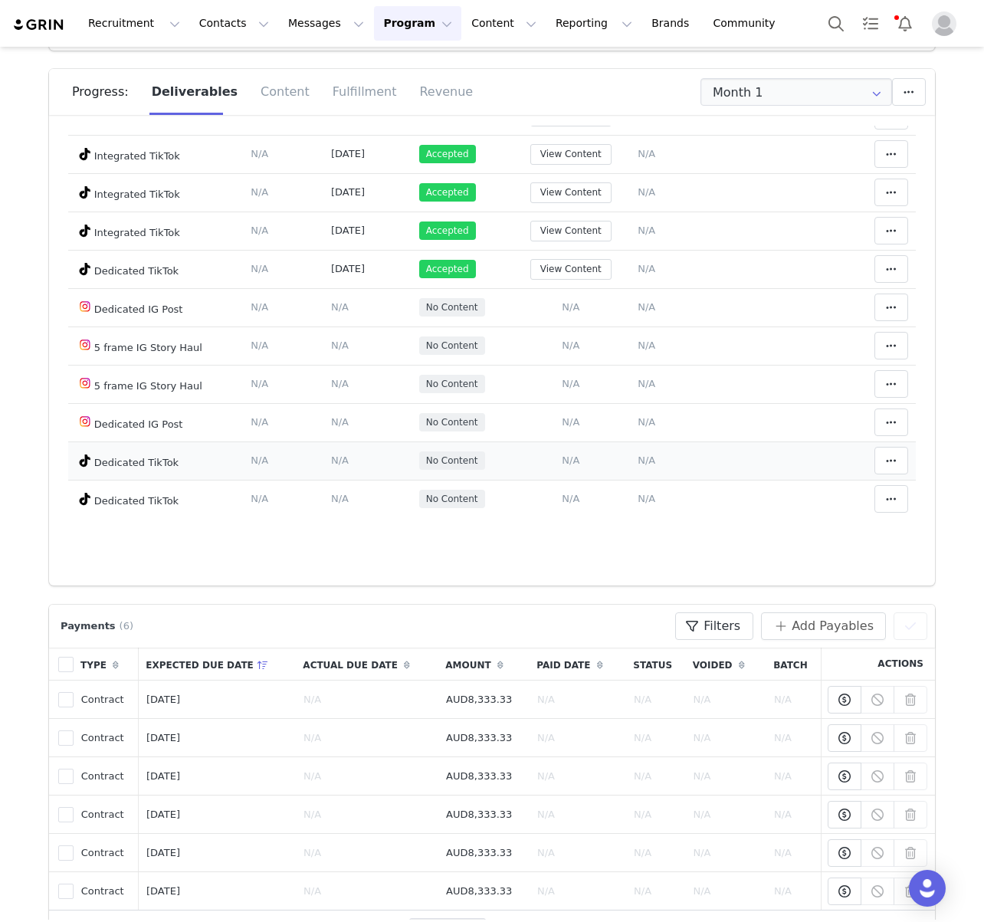
click at [571, 461] on span "N/A" at bounding box center [571, 459] width 18 height 11
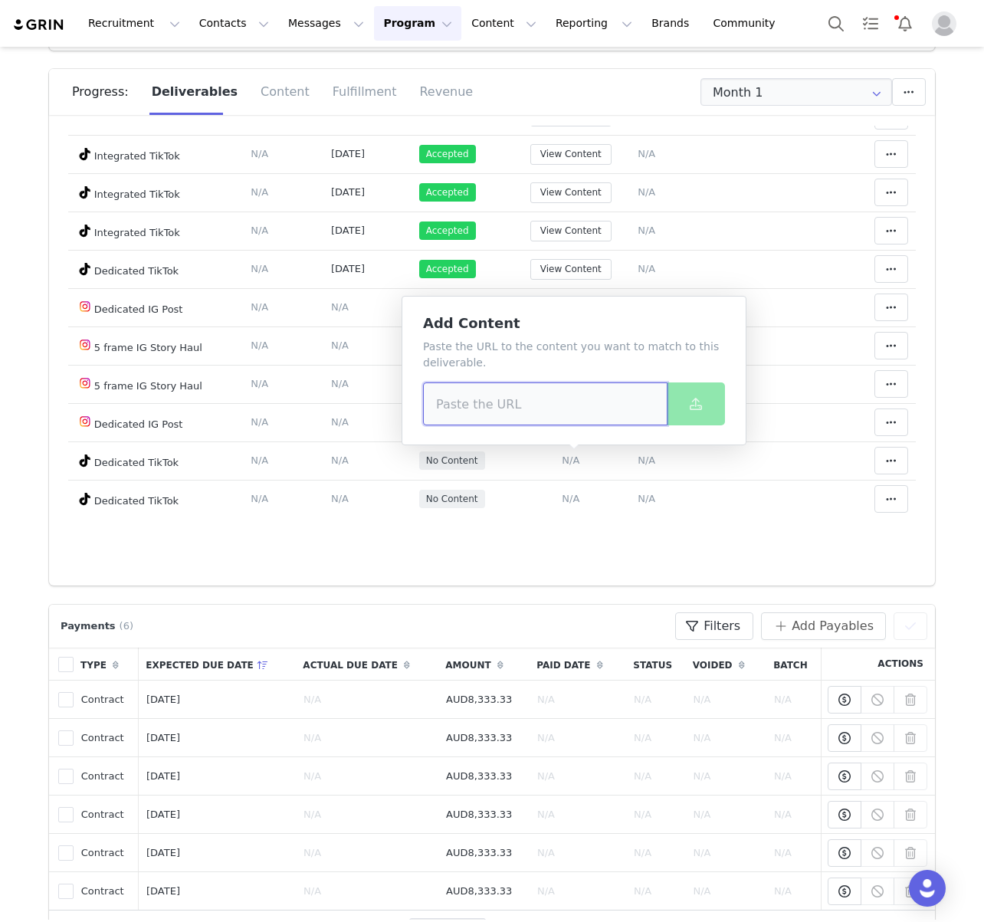
click at [503, 396] on input at bounding box center [545, 403] width 244 height 43
paste input "[URL][DOMAIN_NAME]"
type input "[URL][DOMAIN_NAME]"
click at [693, 401] on icon at bounding box center [696, 404] width 12 height 12
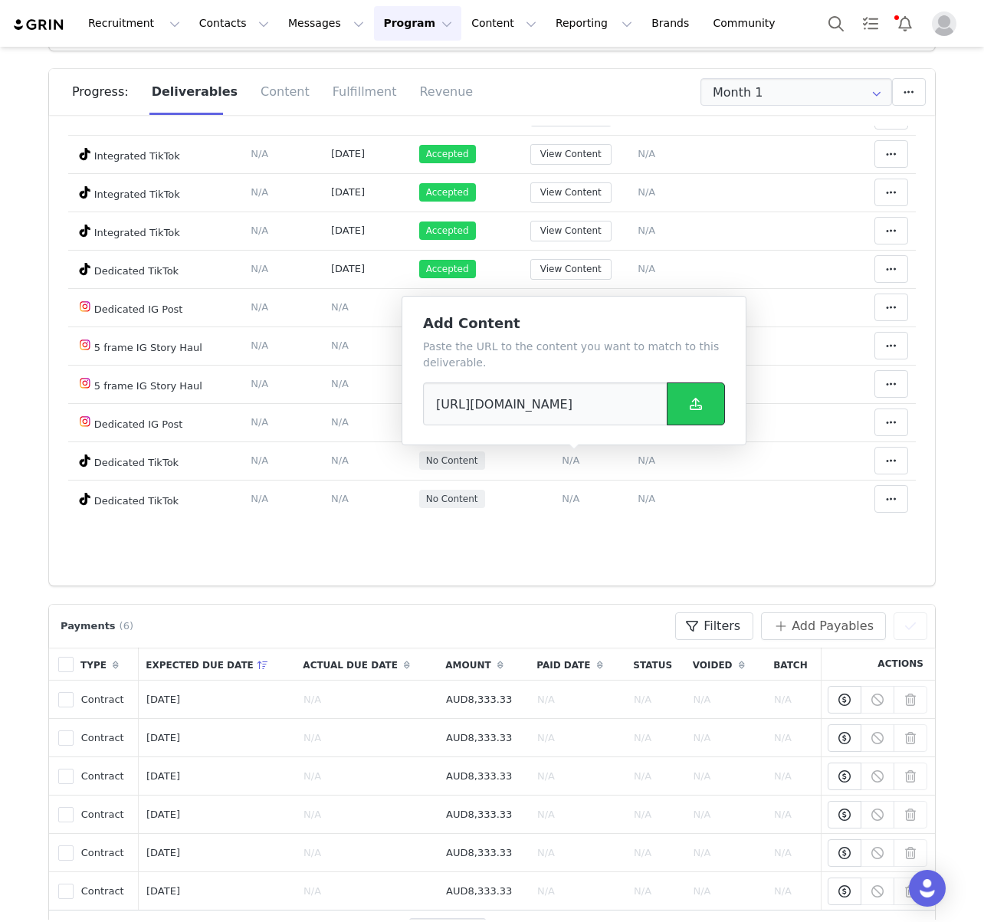
scroll to position [0, 0]
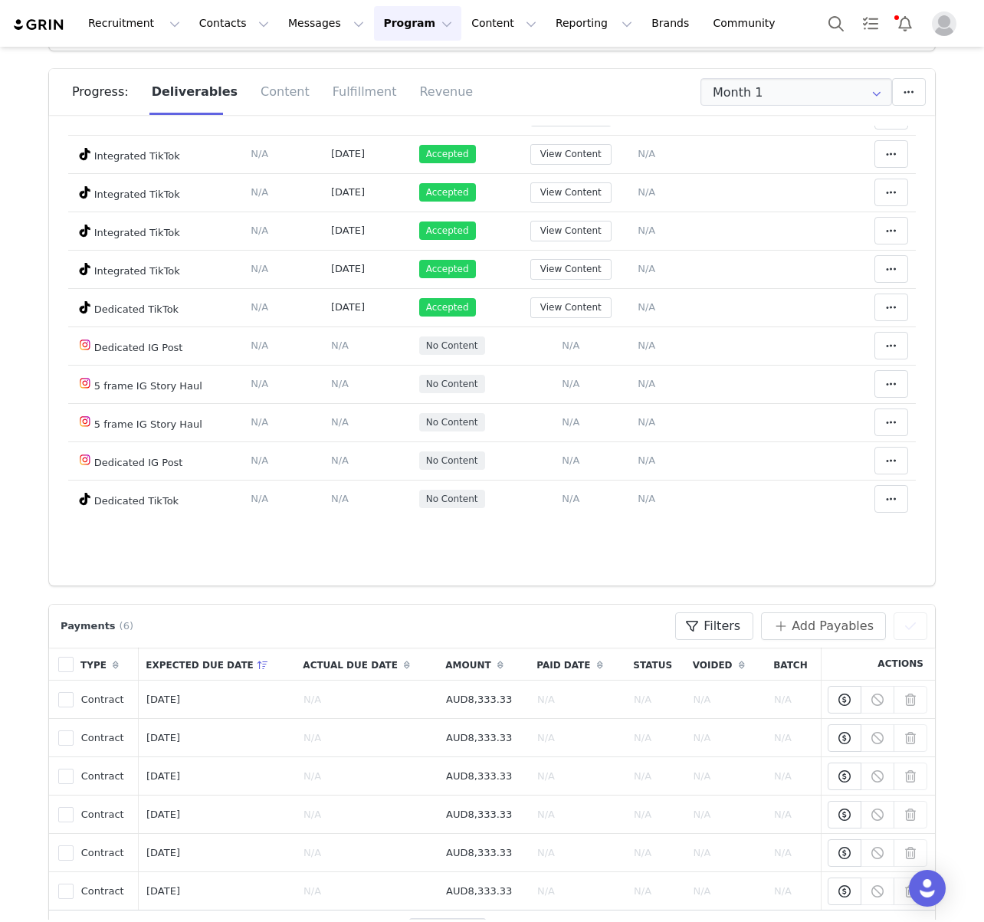
click at [620, 578] on div "Month 1 Deliverable Due Date Posted At Status Content Notes Actions Dedicated T…" at bounding box center [492, 356] width 886 height 460
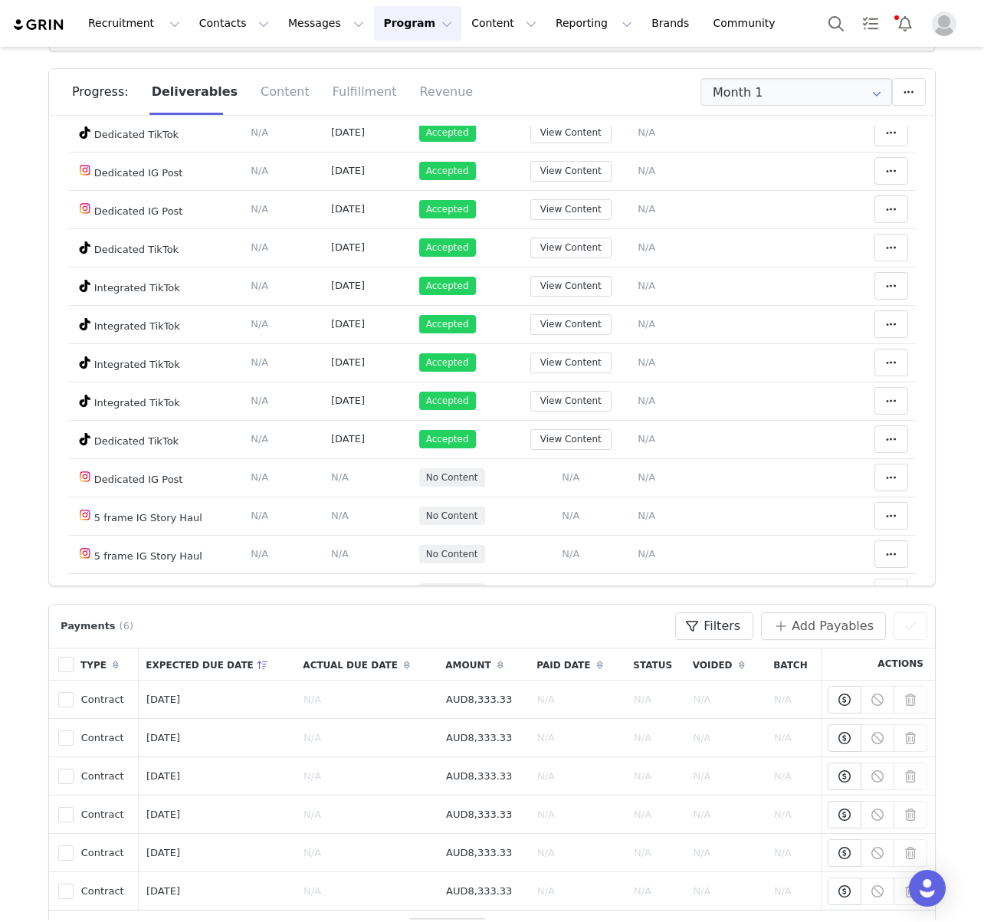
scroll to position [221, 0]
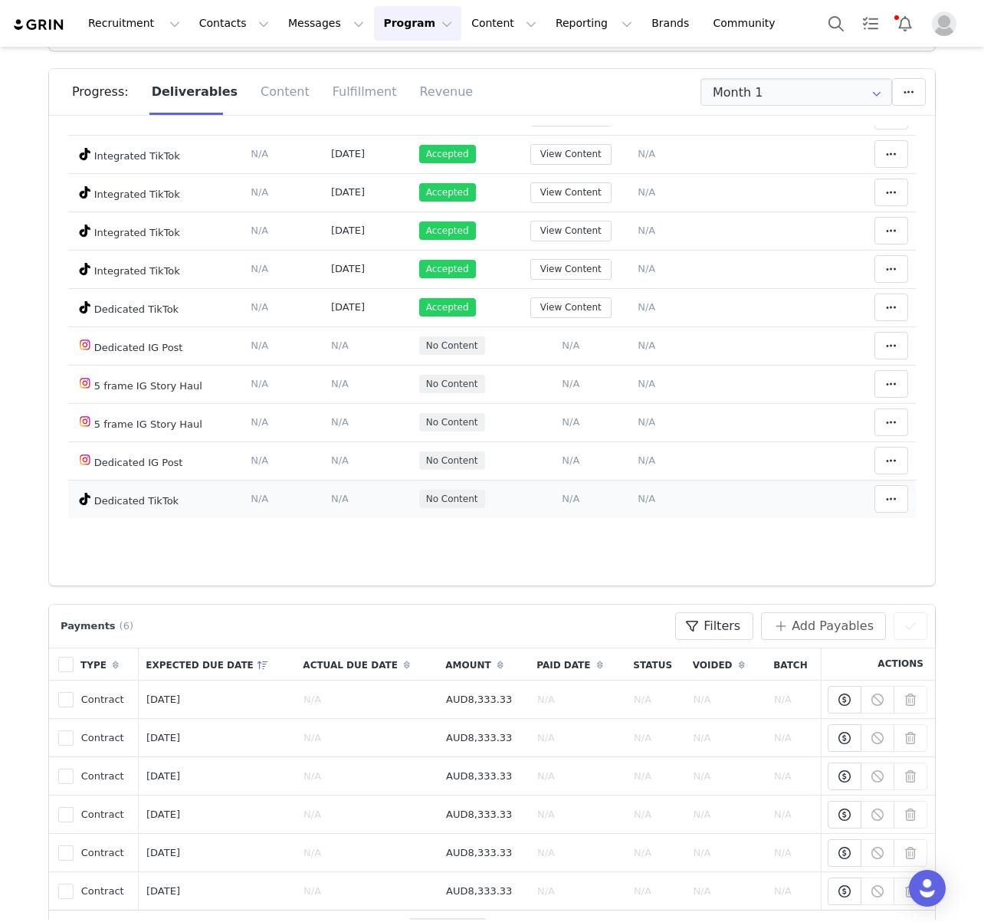
click at [572, 503] on span "N/A" at bounding box center [571, 498] width 18 height 11
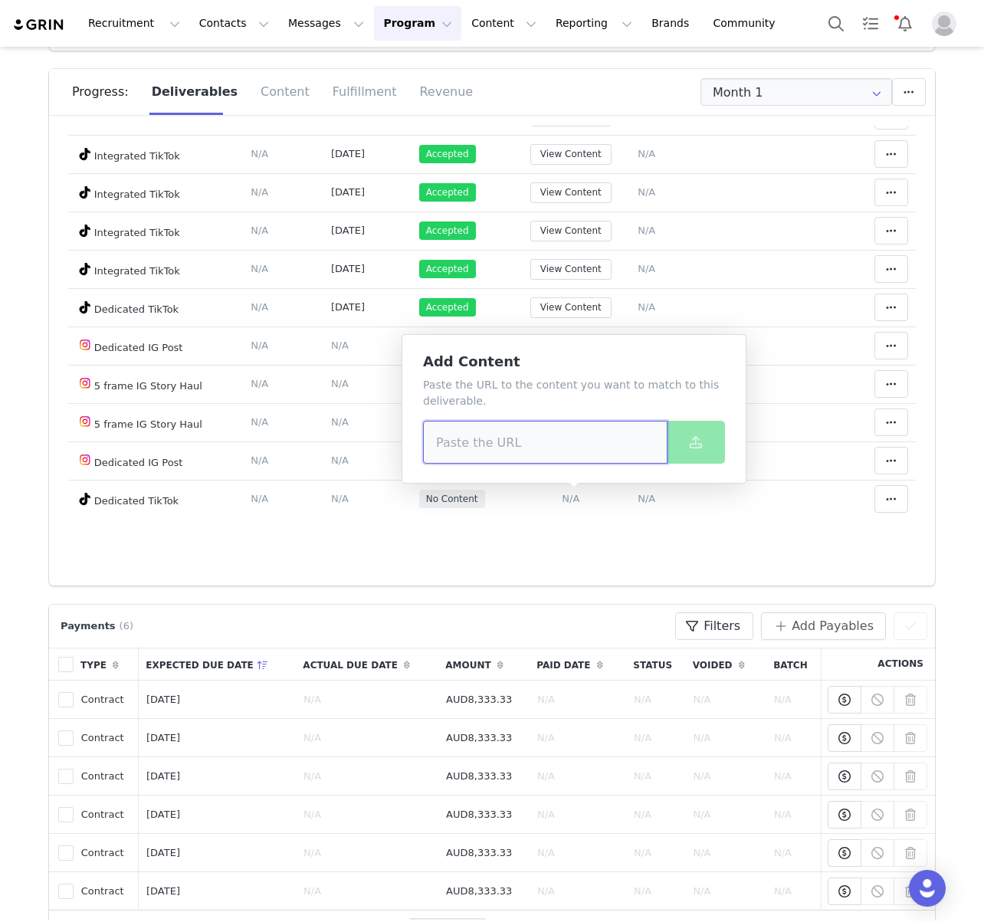
click at [549, 436] on input at bounding box center [545, 442] width 244 height 43
paste input "[URL][DOMAIN_NAME]"
type input "[URL][DOMAIN_NAME]"
click at [689, 434] on span at bounding box center [695, 442] width 18 height 18
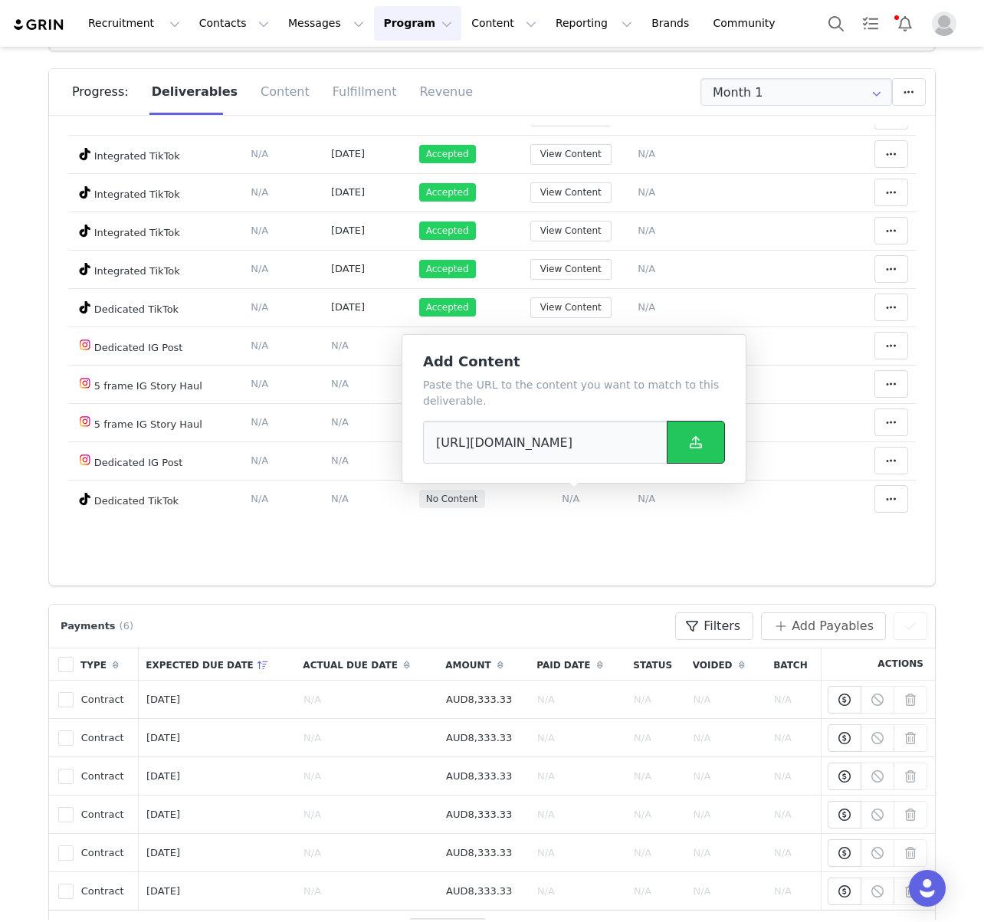
scroll to position [0, 0]
click at [482, 575] on div "Month 1 Deliverable Due Date Posted At Status Content Notes Actions Dedicated T…" at bounding box center [492, 356] width 886 height 460
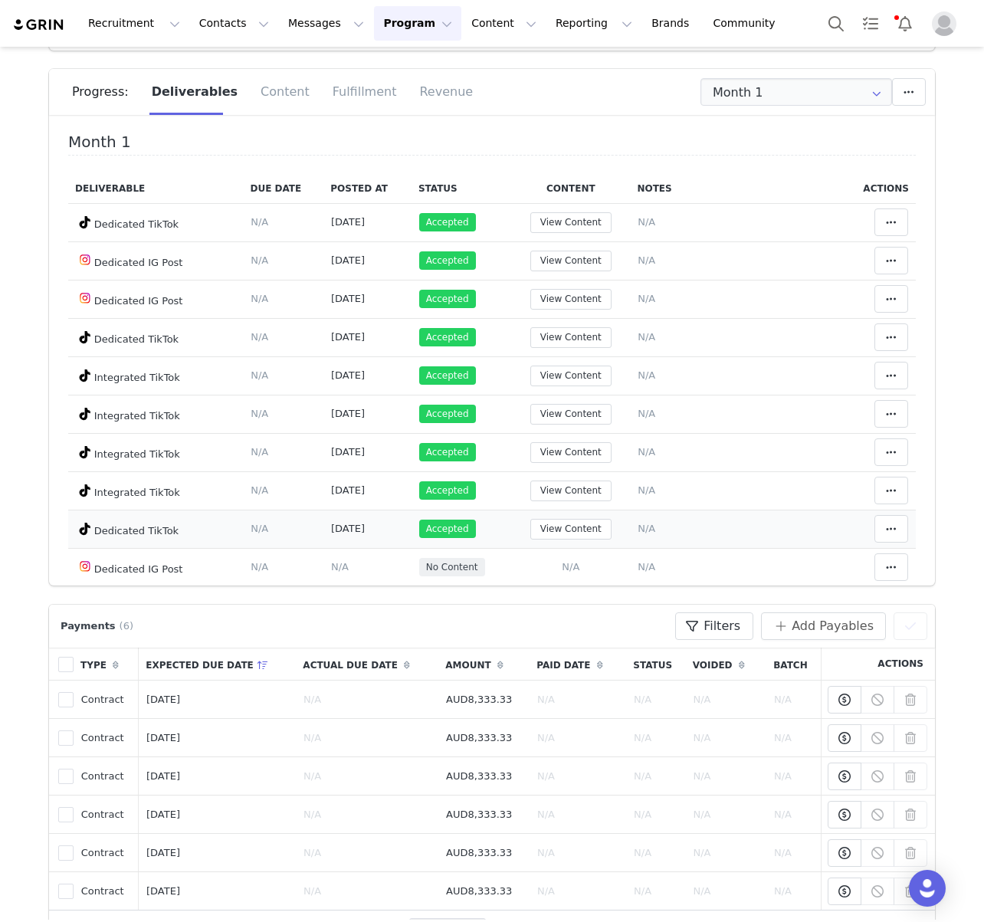
scroll to position [221, 0]
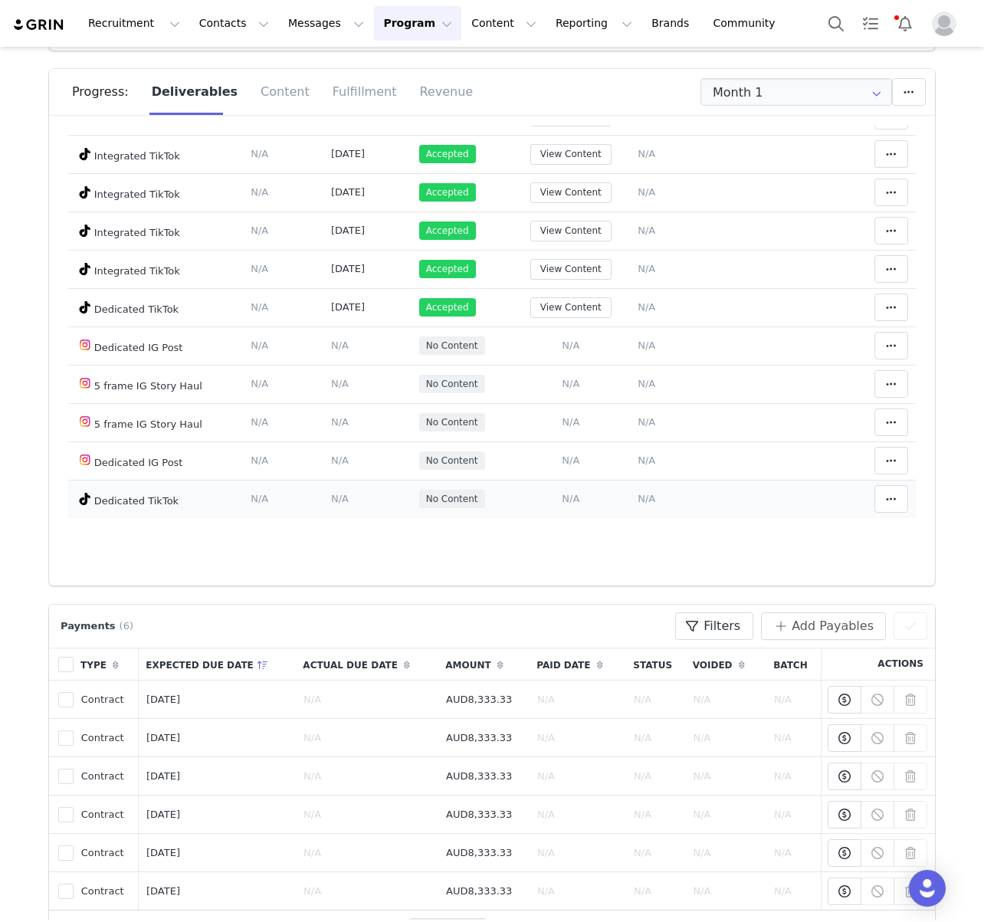
click at [575, 499] on span "N/A" at bounding box center [571, 498] width 18 height 11
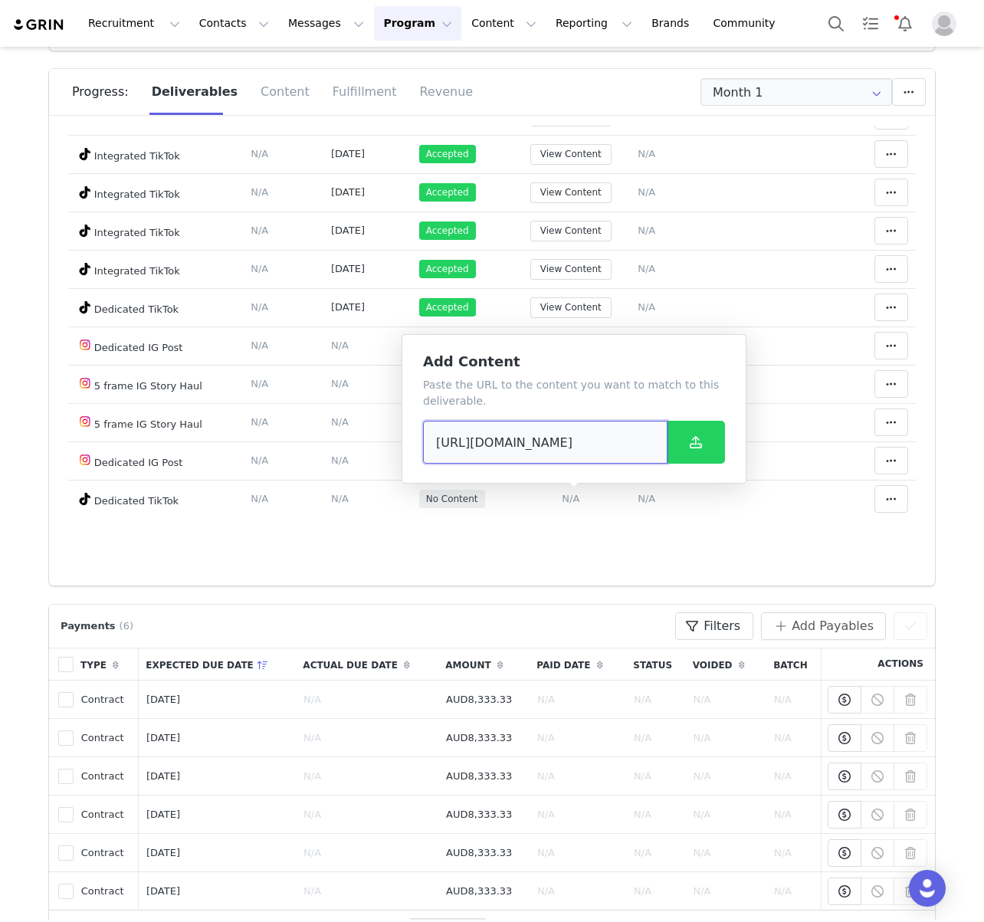
click at [572, 441] on input "[URL][DOMAIN_NAME]" at bounding box center [545, 442] width 244 height 43
paste input "4062246125735199"
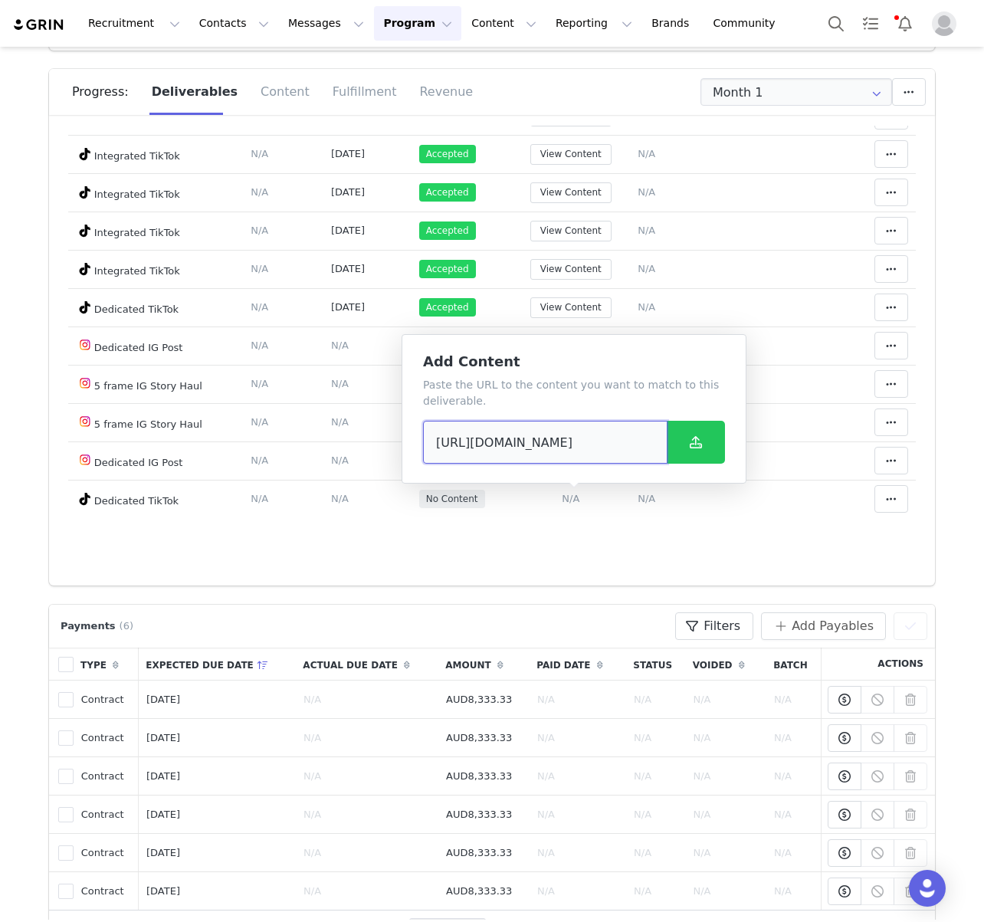
type input "[URL][DOMAIN_NAME]"
click at [693, 441] on icon at bounding box center [696, 442] width 12 height 12
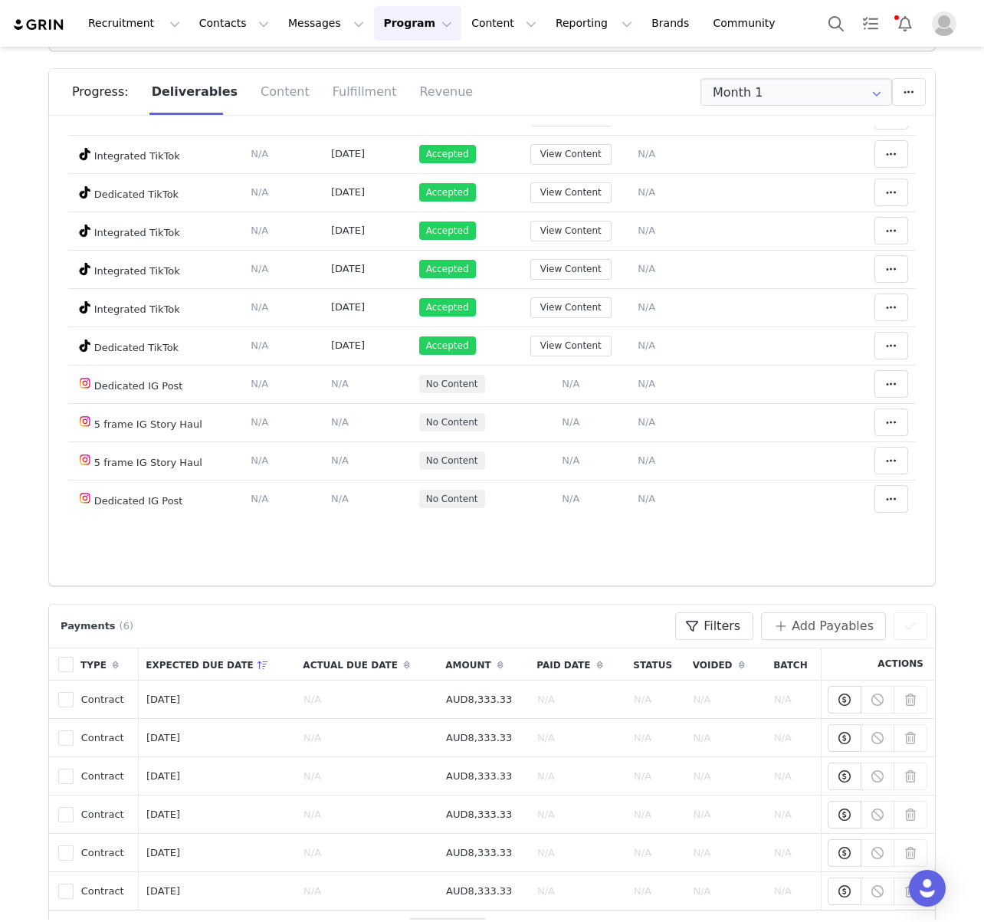
click at [597, 531] on div "Deliverable Due Date Posted At Status Content Notes Actions Dedicated TikTok De…" at bounding box center [491, 244] width 847 height 584
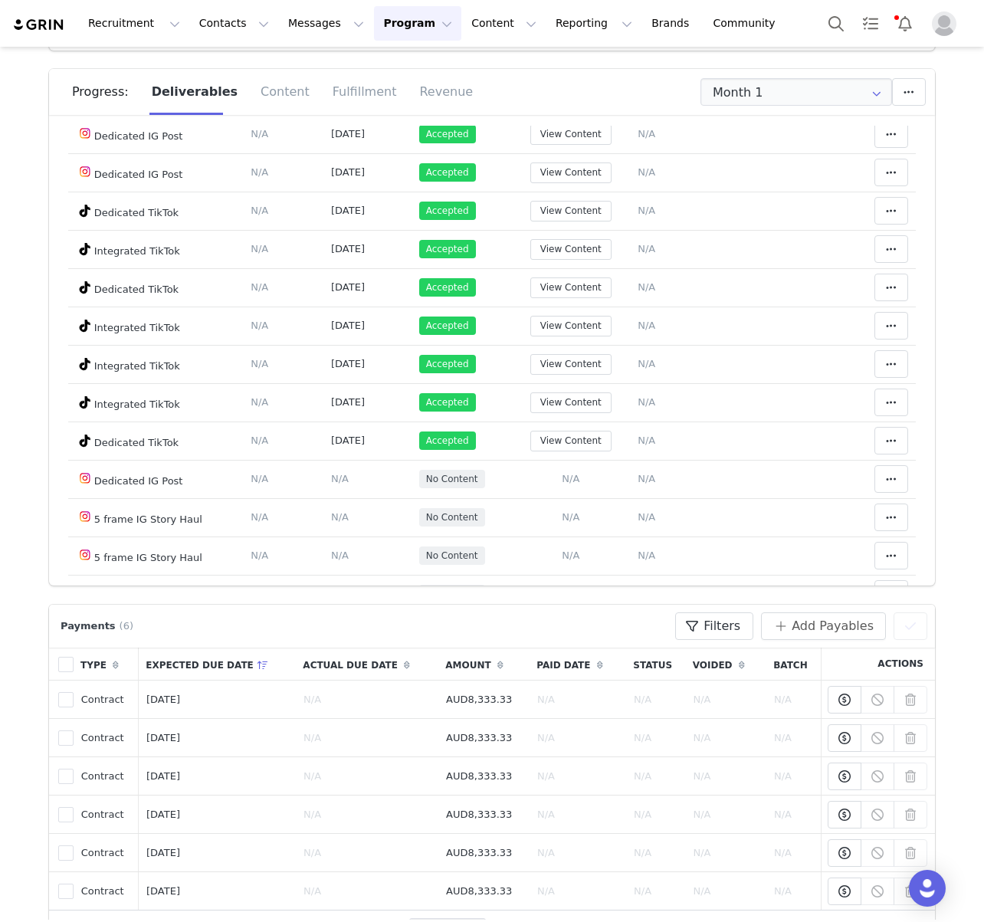
scroll to position [221, 0]
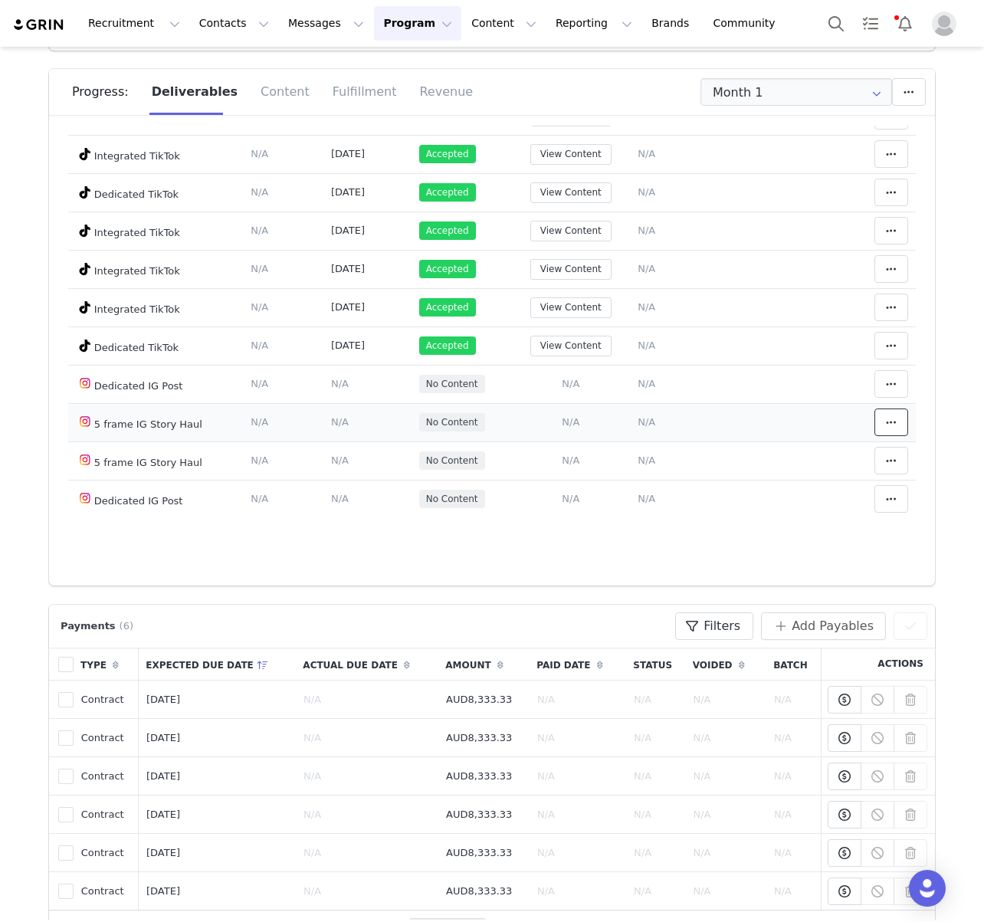
click at [904, 419] on button at bounding box center [891, 422] width 34 height 28
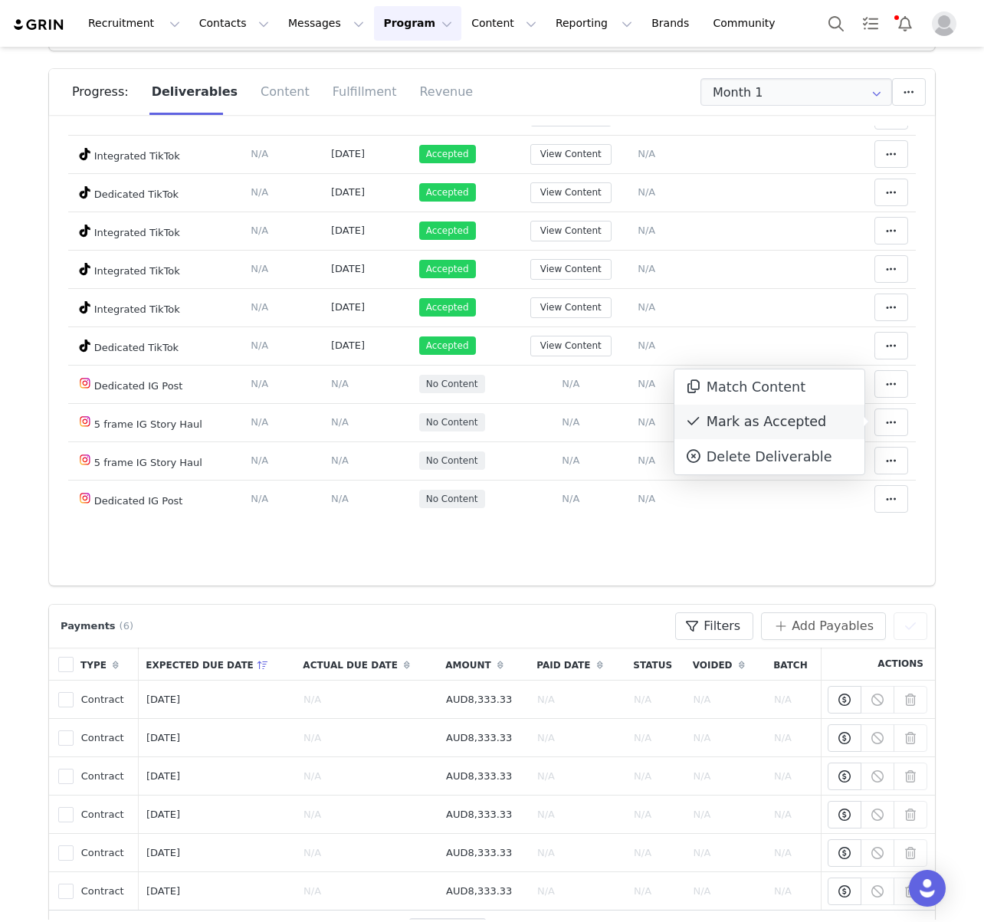
click at [759, 411] on div "Mark as Accepted" at bounding box center [769, 422] width 190 height 35
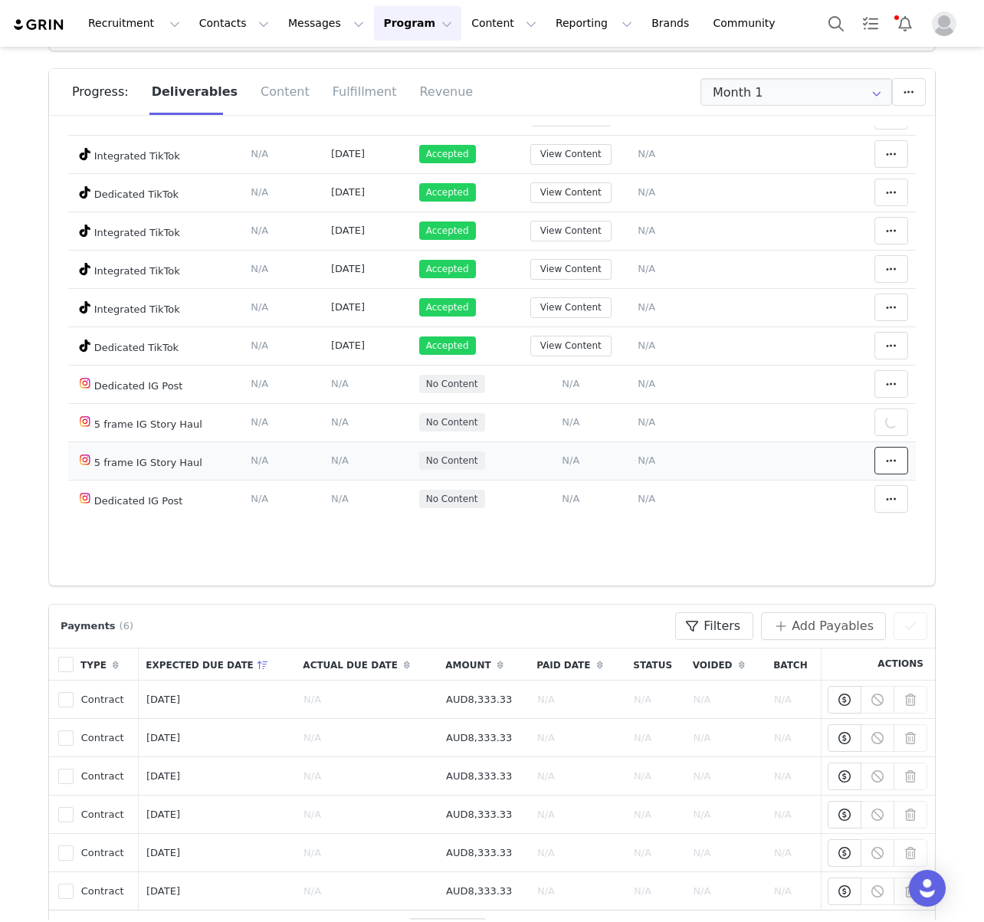
click at [878, 461] on button at bounding box center [891, 461] width 34 height 28
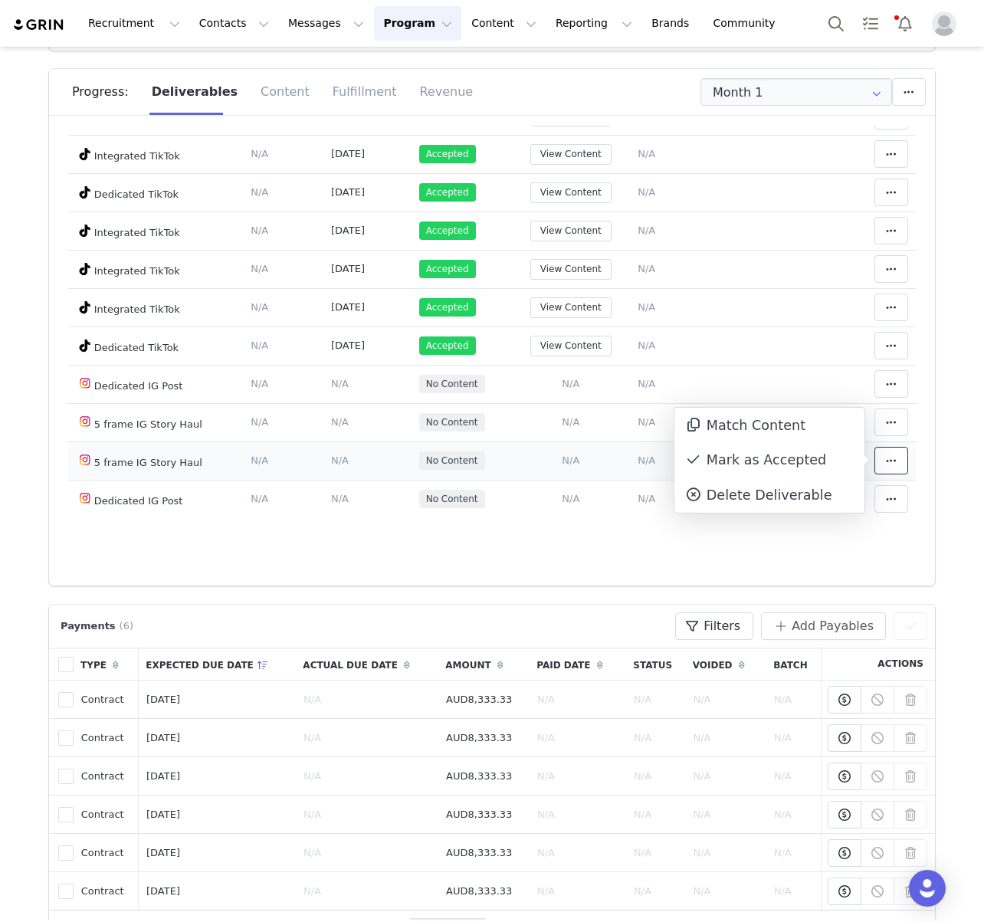
click at [883, 461] on span at bounding box center [891, 460] width 18 height 18
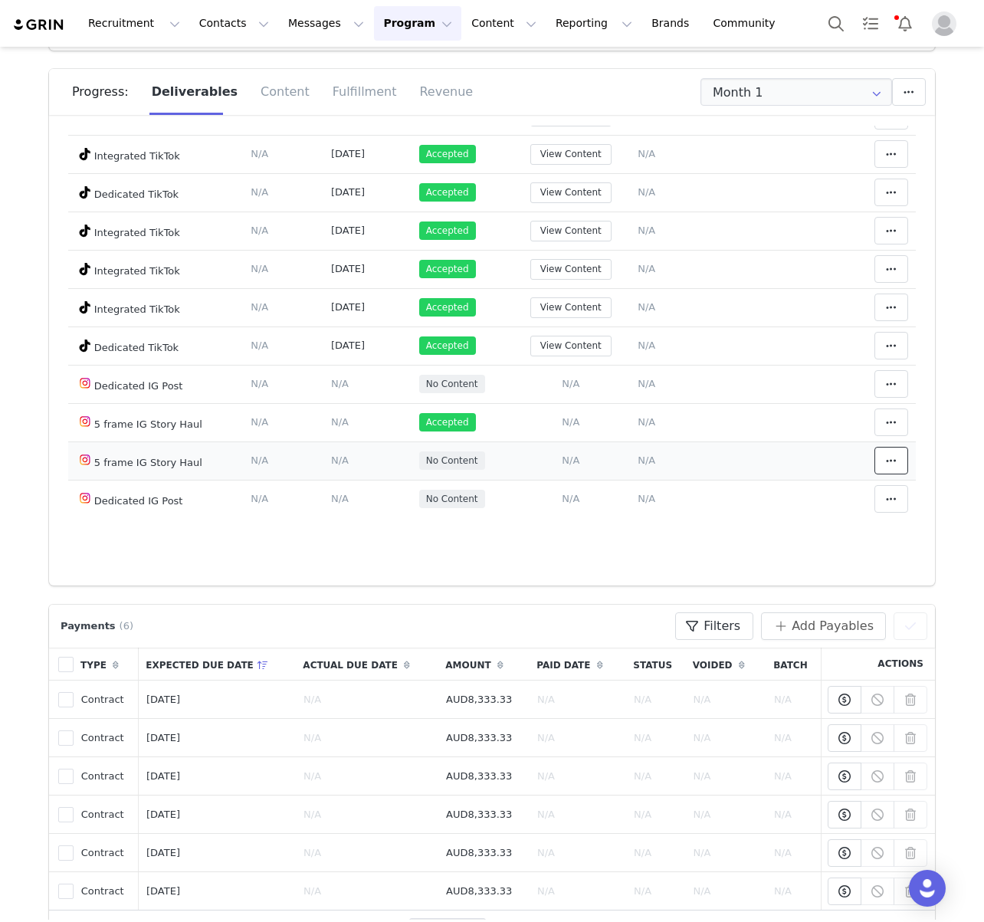
click at [891, 463] on icon at bounding box center [891, 460] width 11 height 12
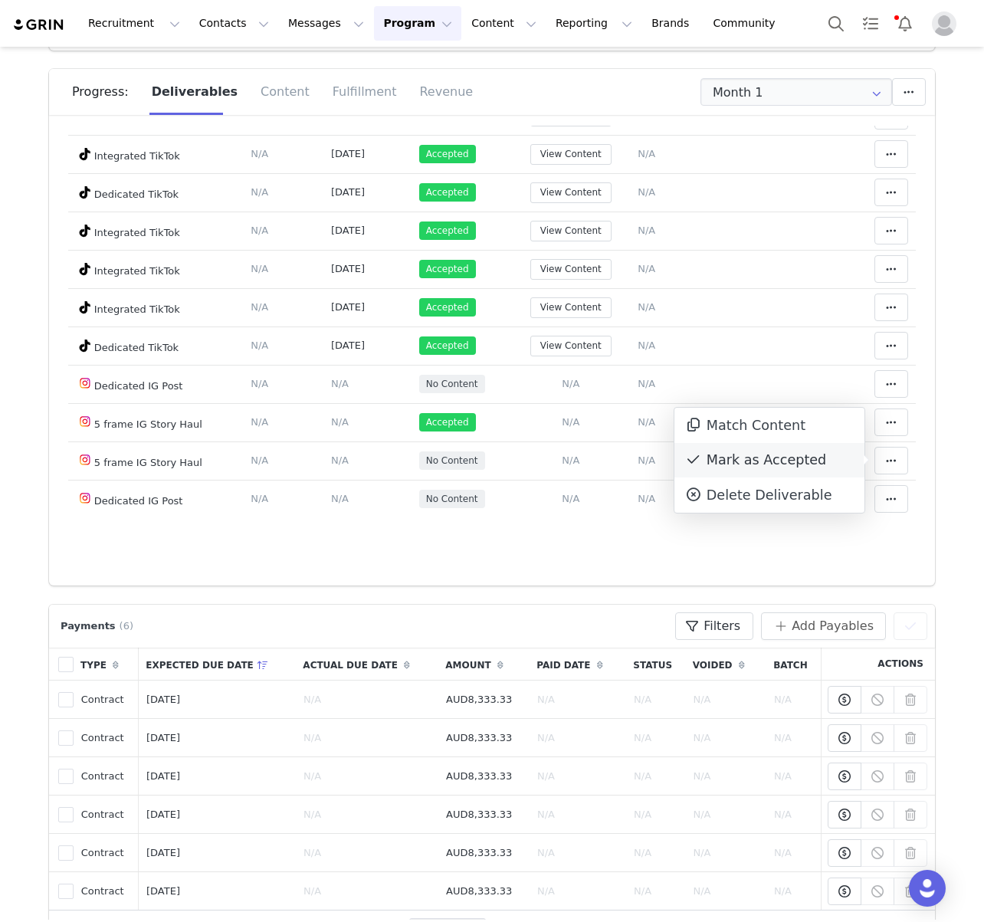
click at [769, 461] on div "Mark as Accepted" at bounding box center [769, 460] width 190 height 35
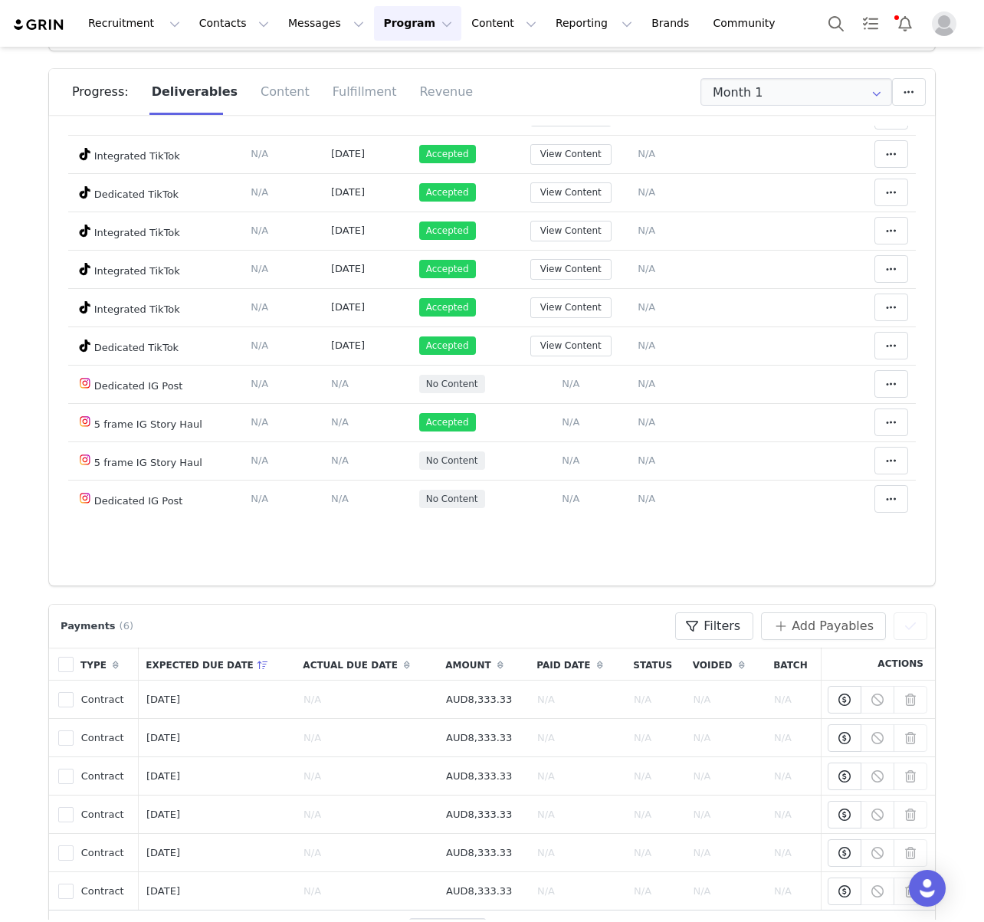
drag, startPoint x: 414, startPoint y: 627, endPoint x: 17, endPoint y: 402, distance: 456.3
click at [414, 627] on div "Payments (6) Filters (0) No filters are applied, click "Add Filter" to get star…" at bounding box center [492, 626] width 870 height 28
click at [574, 391] on td "Add Content Paste the URL to the content you want to match to this deliverable.…" at bounding box center [570, 384] width 119 height 38
click at [575, 388] on span "N/A" at bounding box center [571, 383] width 18 height 11
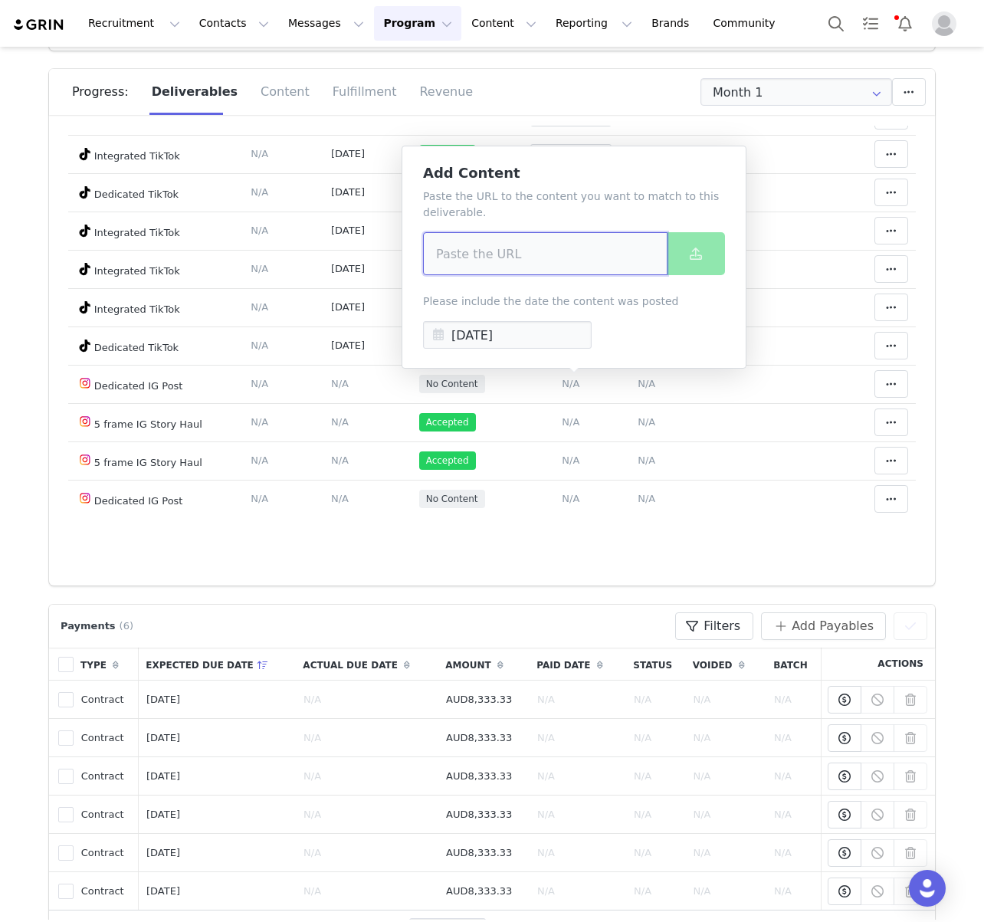
click at [546, 274] on input at bounding box center [545, 253] width 244 height 43
paste input "[URL][DOMAIN_NAME]"
type input "[URL][DOMAIN_NAME]"
click at [687, 257] on span at bounding box center [695, 253] width 18 height 18
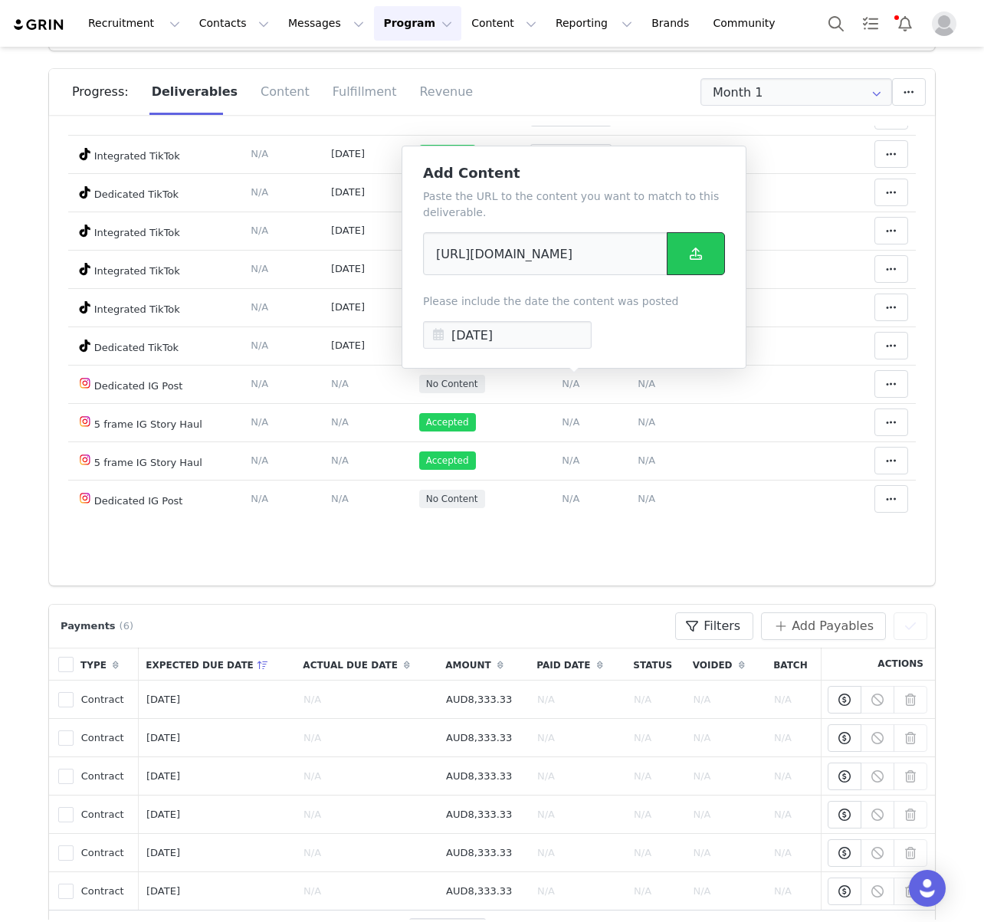
scroll to position [0, 0]
click at [643, 385] on span "N/A" at bounding box center [646, 383] width 18 height 11
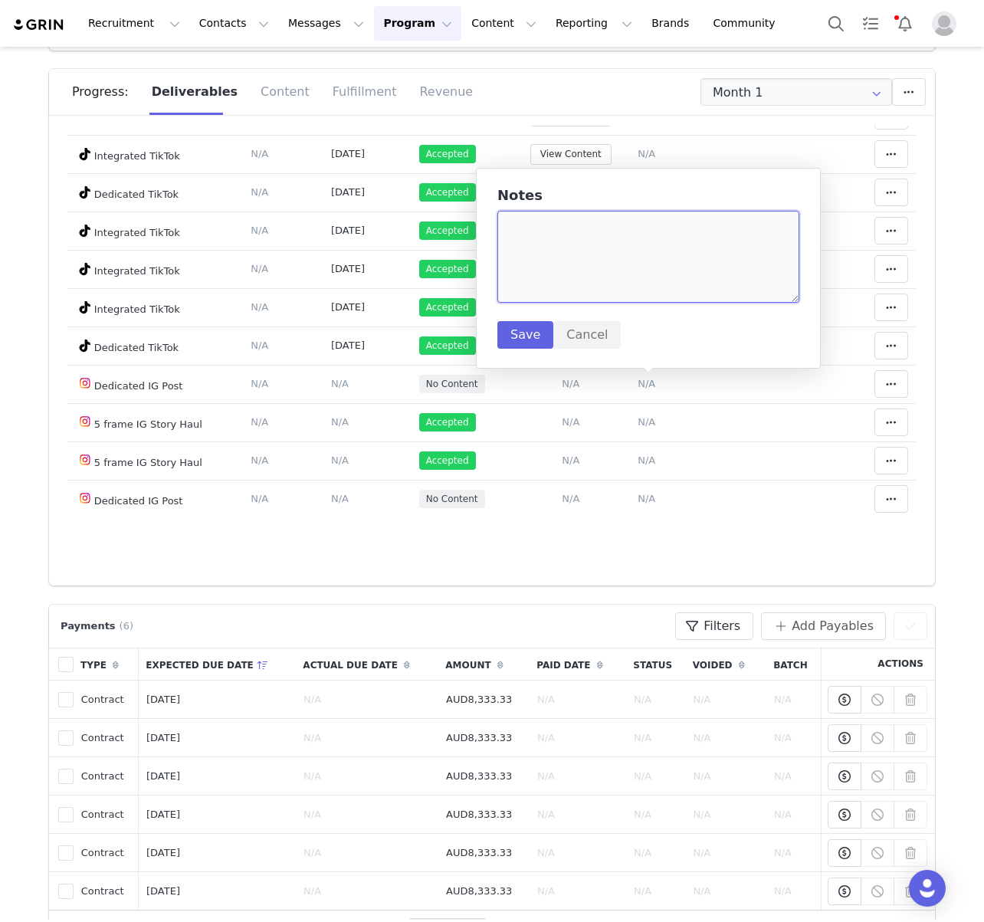
click at [627, 286] on textarea at bounding box center [648, 257] width 302 height 92
click at [582, 339] on button "Cancel" at bounding box center [586, 335] width 67 height 28
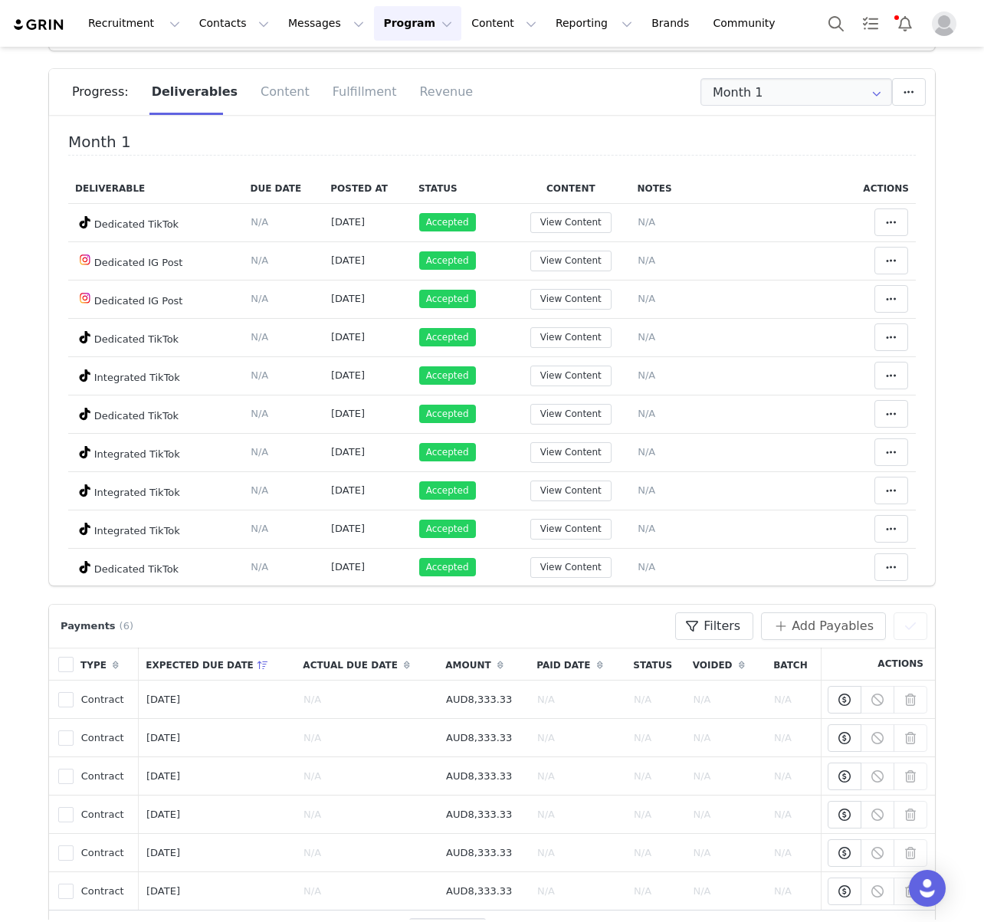
scroll to position [221, 0]
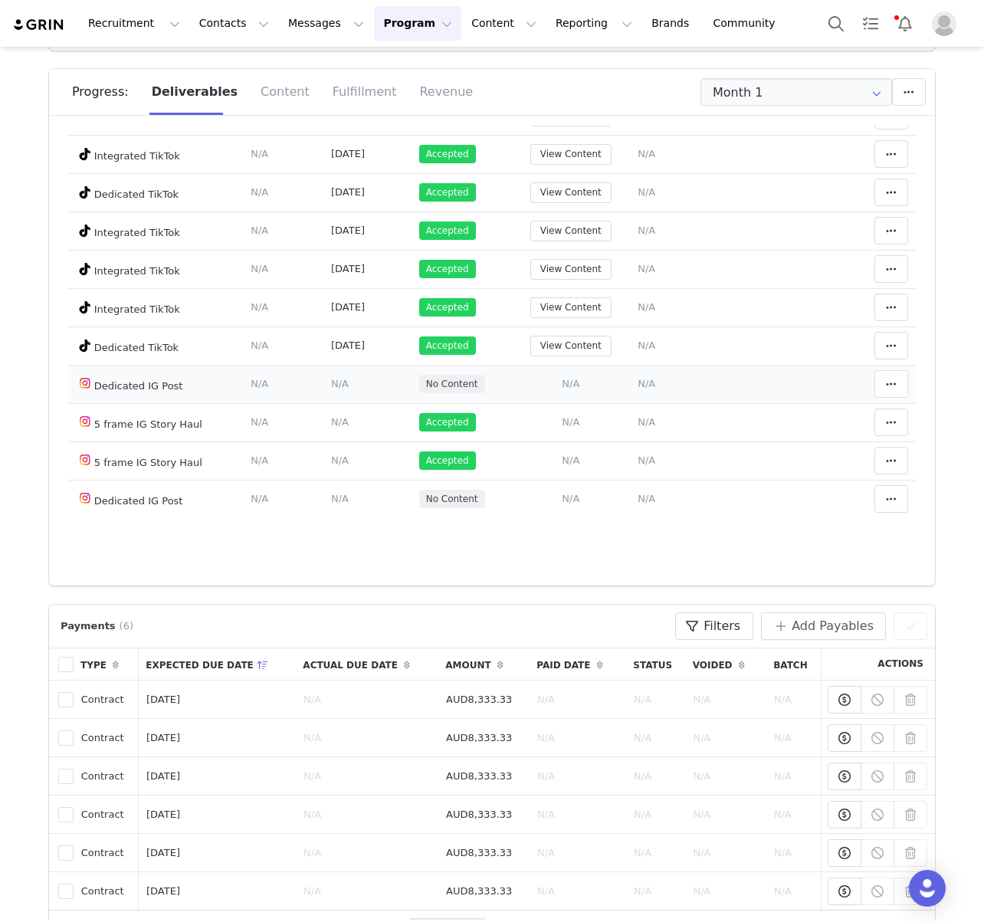
click at [571, 382] on span "N/A" at bounding box center [571, 383] width 18 height 11
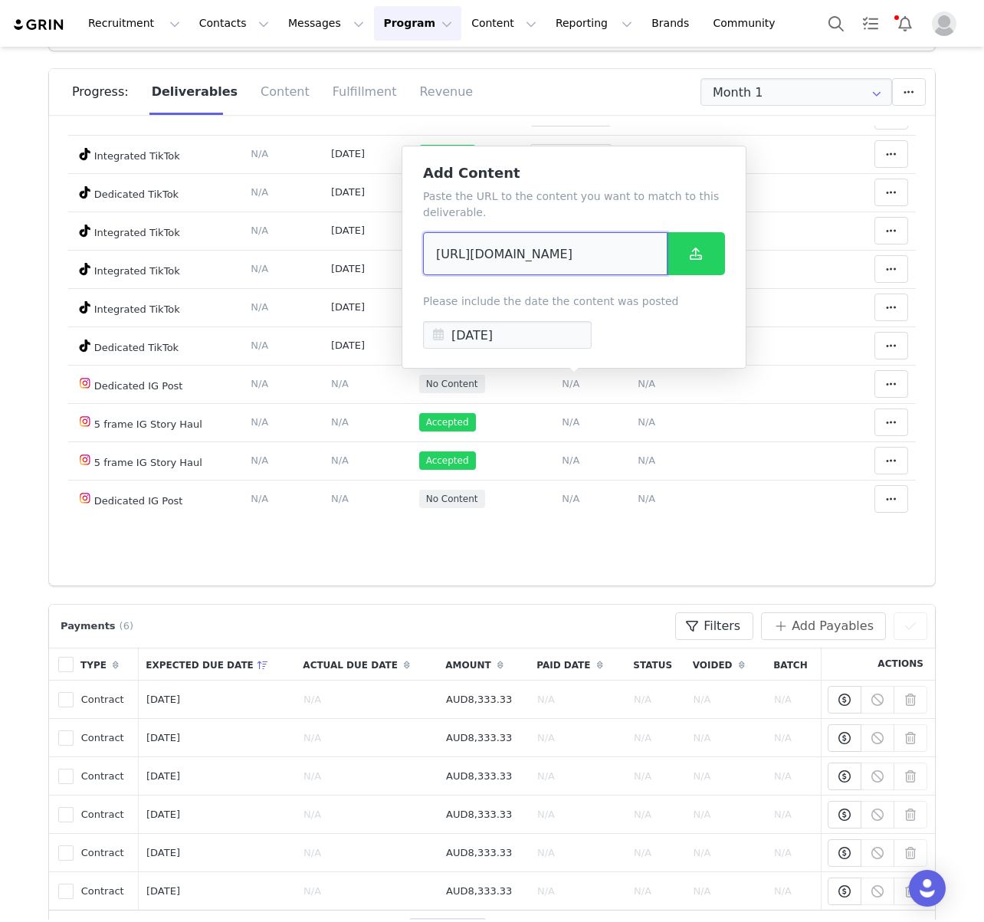
click at [575, 253] on input "[URL][DOMAIN_NAME]" at bounding box center [545, 253] width 244 height 43
click at [854, 86] on input "Month 1" at bounding box center [796, 92] width 192 height 28
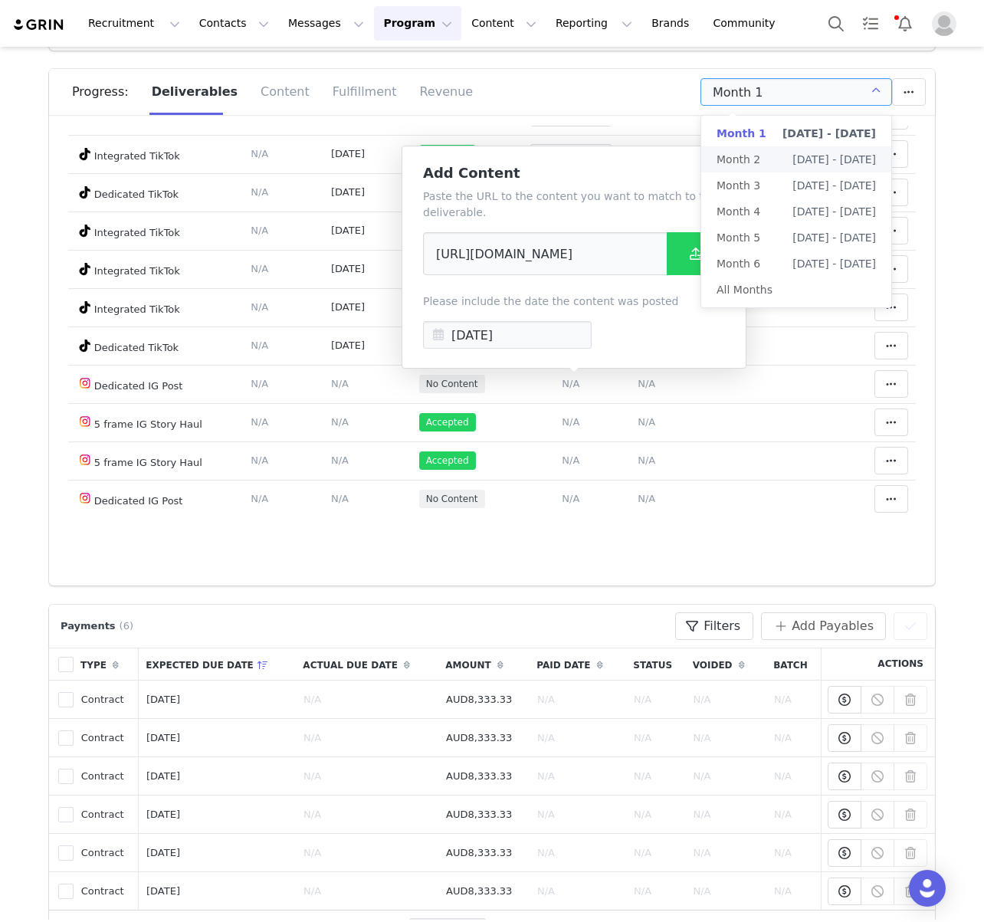
click at [814, 155] on span "[DATE] - [DATE]" at bounding box center [834, 159] width 84 height 26
type input "Month 2"
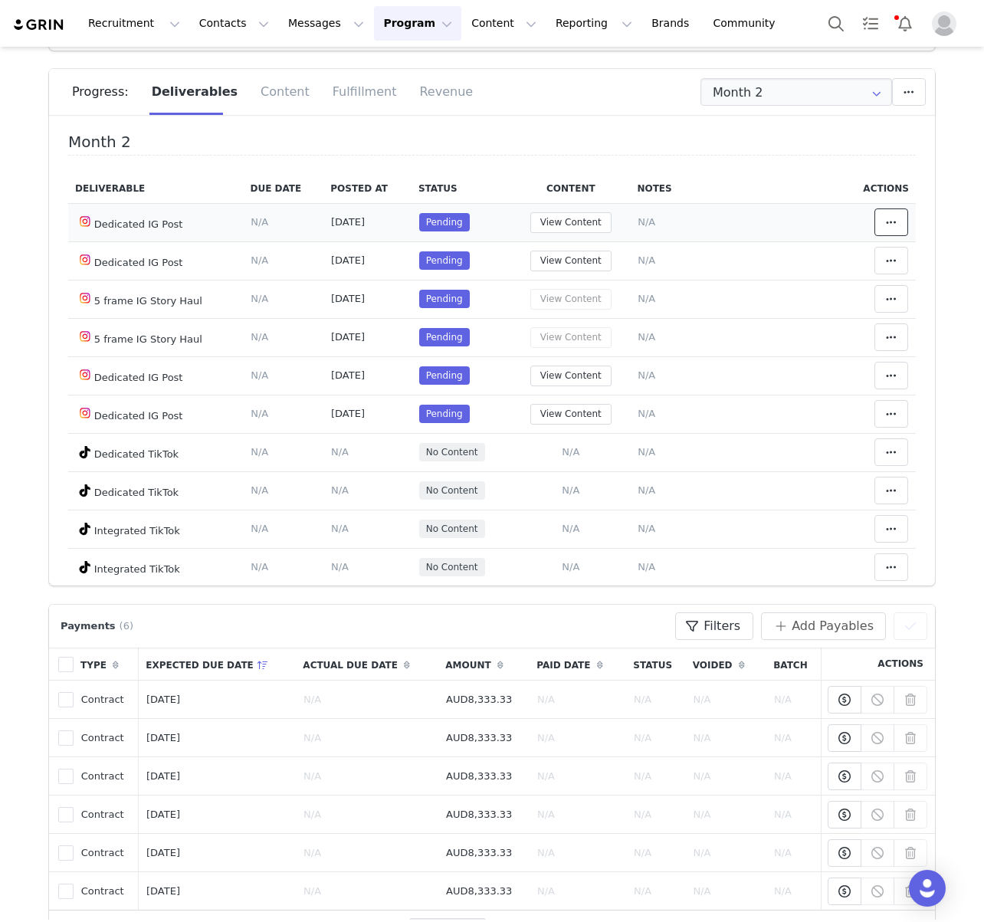
click at [890, 224] on icon at bounding box center [891, 222] width 11 height 12
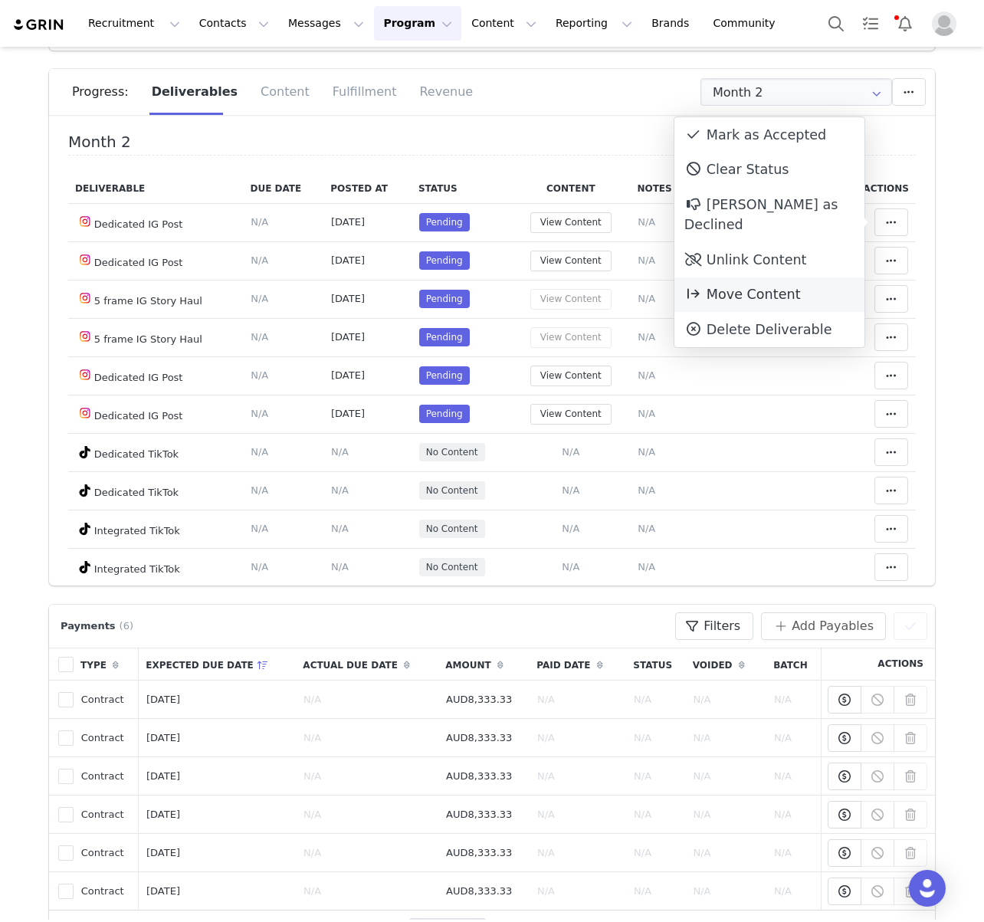
click at [764, 277] on div "Move Content Move Cancel Move Content" at bounding box center [769, 294] width 190 height 35
drag, startPoint x: 516, startPoint y: 68, endPoint x: 590, endPoint y: 78, distance: 74.2
click at [517, 66] on section "Budget AUD50,000.00 Spend AUD202,166.89 Revenue AUD3,908.76 Revenue ROI 0.02x I…" at bounding box center [492, 264] width 909 height 642
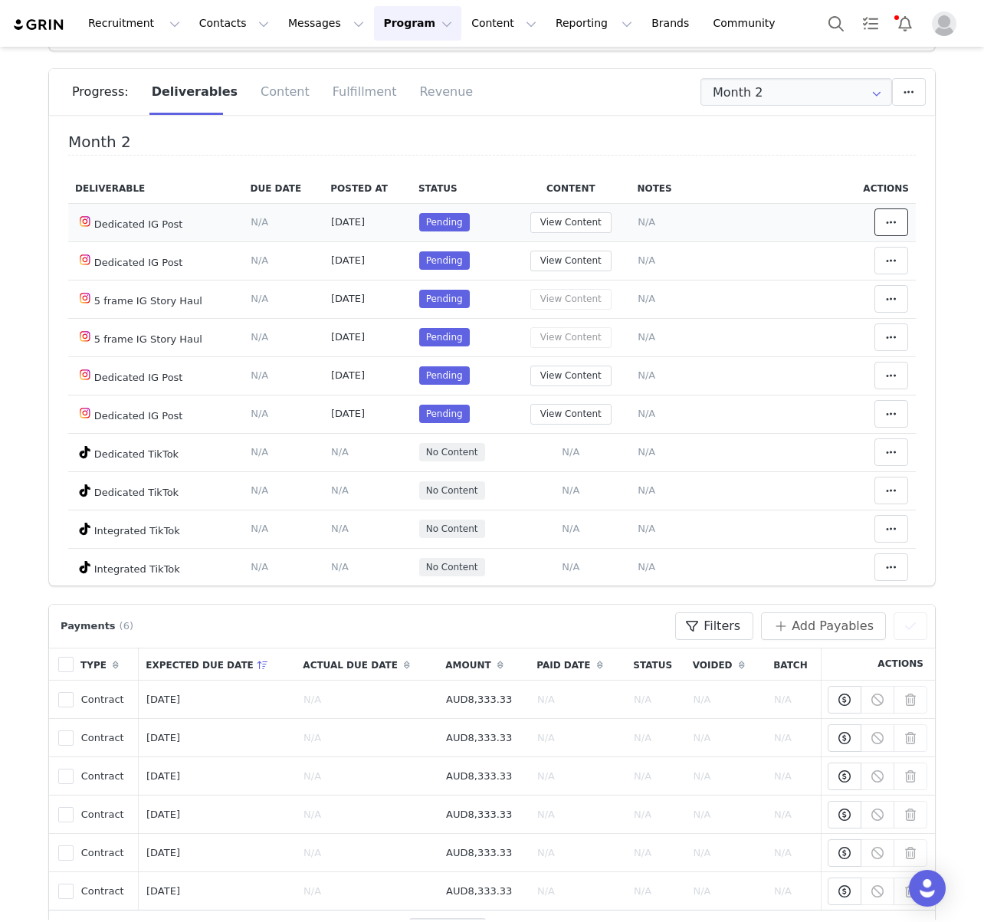
click at [891, 227] on icon at bounding box center [891, 222] width 11 height 12
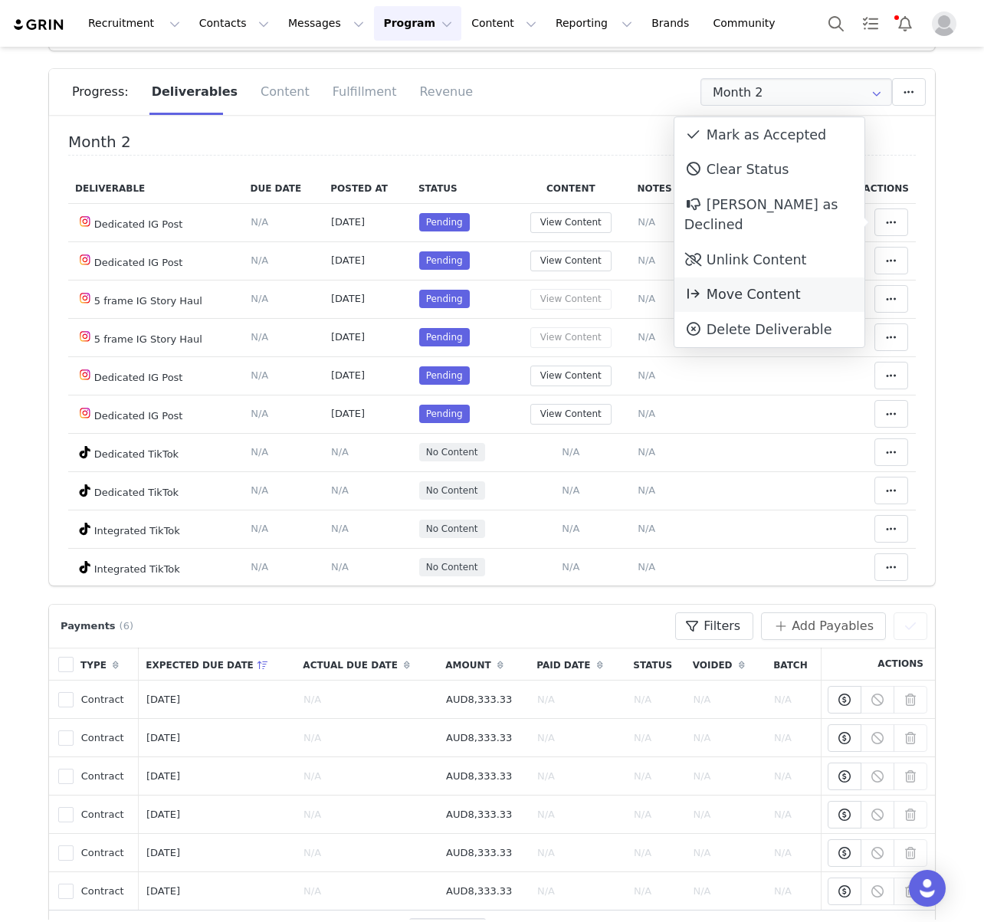
click at [718, 287] on span "Move Content" at bounding box center [742, 294] width 116 height 15
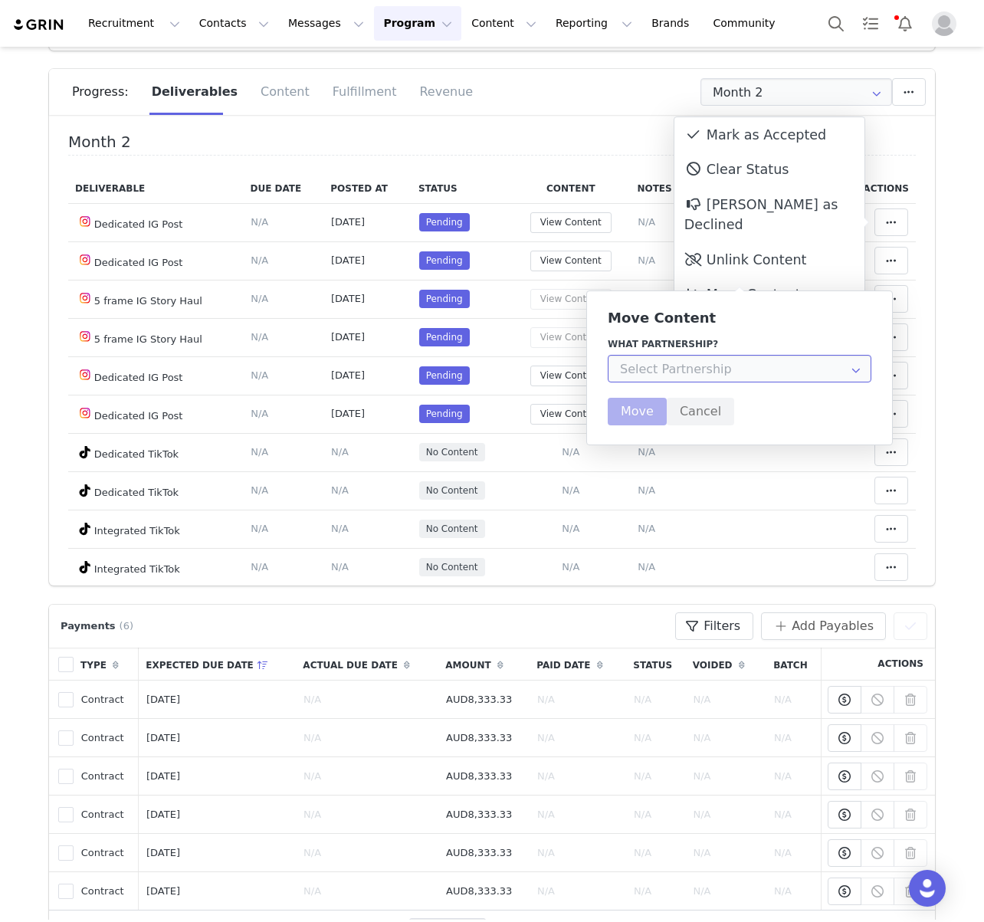
click at [772, 366] on input "text" at bounding box center [740, 369] width 264 height 28
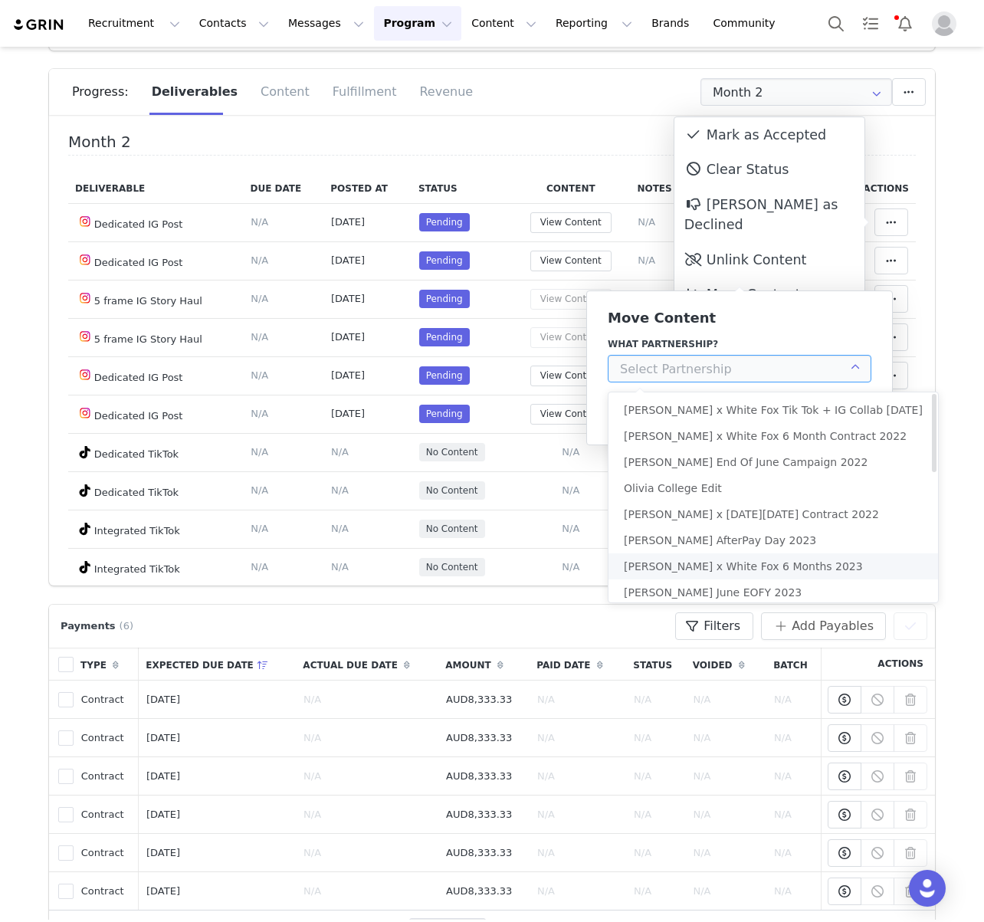
scroll to position [346, 0]
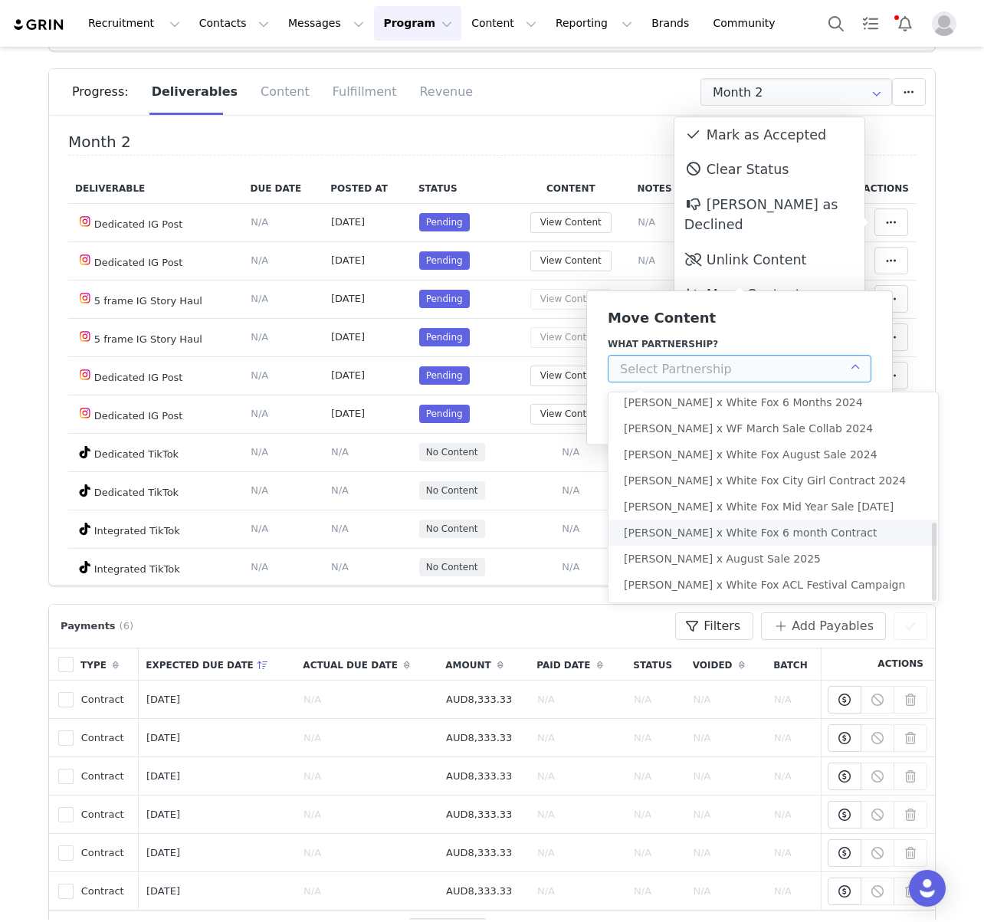
click at [790, 529] on span "[PERSON_NAME] x White Fox 6 month Contract" at bounding box center [751, 532] width 254 height 12
type input "[PERSON_NAME] x White Fox 6 month Contract"
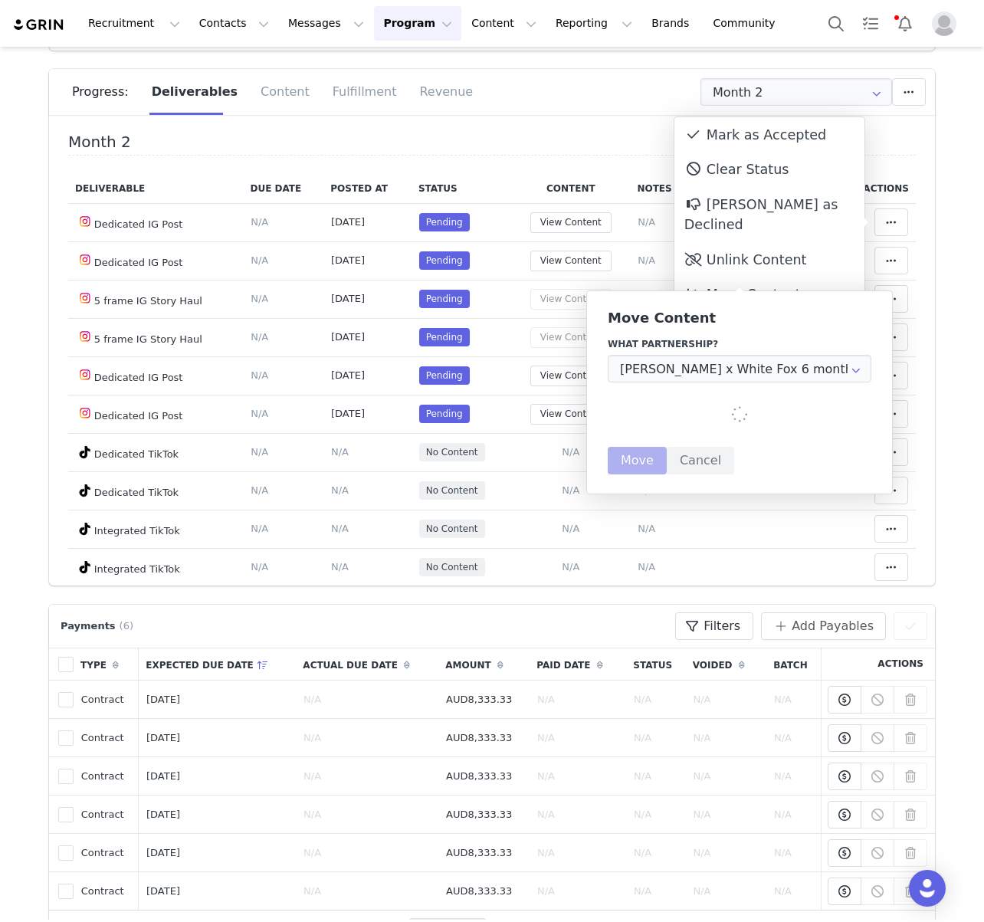
click at [711, 407] on div at bounding box center [740, 414] width 218 height 18
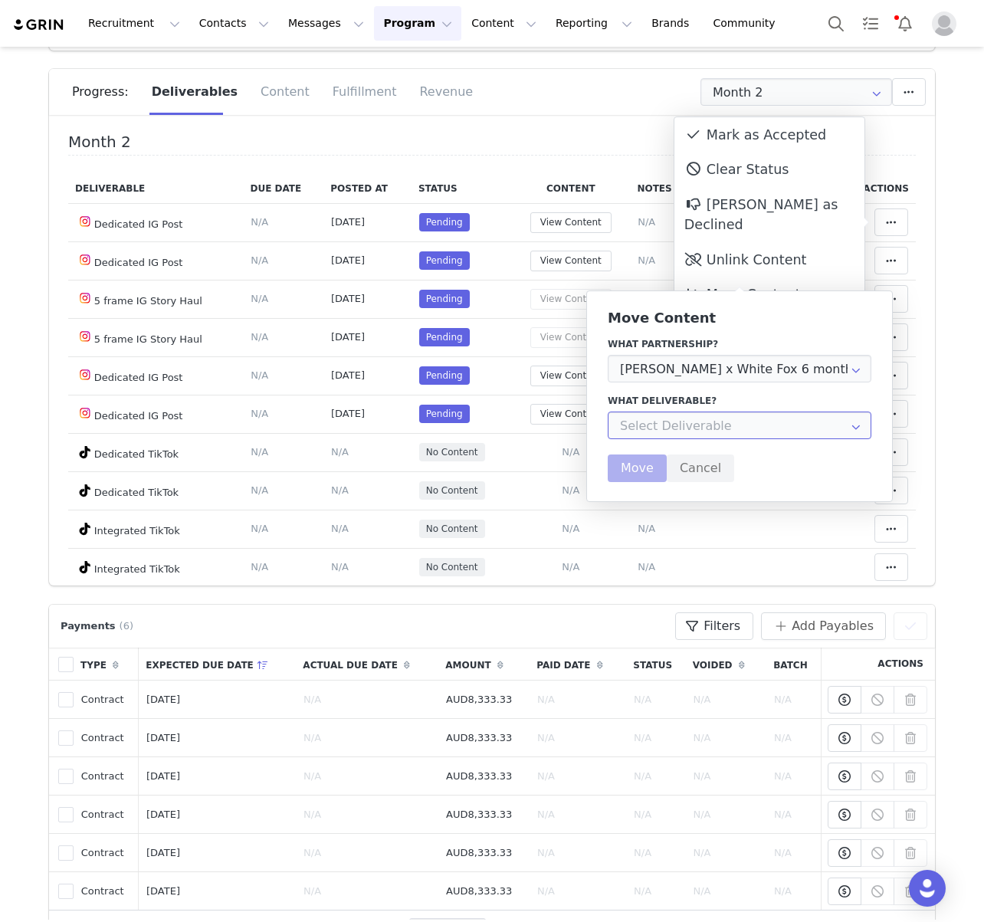
click at [800, 417] on input "text" at bounding box center [740, 425] width 264 height 28
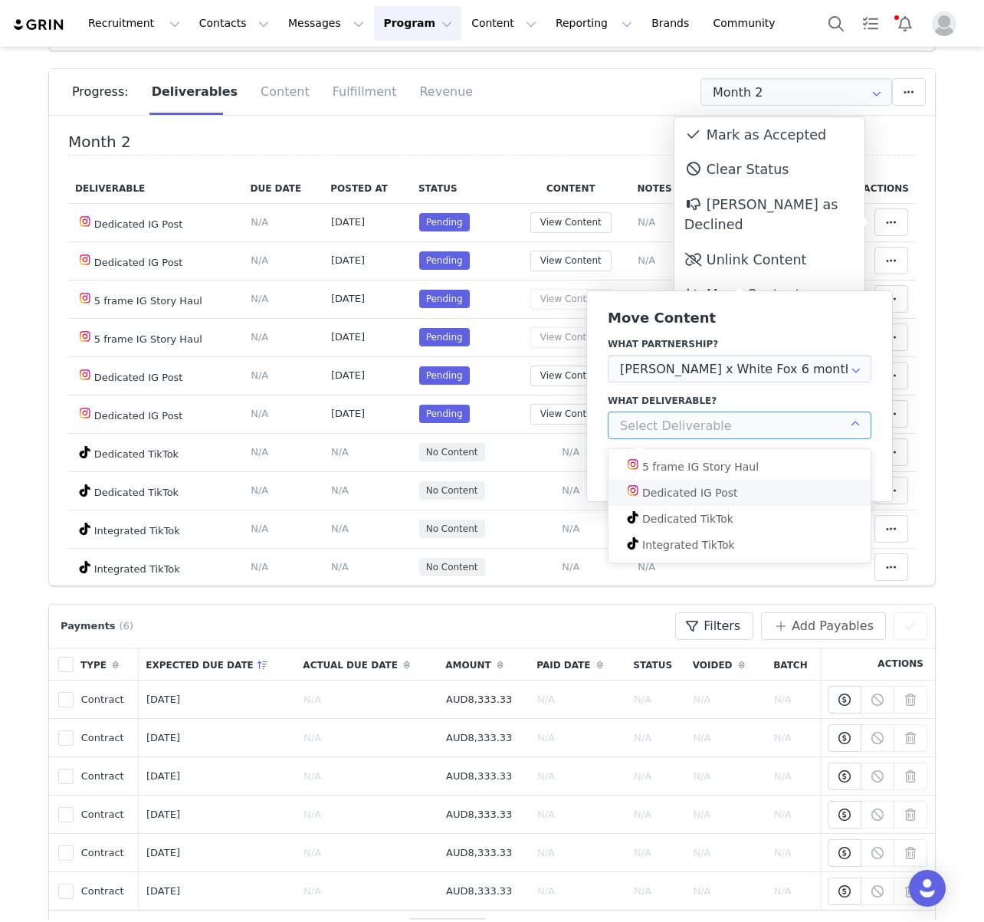
click at [731, 493] on li "Dedicated IG Post" at bounding box center [739, 493] width 262 height 26
type input "Dedicated IG Post"
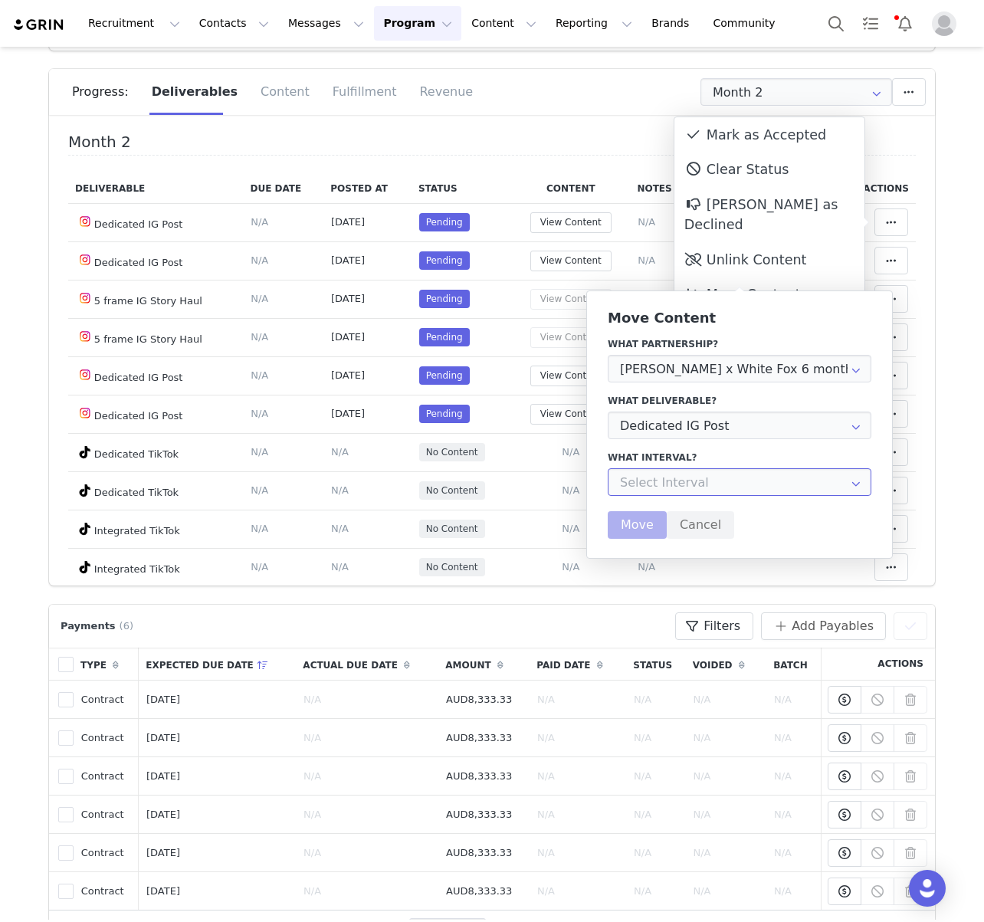
click at [701, 473] on input "text" at bounding box center [740, 482] width 264 height 28
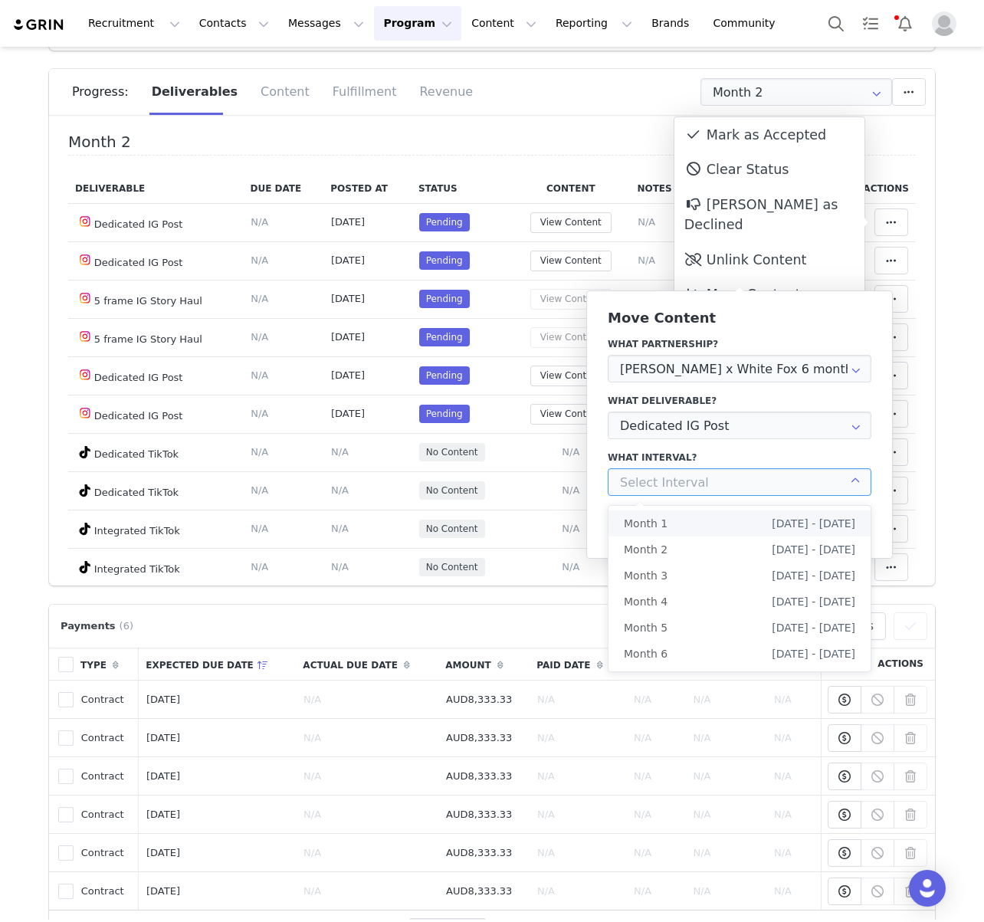
click at [712, 519] on li "Month [DATE] 1st - [DATE]" at bounding box center [739, 523] width 262 height 26
type input "Month 1"
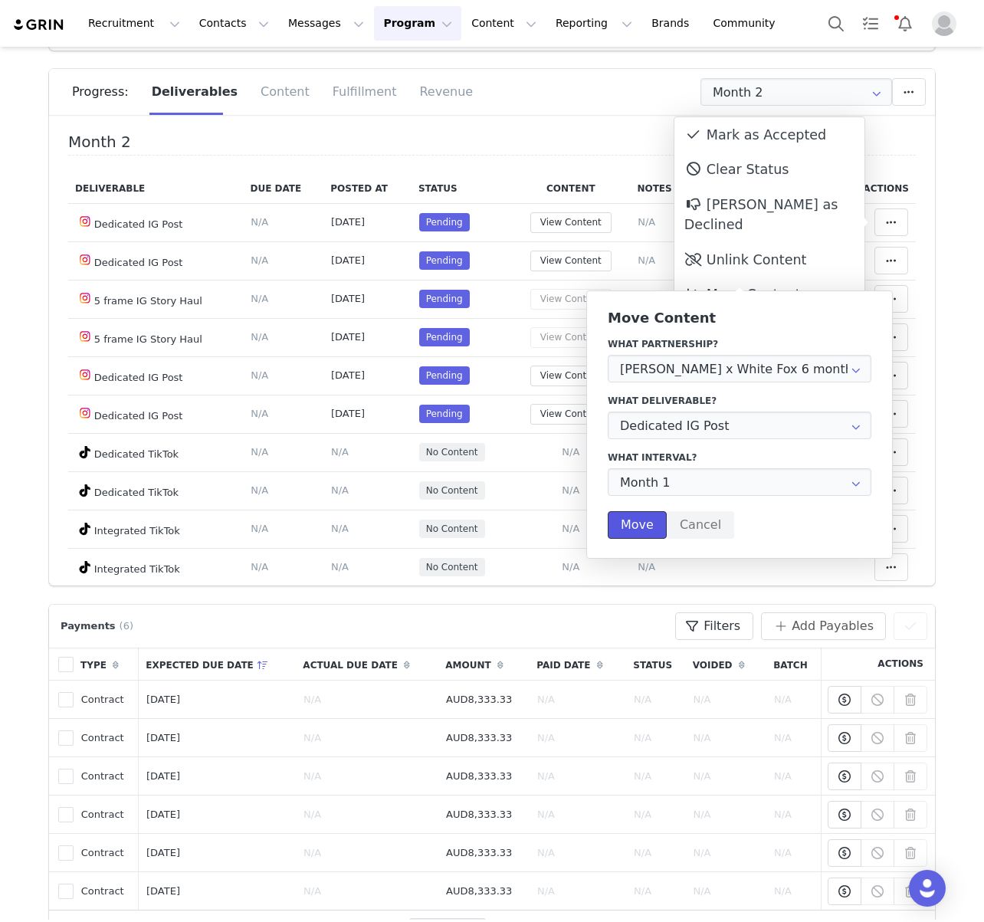
click at [639, 525] on button "Move" at bounding box center [637, 525] width 59 height 28
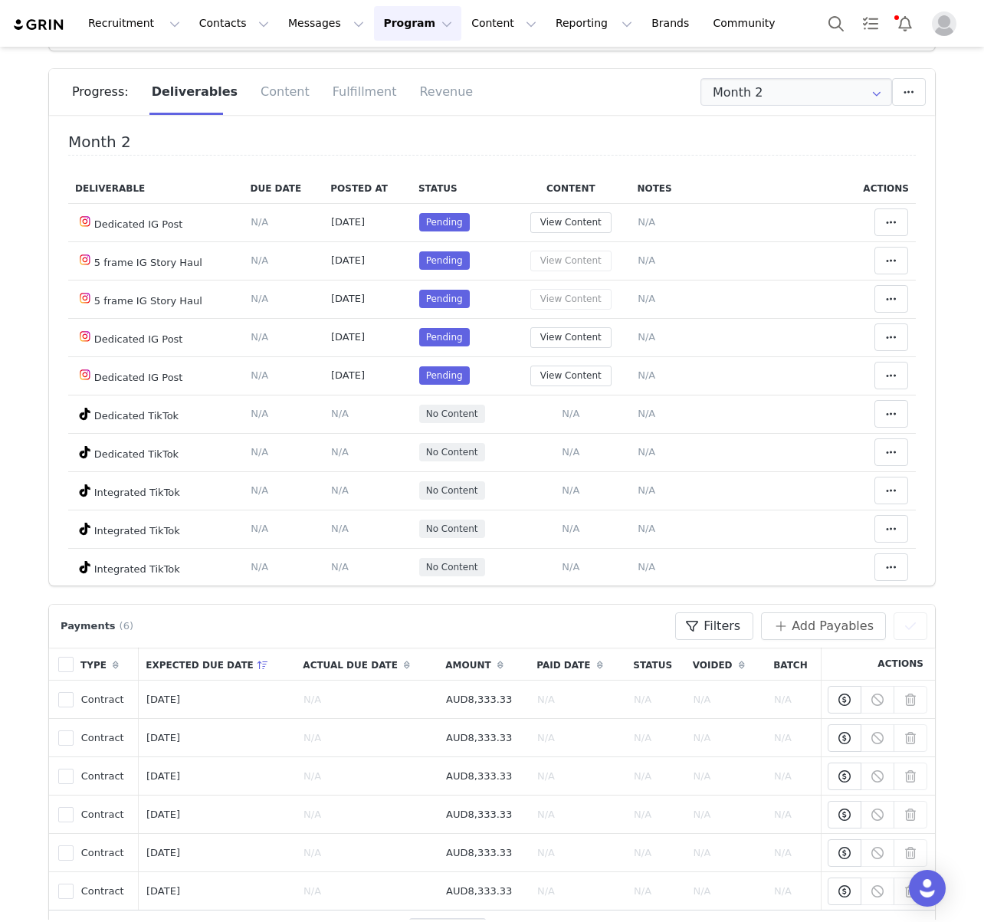
click at [546, 162] on div "Month 2 Deliverable Due Date Posted At Status Content Notes Actions Dedicated I…" at bounding box center [491, 445] width 847 height 624
click at [593, 128] on div "Month 2 Deliverable Due Date Posted At Status Content Notes Actions Dedicated I…" at bounding box center [492, 356] width 886 height 460
click at [590, 152] on h4 "Month 2" at bounding box center [491, 144] width 847 height 22
click at [886, 209] on button at bounding box center [891, 222] width 34 height 28
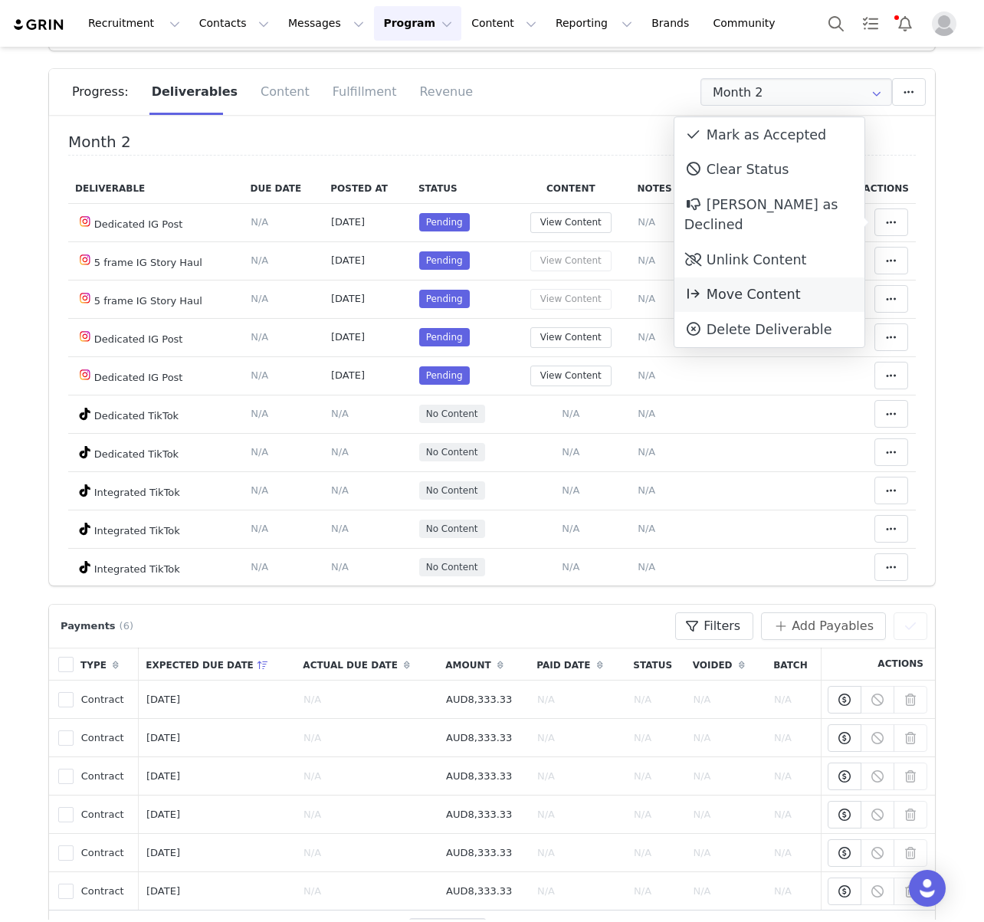
click at [747, 287] on span "Move Content" at bounding box center [742, 294] width 116 height 15
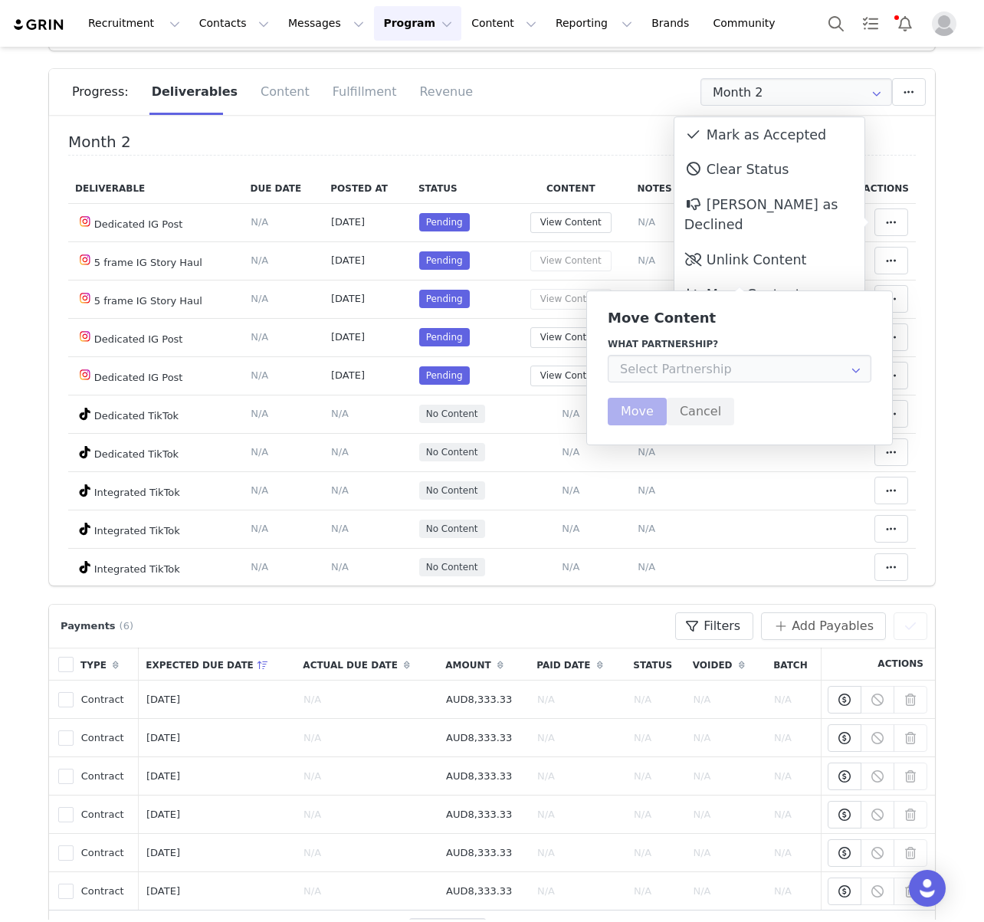
click at [783, 352] on div "What partnership? [PERSON_NAME] x White Fox Tik Tok + IG Collab [DATE] [PERSON_…" at bounding box center [740, 359] width 264 height 45
click at [776, 363] on input "text" at bounding box center [740, 369] width 264 height 28
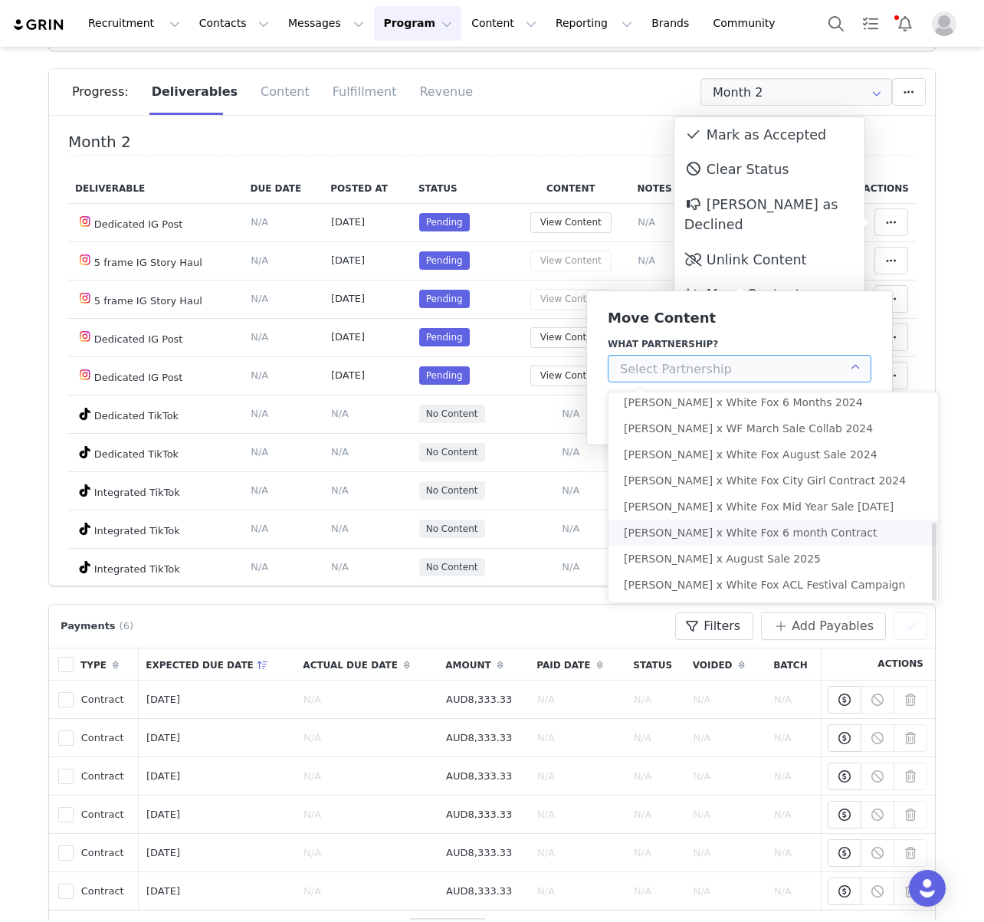
click at [859, 534] on li "[PERSON_NAME] x White Fox 6 month Contract" at bounding box center [772, 532] width 329 height 26
type input "[PERSON_NAME] x White Fox 6 month Contract"
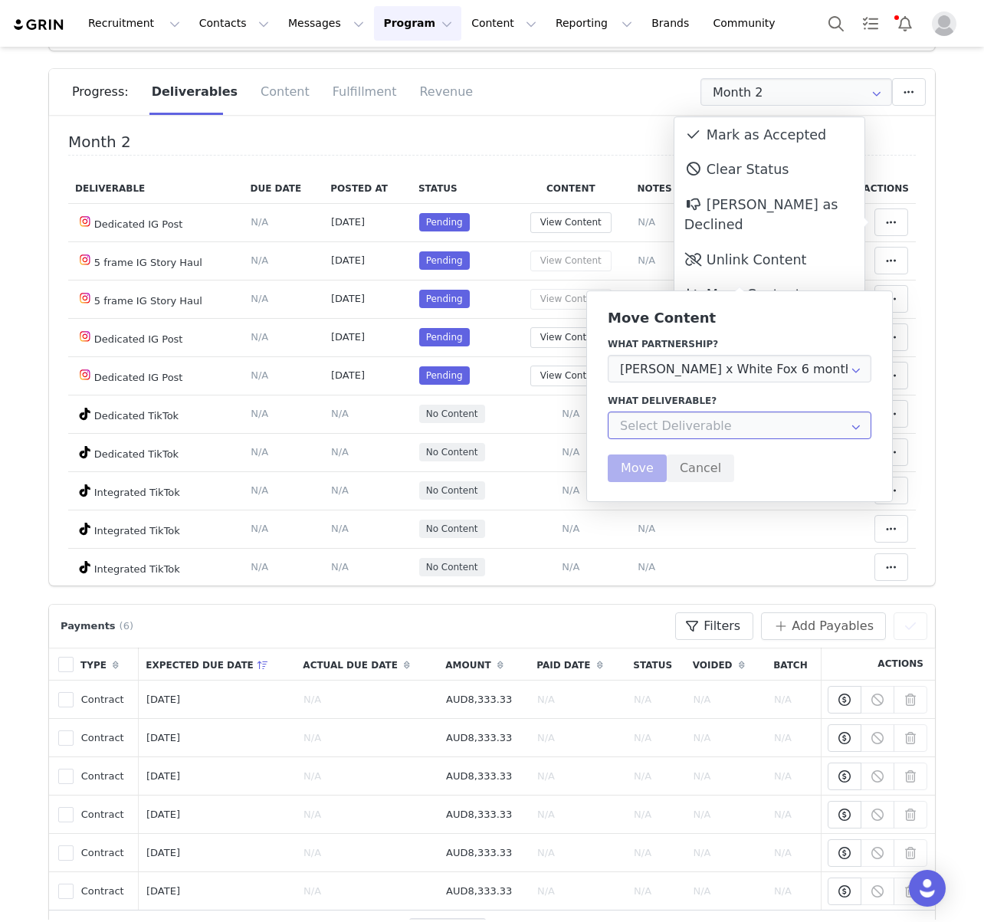
click at [827, 419] on input "text" at bounding box center [740, 425] width 264 height 28
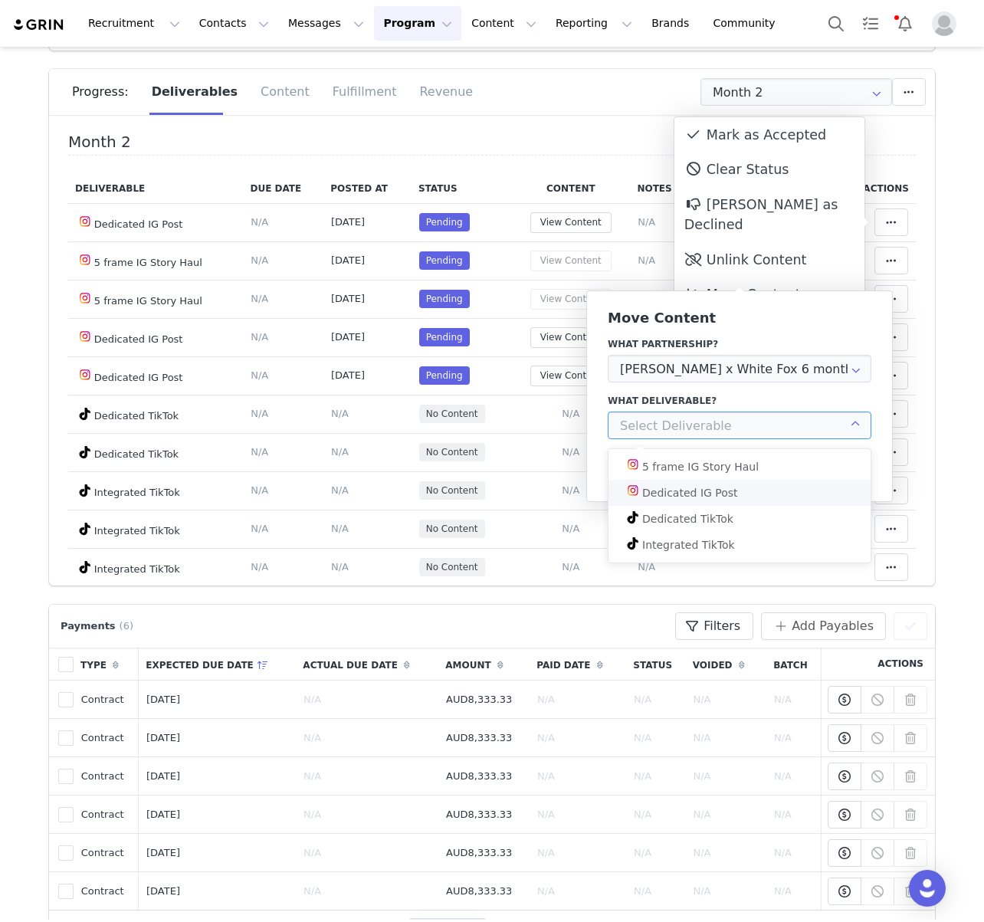
click at [742, 492] on li "Dedicated IG Post" at bounding box center [739, 493] width 262 height 26
type input "Dedicated IG Post"
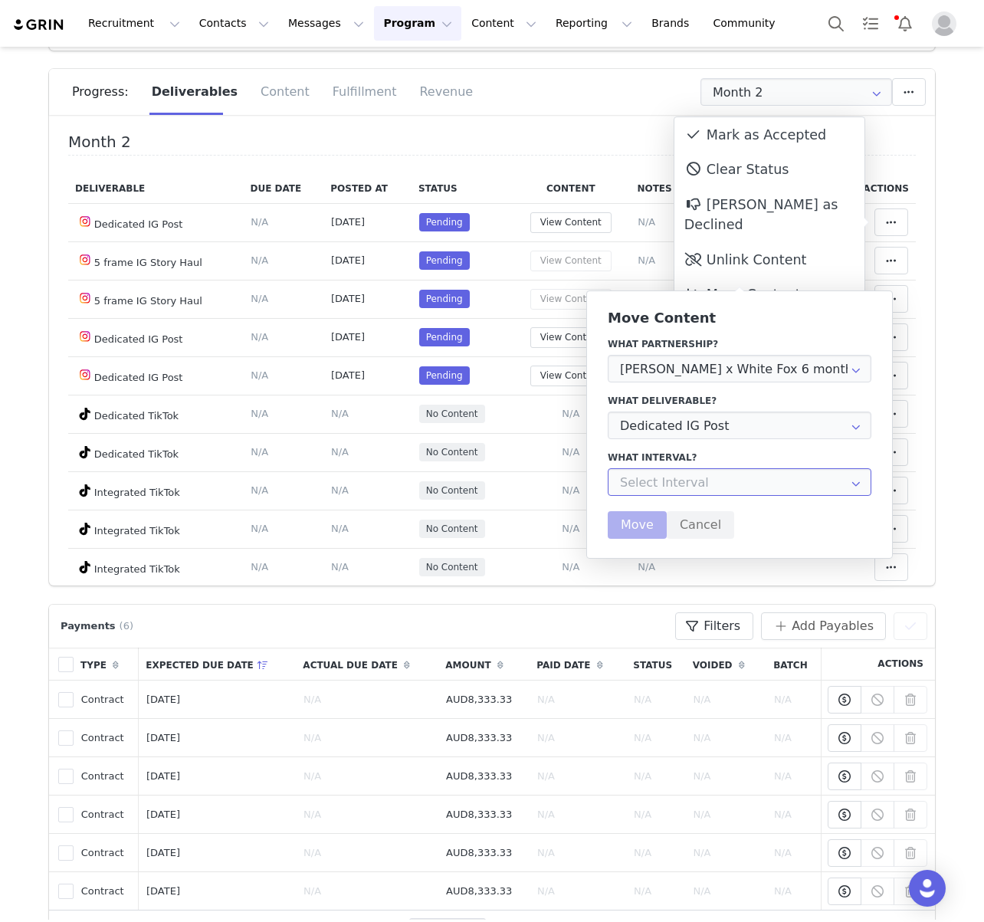
click at [737, 482] on input "text" at bounding box center [740, 482] width 264 height 28
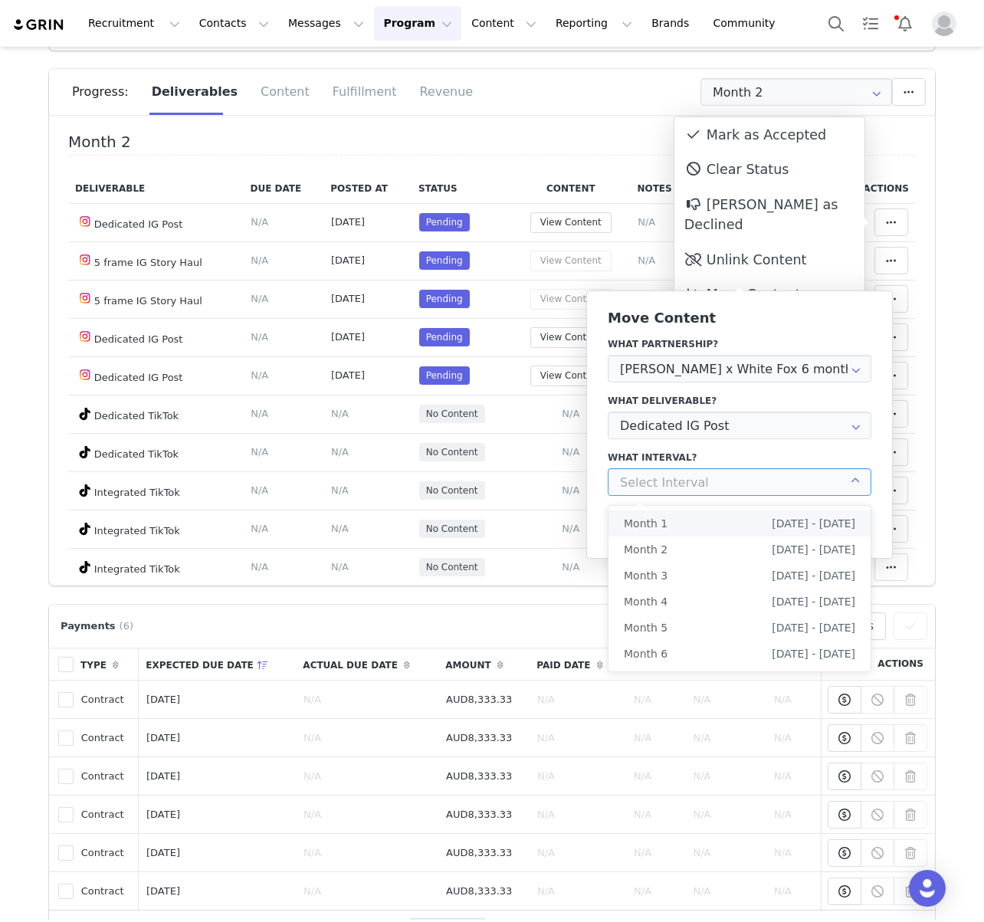
click at [729, 523] on li "Month [DATE] 1st - [DATE]" at bounding box center [739, 523] width 262 height 26
type input "Month 1"
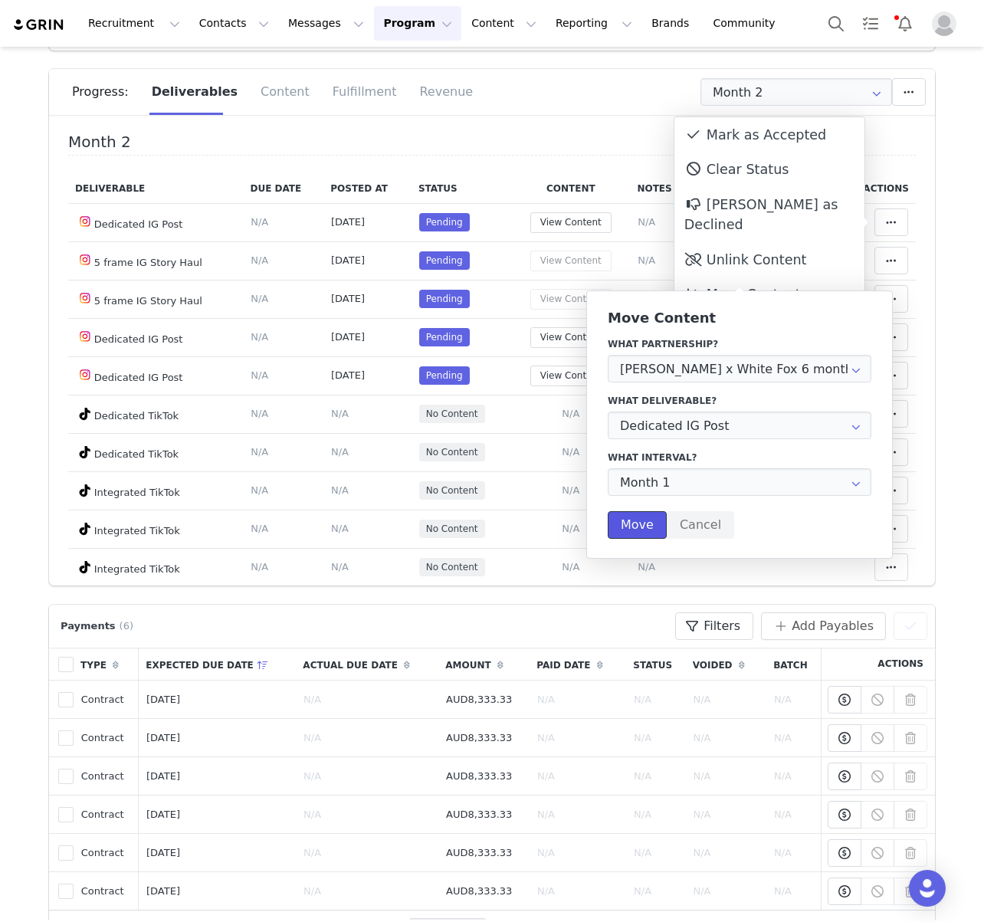
click at [634, 526] on button "Move" at bounding box center [637, 525] width 59 height 28
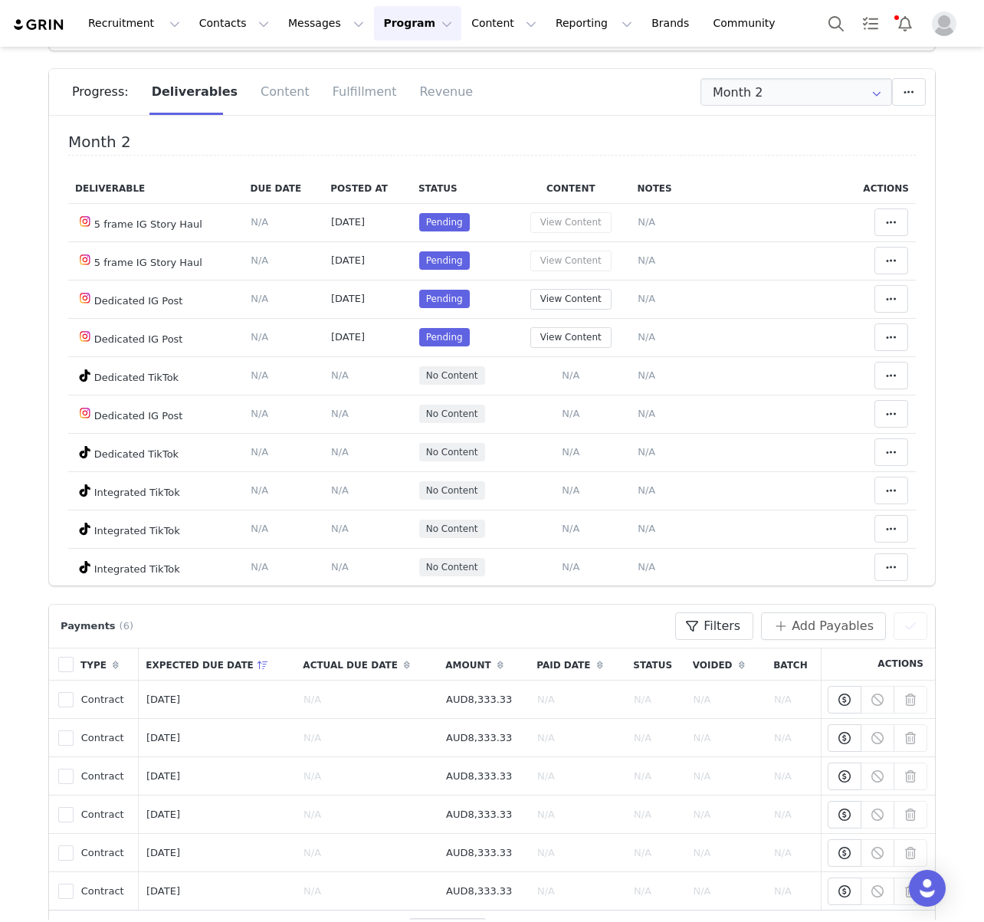
drag, startPoint x: 525, startPoint y: 123, endPoint x: 601, endPoint y: 116, distance: 76.1
click at [526, 123] on div "Progress: Deliverables Content Fulfillment Revenue" at bounding box center [492, 97] width 886 height 57
click at [791, 97] on input "Month 2" at bounding box center [796, 92] width 192 height 28
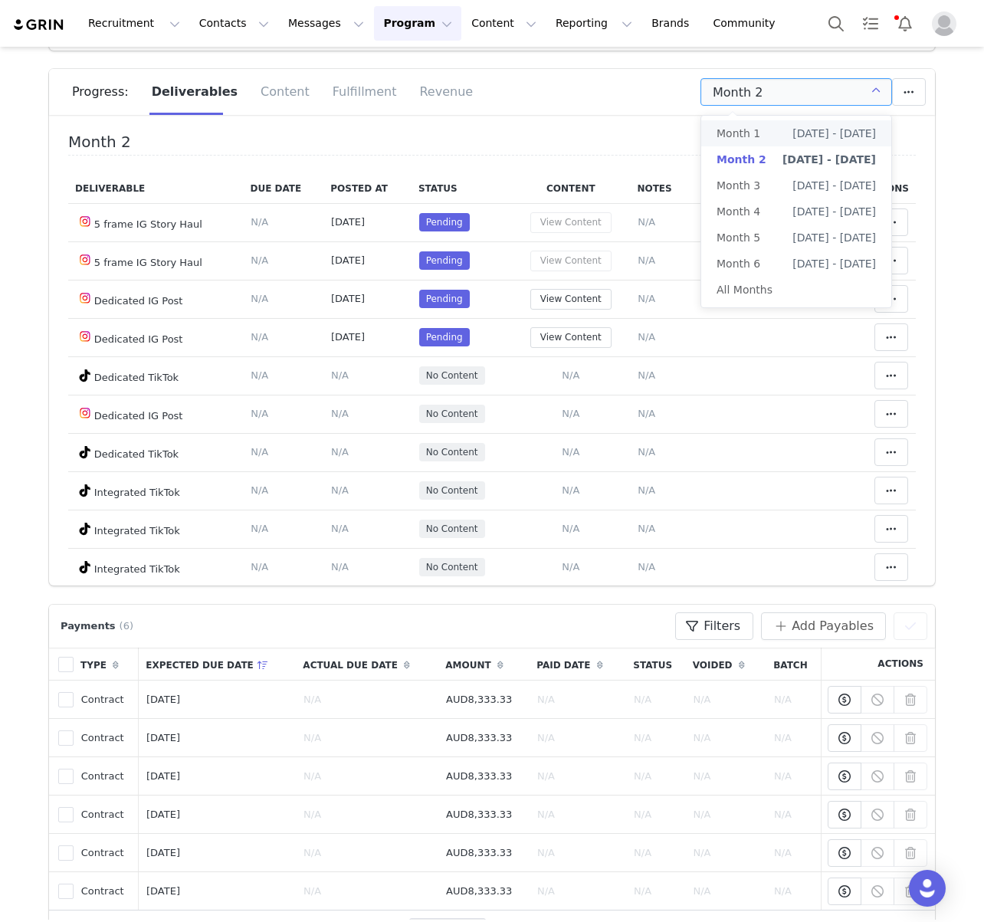
click at [800, 138] on span "[DATE] - [DATE]" at bounding box center [834, 133] width 84 height 26
type input "Month 1"
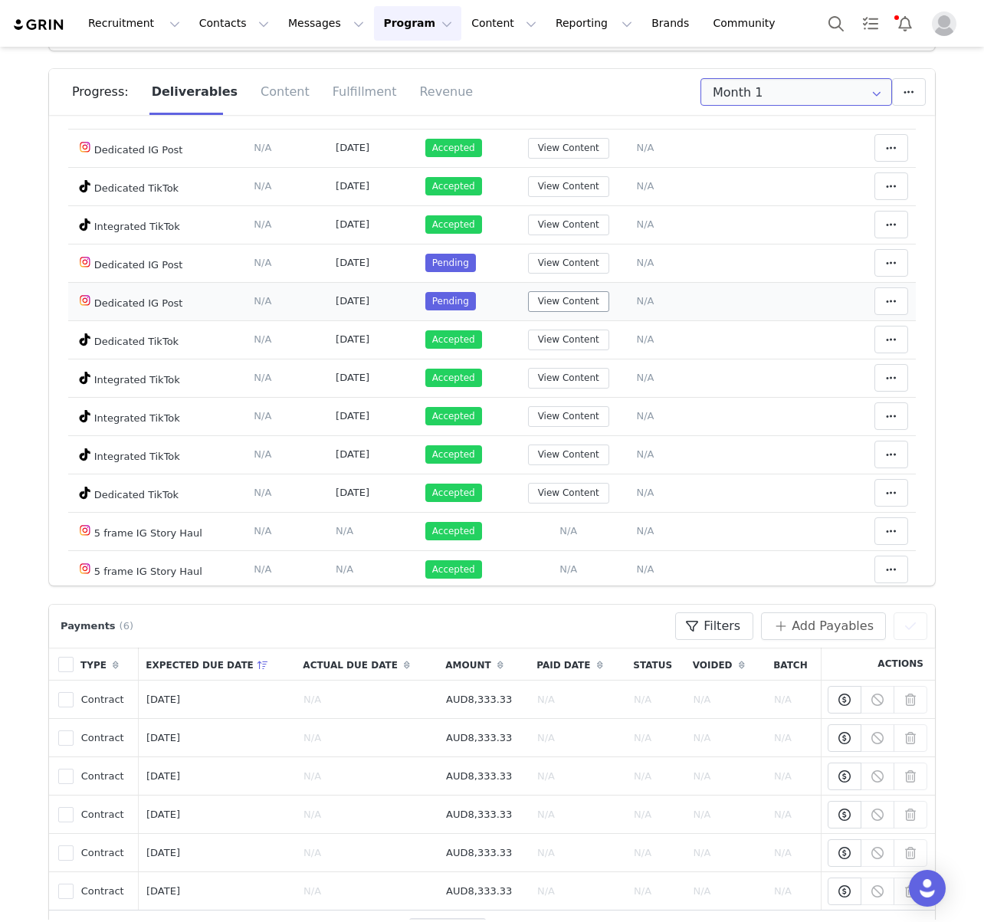
scroll to position [195, 0]
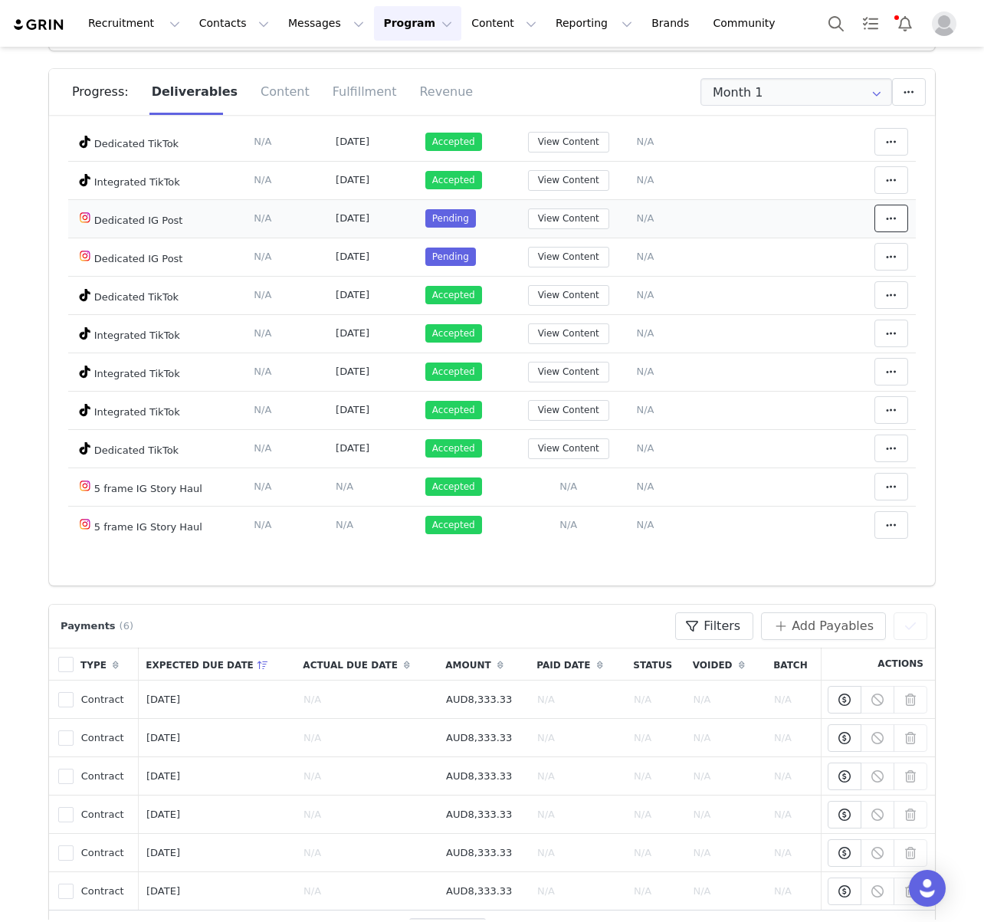
click at [906, 221] on button at bounding box center [891, 219] width 34 height 28
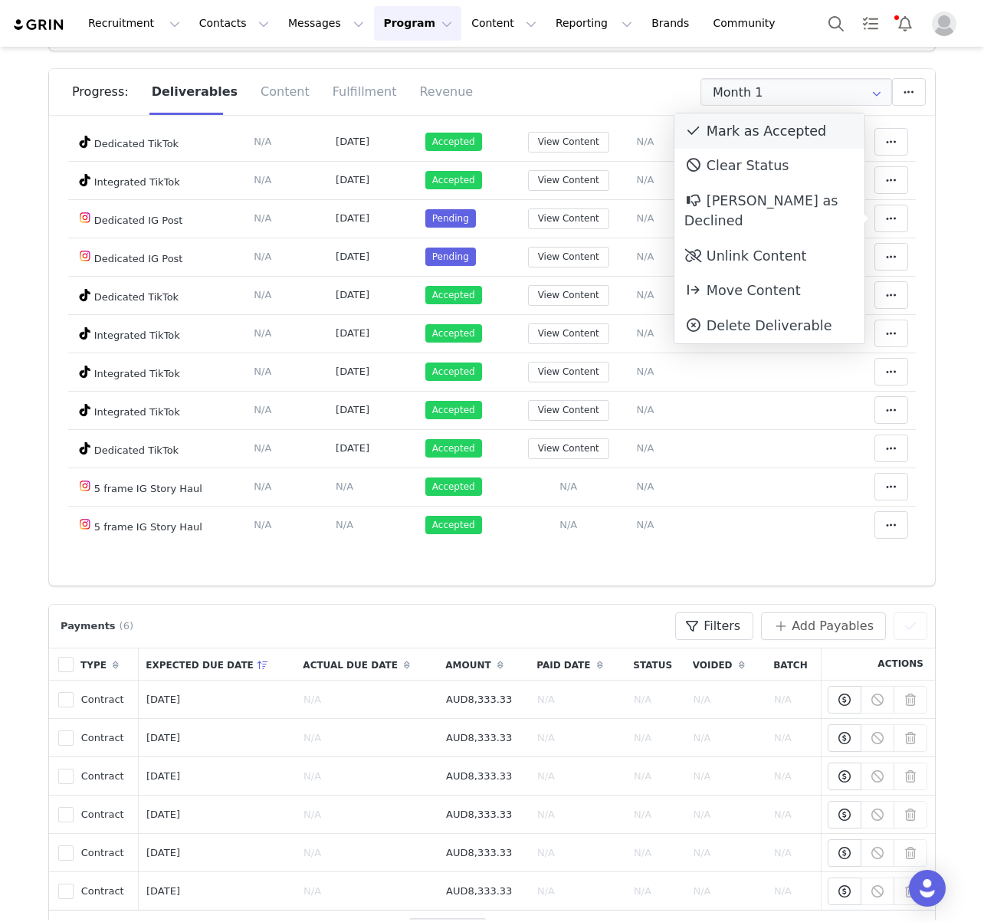
click at [771, 138] on div "Mark as Accepted" at bounding box center [769, 130] width 190 height 35
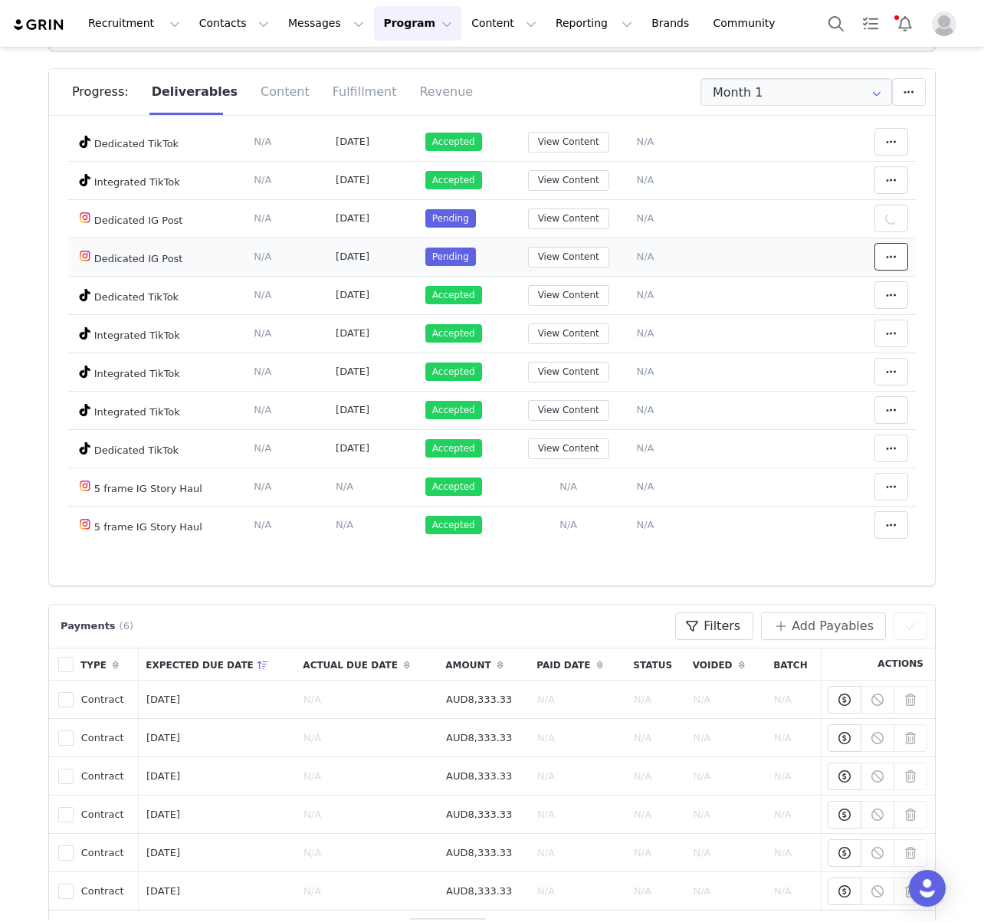
click at [902, 257] on button at bounding box center [891, 257] width 34 height 28
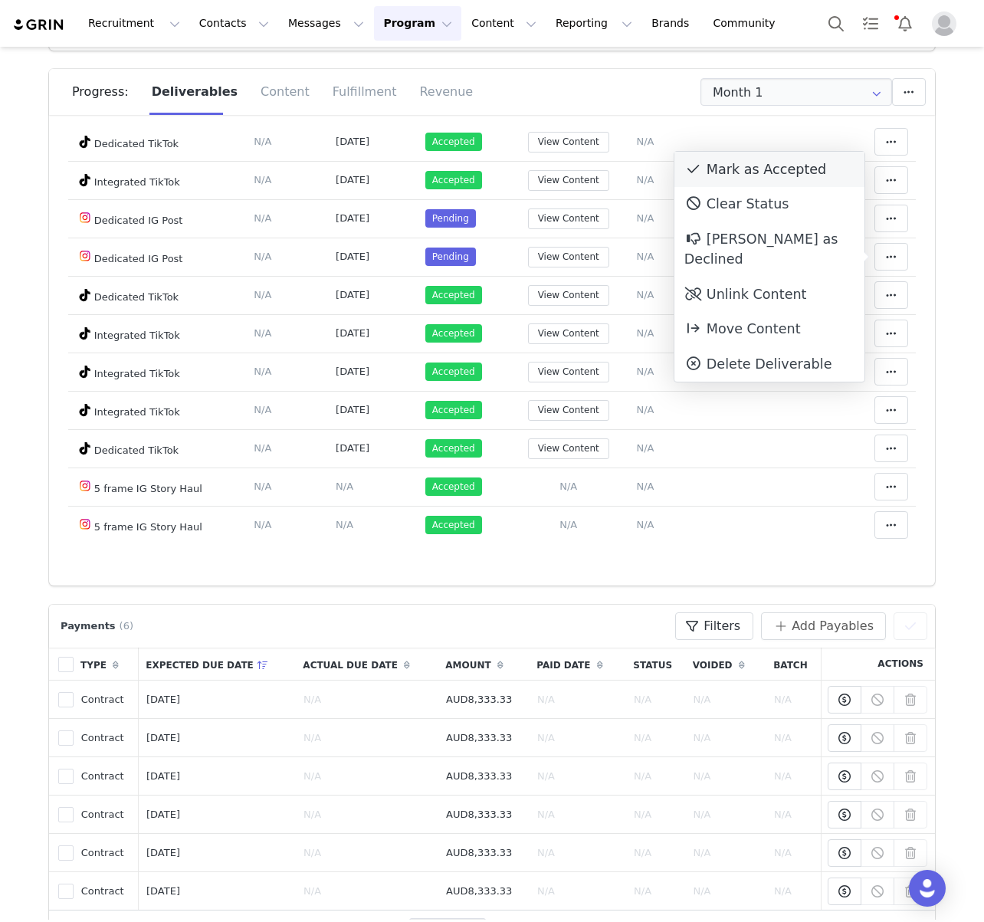
click at [775, 173] on div "Mark as Accepted" at bounding box center [769, 169] width 190 height 35
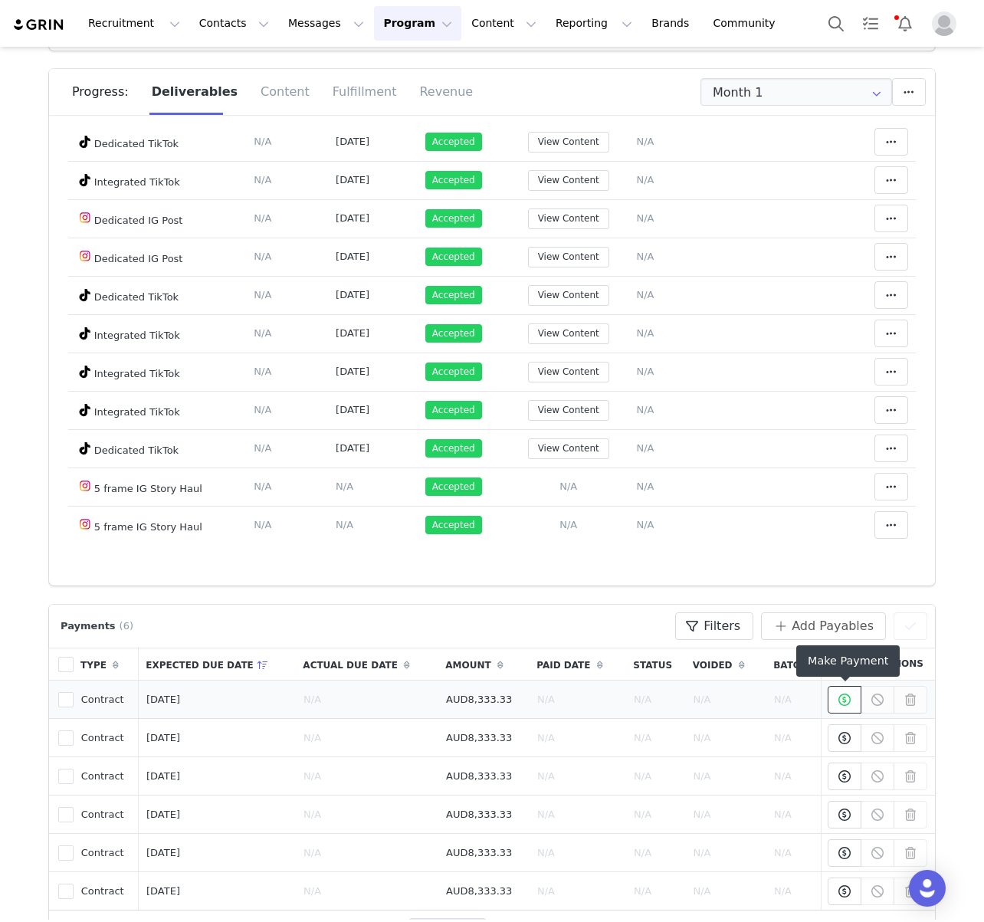
click at [842, 698] on icon at bounding box center [844, 699] width 12 height 12
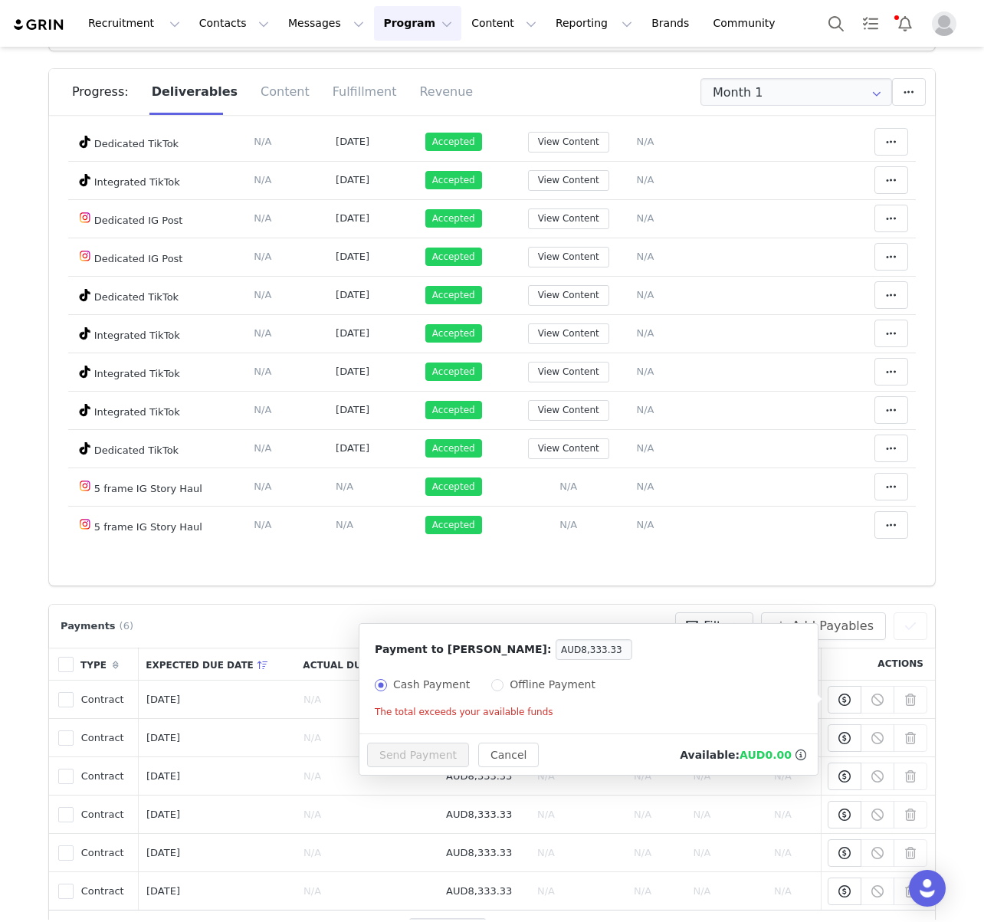
click at [515, 683] on span "Offline Payment" at bounding box center [552, 684] width 98 height 12
click at [503, 683] on input "Offline Payment" at bounding box center [497, 685] width 12 height 12
radio input "true"
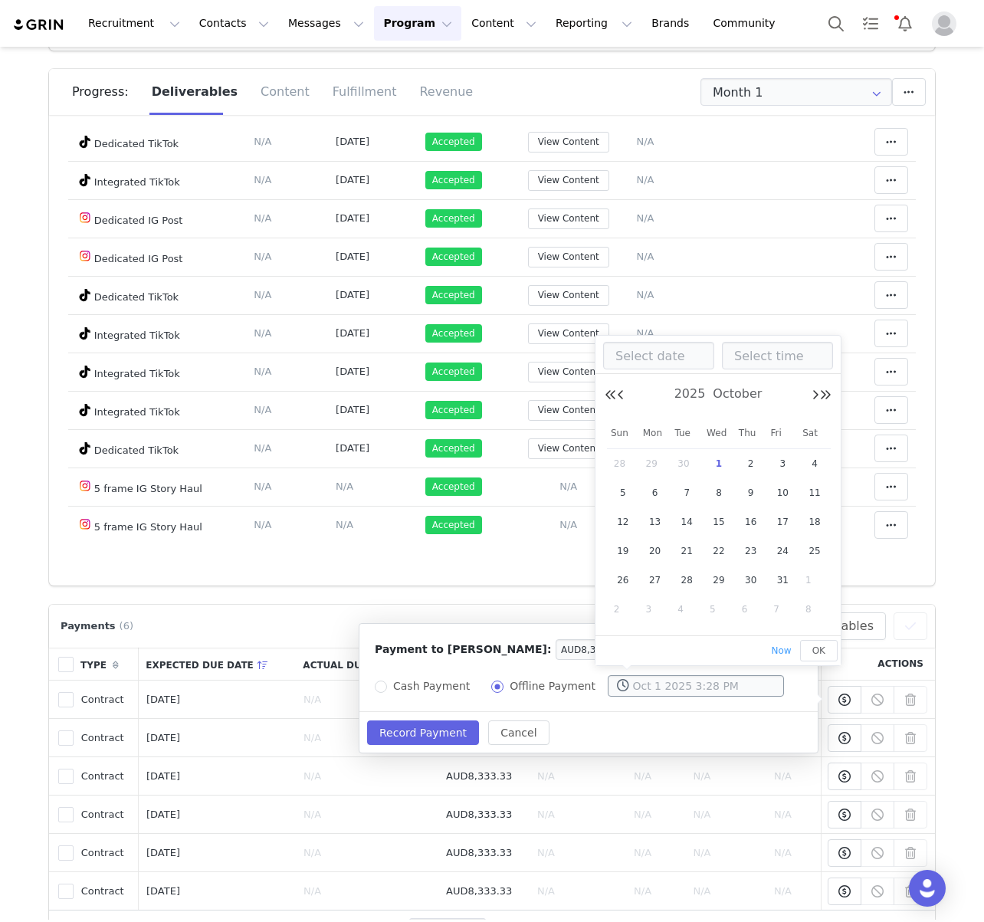
click at [716, 685] on input "text" at bounding box center [696, 685] width 176 height 21
click at [623, 396] on button "Previous Month" at bounding box center [621, 395] width 8 height 12
click at [777, 466] on span "1" at bounding box center [782, 463] width 18 height 18
type input "[DATE] 12:00 AM"
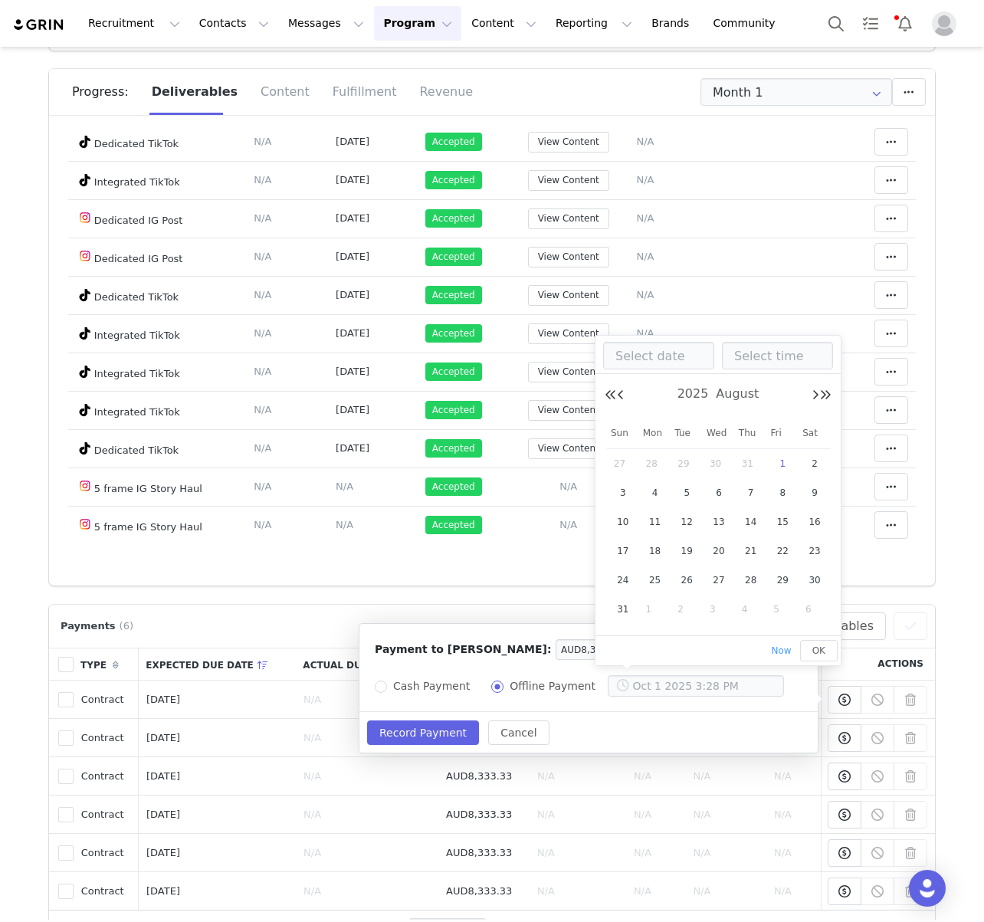
type input "[DATE]"
type input "12:00 AM"
click at [445, 729] on button "Record Payment" at bounding box center [423, 732] width 112 height 25
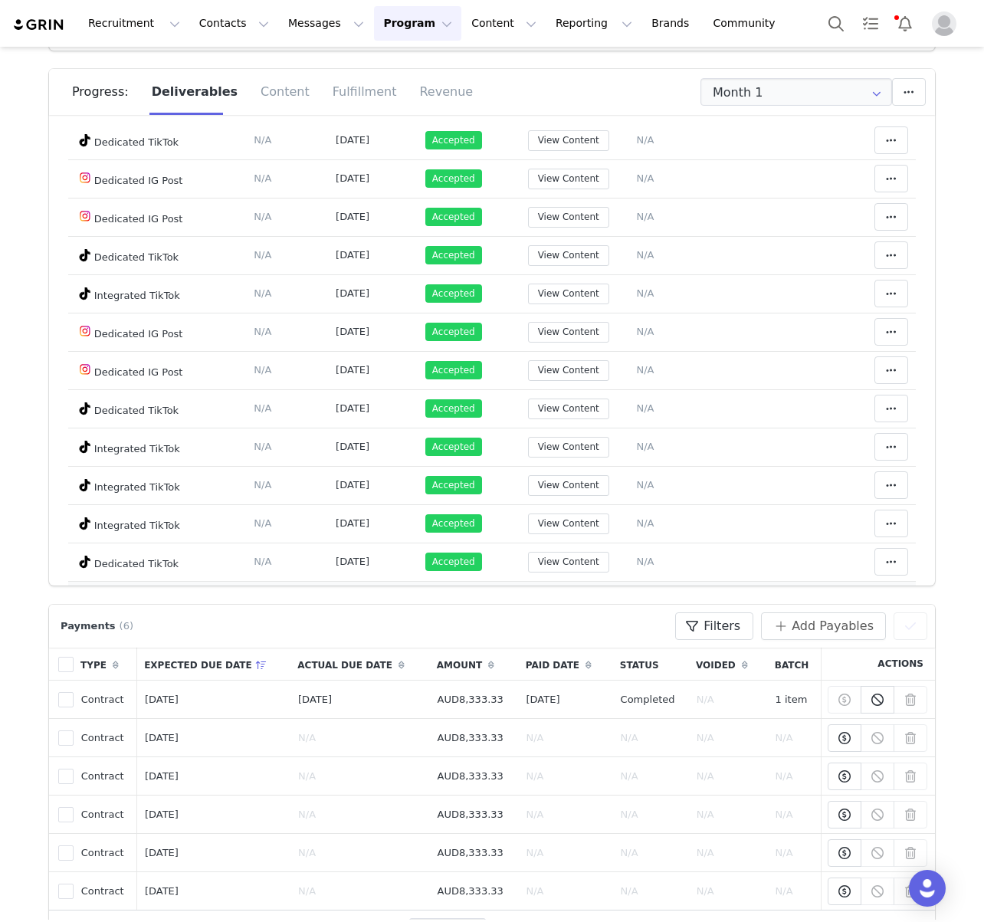
scroll to position [0, 0]
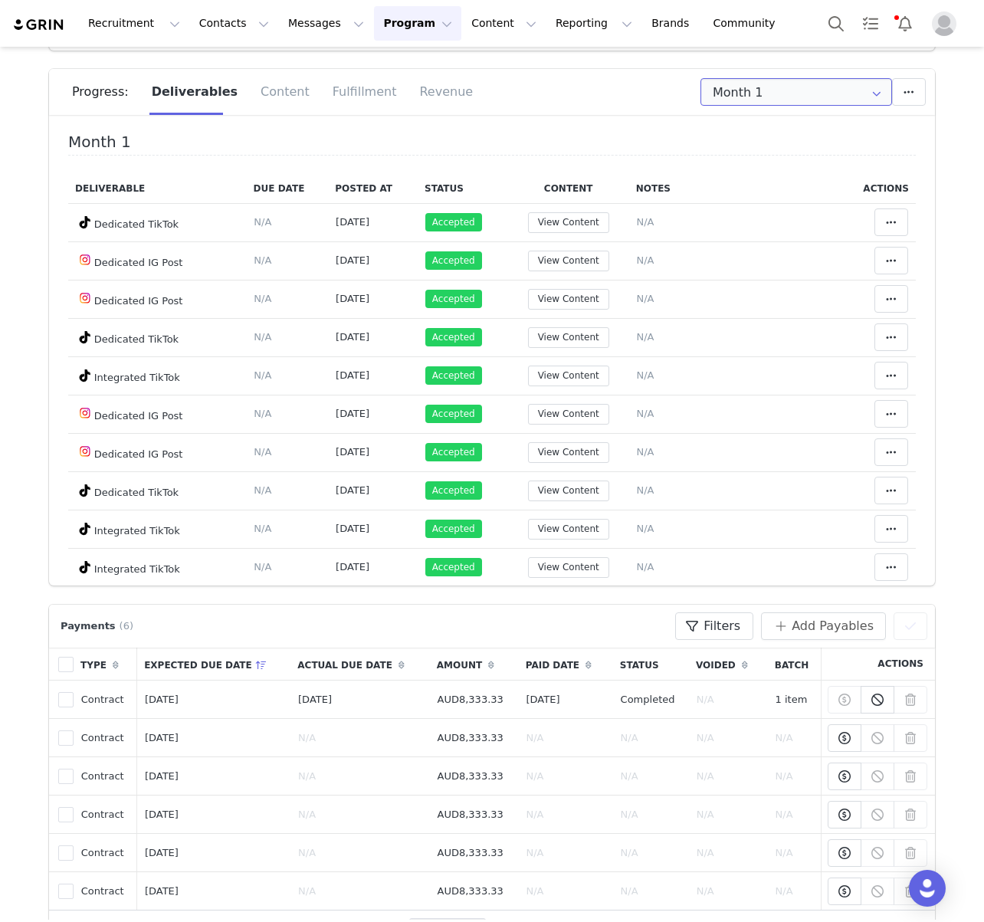
click at [772, 94] on input "Month 1" at bounding box center [796, 92] width 192 height 28
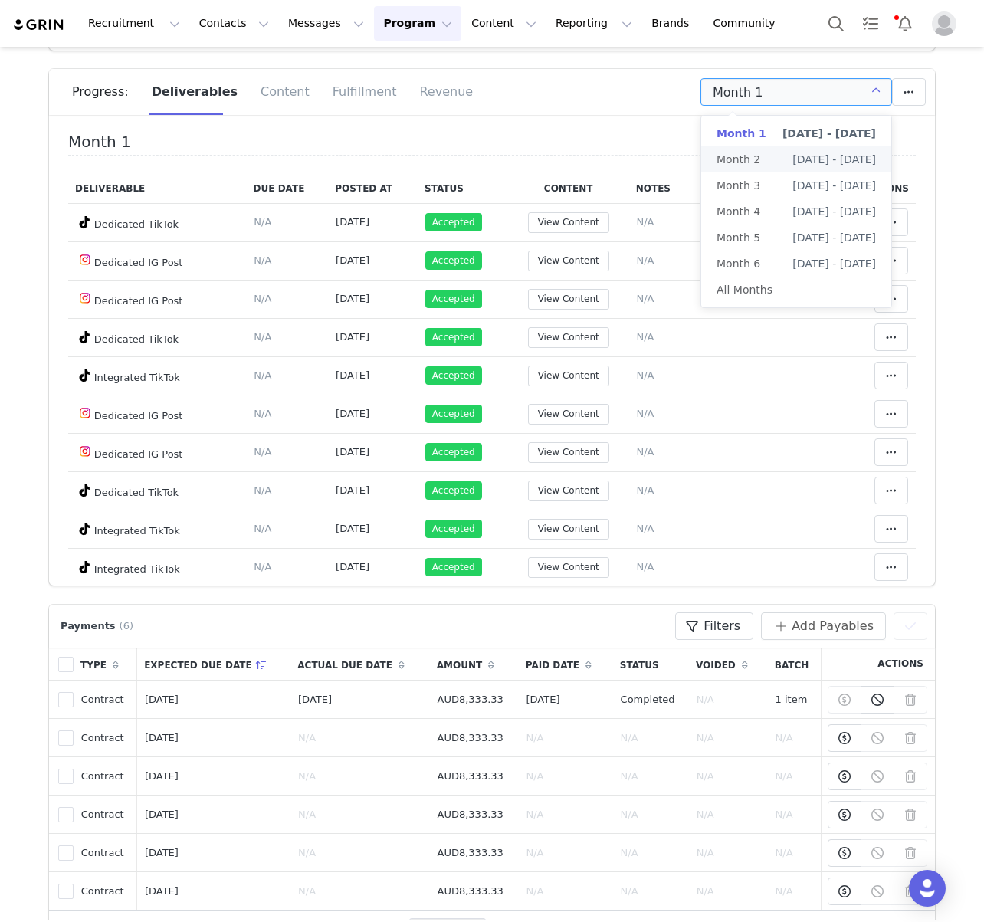
click at [770, 154] on li "Month 2 [DATE] - [DATE]" at bounding box center [796, 159] width 190 height 26
type input "Month 2"
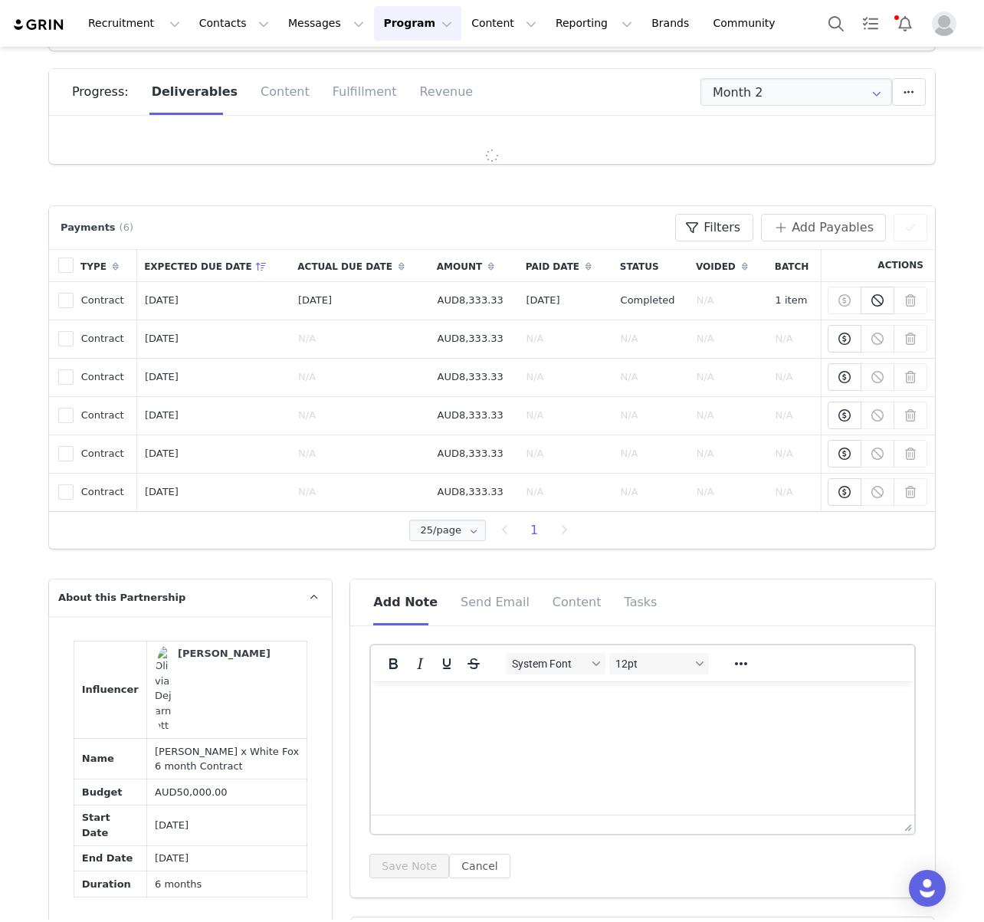
click at [621, 103] on div "Month 2" at bounding box center [733, 92] width 383 height 28
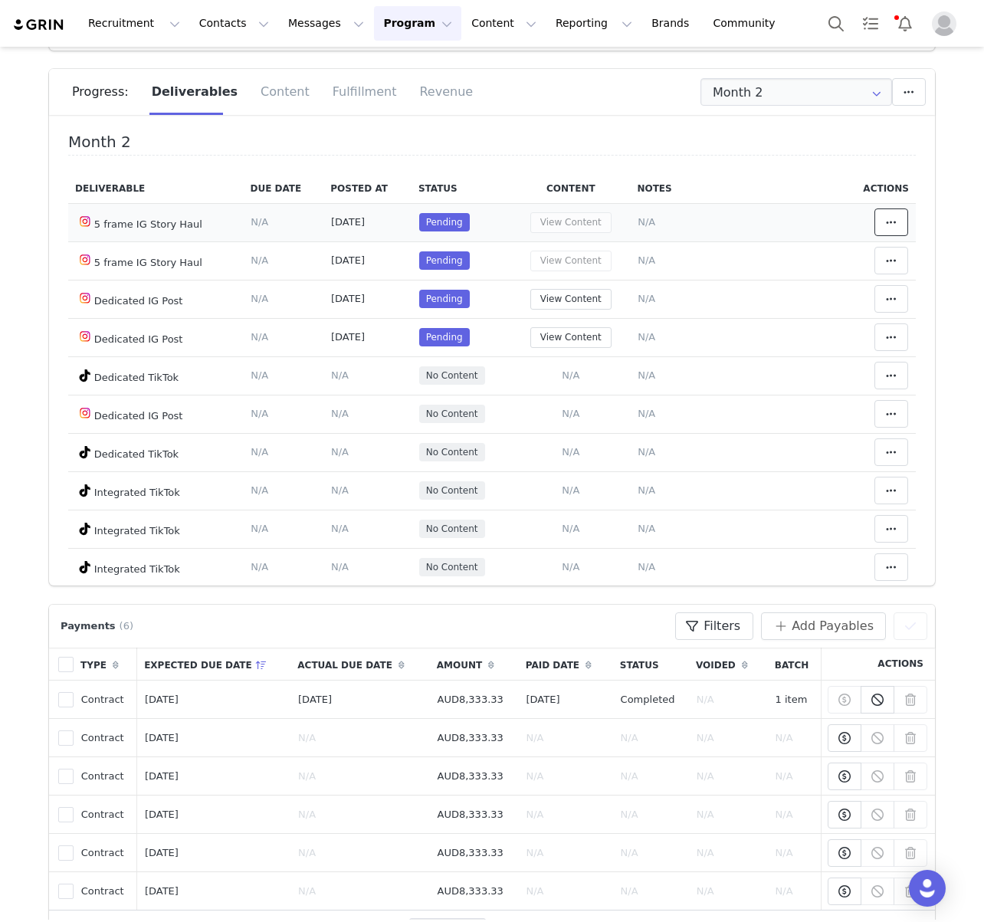
click at [895, 231] on span at bounding box center [891, 222] width 18 height 18
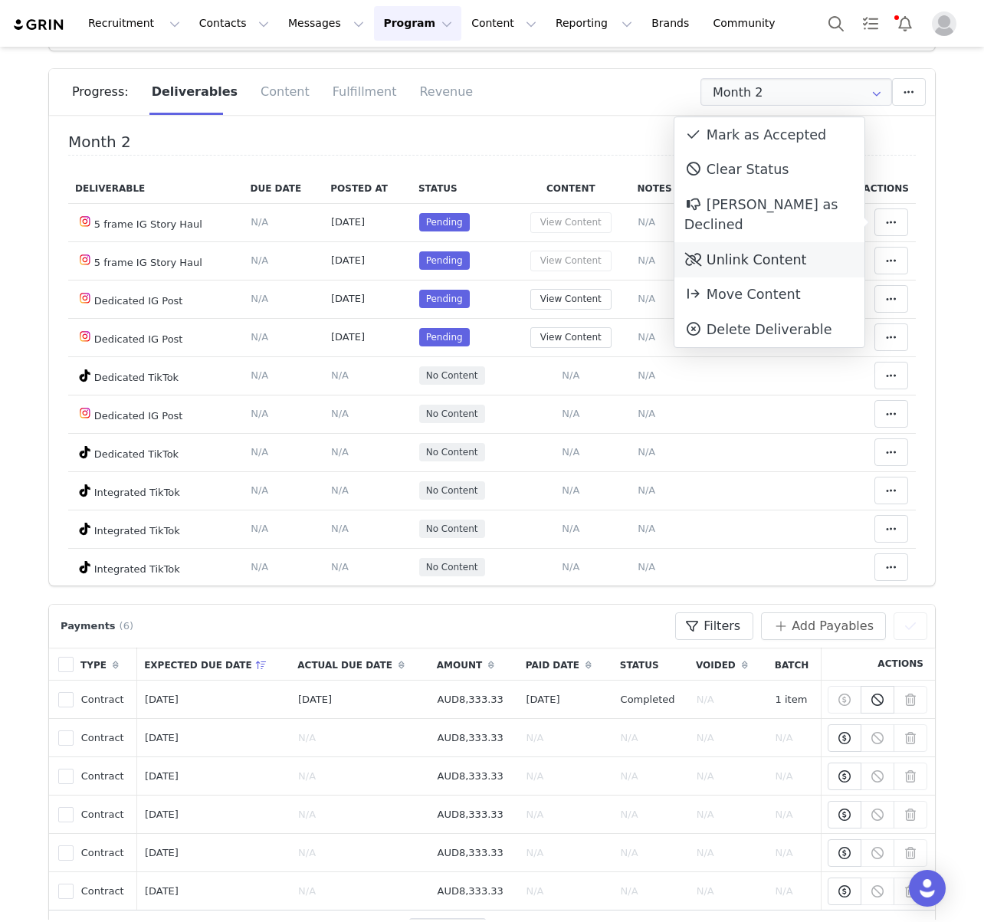
click at [755, 242] on div "Unlink Content" at bounding box center [769, 259] width 190 height 35
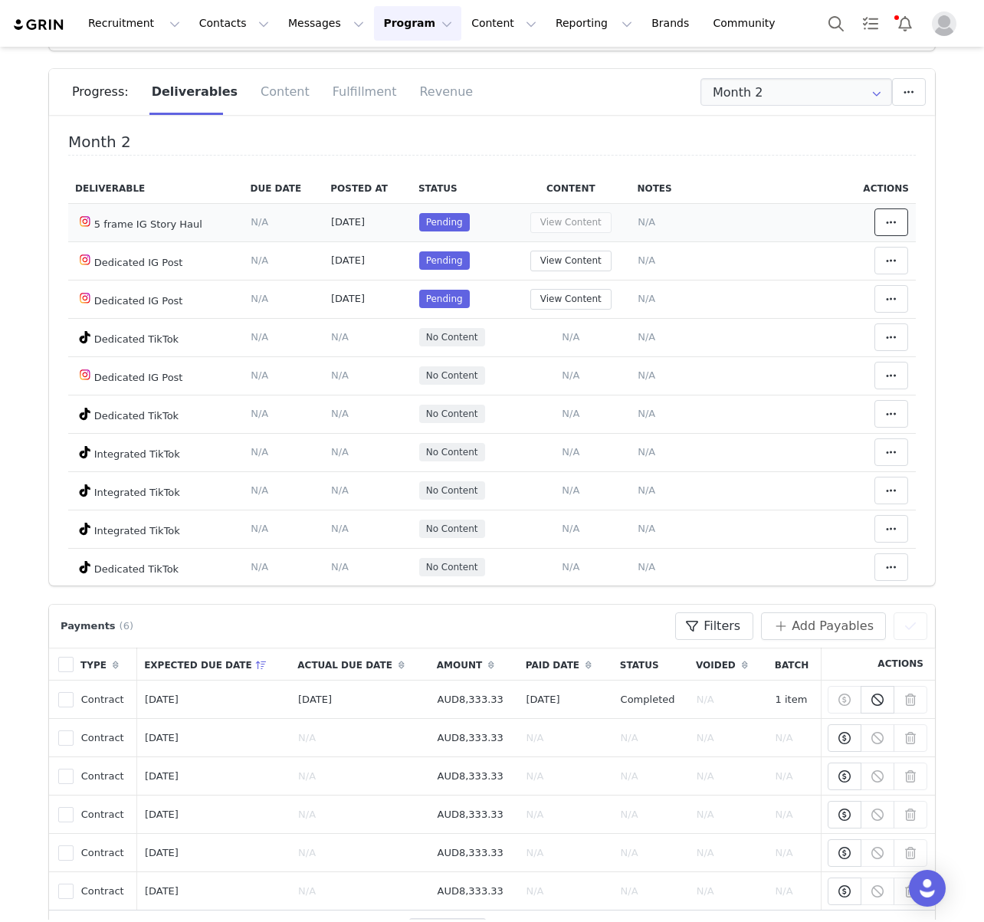
click at [886, 223] on icon at bounding box center [891, 222] width 11 height 12
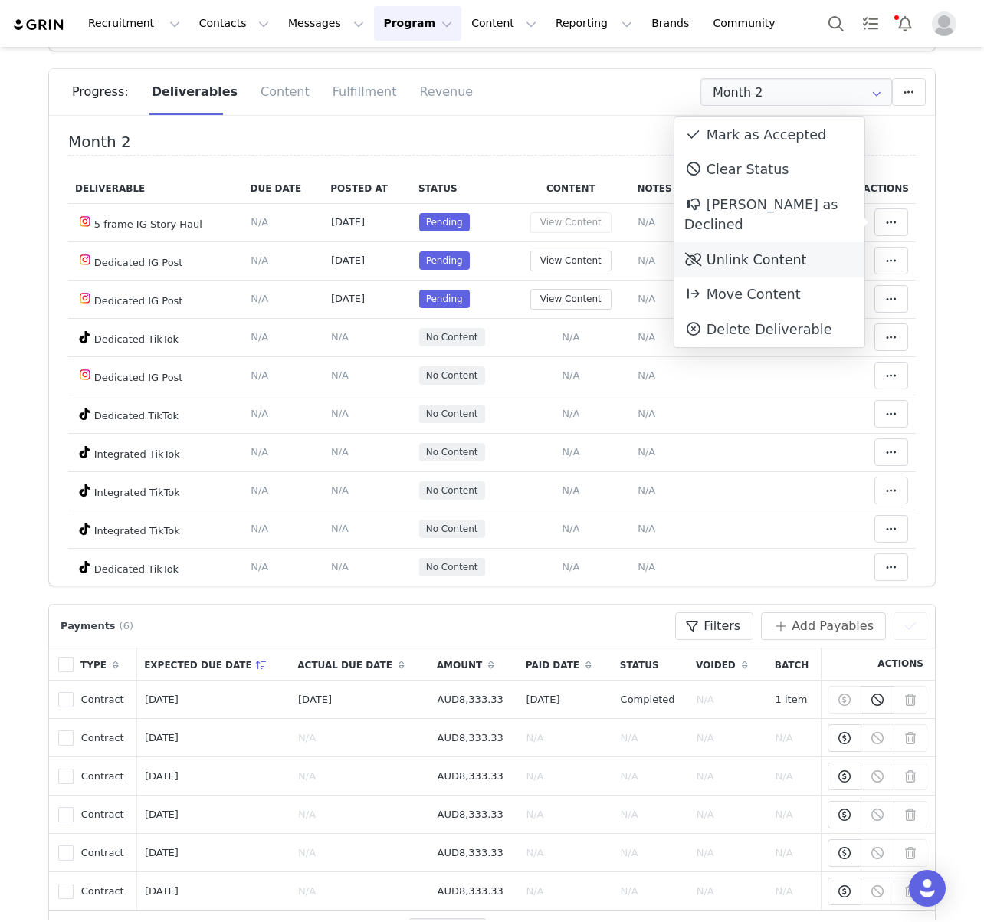
click at [781, 242] on div "Unlink Content" at bounding box center [769, 259] width 190 height 35
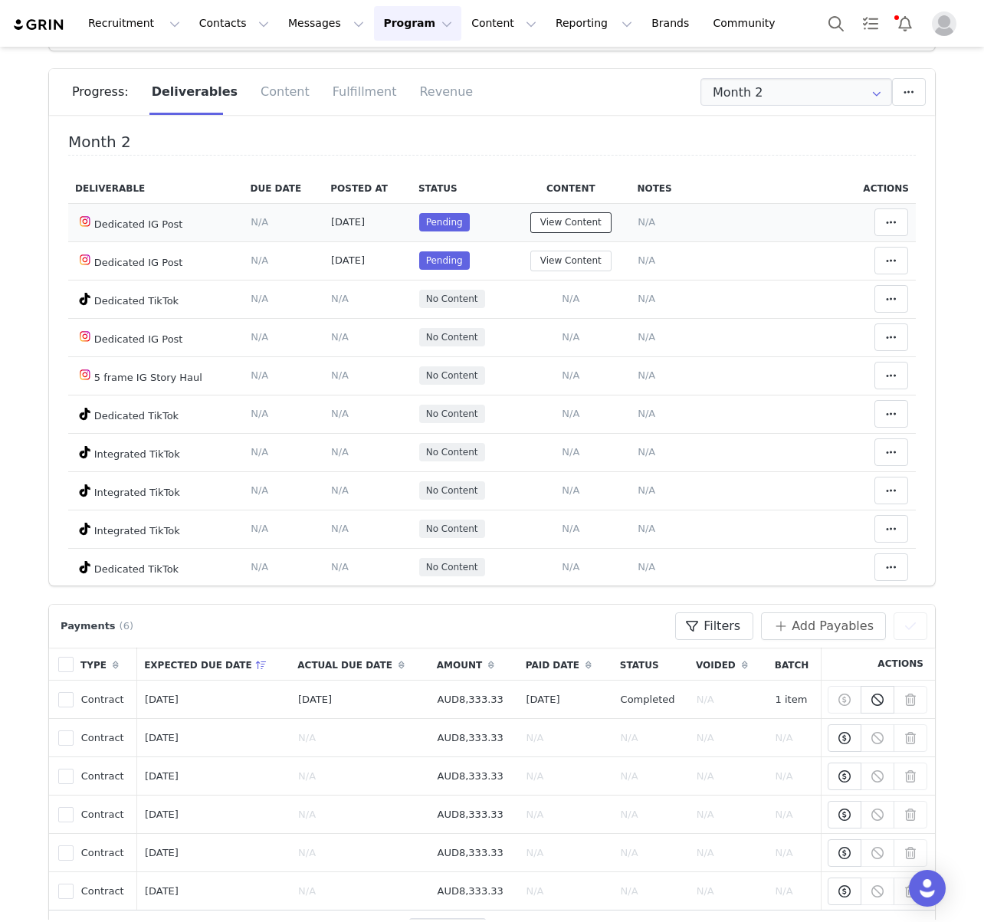
click at [585, 224] on button "View Content" at bounding box center [570, 222] width 81 height 21
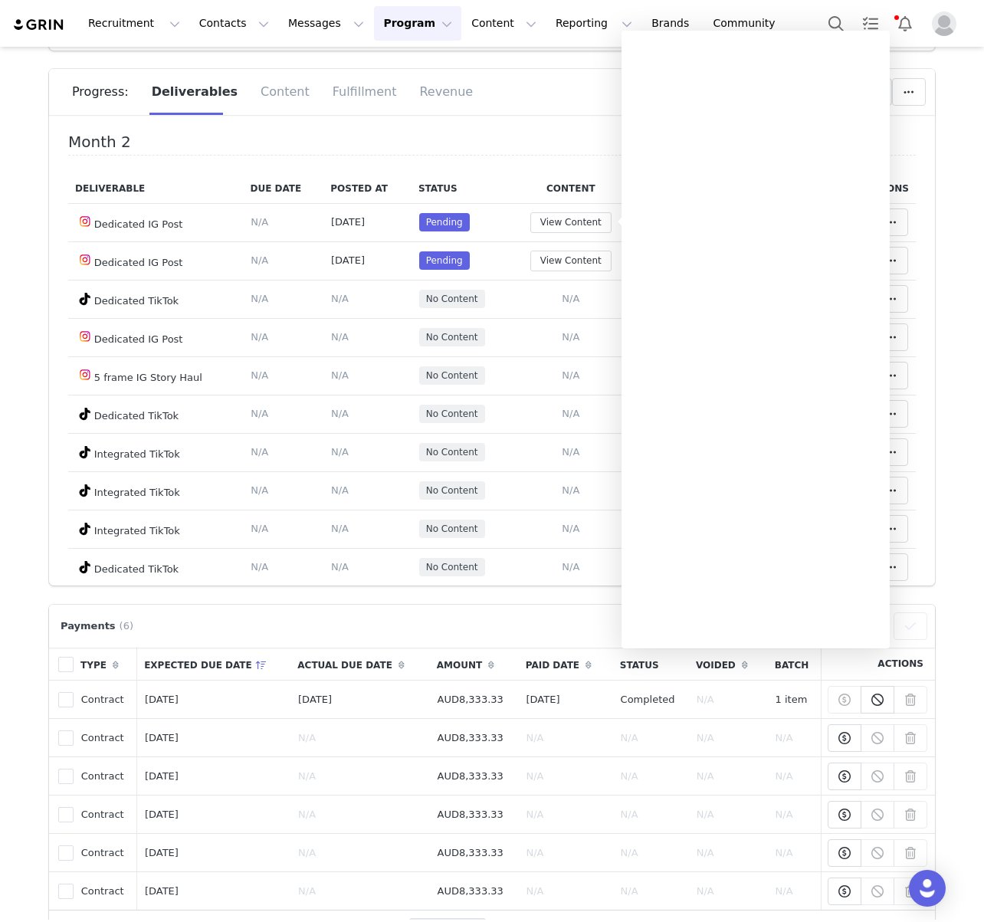
click at [504, 119] on div "Progress: Deliverables Content Fulfillment Revenue" at bounding box center [492, 97] width 886 height 57
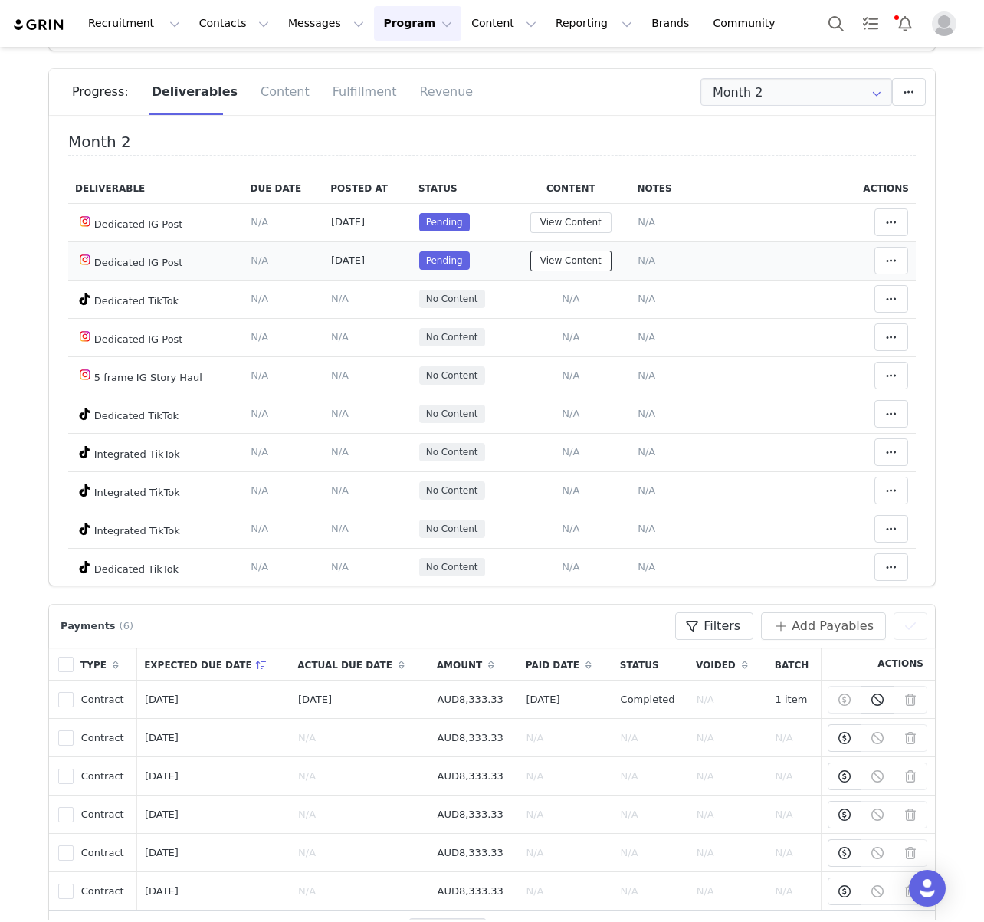
click at [576, 251] on button "View Content" at bounding box center [570, 261] width 81 height 21
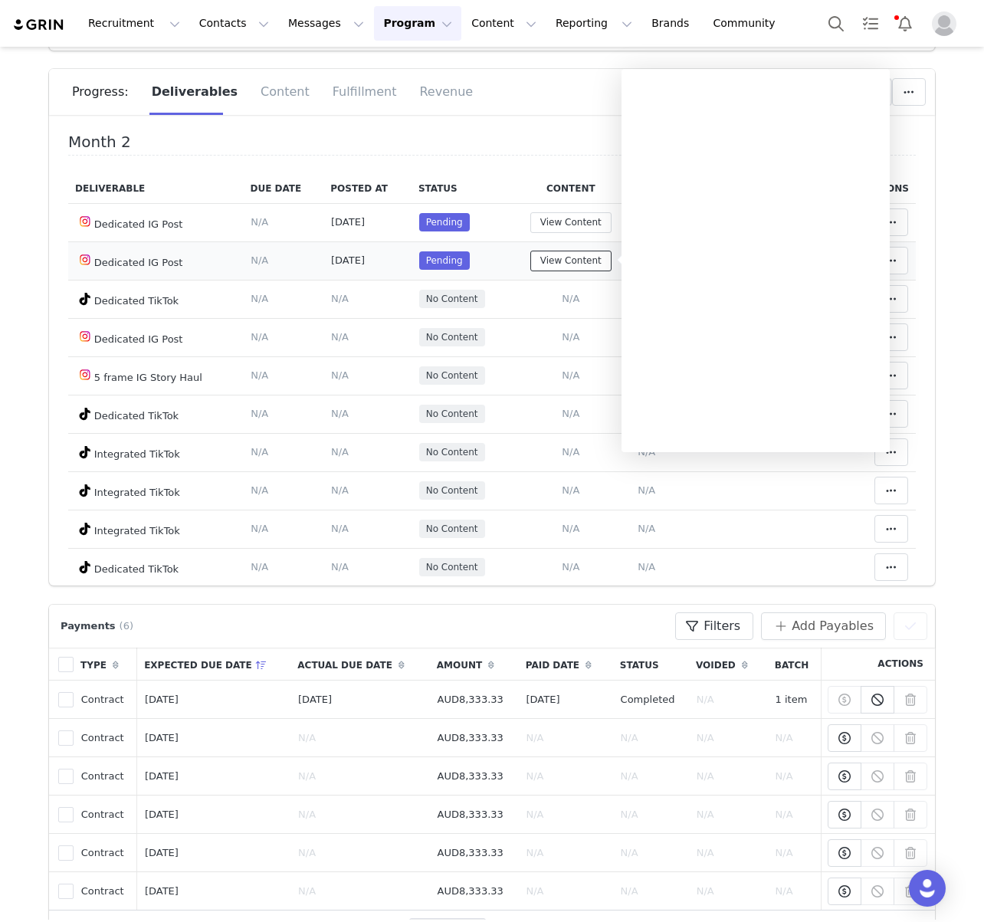
click at [575, 257] on button "View Content" at bounding box center [570, 261] width 81 height 21
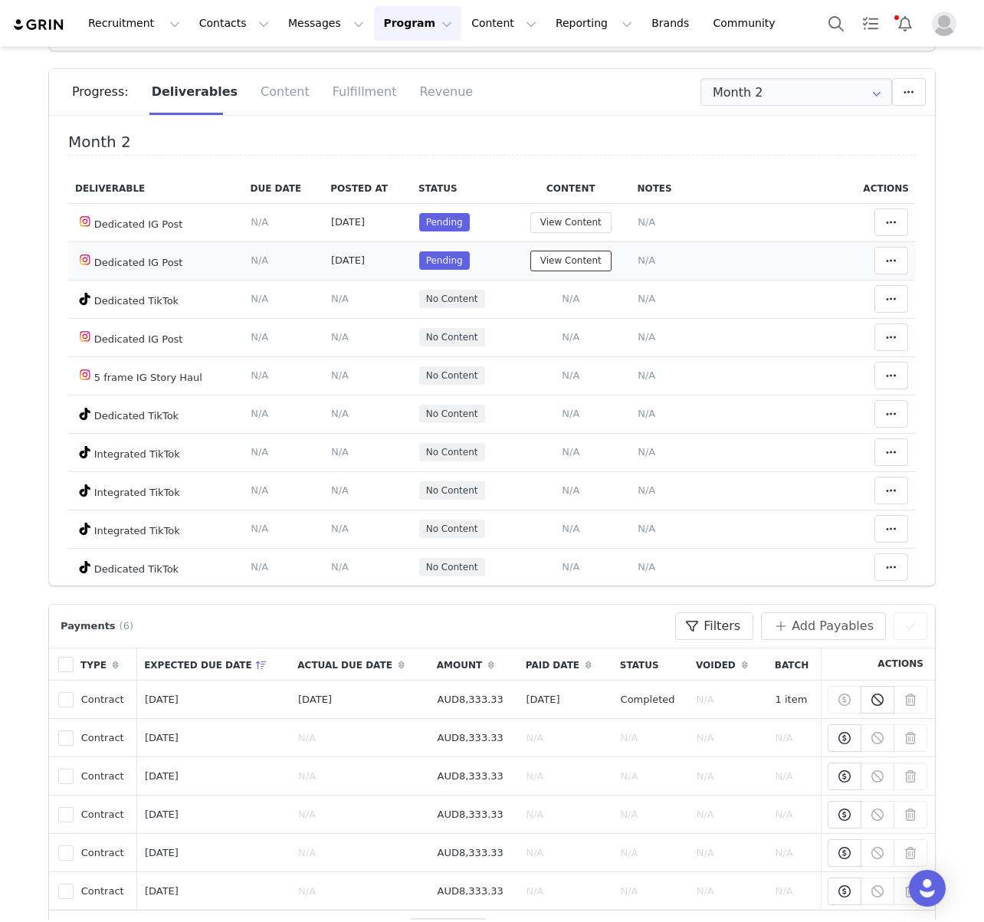
click at [575, 257] on button "View Content" at bounding box center [570, 261] width 81 height 21
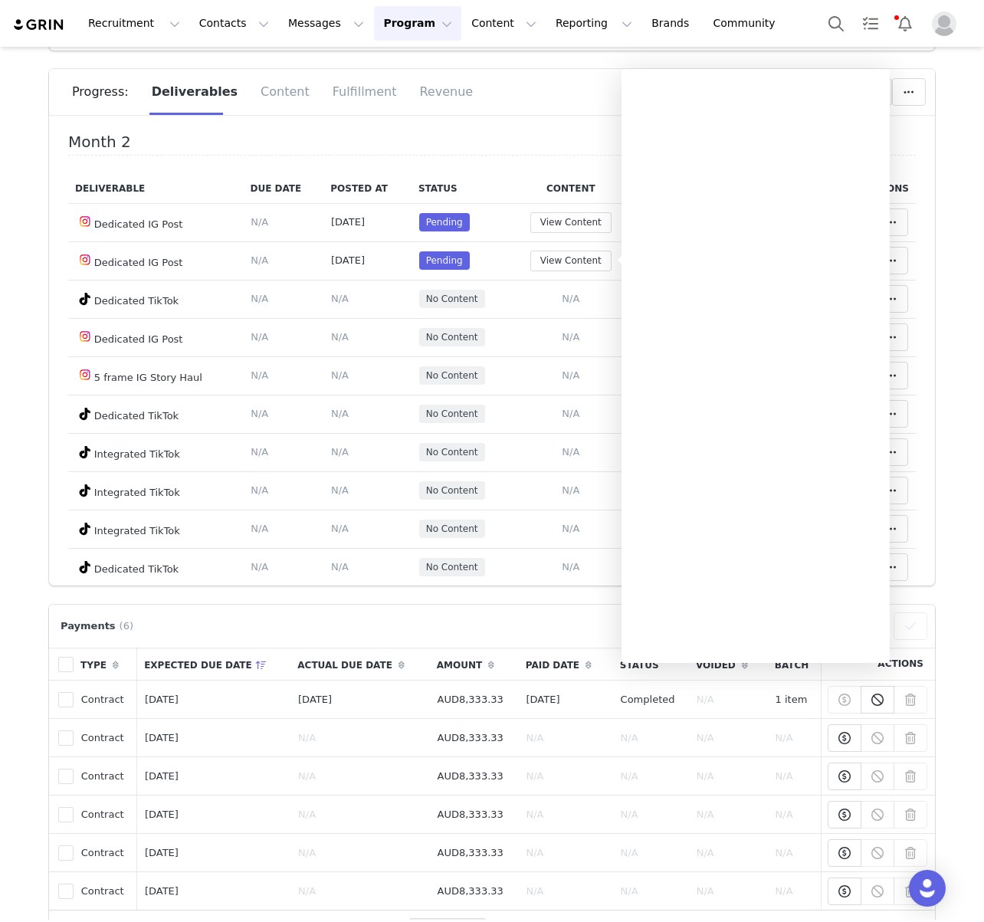
click at [529, 103] on div "Progress: Deliverables Content Fulfillment Revenue" at bounding box center [503, 92] width 863 height 46
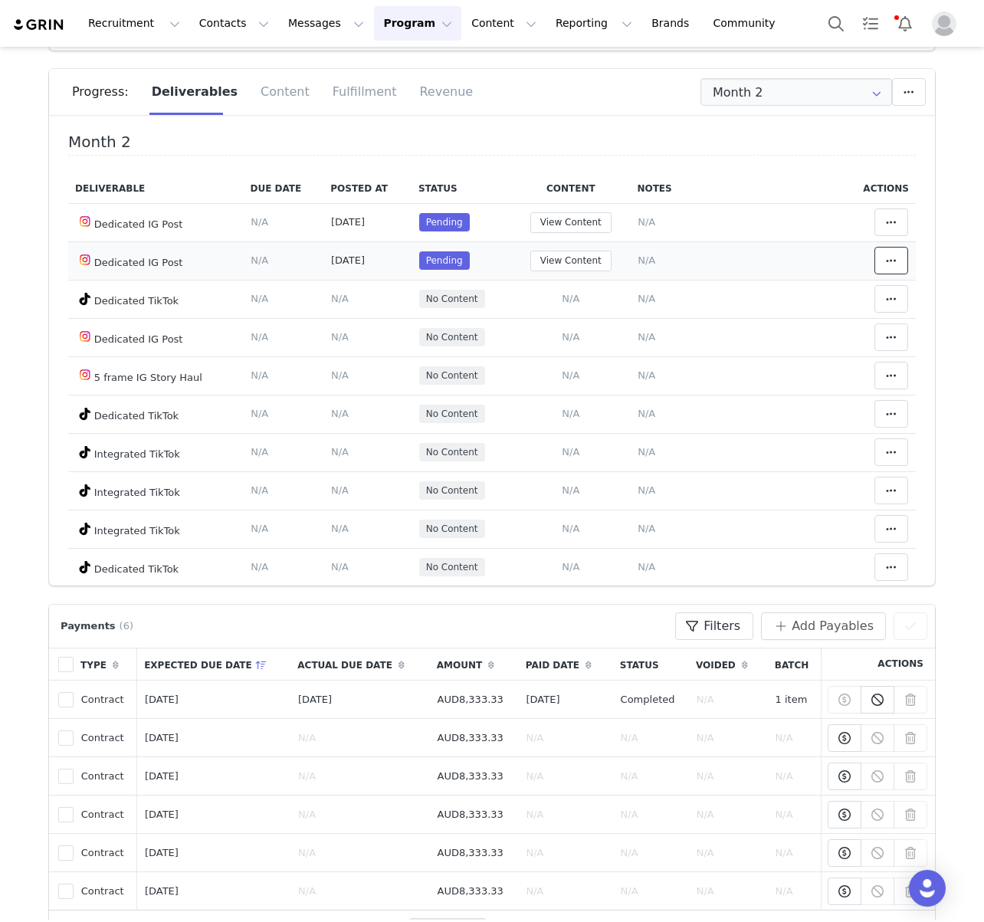
click at [903, 264] on button at bounding box center [891, 261] width 34 height 28
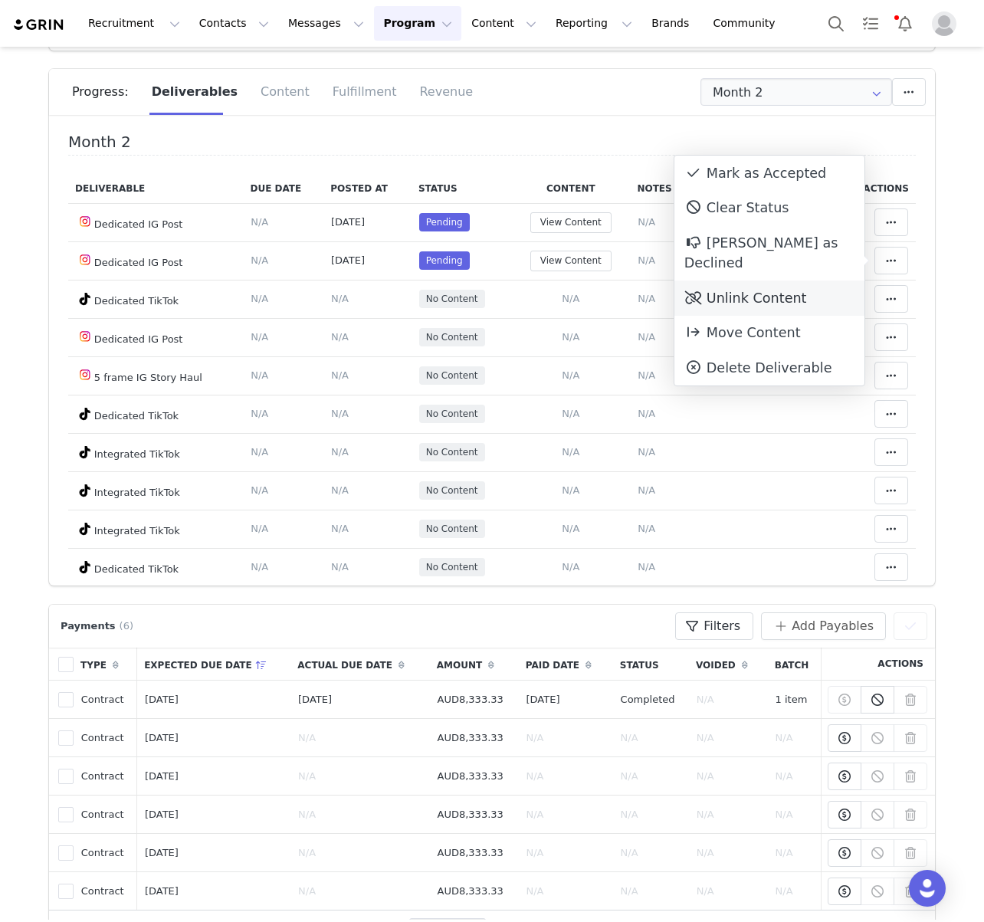
click at [724, 280] on div "Unlink Content" at bounding box center [769, 297] width 190 height 35
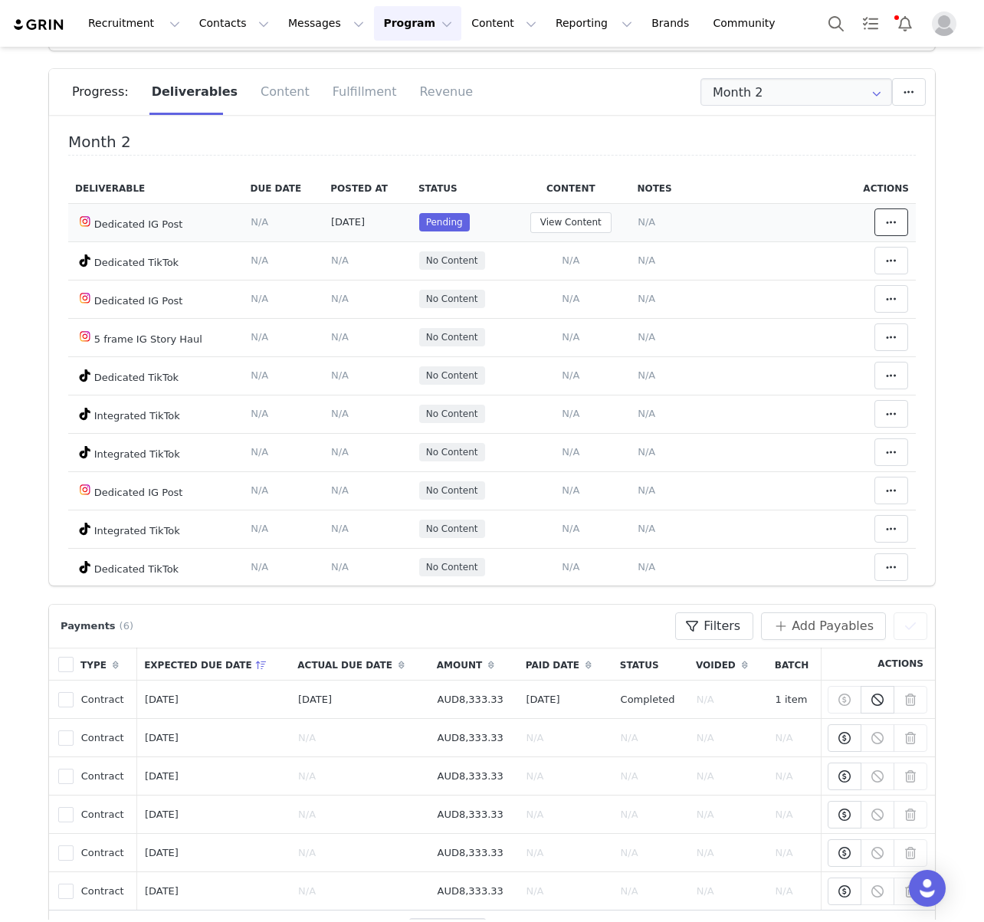
click at [896, 223] on icon at bounding box center [891, 222] width 11 height 12
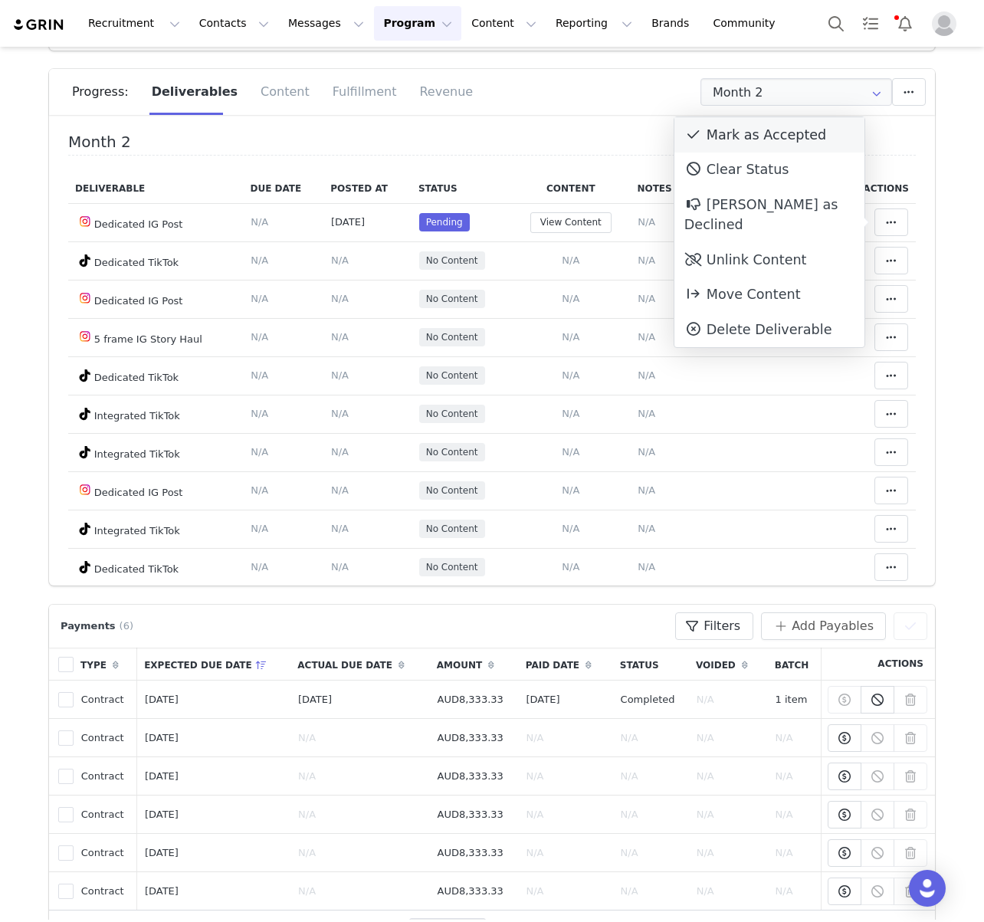
click at [768, 142] on div "Mark as Accepted" at bounding box center [769, 134] width 190 height 35
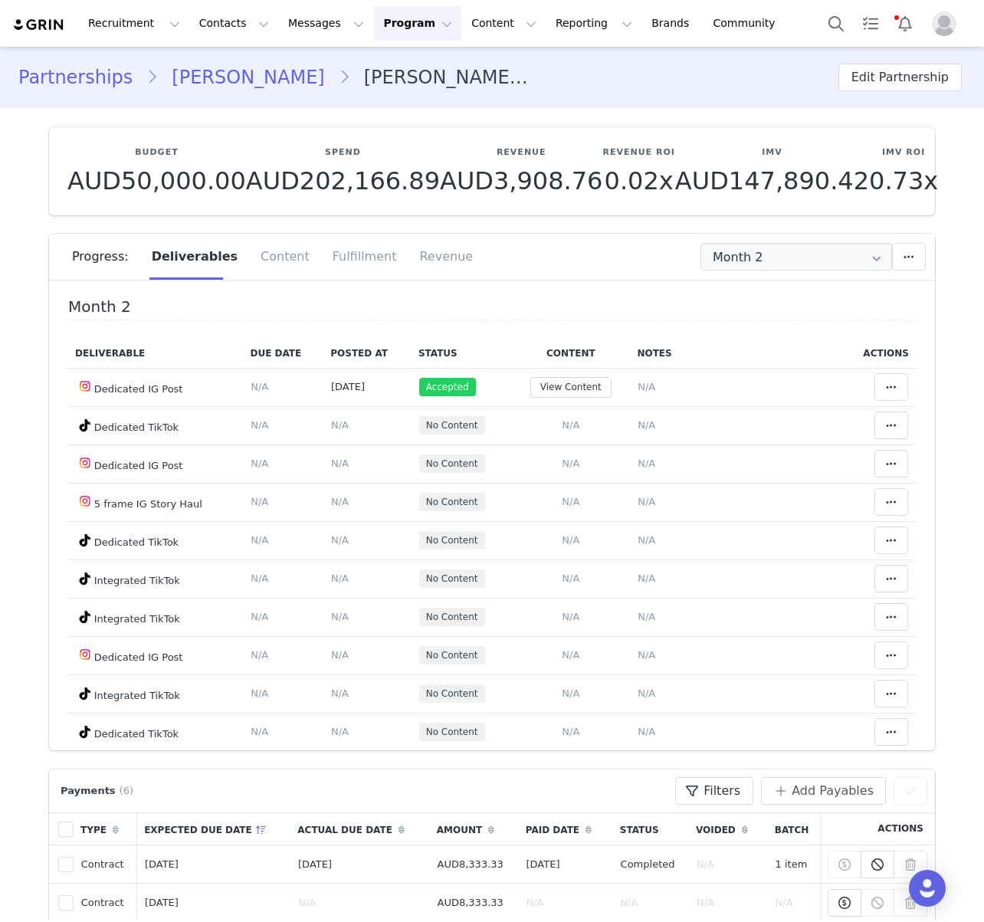
click at [189, 78] on link "[PERSON_NAME]" at bounding box center [248, 78] width 180 height 28
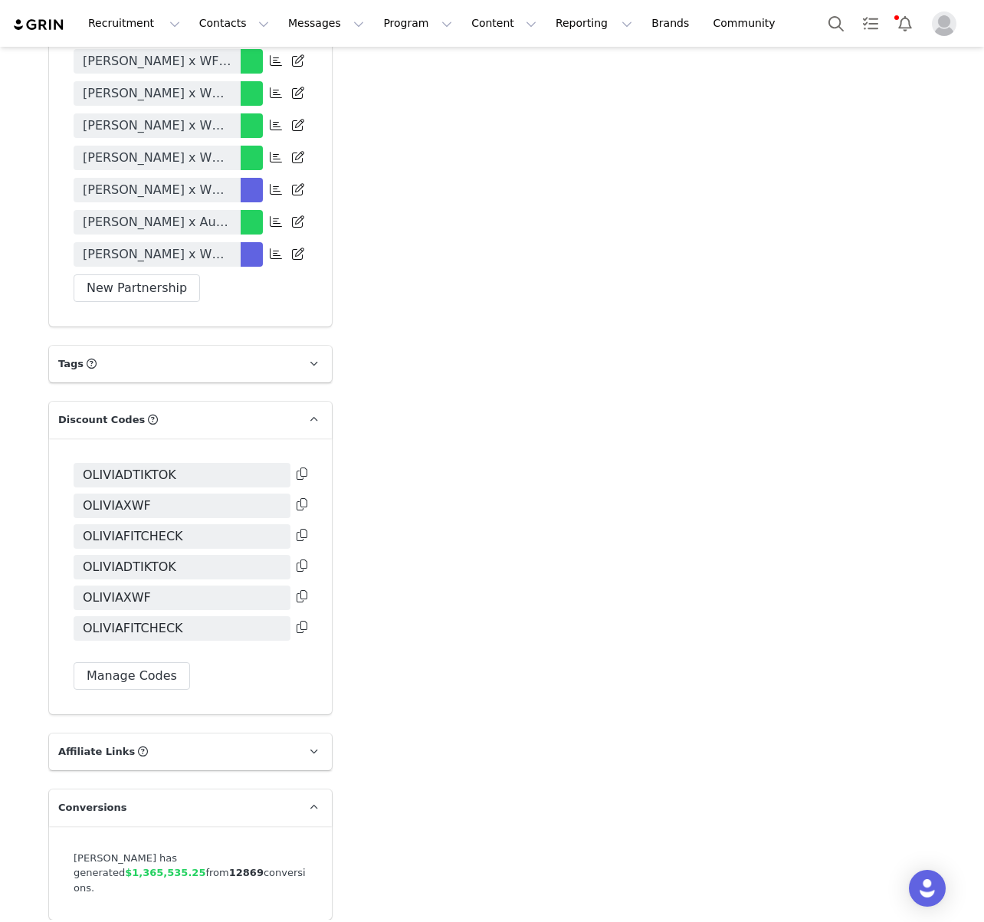
scroll to position [3156, 0]
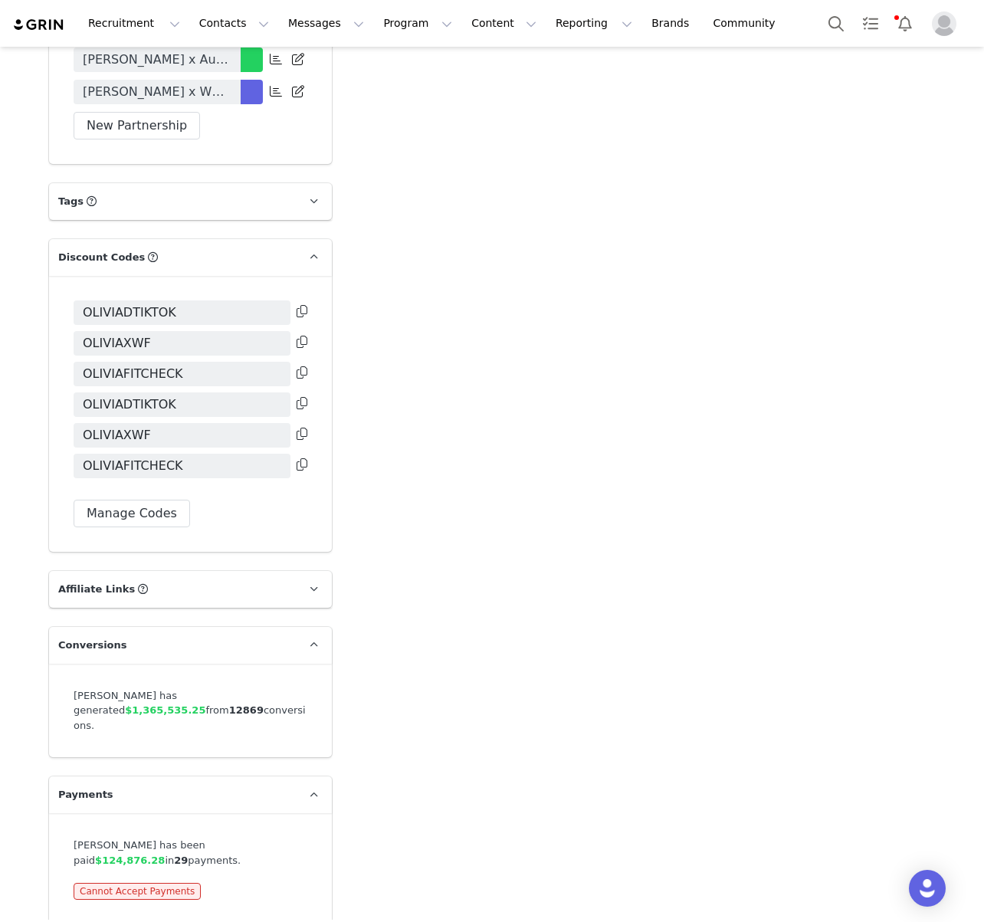
drag, startPoint x: 447, startPoint y: 422, endPoint x: 429, endPoint y: 423, distance: 18.4
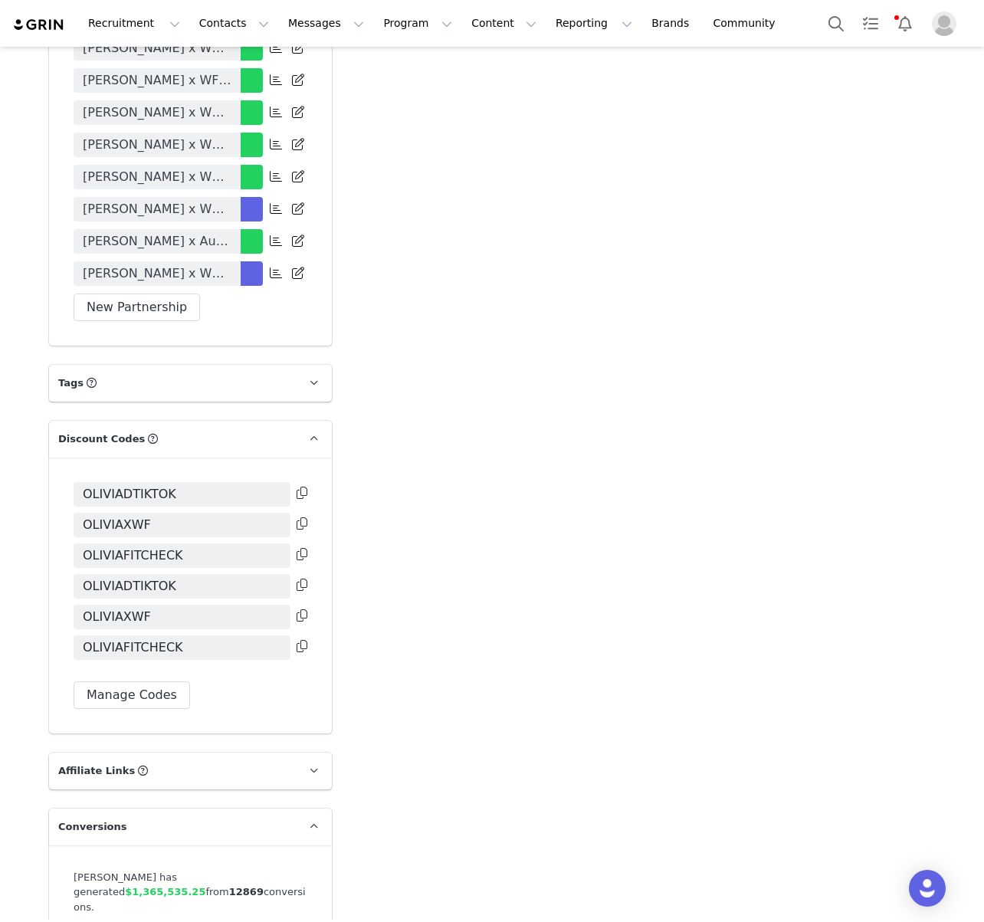
scroll to position [2964, 0]
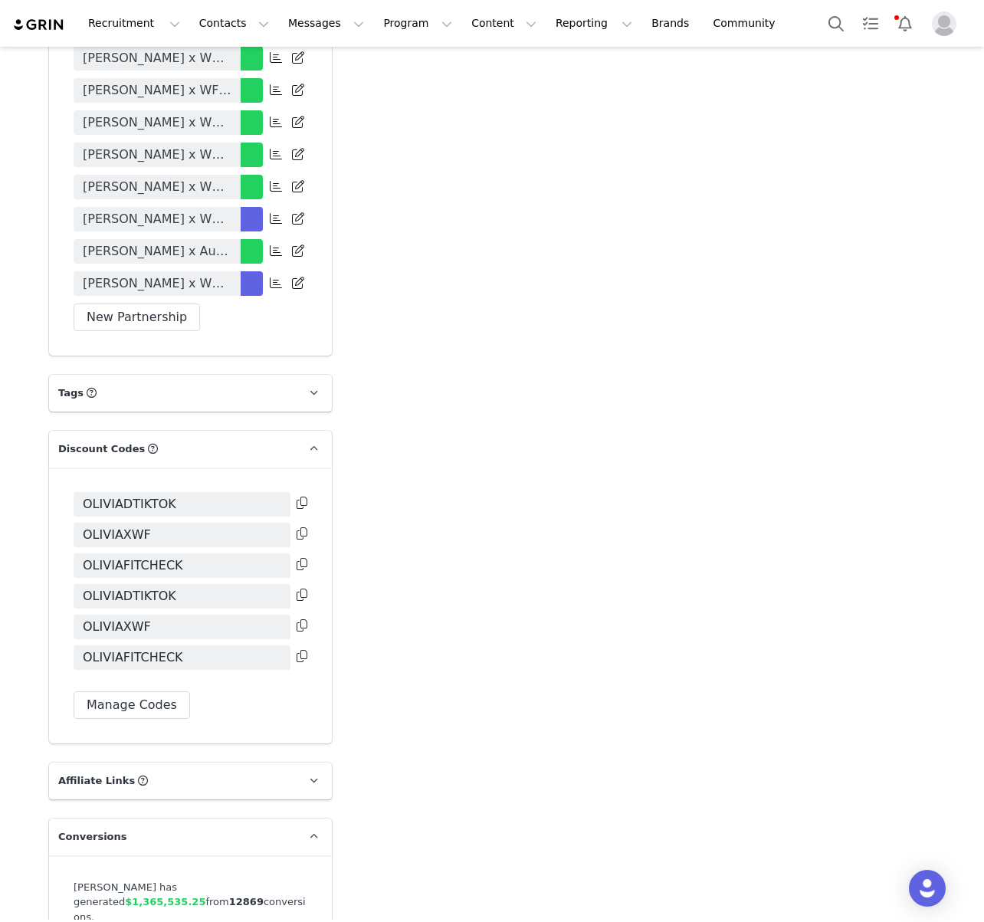
drag, startPoint x: 352, startPoint y: 318, endPoint x: 523, endPoint y: 323, distance: 170.2
drag, startPoint x: 523, startPoint y: 323, endPoint x: 470, endPoint y: 254, distance: 85.8
click at [286, 617] on span "OLIVIAXWF" at bounding box center [182, 626] width 217 height 25
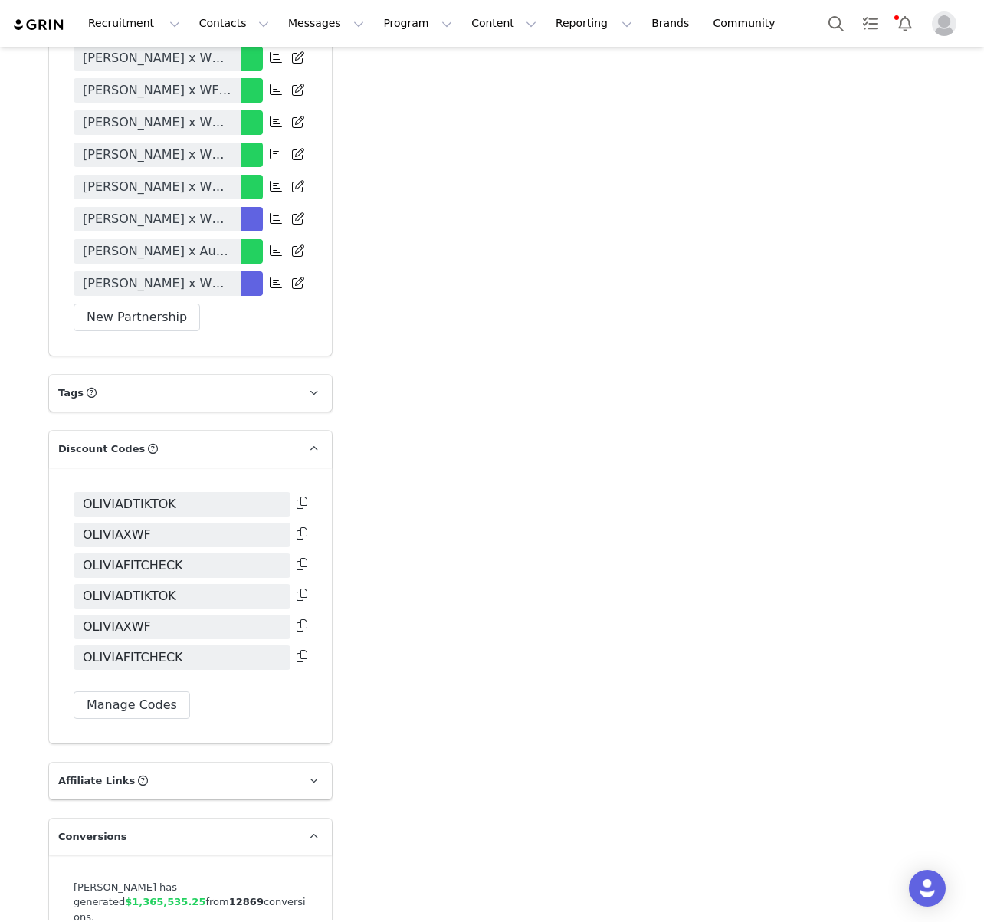
click at [300, 628] on icon at bounding box center [302, 625] width 11 height 12
click at [297, 500] on icon at bounding box center [302, 502] width 11 height 12
click at [133, 533] on span "OLIVIAXWF" at bounding box center [117, 535] width 68 height 18
click at [105, 503] on div "White Fox Boutique AUS: Influencer Code - 0% (Active)" at bounding box center [183, 491] width 192 height 41
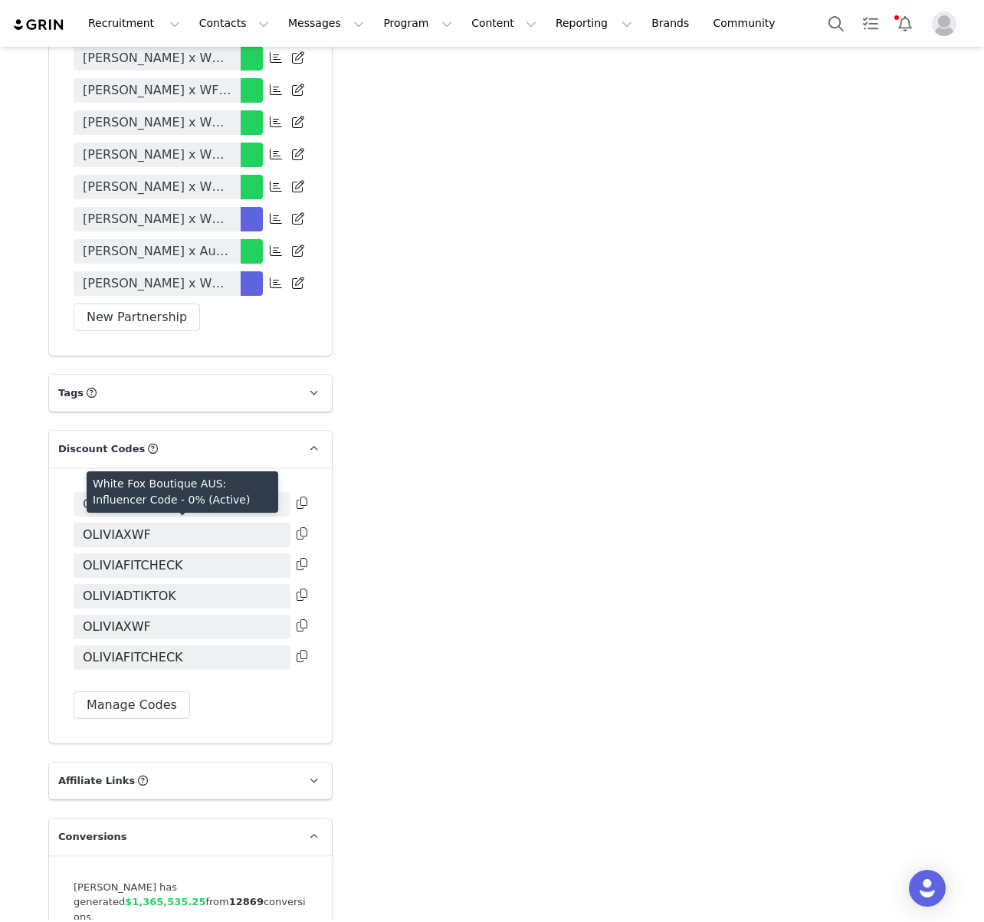
drag, startPoint x: 478, startPoint y: 527, endPoint x: 192, endPoint y: 511, distance: 286.2
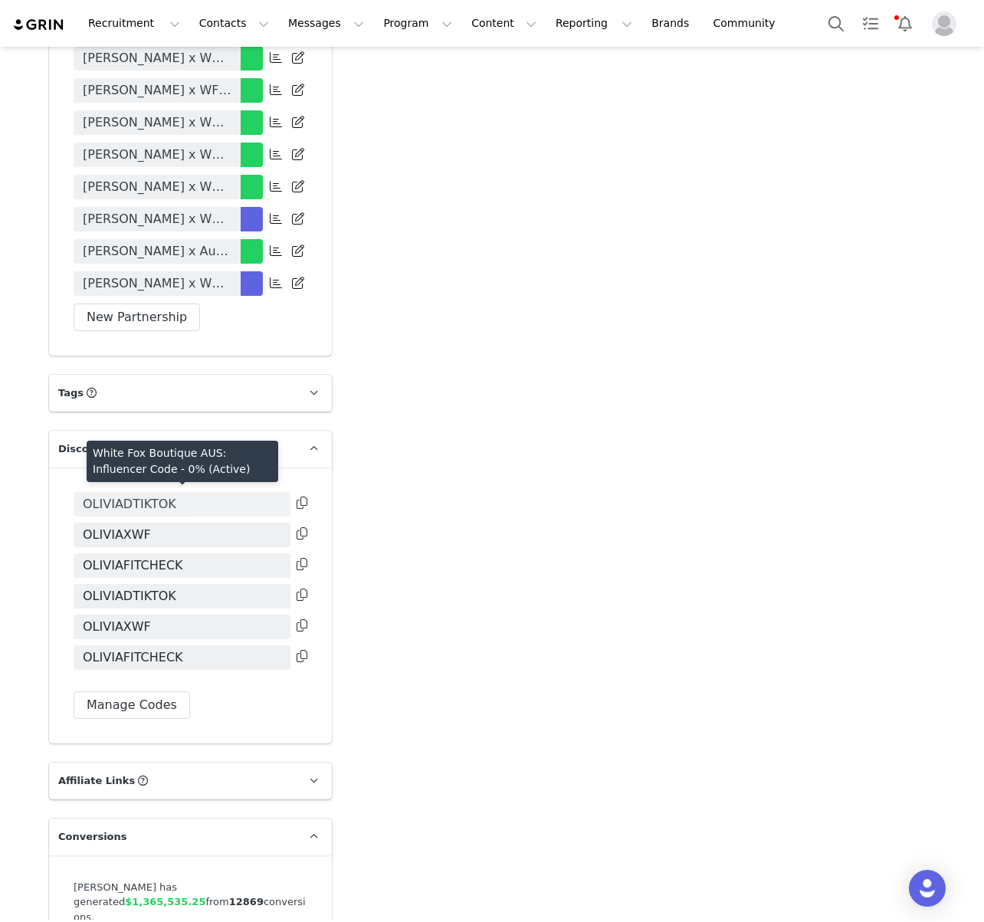
click at [106, 502] on span "OLIVIADTIKTOK" at bounding box center [129, 504] width 93 height 18
click at [139, 660] on span "OLIVIAFITCHECK" at bounding box center [133, 657] width 100 height 18
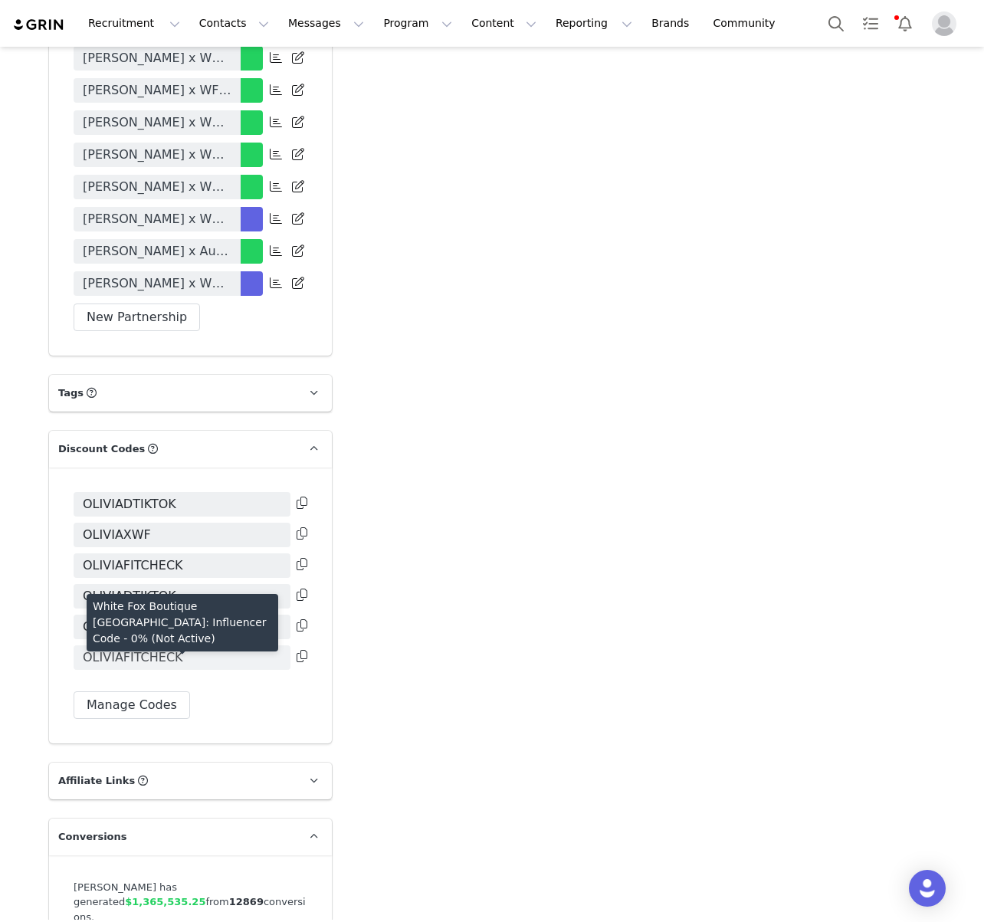
click at [145, 657] on span "OLIVIAFITCHECK" at bounding box center [133, 657] width 100 height 18
click at [145, 658] on span "OLIVIAFITCHECK" at bounding box center [133, 657] width 100 height 18
click at [148, 657] on span "OLIVIAFITCHECK" at bounding box center [133, 657] width 100 height 18
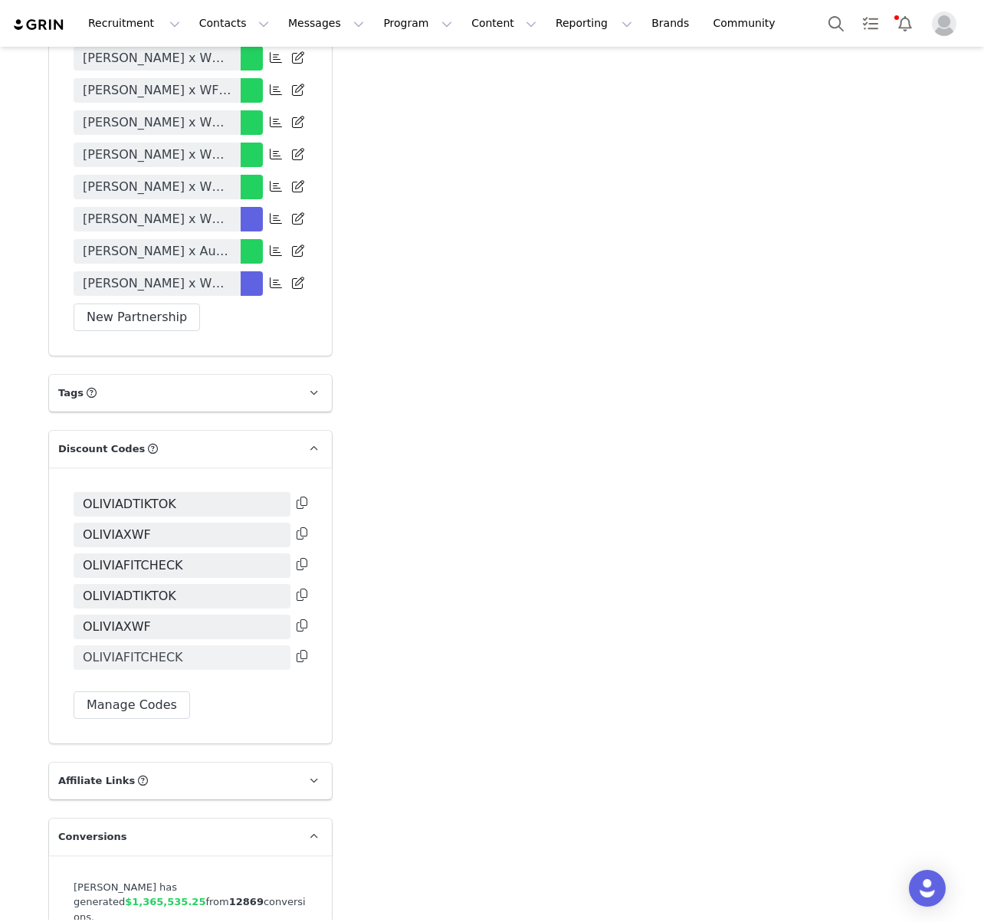
click at [147, 663] on span "OLIVIAFITCHECK" at bounding box center [133, 657] width 100 height 18
drag, startPoint x: 175, startPoint y: 657, endPoint x: 473, endPoint y: 646, distance: 298.3
click at [209, 658] on span "OLIVIAFITCHECK" at bounding box center [182, 657] width 217 height 25
